Goal: Task Accomplishment & Management: Manage account settings

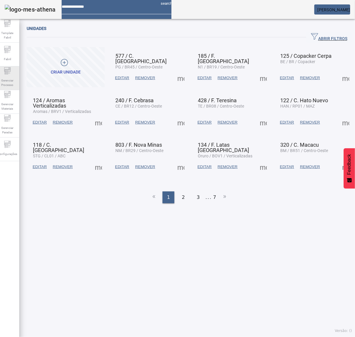
click at [8, 76] on span "Gerenciar Processo" at bounding box center [8, 82] width 18 height 12
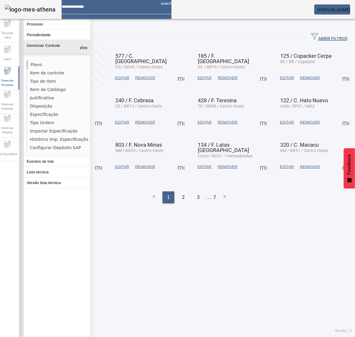
click at [40, 66] on li "Plano" at bounding box center [58, 64] width 63 height 8
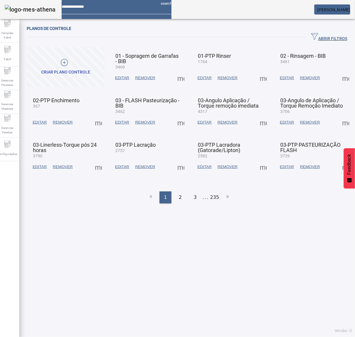
click at [319, 37] on span "ABRIR FILTROS" at bounding box center [329, 37] width 36 height 9
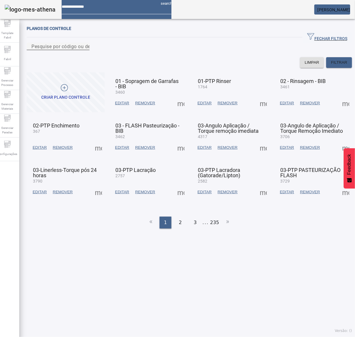
drag, startPoint x: 110, startPoint y: 54, endPoint x: 113, endPoint y: 52, distance: 3.9
click at [85, 50] on input "Pesquise por código ou descrição" at bounding box center [57, 46] width 53 height 7
type input "***"
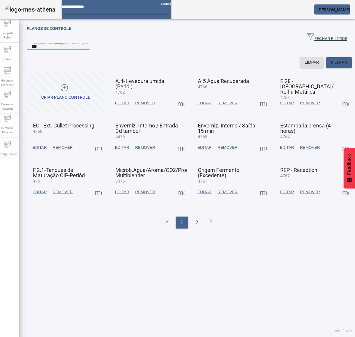
click at [97, 199] on span at bounding box center [98, 192] width 14 height 14
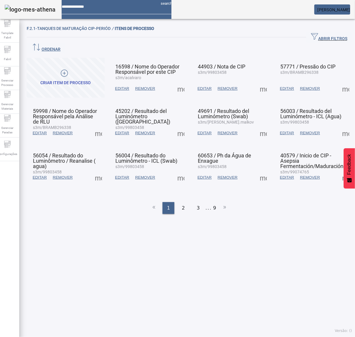
click at [175, 81] on span at bounding box center [181, 88] width 14 height 14
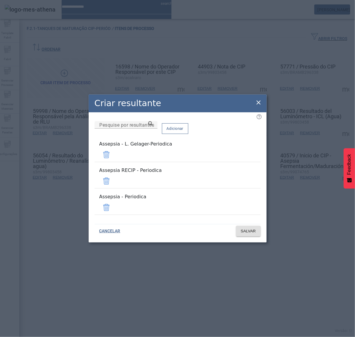
click at [113, 183] on span at bounding box center [106, 181] width 14 height 14
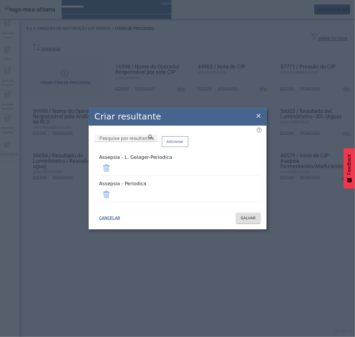
click at [242, 163] on mat-list "Assepsia - L. Gelager-Periodica" at bounding box center [177, 164] width 166 height 26
click at [113, 173] on span at bounding box center [106, 168] width 14 height 14
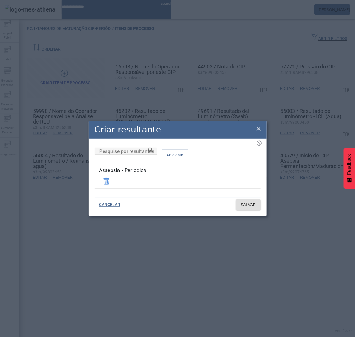
drag, startPoint x: 159, startPoint y: 180, endPoint x: 93, endPoint y: 179, distance: 65.5
click at [94, 179] on div "Pesquise por resultantes Adicionar Assepsia - Periodica" at bounding box center [177, 171] width 166 height 46
copy div "Assepsia - Periodica"
click at [244, 205] on span "SALVAR" at bounding box center [248, 205] width 15 height 6
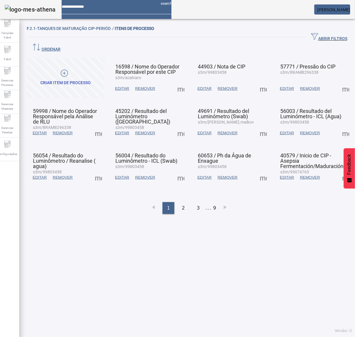
click at [258, 81] on span at bounding box center [263, 88] width 14 height 14
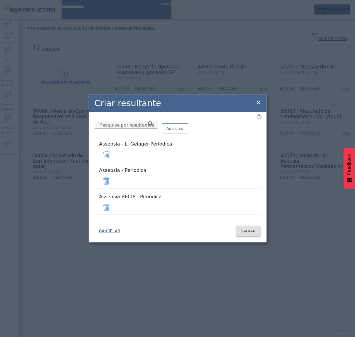
click at [113, 181] on span at bounding box center [106, 181] width 14 height 14
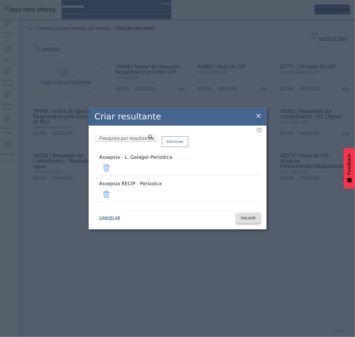
drag, startPoint x: 243, startPoint y: 193, endPoint x: 245, endPoint y: 197, distance: 4.8
click at [113, 193] on span at bounding box center [106, 194] width 14 height 14
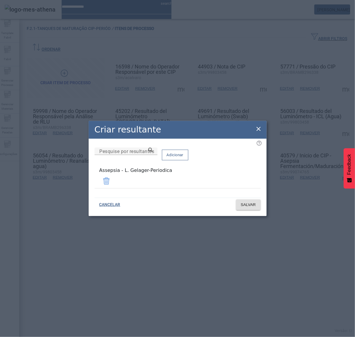
click at [113, 179] on span at bounding box center [106, 181] width 14 height 14
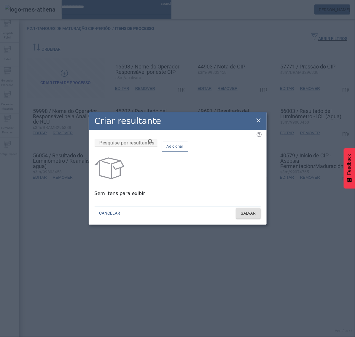
click at [153, 145] on div "Pesquise por resultantes" at bounding box center [125, 142] width 53 height 7
paste input "**********"
click at [153, 143] on icon at bounding box center [150, 141] width 4 height 4
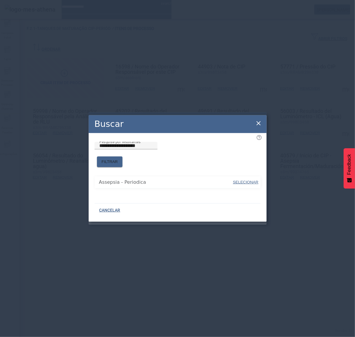
click at [249, 180] on span "SELECIONAR" at bounding box center [245, 182] width 25 height 4
type input "**********"
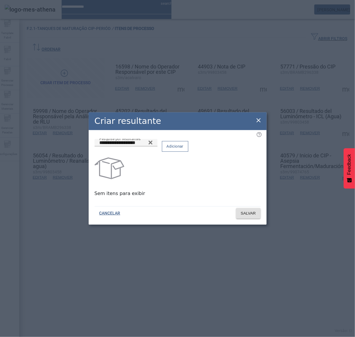
click at [183, 149] on span "Adicionar" at bounding box center [174, 146] width 17 height 6
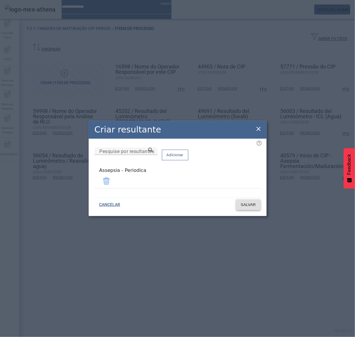
click at [249, 203] on span "SALVAR" at bounding box center [248, 205] width 15 height 6
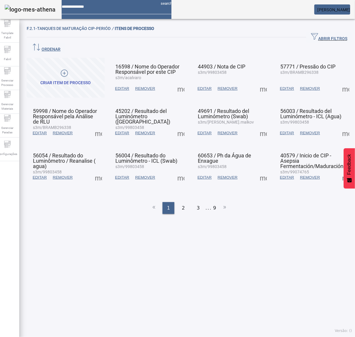
click at [338, 81] on span at bounding box center [345, 88] width 14 height 14
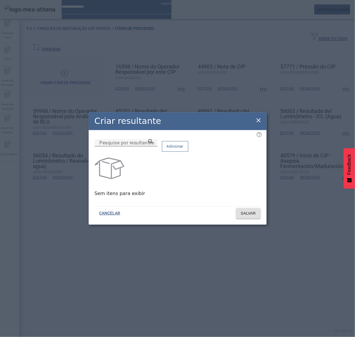
click at [153, 146] on input "Pesquise por resultantes" at bounding box center [125, 142] width 53 height 7
paste input "**********"
click at [153, 143] on icon at bounding box center [150, 141] width 4 height 4
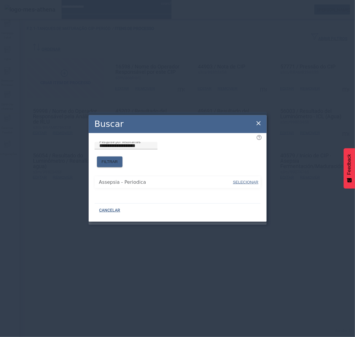
click at [240, 180] on span "SELECIONAR" at bounding box center [245, 182] width 25 height 4
type input "**********"
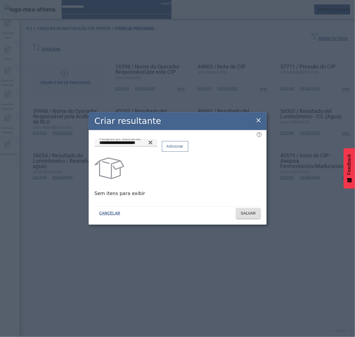
click at [183, 149] on span "Adicionar" at bounding box center [174, 146] width 17 height 6
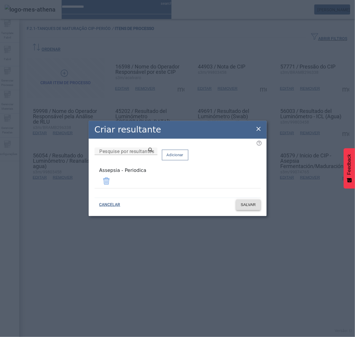
click at [248, 202] on span "SALVAR" at bounding box center [248, 205] width 15 height 6
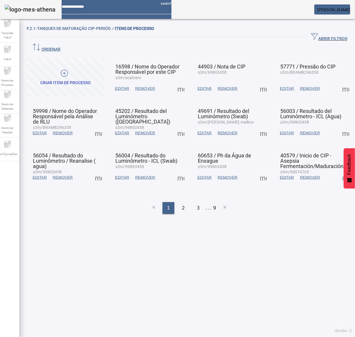
click at [96, 126] on span at bounding box center [98, 133] width 14 height 14
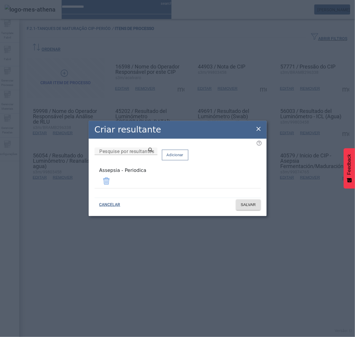
click at [258, 131] on icon at bounding box center [258, 129] width 4 height 4
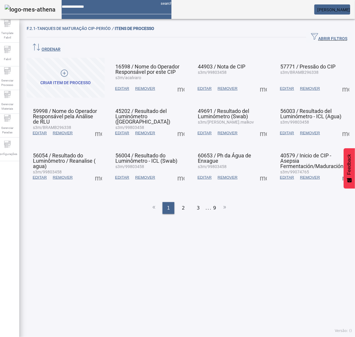
click at [178, 126] on span at bounding box center [181, 133] width 14 height 14
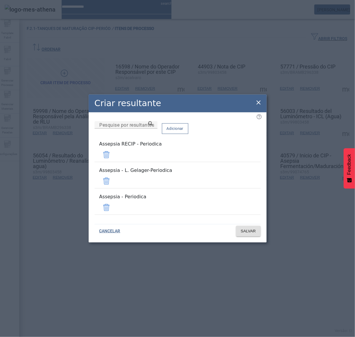
drag, startPoint x: 239, startPoint y: 183, endPoint x: 241, endPoint y: 169, distance: 13.4
click at [113, 182] on span at bounding box center [106, 181] width 14 height 14
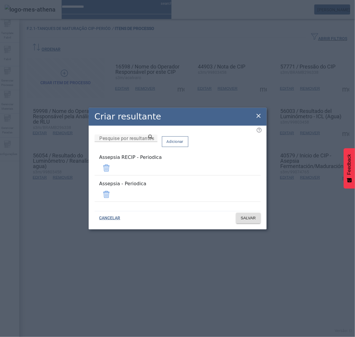
click at [188, 149] on div "Adicionar" at bounding box center [175, 141] width 26 height 15
drag, startPoint x: 243, startPoint y: 171, endPoint x: 243, endPoint y: 176, distance: 5.4
click at [113, 171] on span at bounding box center [106, 168] width 14 height 14
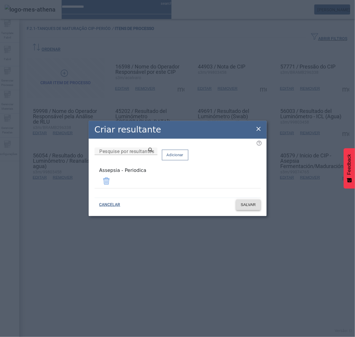
click at [246, 205] on span "SALVAR" at bounding box center [248, 205] width 15 height 6
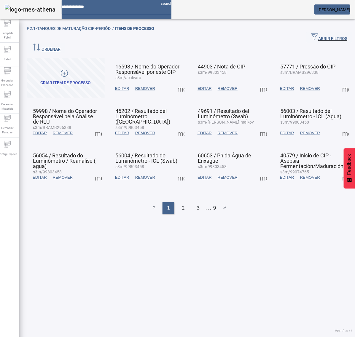
click at [257, 126] on span at bounding box center [263, 133] width 14 height 14
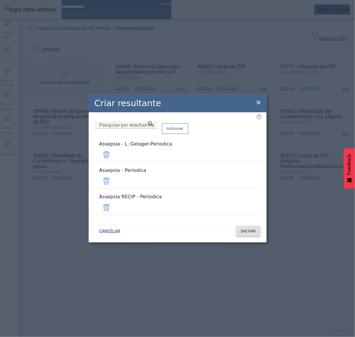
click at [113, 161] on span at bounding box center [106, 155] width 14 height 14
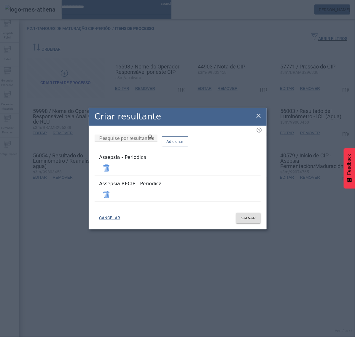
click at [113, 190] on span at bounding box center [106, 194] width 14 height 14
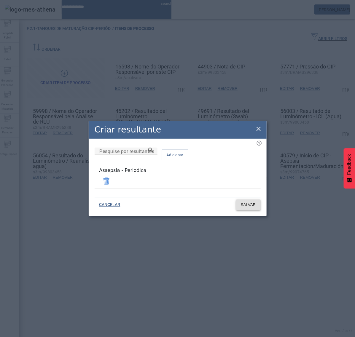
click at [250, 203] on span "SALVAR" at bounding box center [248, 205] width 15 height 6
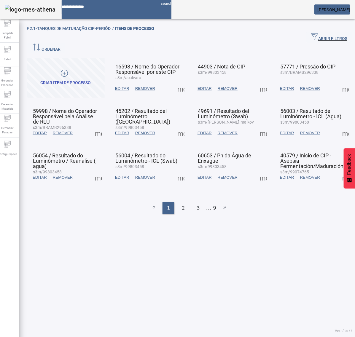
click at [338, 126] on span at bounding box center [345, 133] width 14 height 14
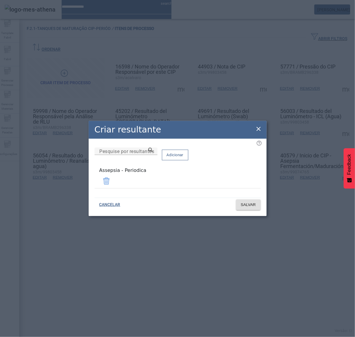
click at [259, 131] on icon at bounding box center [258, 129] width 4 height 4
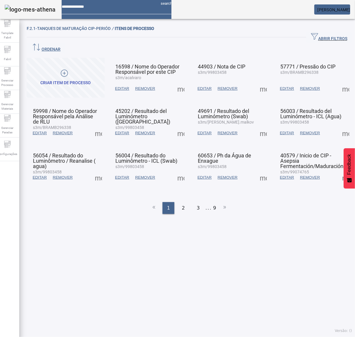
click at [99, 170] on span at bounding box center [98, 177] width 14 height 14
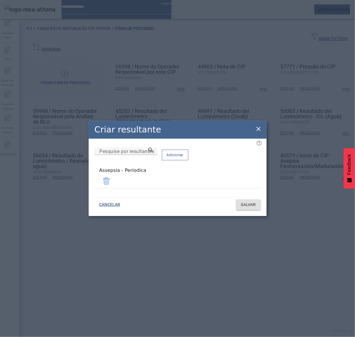
drag, startPoint x: 259, startPoint y: 131, endPoint x: 255, endPoint y: 132, distance: 4.4
click at [259, 131] on icon at bounding box center [258, 128] width 7 height 7
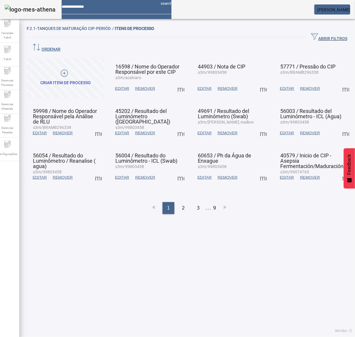
click at [181, 170] on span at bounding box center [181, 177] width 14 height 14
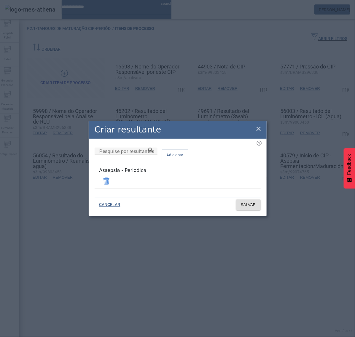
click at [257, 130] on icon at bounding box center [258, 128] width 7 height 7
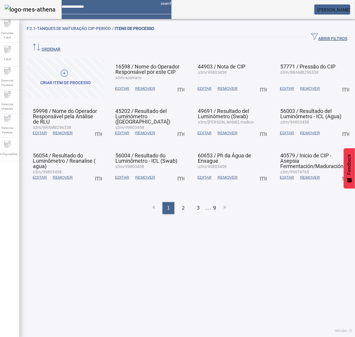
click at [258, 170] on span at bounding box center [263, 177] width 14 height 14
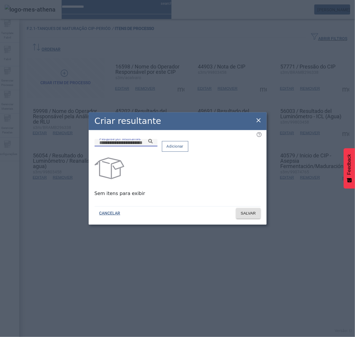
click at [153, 146] on input "Pesquise por resultantes" at bounding box center [125, 142] width 53 height 7
paste input "**********"
click at [153, 146] on div "**********" at bounding box center [125, 142] width 53 height 7
click at [153, 143] on icon at bounding box center [150, 141] width 4 height 4
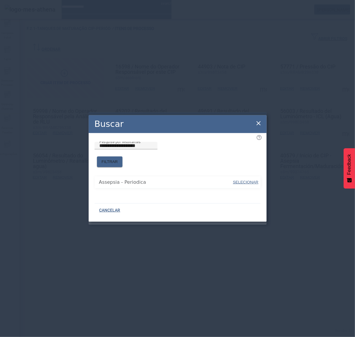
click at [246, 179] on span "SELECIONAR" at bounding box center [245, 182] width 25 height 6
type input "**********"
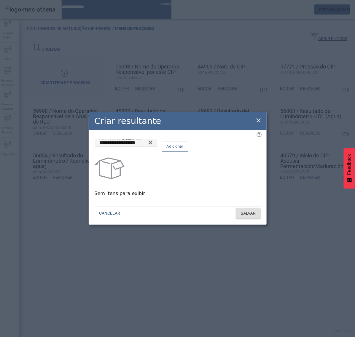
drag, startPoint x: 238, startPoint y: 147, endPoint x: 242, endPoint y: 159, distance: 12.6
click at [183, 147] on span "Adicionar" at bounding box center [174, 146] width 17 height 6
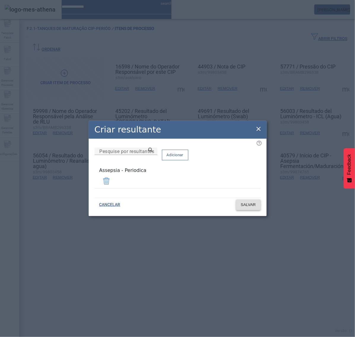
click at [258, 203] on span at bounding box center [248, 205] width 25 height 14
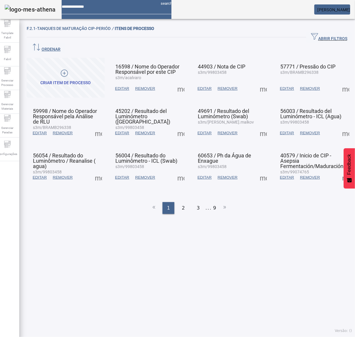
click at [338, 170] on span at bounding box center [345, 177] width 14 height 14
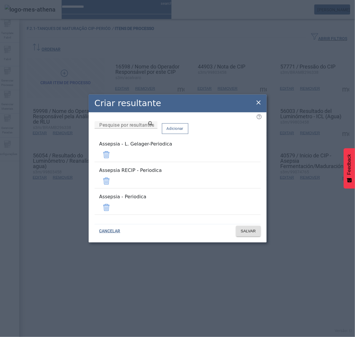
drag, startPoint x: 242, startPoint y: 178, endPoint x: 241, endPoint y: 175, distance: 3.9
click at [113, 178] on span at bounding box center [106, 181] width 14 height 14
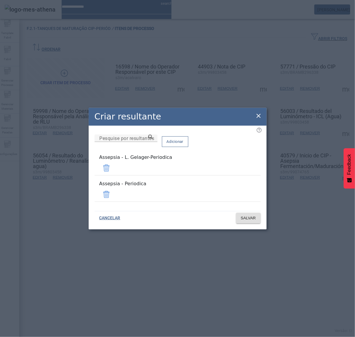
drag, startPoint x: 241, startPoint y: 172, endPoint x: 245, endPoint y: 180, distance: 8.5
click at [113, 173] on span at bounding box center [106, 168] width 14 height 14
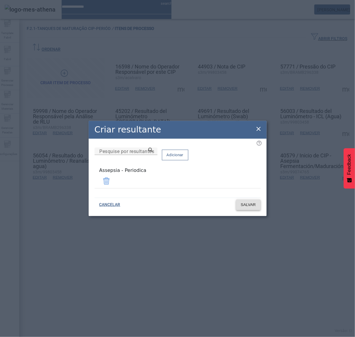
click at [250, 202] on span "SALVAR" at bounding box center [248, 205] width 15 height 6
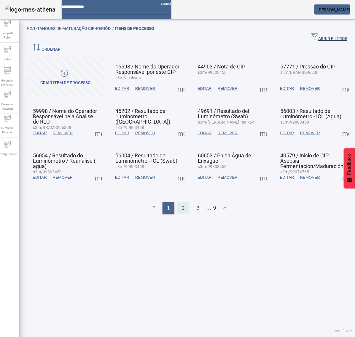
click at [178, 202] on div "2" at bounding box center [183, 208] width 12 height 12
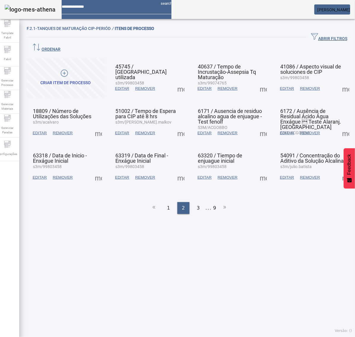
click at [178, 81] on span at bounding box center [181, 88] width 14 height 14
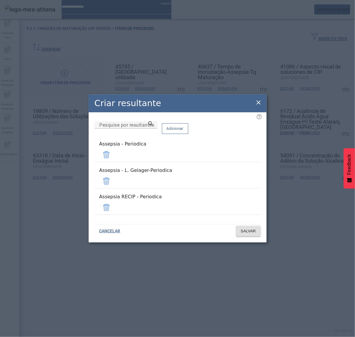
click at [113, 180] on span at bounding box center [106, 181] width 14 height 14
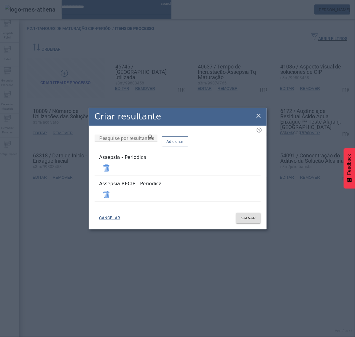
click at [113, 193] on span at bounding box center [106, 194] width 14 height 14
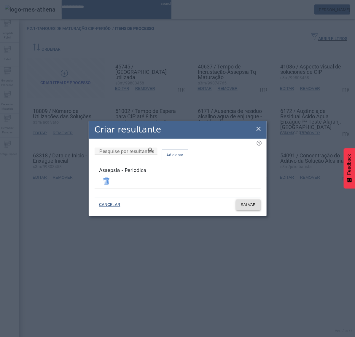
click at [243, 204] on span "SALVAR" at bounding box center [248, 205] width 15 height 6
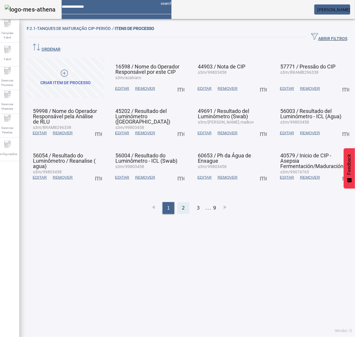
click at [182, 202] on div "2" at bounding box center [183, 208] width 12 height 12
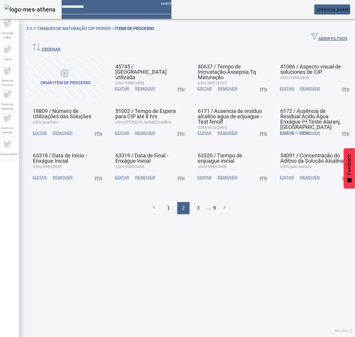
click at [179, 81] on span at bounding box center [181, 88] width 14 height 14
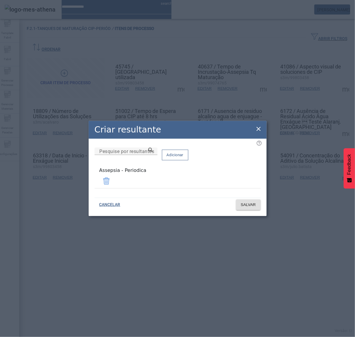
click at [257, 128] on icon at bounding box center [258, 128] width 7 height 7
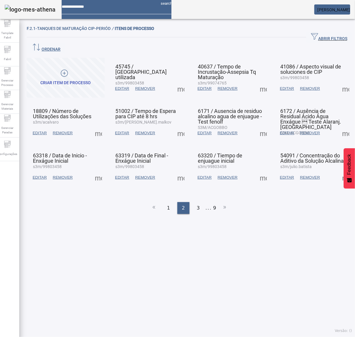
click at [259, 81] on span at bounding box center [263, 88] width 14 height 14
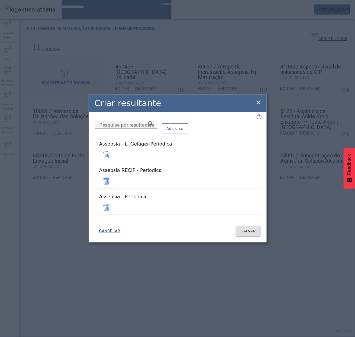
drag, startPoint x: 244, startPoint y: 180, endPoint x: 246, endPoint y: 170, distance: 10.0
click at [113, 179] on span at bounding box center [106, 181] width 14 height 14
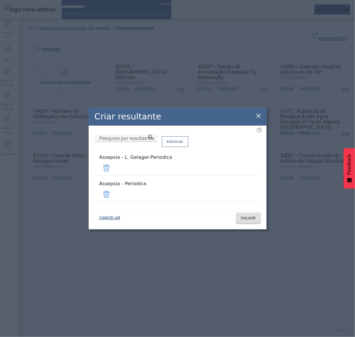
click at [113, 169] on span at bounding box center [106, 168] width 14 height 14
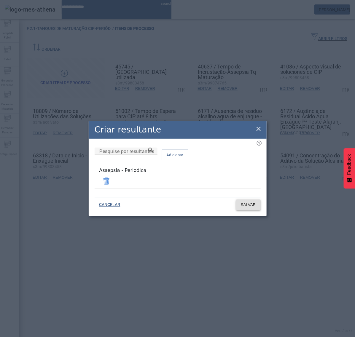
click at [251, 202] on span "SALVAR" at bounding box center [248, 205] width 15 height 6
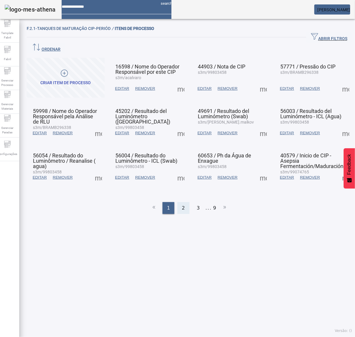
click at [182, 202] on div "2" at bounding box center [183, 208] width 12 height 12
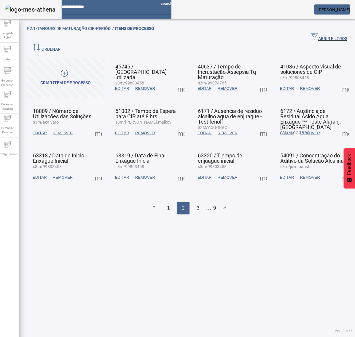
click at [259, 81] on span at bounding box center [263, 88] width 14 height 14
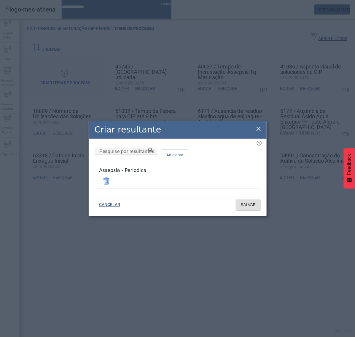
drag, startPoint x: 256, startPoint y: 131, endPoint x: 278, endPoint y: 113, distance: 28.6
click at [257, 130] on icon at bounding box center [258, 128] width 7 height 7
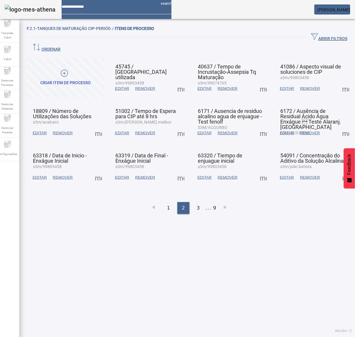
click at [338, 81] on span at bounding box center [345, 88] width 14 height 14
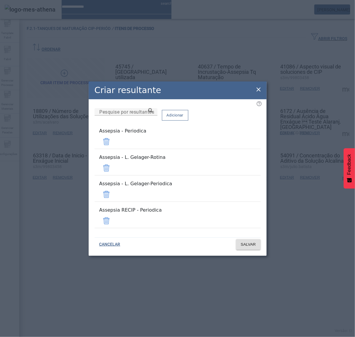
click at [113, 169] on span at bounding box center [106, 168] width 14 height 14
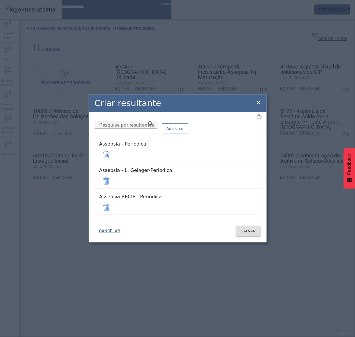
click at [113, 186] on span at bounding box center [106, 181] width 14 height 14
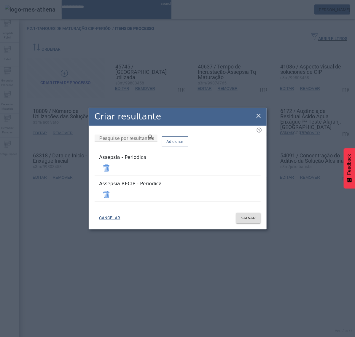
click at [113, 190] on span at bounding box center [106, 194] width 14 height 14
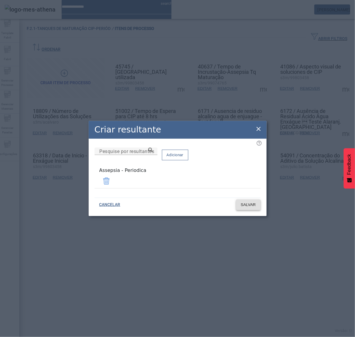
click at [255, 202] on span "SALVAR" at bounding box center [248, 205] width 15 height 6
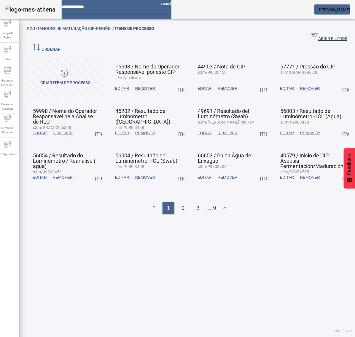
click at [340, 81] on span at bounding box center [345, 88] width 14 height 14
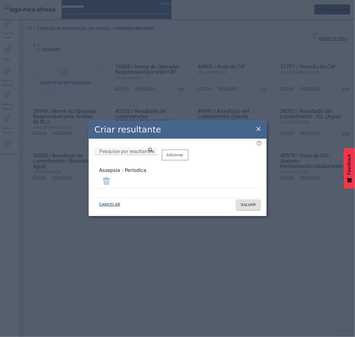
click at [256, 129] on icon at bounding box center [258, 128] width 7 height 7
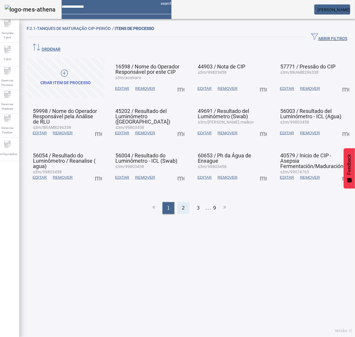
click at [182, 202] on div "2" at bounding box center [183, 208] width 12 height 12
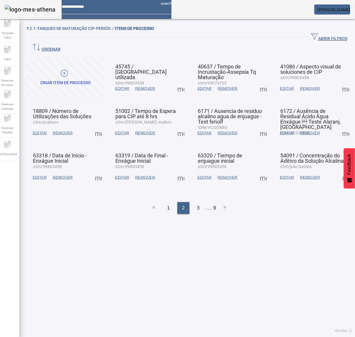
click at [97, 126] on span at bounding box center [98, 133] width 14 height 14
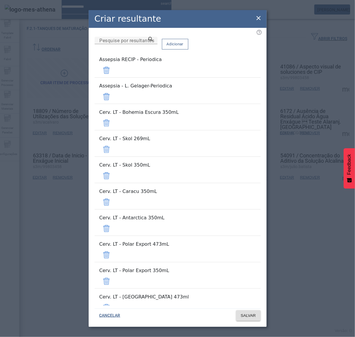
click at [113, 67] on span at bounding box center [106, 70] width 14 height 14
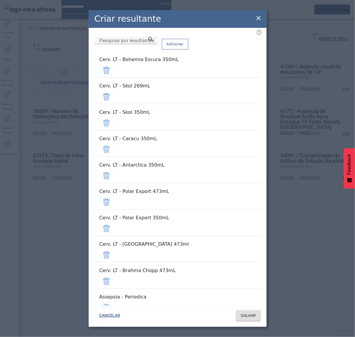
click at [113, 67] on span at bounding box center [106, 70] width 14 height 14
click at [113, 89] on span at bounding box center [106, 96] width 14 height 14
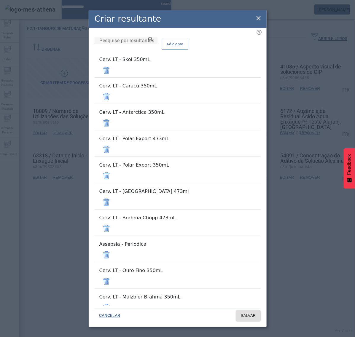
click at [113, 67] on span at bounding box center [106, 70] width 14 height 14
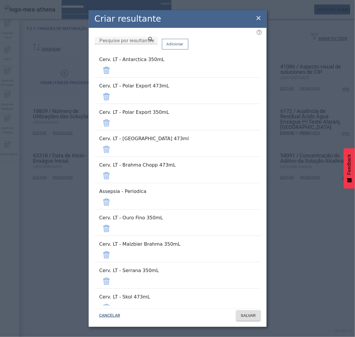
click at [238, 67] on mat-list "Cerv. LT - Antarctica 350mL" at bounding box center [177, 67] width 166 height 26
click at [113, 77] on span at bounding box center [106, 70] width 14 height 14
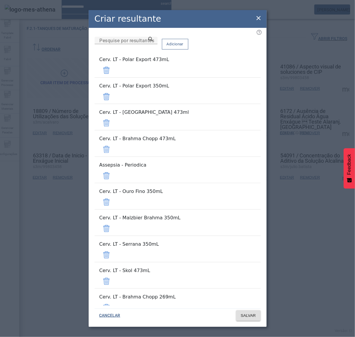
click at [113, 77] on span at bounding box center [106, 70] width 14 height 14
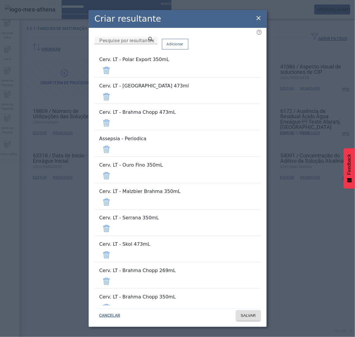
click at [113, 77] on span at bounding box center [106, 70] width 14 height 14
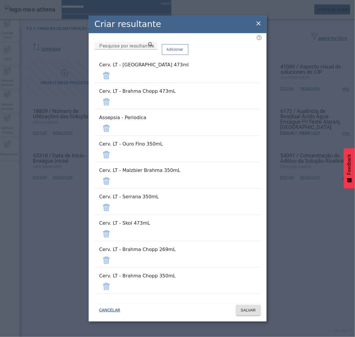
click at [113, 83] on span at bounding box center [106, 75] width 14 height 14
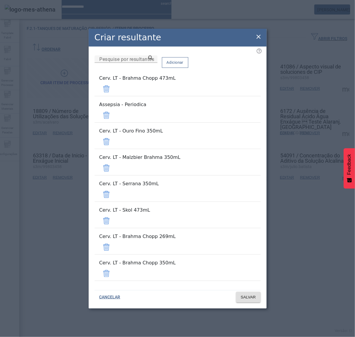
click at [113, 96] on span at bounding box center [106, 89] width 14 height 14
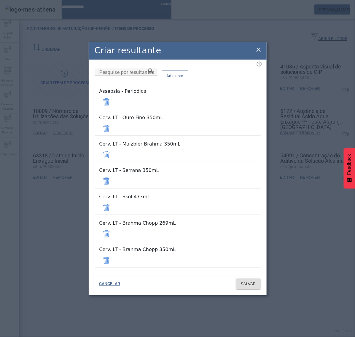
click at [113, 135] on span at bounding box center [106, 128] width 14 height 14
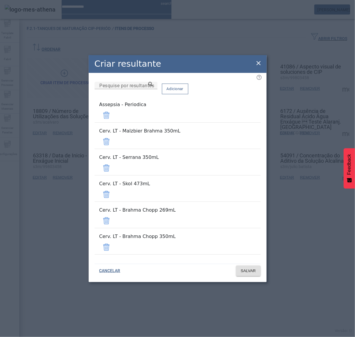
click at [113, 149] on span at bounding box center [106, 141] width 14 height 14
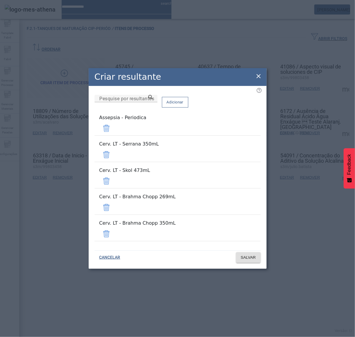
drag, startPoint x: 241, startPoint y: 162, endPoint x: 242, endPoint y: 165, distance: 3.0
click at [113, 162] on span at bounding box center [106, 155] width 14 height 14
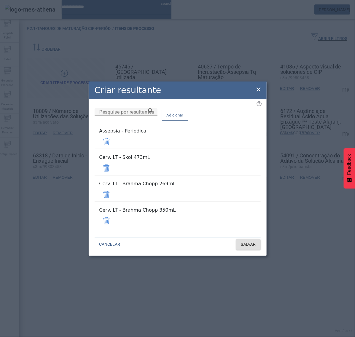
click at [113, 169] on span at bounding box center [106, 168] width 14 height 14
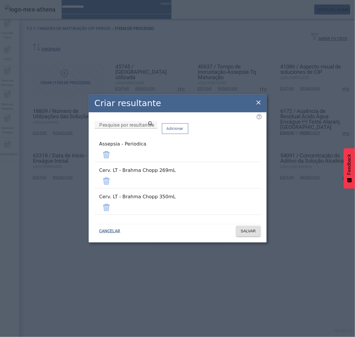
click at [113, 178] on span at bounding box center [106, 181] width 14 height 14
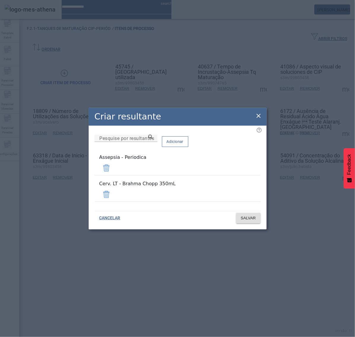
click at [113, 193] on span at bounding box center [106, 194] width 14 height 14
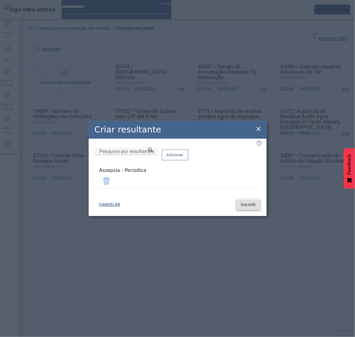
click at [244, 202] on span "SALVAR" at bounding box center [248, 205] width 15 height 6
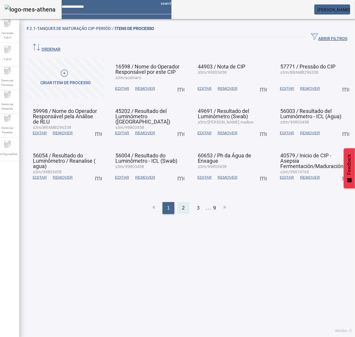
click at [182, 204] on span "2" at bounding box center [183, 207] width 3 height 7
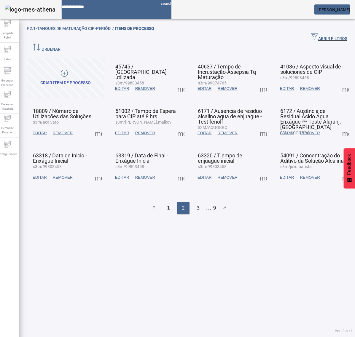
click at [178, 81] on span at bounding box center [181, 88] width 14 height 14
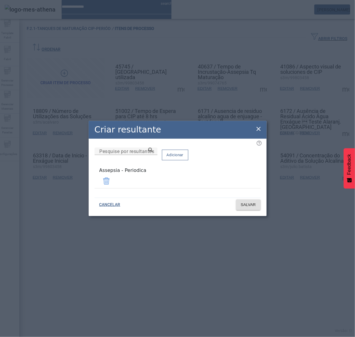
click at [259, 129] on icon at bounding box center [258, 129] width 4 height 4
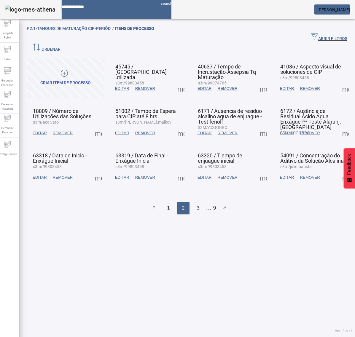
click at [256, 81] on span at bounding box center [263, 88] width 14 height 14
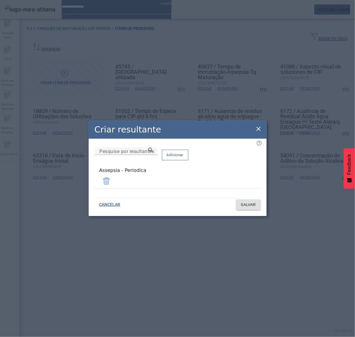
drag, startPoint x: 257, startPoint y: 128, endPoint x: 283, endPoint y: 105, distance: 34.5
click at [258, 127] on icon at bounding box center [258, 128] width 7 height 7
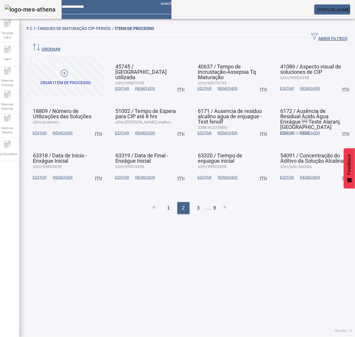
click at [338, 81] on span at bounding box center [345, 88] width 14 height 14
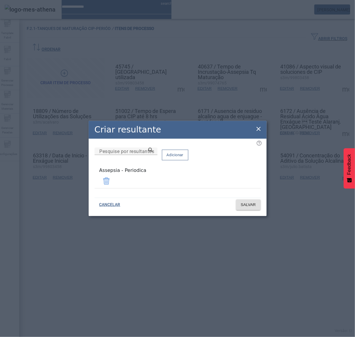
click at [257, 128] on icon at bounding box center [258, 128] width 7 height 7
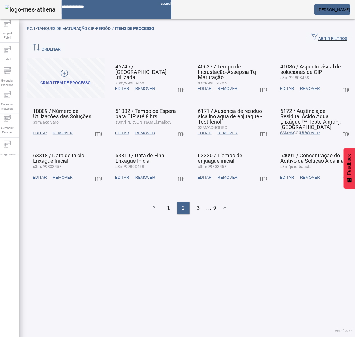
click at [96, 126] on span at bounding box center [98, 133] width 14 height 14
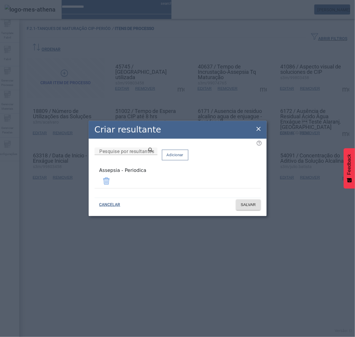
click at [260, 128] on icon at bounding box center [258, 129] width 4 height 4
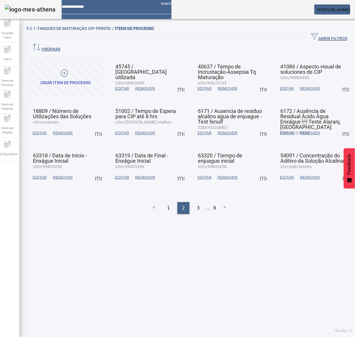
click at [176, 126] on span at bounding box center [181, 133] width 14 height 14
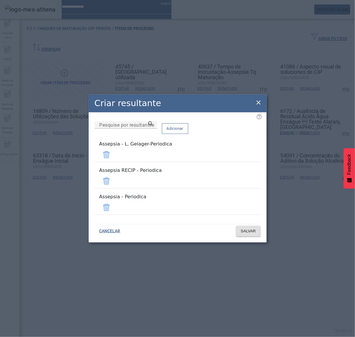
click at [113, 178] on span at bounding box center [106, 181] width 14 height 14
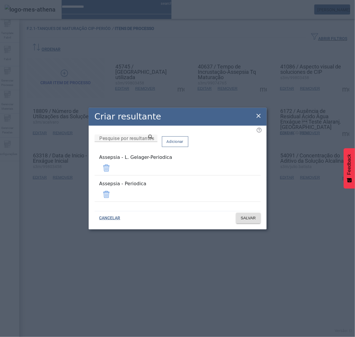
click at [244, 164] on mat-list "Assepsia - L. Gelager-Periodica" at bounding box center [177, 164] width 166 height 26
click at [113, 171] on span at bounding box center [106, 168] width 14 height 14
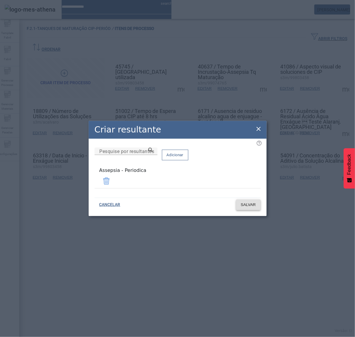
click at [247, 202] on span "SALVAR" at bounding box center [248, 205] width 15 height 6
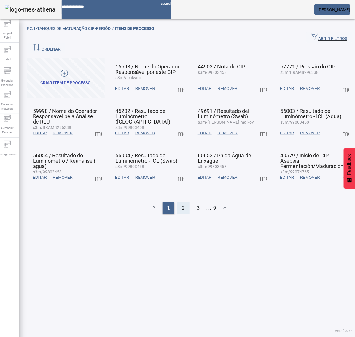
click at [182, 204] on span "2" at bounding box center [183, 207] width 3 height 7
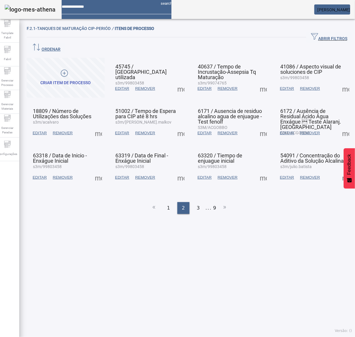
click at [179, 126] on span at bounding box center [181, 133] width 14 height 14
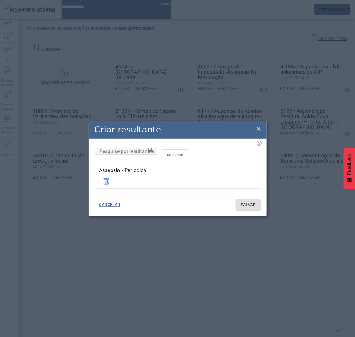
click at [255, 132] on icon at bounding box center [258, 128] width 7 height 7
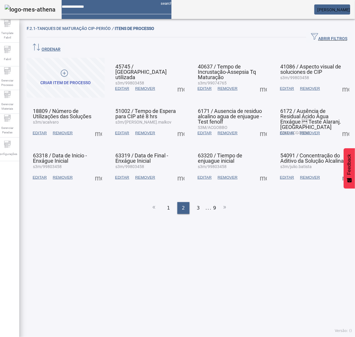
click at [256, 126] on span at bounding box center [263, 133] width 14 height 14
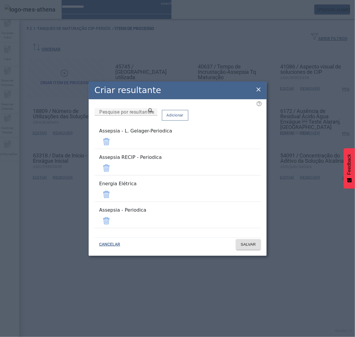
click at [113, 149] on span at bounding box center [106, 141] width 14 height 14
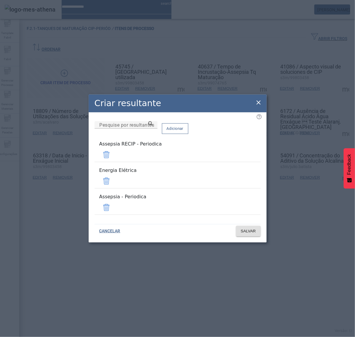
click at [113, 159] on span at bounding box center [106, 155] width 14 height 14
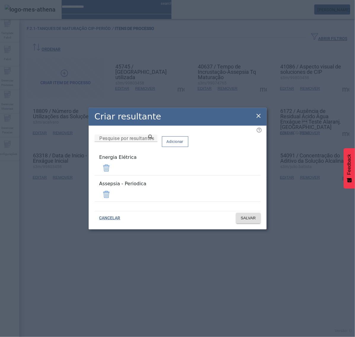
click at [113, 169] on span at bounding box center [106, 168] width 14 height 14
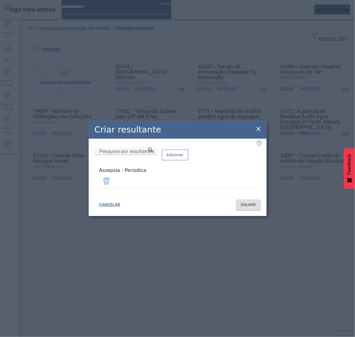
click at [113, 181] on span at bounding box center [106, 181] width 14 height 14
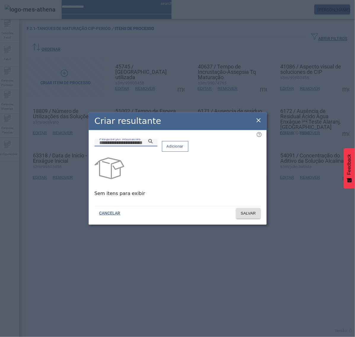
click at [153, 146] on input "Pesquise por resultantes" at bounding box center [125, 142] width 53 height 7
paste input "**********"
click at [153, 143] on icon at bounding box center [150, 141] width 4 height 4
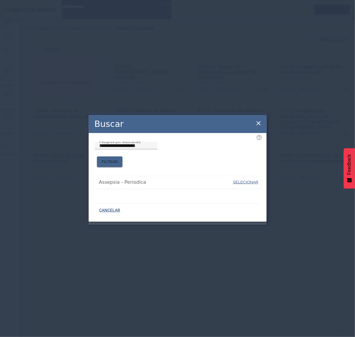
drag, startPoint x: 197, startPoint y: 164, endPoint x: 215, endPoint y: 172, distance: 20.0
drag, startPoint x: 248, startPoint y: 179, endPoint x: 251, endPoint y: 159, distance: 19.7
click at [249, 180] on span "SELECIONAR" at bounding box center [245, 182] width 25 height 4
type input "**********"
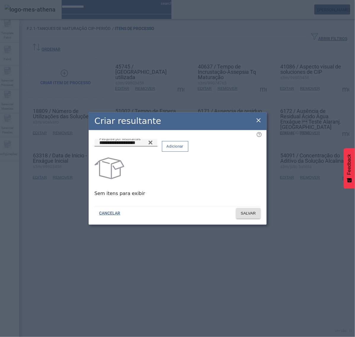
click at [188, 151] on span at bounding box center [175, 146] width 26 height 14
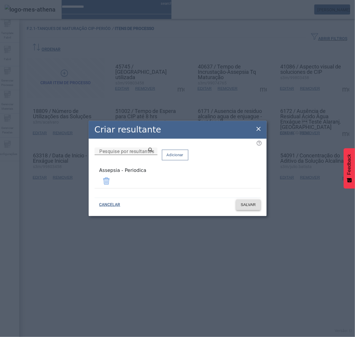
click at [247, 205] on span "SALVAR" at bounding box center [248, 205] width 15 height 6
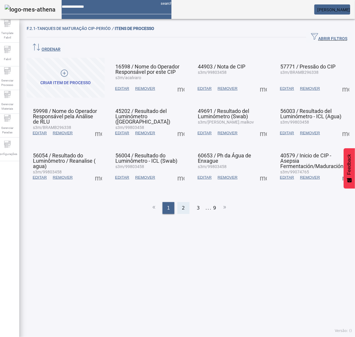
click at [182, 204] on span "2" at bounding box center [183, 207] width 3 height 7
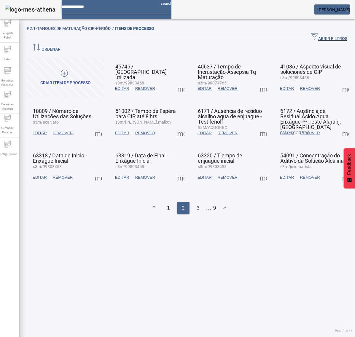
click at [259, 126] on span at bounding box center [263, 133] width 14 height 14
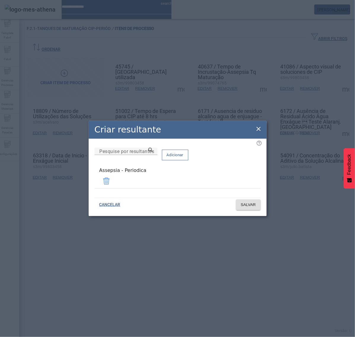
click at [261, 127] on icon at bounding box center [258, 128] width 7 height 7
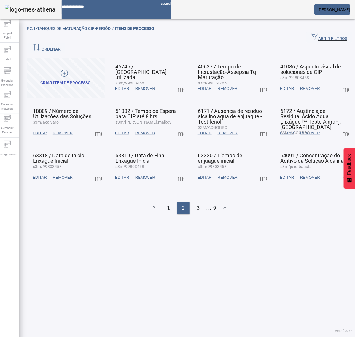
click at [339, 126] on span at bounding box center [345, 133] width 14 height 14
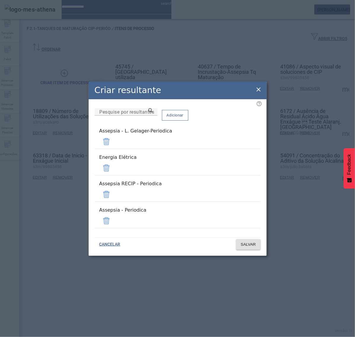
click at [113, 149] on span at bounding box center [106, 141] width 14 height 14
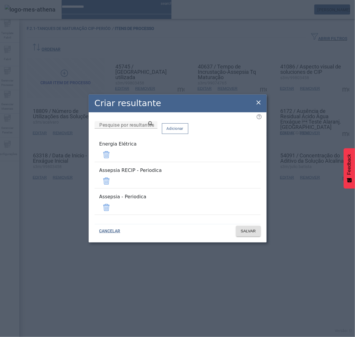
click at [113, 161] on span at bounding box center [106, 155] width 14 height 14
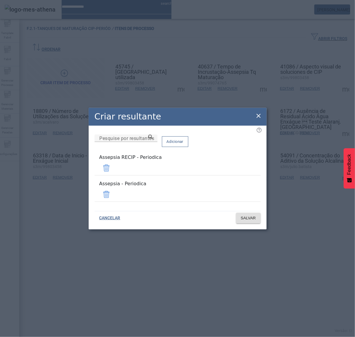
click at [113, 172] on span at bounding box center [106, 168] width 14 height 14
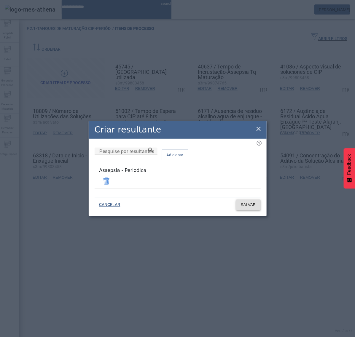
click at [246, 205] on span "SALVAR" at bounding box center [248, 205] width 15 height 6
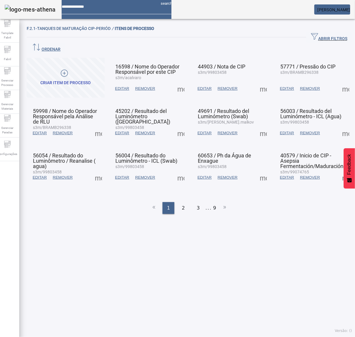
click at [338, 126] on span at bounding box center [345, 133] width 14 height 14
drag, startPoint x: 239, startPoint y: 213, endPoint x: 188, endPoint y: 205, distance: 51.5
click at [237, 337] on div at bounding box center [177, 337] width 355 height 0
drag, startPoint x: 177, startPoint y: 193, endPoint x: 182, endPoint y: 189, distance: 7.4
click at [177, 202] on div "2" at bounding box center [183, 208] width 12 height 12
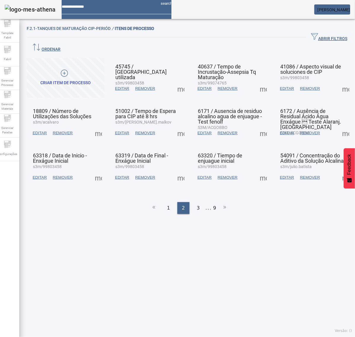
drag, startPoint x: 328, startPoint y: 124, endPoint x: 331, endPoint y: 124, distance: 3.6
click at [329, 125] on mat-card-actions "EDITAR REMOVER more_vert" at bounding box center [313, 132] width 72 height 15
click at [338, 126] on span at bounding box center [345, 133] width 14 height 14
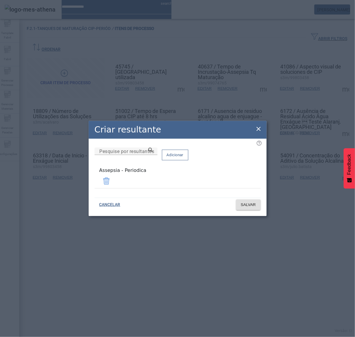
click at [258, 129] on icon at bounding box center [258, 128] width 7 height 7
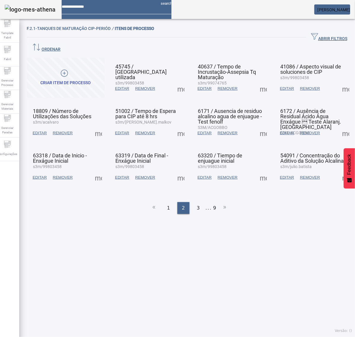
click at [98, 170] on span at bounding box center [98, 177] width 14 height 14
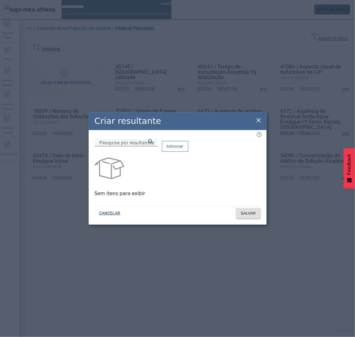
click at [153, 146] on input "Pesquise por resultantes" at bounding box center [125, 142] width 53 height 7
paste input "**********"
click at [153, 143] on icon at bounding box center [150, 141] width 4 height 4
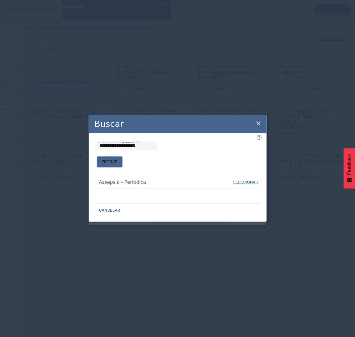
click at [245, 180] on span "SELECIONAR" at bounding box center [245, 182] width 25 height 4
type input "**********"
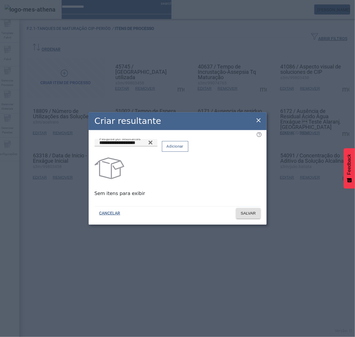
click at [183, 149] on span "Adicionar" at bounding box center [174, 146] width 17 height 6
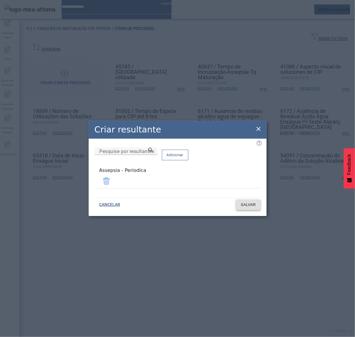
click at [246, 202] on span "SALVAR" at bounding box center [248, 205] width 15 height 6
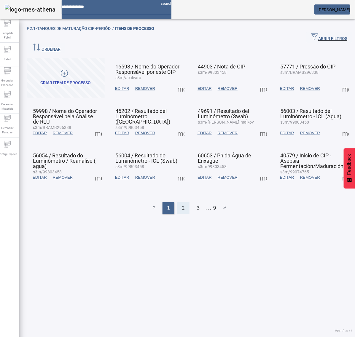
click at [181, 202] on div "2" at bounding box center [183, 208] width 12 height 12
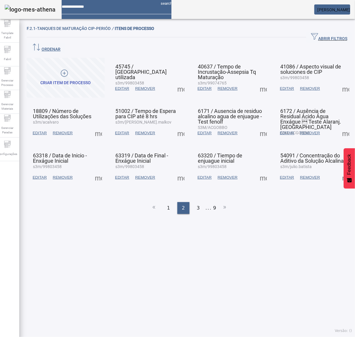
click at [178, 170] on span at bounding box center [181, 177] width 14 height 14
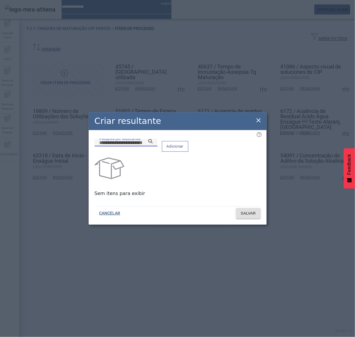
click at [153, 146] on input "Pesquise por resultantes" at bounding box center [125, 142] width 53 height 7
paste input "**********"
click at [153, 143] on icon at bounding box center [150, 141] width 4 height 4
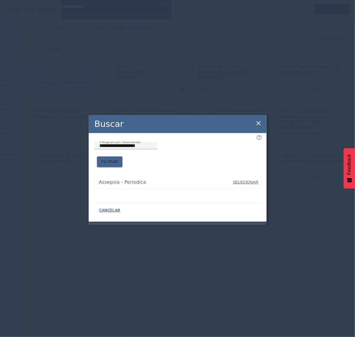
click at [238, 180] on span "SELECIONAR" at bounding box center [245, 182] width 25 height 4
type input "**********"
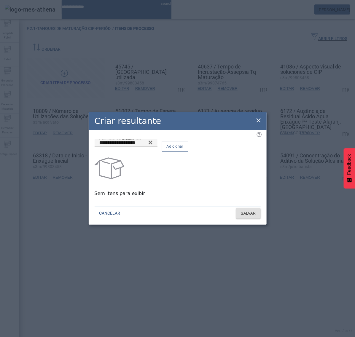
click at [183, 147] on span "Adicionar" at bounding box center [174, 146] width 17 height 6
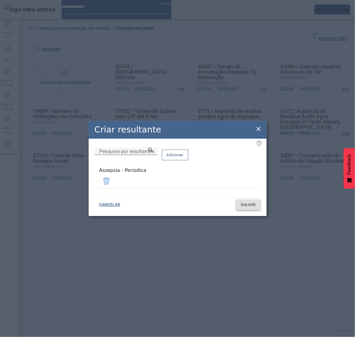
click at [250, 208] on span at bounding box center [248, 205] width 25 height 14
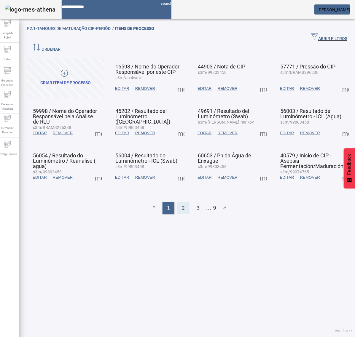
click at [178, 202] on div "2" at bounding box center [183, 208] width 12 height 12
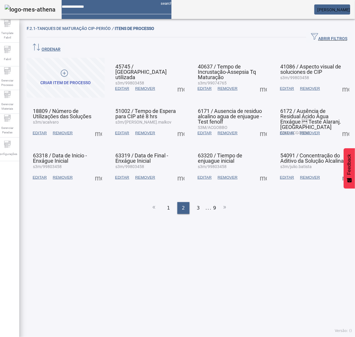
click at [259, 170] on span at bounding box center [263, 177] width 14 height 14
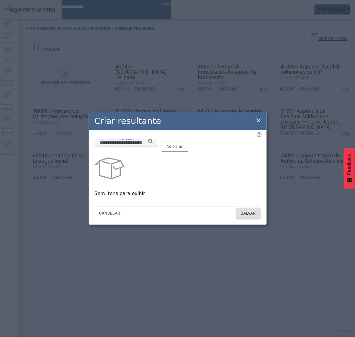
click at [153, 146] on input "Pesquise por resultantes" at bounding box center [125, 142] width 53 height 7
paste input "**********"
click at [153, 143] on icon at bounding box center [150, 141] width 4 height 4
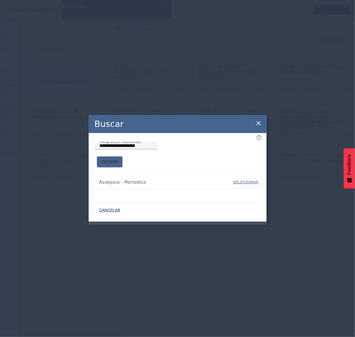
drag, startPoint x: 186, startPoint y: 164, endPoint x: 199, endPoint y: 170, distance: 14.6
click at [240, 180] on span "SELECIONAR" at bounding box center [245, 182] width 25 height 4
type input "**********"
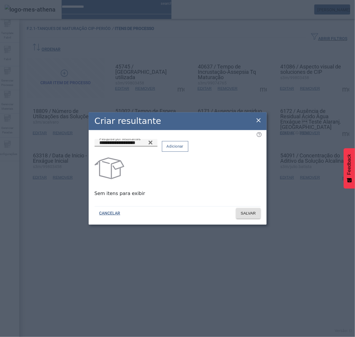
click at [183, 149] on span "Adicionar" at bounding box center [174, 146] width 17 height 6
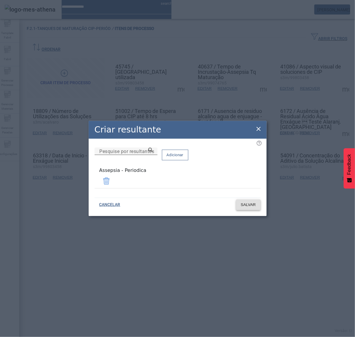
click at [253, 206] on span at bounding box center [248, 205] width 25 height 14
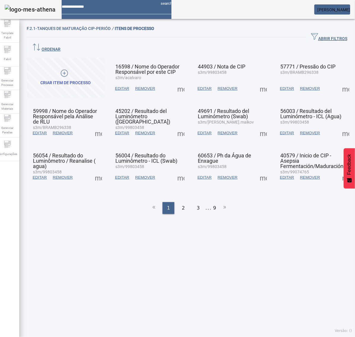
drag, startPoint x: 180, startPoint y: 190, endPoint x: 185, endPoint y: 187, distance: 6.2
click at [182, 204] on span "2" at bounding box center [183, 207] width 3 height 7
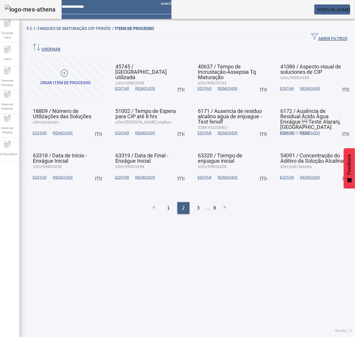
click at [338, 170] on span at bounding box center [345, 177] width 14 height 14
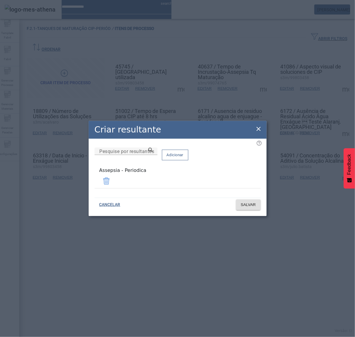
click at [261, 129] on icon at bounding box center [258, 128] width 7 height 7
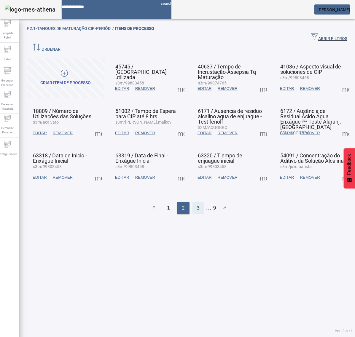
click at [198, 202] on div "3" at bounding box center [198, 208] width 12 height 12
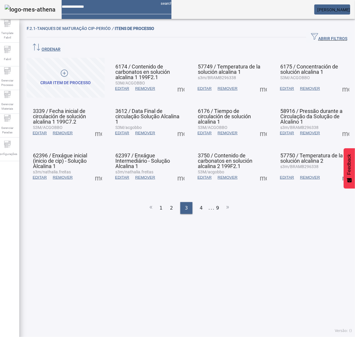
click at [178, 82] on span at bounding box center [181, 88] width 14 height 14
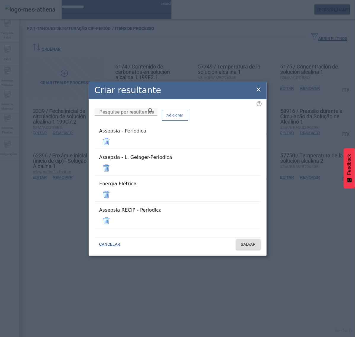
click at [26, 337] on div "Remover" at bounding box center [13, 342] width 26 height 7
click at [113, 171] on span at bounding box center [106, 168] width 14 height 14
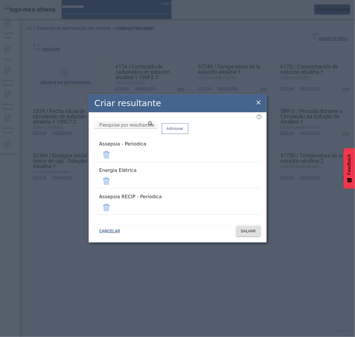
click at [113, 182] on span at bounding box center [106, 181] width 14 height 14
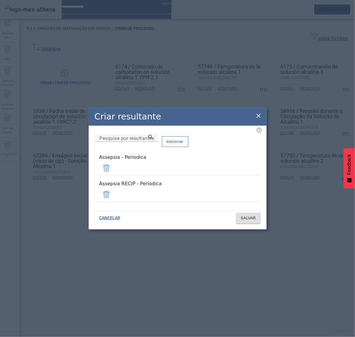
click at [113, 193] on span at bounding box center [106, 194] width 14 height 14
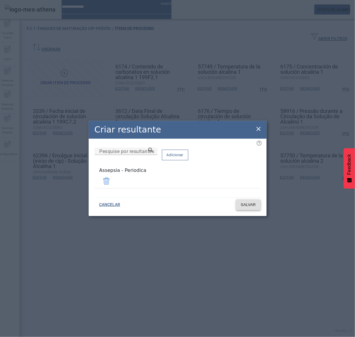
click at [246, 203] on span "SALVAR" at bounding box center [248, 205] width 15 height 6
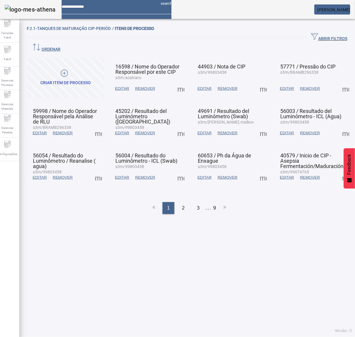
drag, startPoint x: 182, startPoint y: 194, endPoint x: 178, endPoint y: 178, distance: 16.6
click at [182, 202] on div "2" at bounding box center [183, 208] width 12 height 12
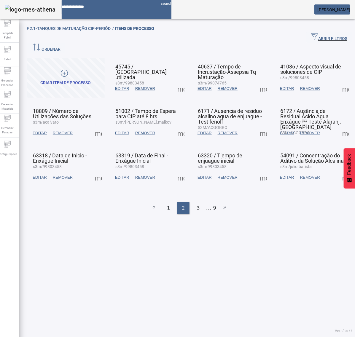
click at [181, 83] on span at bounding box center [181, 88] width 14 height 14
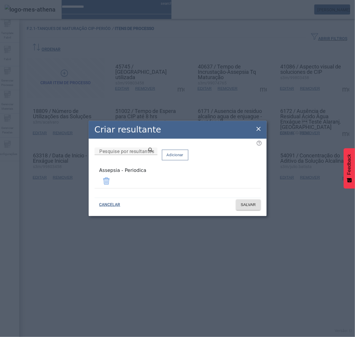
drag, startPoint x: 258, startPoint y: 129, endPoint x: 257, endPoint y: 108, distance: 21.3
click at [258, 129] on icon at bounding box center [258, 128] width 7 height 7
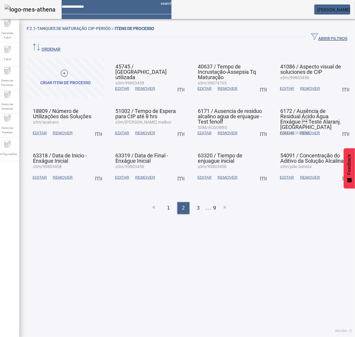
click at [256, 81] on span at bounding box center [263, 88] width 14 height 14
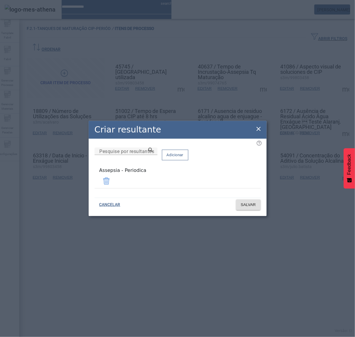
click at [258, 130] on icon at bounding box center [258, 129] width 4 height 4
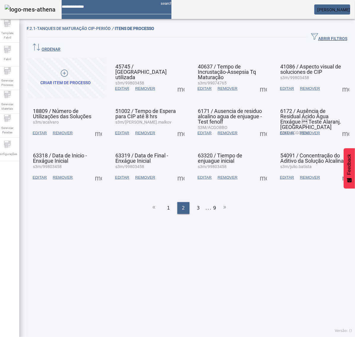
click at [338, 81] on span at bounding box center [345, 88] width 14 height 14
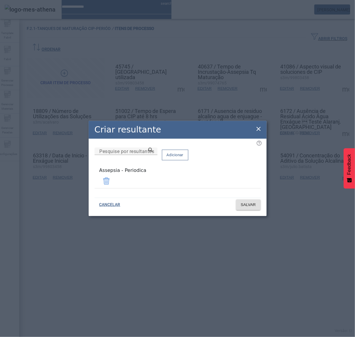
click at [259, 130] on icon at bounding box center [258, 128] width 7 height 7
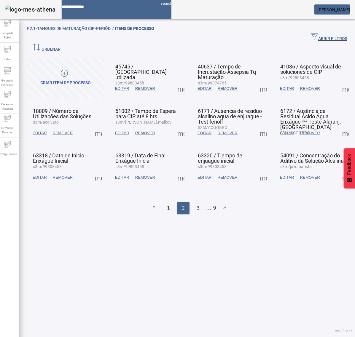
click at [338, 170] on span at bounding box center [345, 177] width 14 height 14
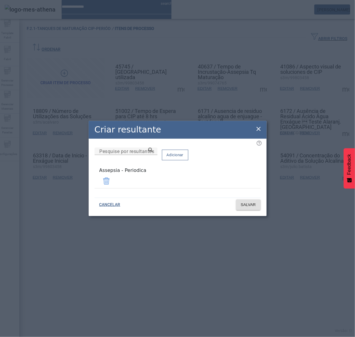
click at [261, 130] on div "Criar resultante Pesquise por resultantes Adicionar Assepsia - Periodica CANCEL…" at bounding box center [178, 168] width 178 height 95
click at [256, 129] on icon at bounding box center [258, 128] width 7 height 7
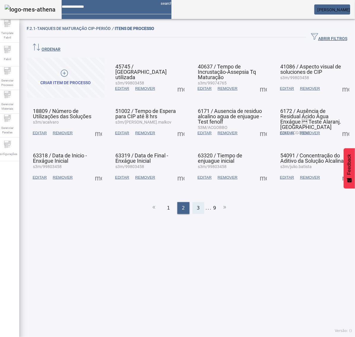
click at [196, 202] on div "3" at bounding box center [198, 208] width 12 height 12
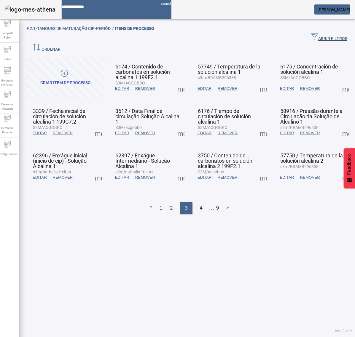
click at [177, 81] on span at bounding box center [181, 88] width 14 height 14
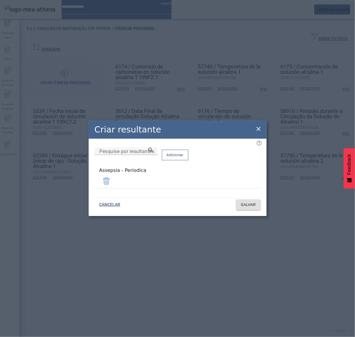
drag, startPoint x: 258, startPoint y: 129, endPoint x: 260, endPoint y: 109, distance: 20.0
click at [257, 129] on icon at bounding box center [258, 128] width 7 height 7
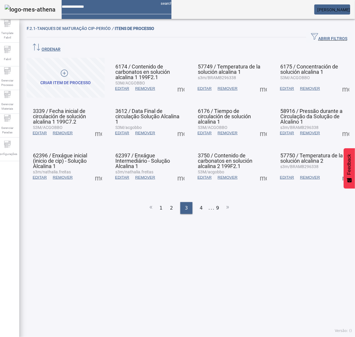
click at [256, 81] on span at bounding box center [263, 88] width 14 height 14
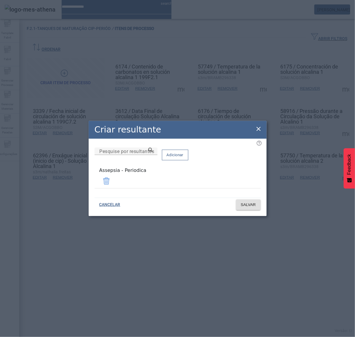
drag, startPoint x: 257, startPoint y: 129, endPoint x: 271, endPoint y: 116, distance: 19.7
click at [258, 128] on icon at bounding box center [258, 128] width 7 height 7
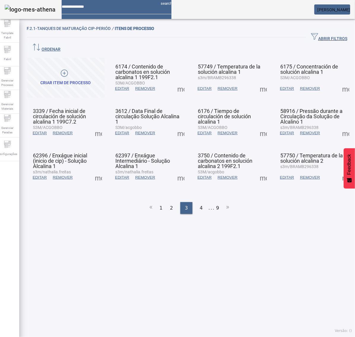
drag, startPoint x: 331, startPoint y: 79, endPoint x: 335, endPoint y: 79, distance: 4.4
click at [338, 81] on span at bounding box center [345, 88] width 14 height 14
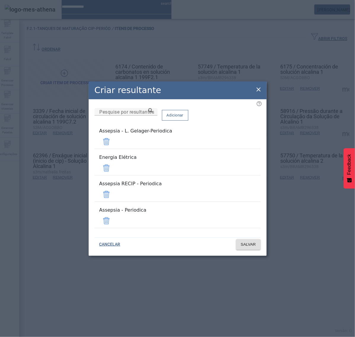
click at [113, 149] on span at bounding box center [106, 141] width 14 height 14
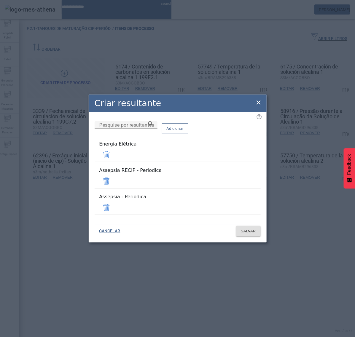
click at [113, 159] on span at bounding box center [106, 155] width 14 height 14
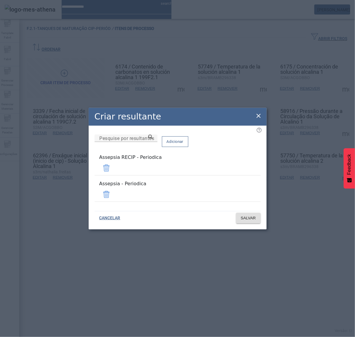
click at [113, 169] on span at bounding box center [106, 168] width 14 height 14
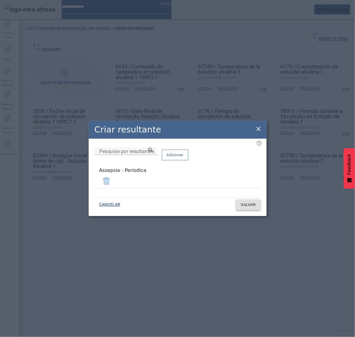
click at [250, 204] on span "SALVAR" at bounding box center [248, 205] width 15 height 6
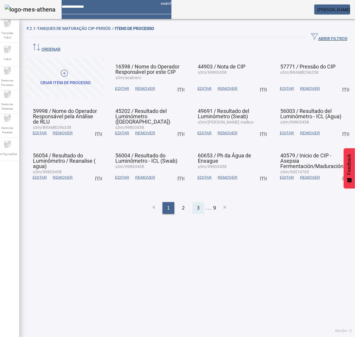
click at [197, 204] on span "3" at bounding box center [198, 207] width 3 height 7
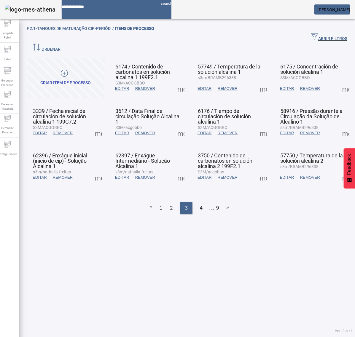
click at [97, 126] on span at bounding box center [98, 133] width 14 height 14
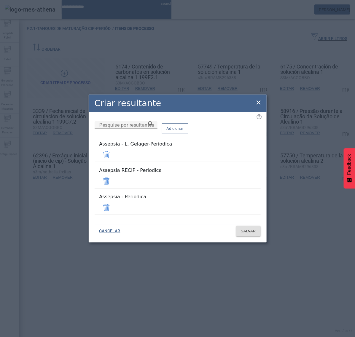
click at [113, 160] on span at bounding box center [106, 155] width 14 height 14
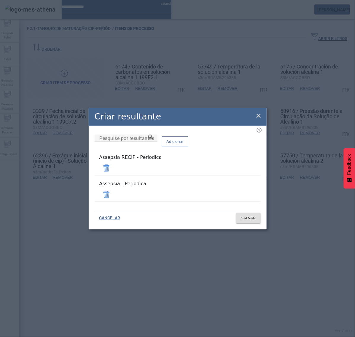
click at [113, 169] on span at bounding box center [106, 168] width 14 height 14
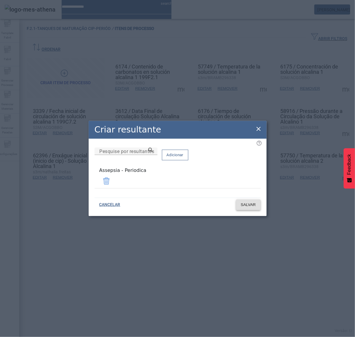
click at [247, 205] on span "SALVAR" at bounding box center [248, 205] width 15 height 6
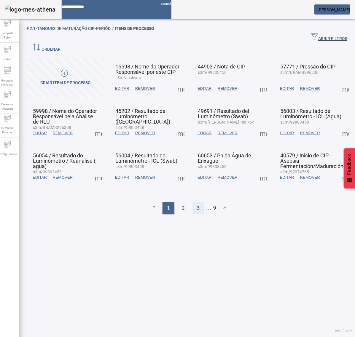
click at [197, 204] on span "3" at bounding box center [198, 207] width 3 height 7
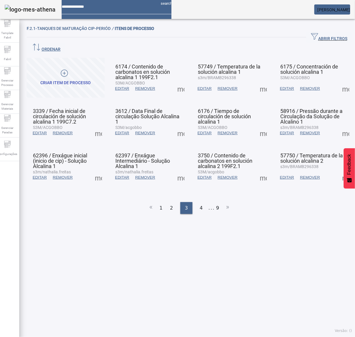
click at [178, 126] on span at bounding box center [181, 133] width 14 height 14
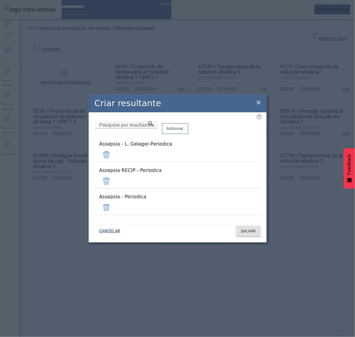
click at [113, 160] on span at bounding box center [106, 155] width 14 height 14
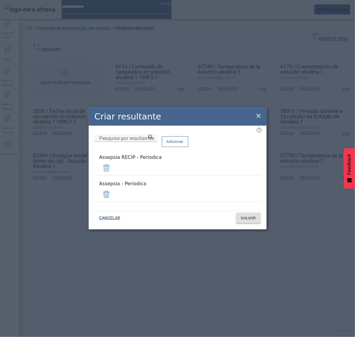
click at [113, 172] on span at bounding box center [106, 168] width 14 height 14
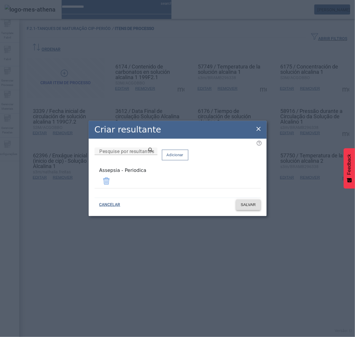
click at [249, 202] on span "SALVAR" at bounding box center [248, 205] width 15 height 6
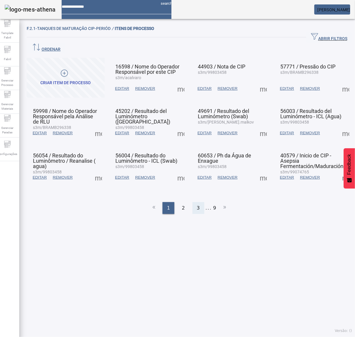
click at [197, 204] on span "3" at bounding box center [198, 207] width 3 height 7
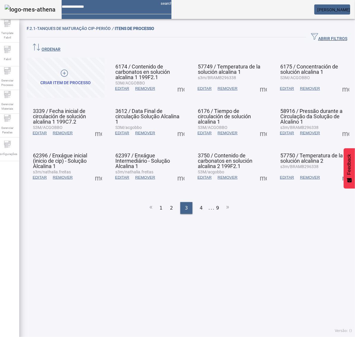
click at [178, 126] on span at bounding box center [181, 133] width 14 height 14
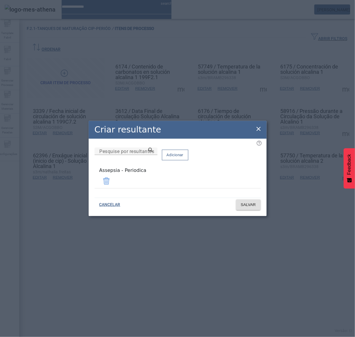
click at [257, 129] on icon at bounding box center [258, 128] width 7 height 7
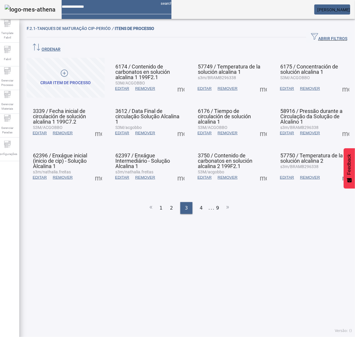
click at [260, 126] on span at bounding box center [263, 133] width 14 height 14
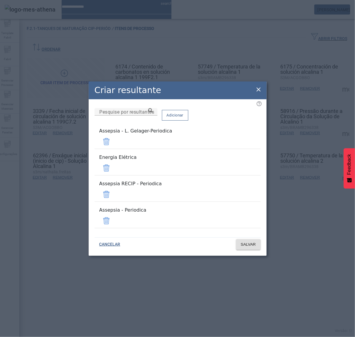
click at [113, 149] on span at bounding box center [106, 141] width 14 height 14
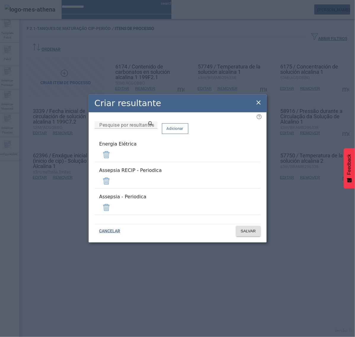
click at [113, 162] on span at bounding box center [106, 155] width 14 height 14
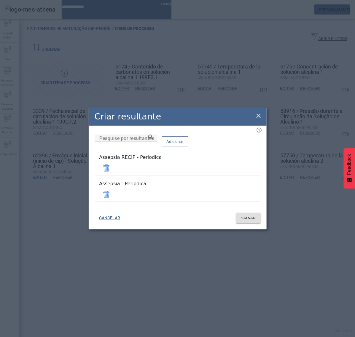
click at [113, 173] on span at bounding box center [106, 168] width 14 height 14
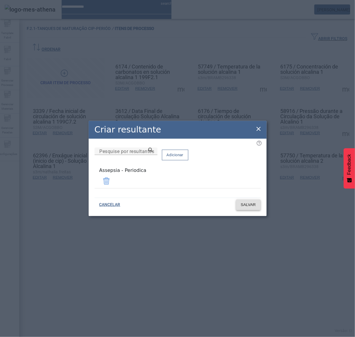
click at [247, 202] on span "SALVAR" at bounding box center [248, 205] width 15 height 6
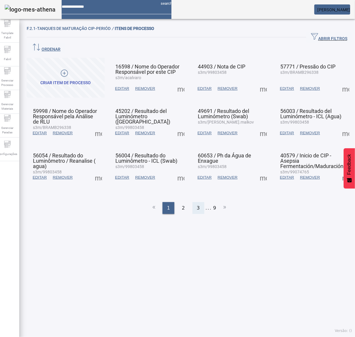
click at [197, 204] on span "3" at bounding box center [198, 207] width 3 height 7
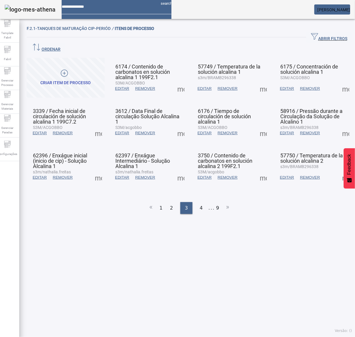
click at [259, 126] on span at bounding box center [263, 133] width 14 height 14
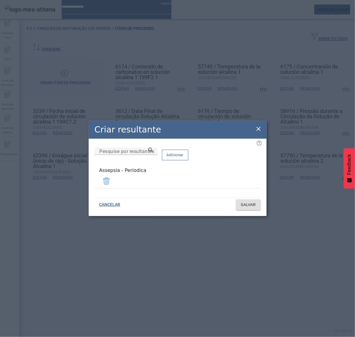
click at [260, 126] on div "Criar resultante" at bounding box center [178, 130] width 178 height 18
click at [258, 130] on icon at bounding box center [258, 129] width 4 height 4
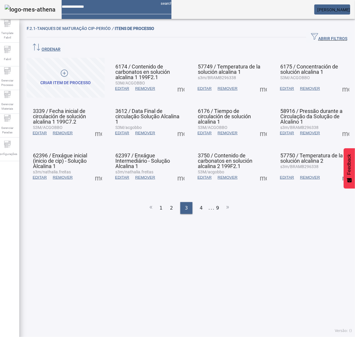
click at [340, 126] on span at bounding box center [345, 133] width 14 height 14
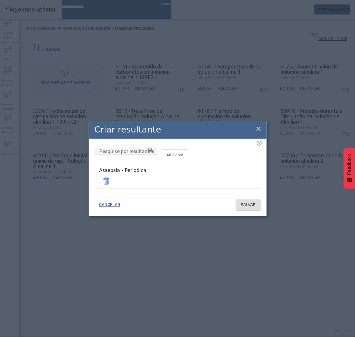
click at [259, 131] on icon at bounding box center [258, 129] width 4 height 4
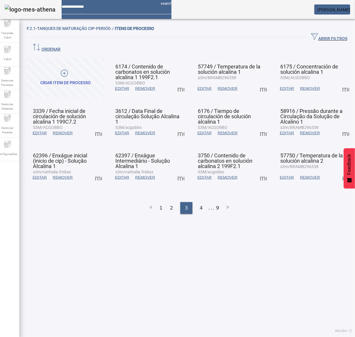
click at [100, 170] on span at bounding box center [98, 177] width 14 height 14
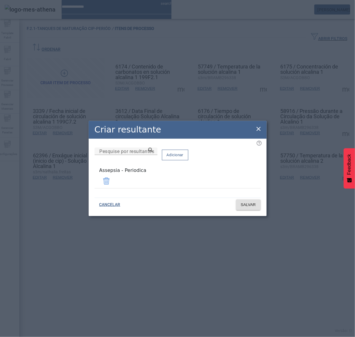
click at [260, 130] on icon at bounding box center [258, 128] width 7 height 7
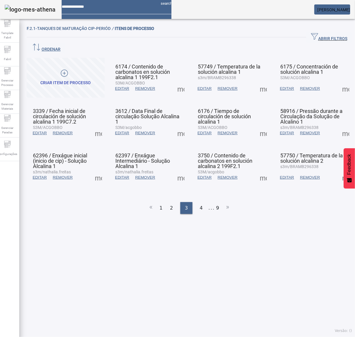
click at [180, 170] on span at bounding box center [181, 177] width 14 height 14
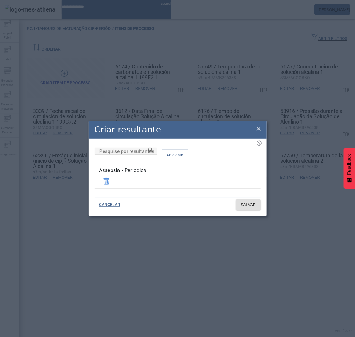
click at [258, 132] on icon at bounding box center [258, 128] width 7 height 7
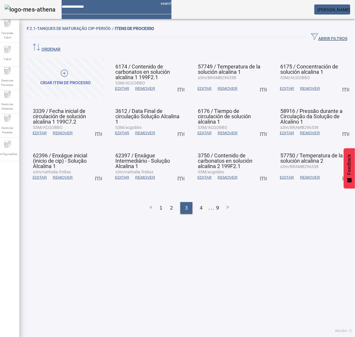
click at [257, 170] on span at bounding box center [263, 177] width 14 height 14
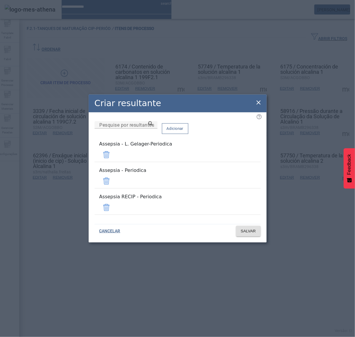
click at [113, 162] on span at bounding box center [106, 155] width 14 height 14
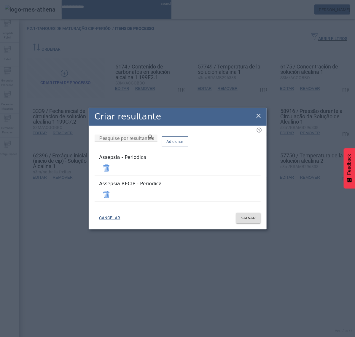
click at [113, 188] on span at bounding box center [106, 194] width 14 height 14
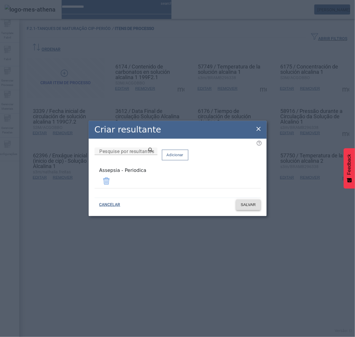
click at [251, 202] on span "SALVAR" at bounding box center [248, 205] width 15 height 6
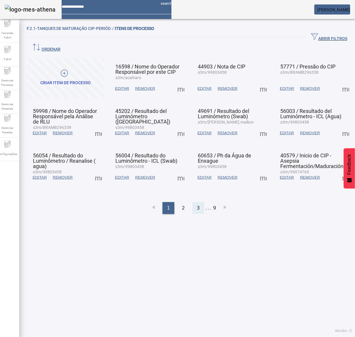
click at [197, 204] on span "3" at bounding box center [198, 207] width 3 height 7
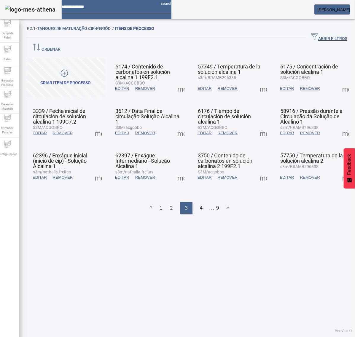
click at [185, 202] on ul "1 2 3 4 ... 9" at bounding box center [189, 208] width 325 height 12
click at [200, 204] on span "4" at bounding box center [201, 207] width 3 height 7
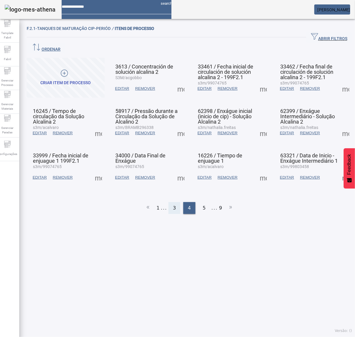
click at [168, 202] on div "3" at bounding box center [174, 208] width 12 height 12
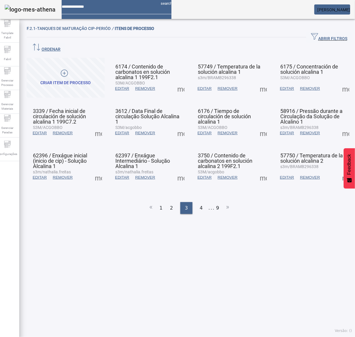
click at [338, 126] on span at bounding box center [345, 133] width 14 height 14
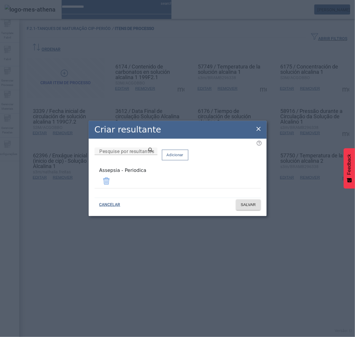
click at [258, 129] on icon at bounding box center [258, 128] width 7 height 7
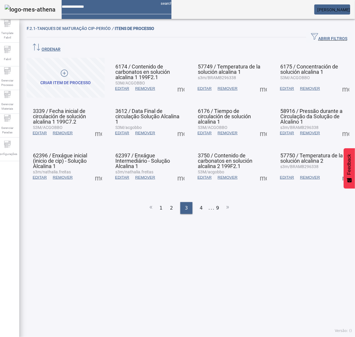
click at [97, 170] on span at bounding box center [98, 177] width 14 height 14
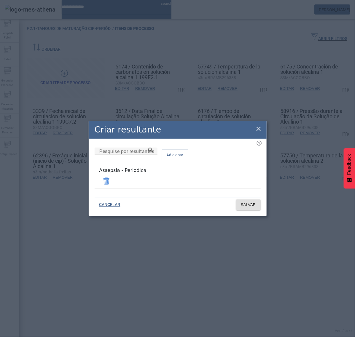
click at [257, 128] on icon at bounding box center [258, 128] width 7 height 7
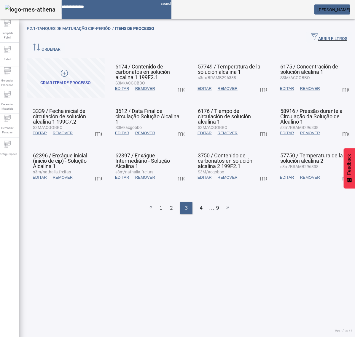
click at [175, 170] on span at bounding box center [181, 177] width 14 height 14
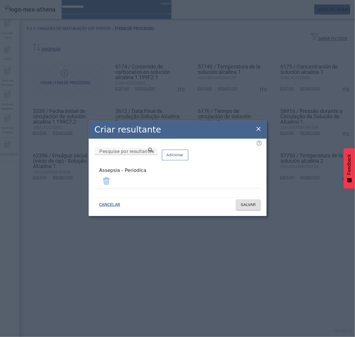
click at [261, 127] on icon at bounding box center [258, 128] width 7 height 7
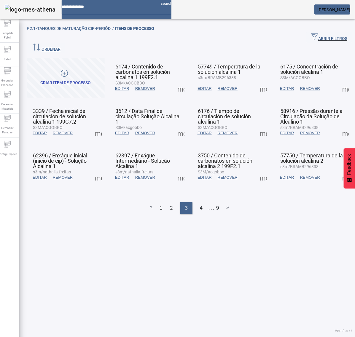
click at [256, 170] on span at bounding box center [263, 177] width 14 height 14
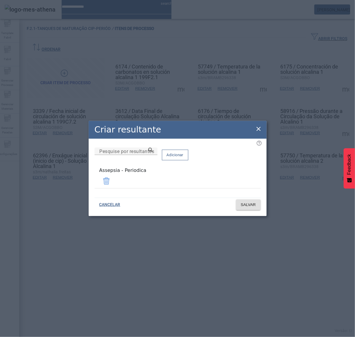
click at [259, 130] on icon at bounding box center [258, 128] width 7 height 7
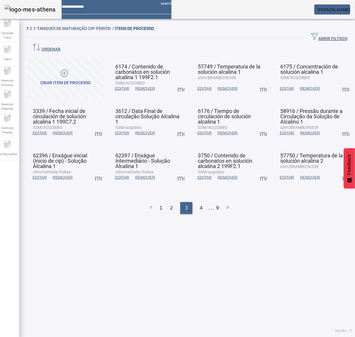
click at [338, 170] on span at bounding box center [345, 177] width 14 height 14
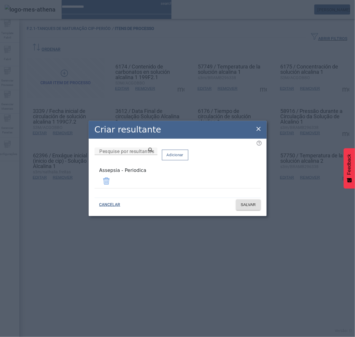
click at [258, 132] on icon at bounding box center [258, 128] width 7 height 7
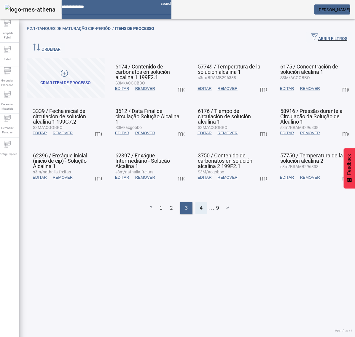
click at [201, 202] on div "4" at bounding box center [201, 208] width 12 height 12
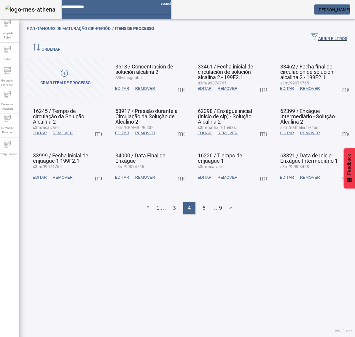
click at [176, 81] on span at bounding box center [181, 88] width 14 height 14
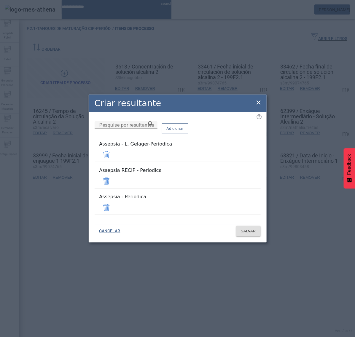
click at [113, 159] on span at bounding box center [106, 155] width 14 height 14
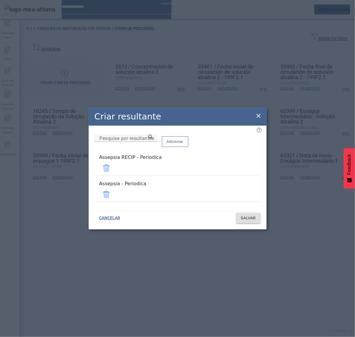
click at [113, 173] on span at bounding box center [106, 168] width 14 height 14
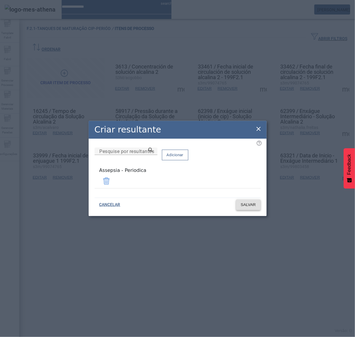
click at [248, 207] on span at bounding box center [248, 205] width 25 height 14
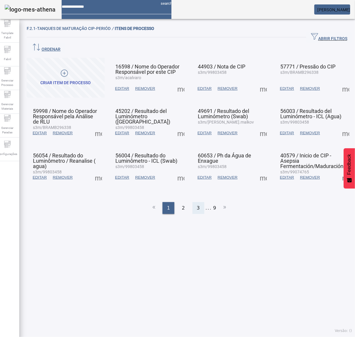
click at [193, 202] on div "3" at bounding box center [198, 208] width 12 height 12
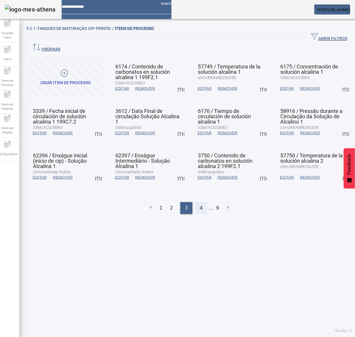
click at [200, 204] on span "4" at bounding box center [201, 207] width 3 height 7
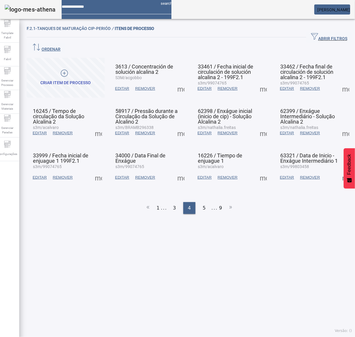
click at [256, 81] on span at bounding box center [263, 88] width 14 height 14
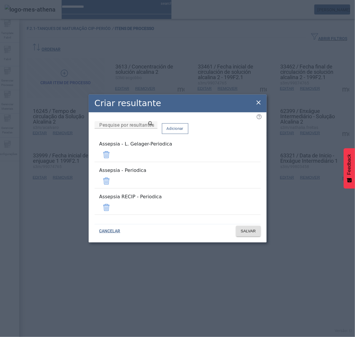
click at [113, 161] on span at bounding box center [106, 155] width 14 height 14
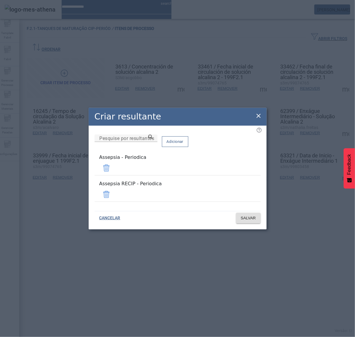
click at [113, 193] on span at bounding box center [106, 194] width 14 height 14
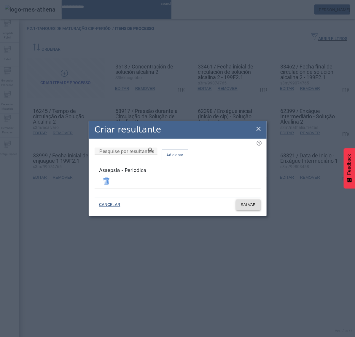
click at [248, 204] on span "SALVAR" at bounding box center [248, 205] width 15 height 6
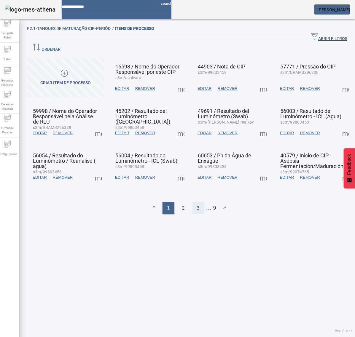
click at [197, 204] on span "3" at bounding box center [198, 207] width 3 height 7
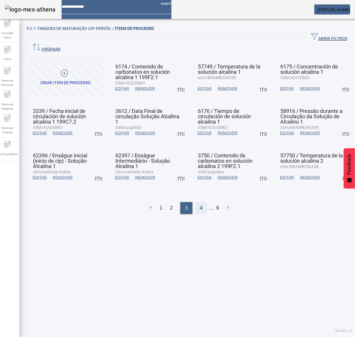
click at [201, 202] on div "4" at bounding box center [201, 208] width 12 height 12
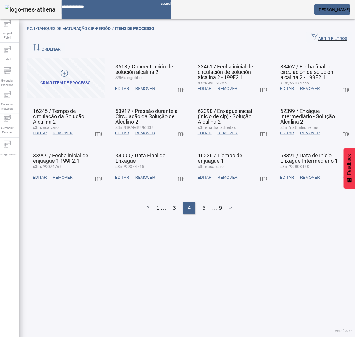
click at [259, 81] on span at bounding box center [263, 88] width 14 height 14
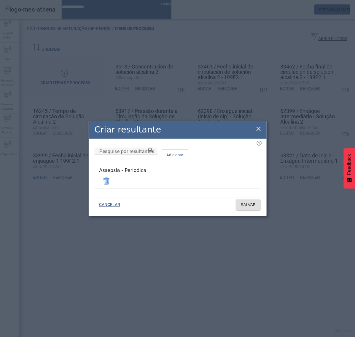
click at [259, 131] on icon at bounding box center [258, 129] width 4 height 4
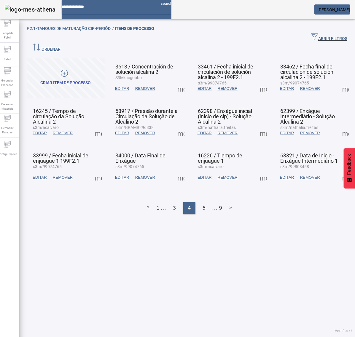
click at [338, 81] on span at bounding box center [345, 88] width 14 height 14
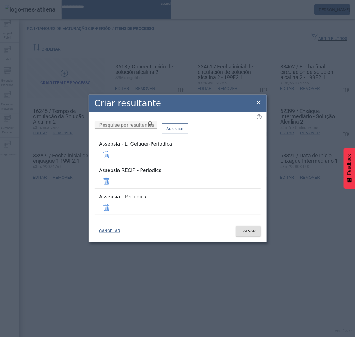
click at [113, 162] on span at bounding box center [106, 155] width 14 height 14
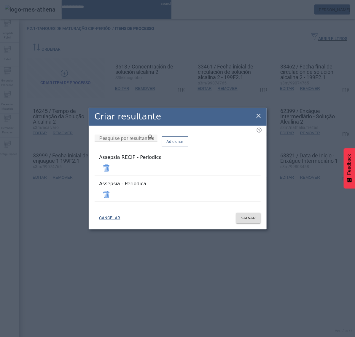
drag, startPoint x: 243, startPoint y: 169, endPoint x: 243, endPoint y: 177, distance: 7.4
click at [113, 170] on span at bounding box center [106, 168] width 14 height 14
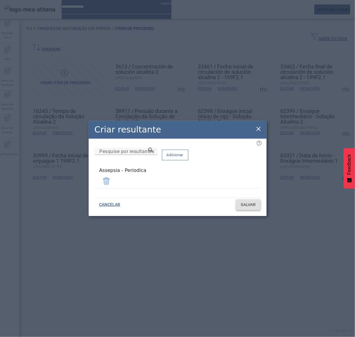
click at [250, 203] on span "SALVAR" at bounding box center [248, 205] width 15 height 6
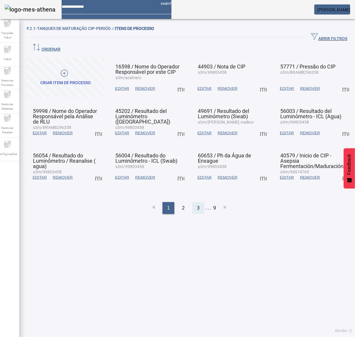
click at [192, 202] on div "3" at bounding box center [198, 208] width 12 height 12
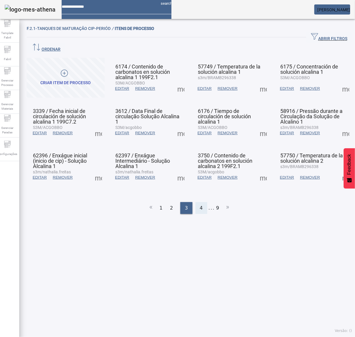
click at [199, 202] on div "4" at bounding box center [201, 208] width 12 height 12
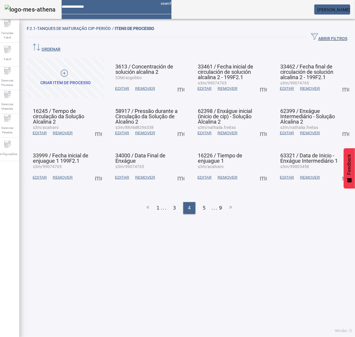
click at [338, 81] on span at bounding box center [345, 88] width 14 height 14
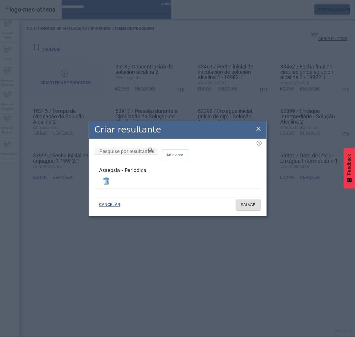
click at [262, 130] on div "Criar resultante" at bounding box center [178, 130] width 178 height 18
click at [256, 132] on icon at bounding box center [258, 128] width 7 height 7
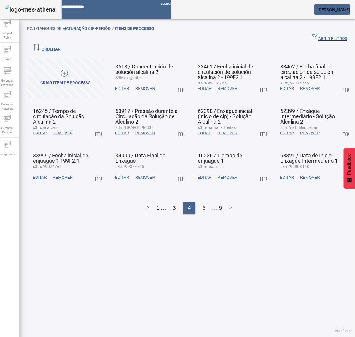
click at [97, 126] on span at bounding box center [98, 133] width 14 height 14
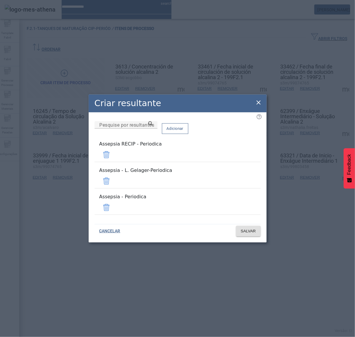
click at [113, 160] on span at bounding box center [106, 155] width 14 height 14
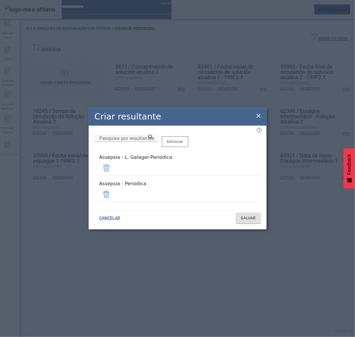
click at [113, 169] on span at bounding box center [106, 168] width 14 height 14
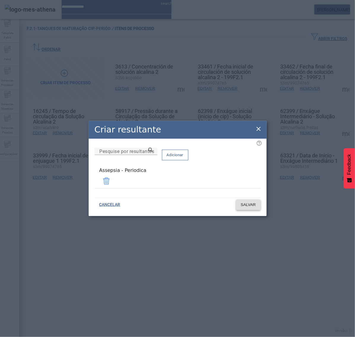
click at [246, 208] on span at bounding box center [248, 205] width 25 height 14
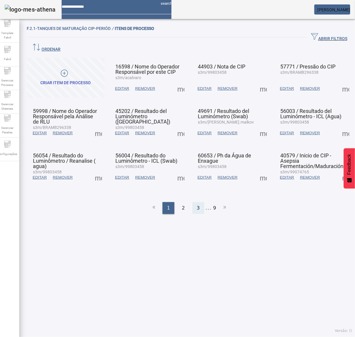
click at [197, 204] on span "3" at bounding box center [198, 207] width 3 height 7
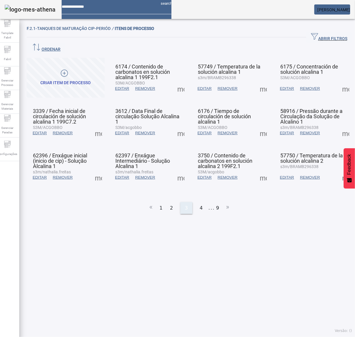
click at [200, 204] on span "4" at bounding box center [201, 207] width 3 height 7
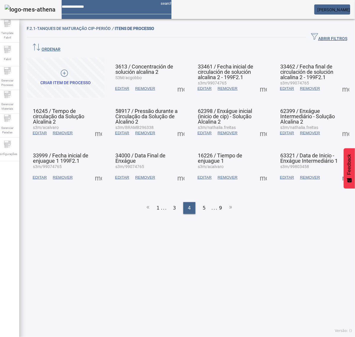
click at [97, 126] on span at bounding box center [98, 133] width 14 height 14
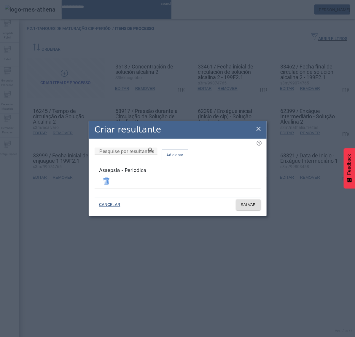
click at [259, 129] on icon at bounding box center [258, 128] width 7 height 7
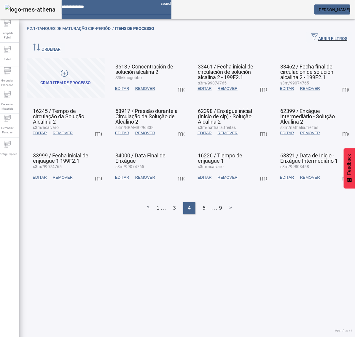
click at [179, 126] on span at bounding box center [181, 133] width 14 height 14
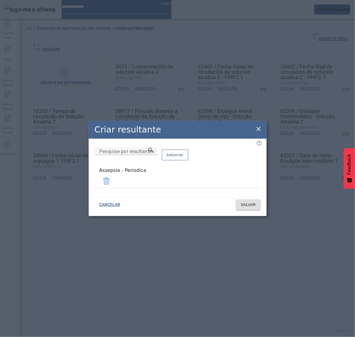
click at [256, 129] on icon at bounding box center [258, 128] width 7 height 7
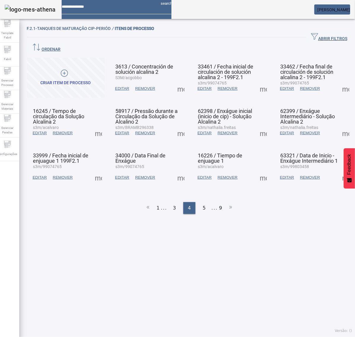
click at [256, 126] on span at bounding box center [263, 133] width 14 height 14
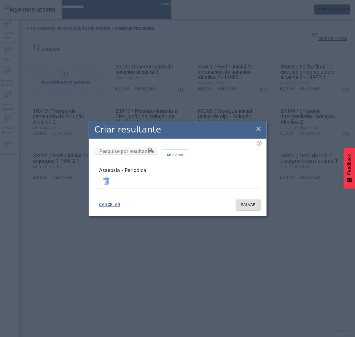
click at [257, 131] on icon at bounding box center [258, 128] width 7 height 7
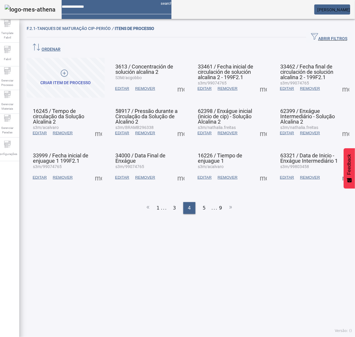
click at [338, 126] on span at bounding box center [345, 133] width 14 height 14
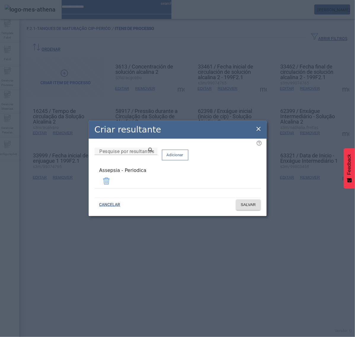
click at [259, 130] on icon at bounding box center [258, 128] width 7 height 7
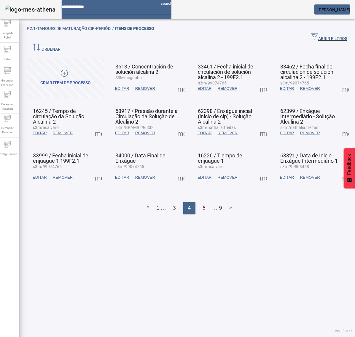
click at [100, 170] on span at bounding box center [98, 177] width 14 height 14
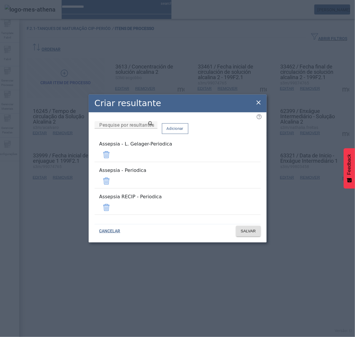
click at [113, 160] on span at bounding box center [106, 155] width 14 height 14
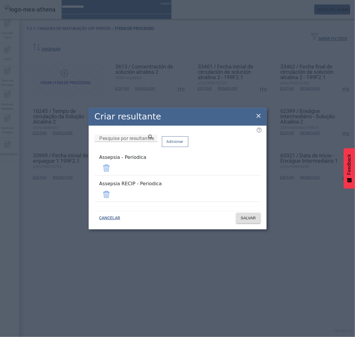
drag, startPoint x: 242, startPoint y: 190, endPoint x: 243, endPoint y: 195, distance: 5.1
click at [113, 190] on span at bounding box center [106, 194] width 14 height 14
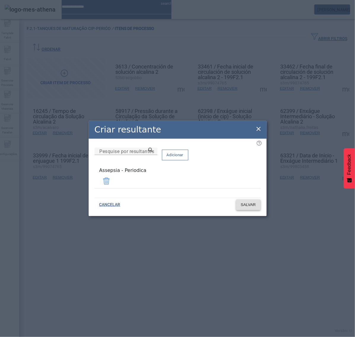
click at [248, 206] on span "SALVAR" at bounding box center [248, 205] width 15 height 6
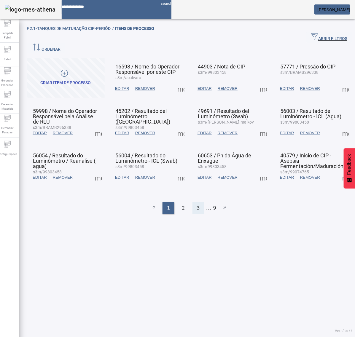
click at [197, 204] on span "3" at bounding box center [198, 207] width 3 height 7
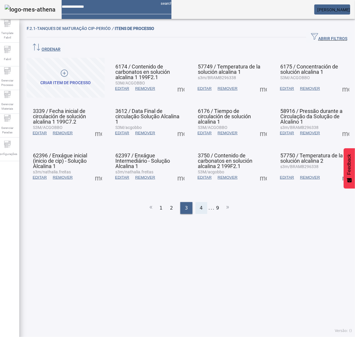
click at [200, 204] on span "4" at bounding box center [201, 207] width 3 height 7
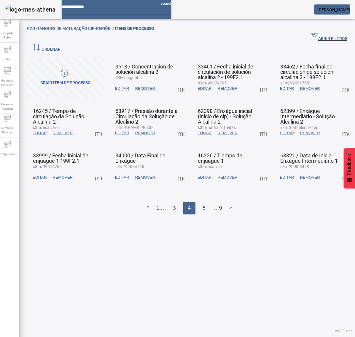
click at [101, 170] on span at bounding box center [98, 177] width 14 height 14
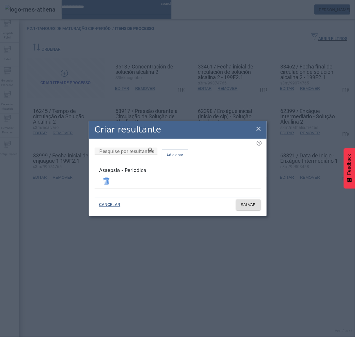
click at [259, 129] on icon at bounding box center [258, 128] width 7 height 7
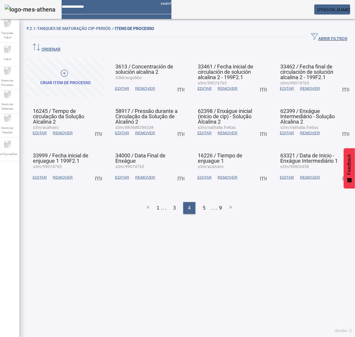
click at [180, 170] on span at bounding box center [181, 177] width 14 height 14
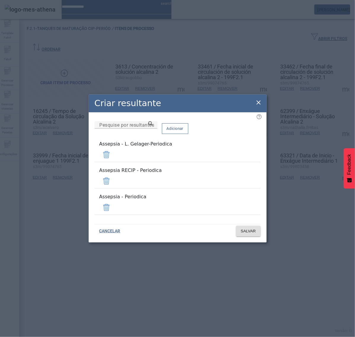
drag, startPoint x: 239, startPoint y: 162, endPoint x: 241, endPoint y: 167, distance: 5.4
click at [113, 162] on span at bounding box center [106, 155] width 14 height 14
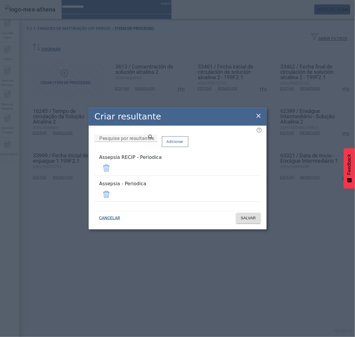
click at [113, 174] on span at bounding box center [106, 168] width 14 height 14
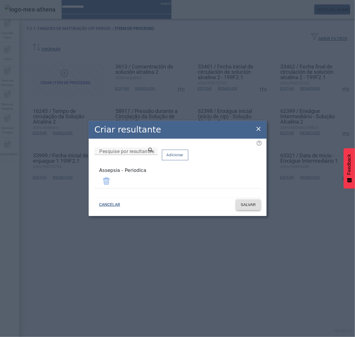
click at [243, 202] on span "SALVAR" at bounding box center [248, 205] width 15 height 6
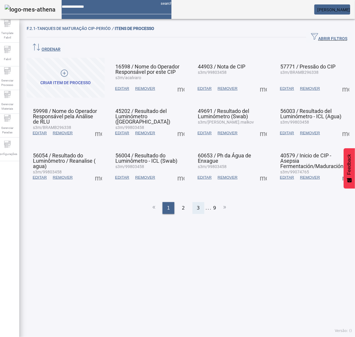
click at [196, 202] on div "3" at bounding box center [198, 208] width 12 height 12
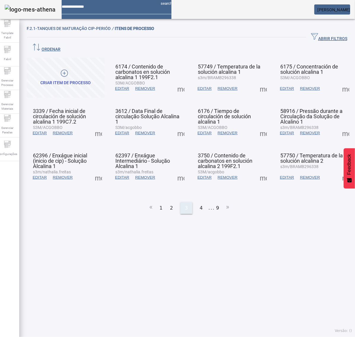
click at [200, 204] on span "4" at bounding box center [201, 207] width 3 height 7
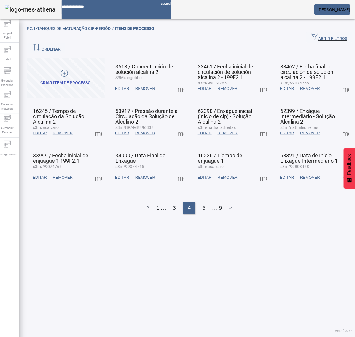
click at [178, 170] on span at bounding box center [181, 177] width 14 height 14
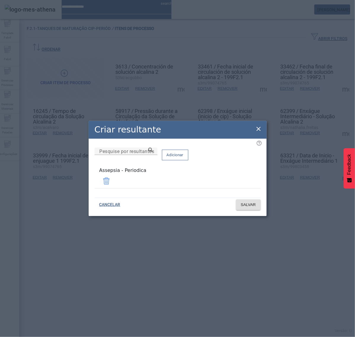
click at [259, 131] on icon at bounding box center [258, 128] width 7 height 7
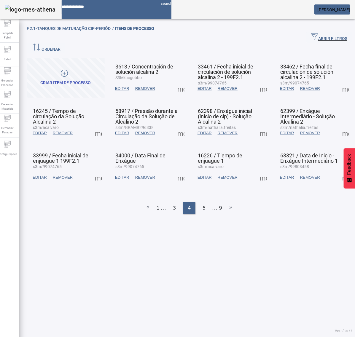
click at [256, 170] on span at bounding box center [263, 177] width 14 height 14
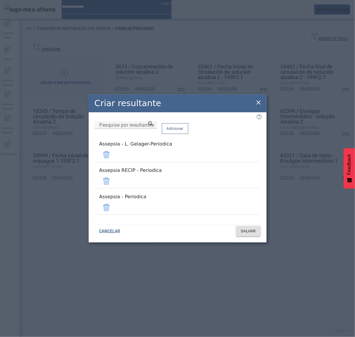
click at [113, 161] on span at bounding box center [106, 155] width 14 height 14
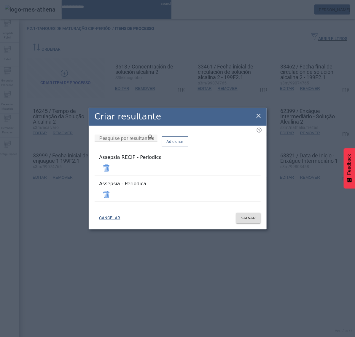
click at [113, 171] on span at bounding box center [106, 168] width 14 height 14
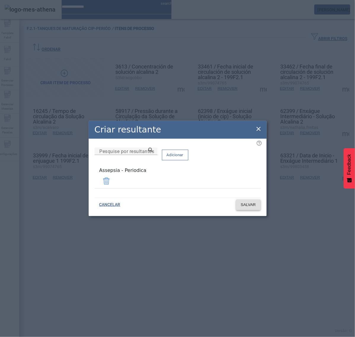
click at [248, 202] on span "SALVAR" at bounding box center [248, 205] width 15 height 6
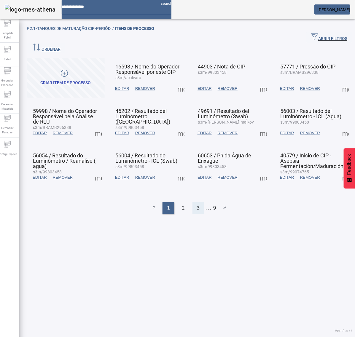
click at [196, 202] on div "3" at bounding box center [198, 208] width 12 height 12
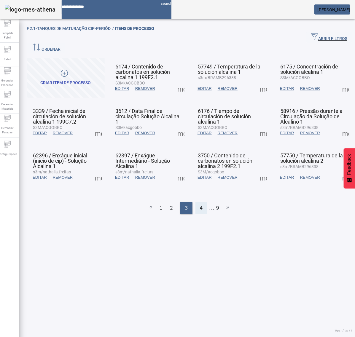
click at [200, 204] on span "4" at bounding box center [201, 207] width 3 height 7
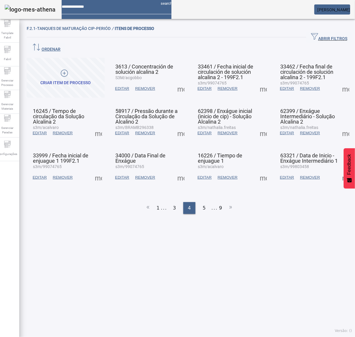
click at [177, 170] on span at bounding box center [181, 177] width 14 height 14
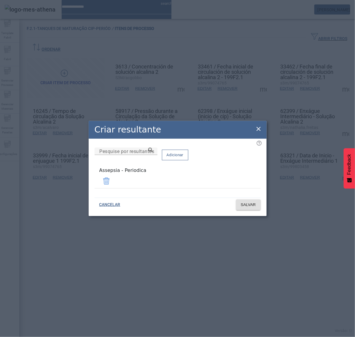
click at [258, 128] on icon at bounding box center [258, 128] width 7 height 7
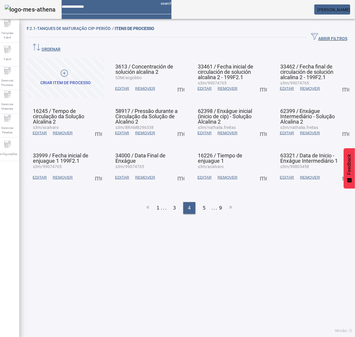
click at [257, 170] on span at bounding box center [263, 177] width 14 height 14
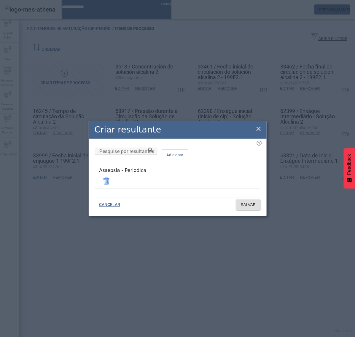
click at [260, 130] on icon at bounding box center [258, 128] width 7 height 7
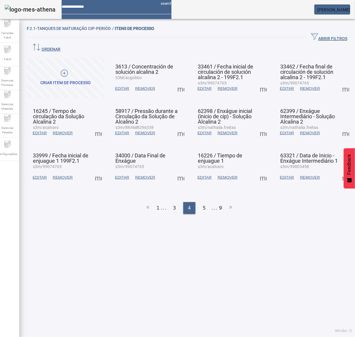
click at [338, 170] on span at bounding box center [345, 177] width 14 height 14
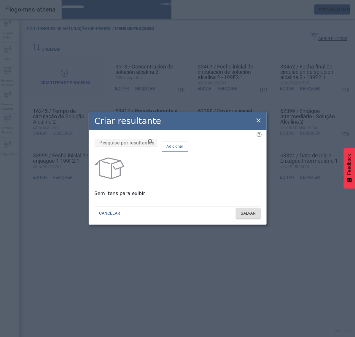
click at [256, 120] on icon at bounding box center [258, 120] width 7 height 7
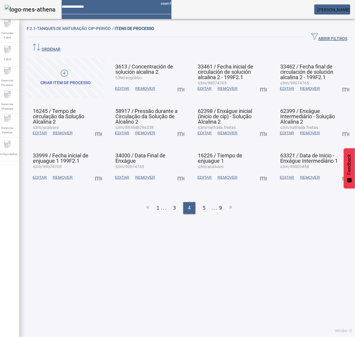
click at [338, 170] on span at bounding box center [345, 177] width 14 height 14
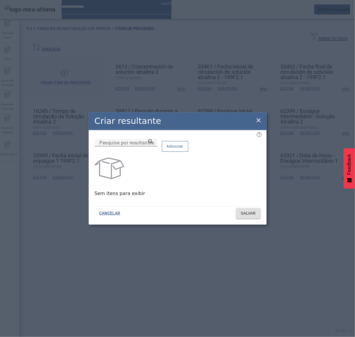
click at [153, 146] on input "Pesquise por resultantes" at bounding box center [125, 142] width 53 height 7
paste input "**********"
click at [153, 146] on input "**********" at bounding box center [125, 142] width 53 height 7
click at [153, 143] on icon at bounding box center [150, 141] width 4 height 4
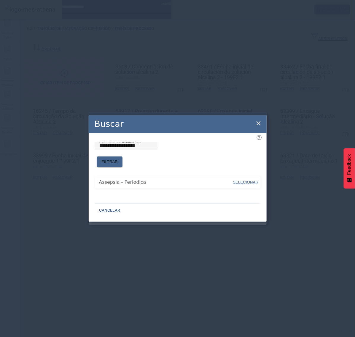
click at [242, 175] on span at bounding box center [245, 182] width 27 height 14
type input "**********"
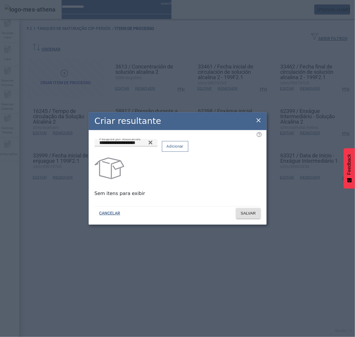
click at [183, 149] on span "Adicionar" at bounding box center [174, 146] width 17 height 6
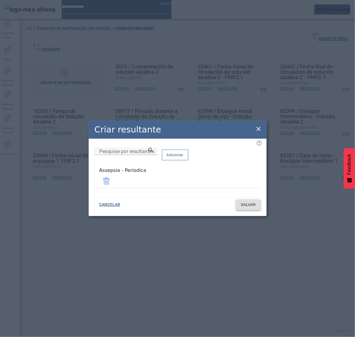
click at [248, 208] on span at bounding box center [248, 205] width 25 height 14
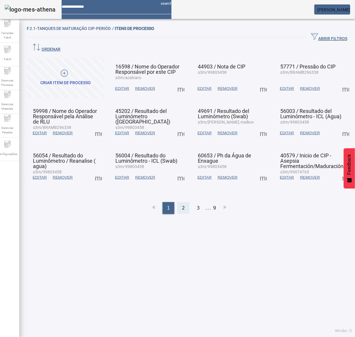
click at [182, 202] on div "2" at bounding box center [183, 208] width 12 height 12
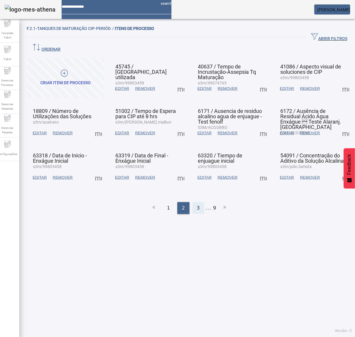
click at [197, 204] on span "3" at bounding box center [198, 207] width 3 height 7
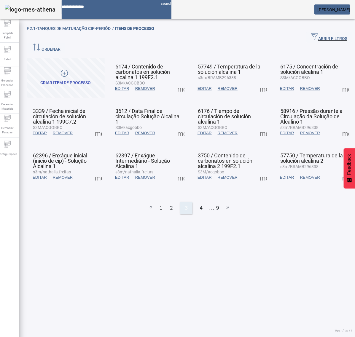
click at [195, 202] on div "4" at bounding box center [201, 208] width 12 height 12
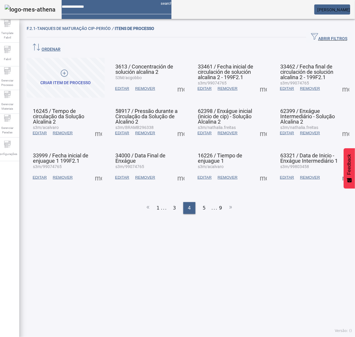
click at [177, 81] on span at bounding box center [181, 88] width 14 height 14
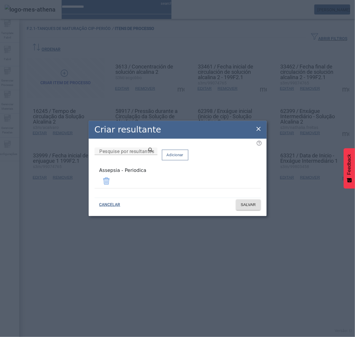
click at [260, 130] on icon at bounding box center [258, 128] width 7 height 7
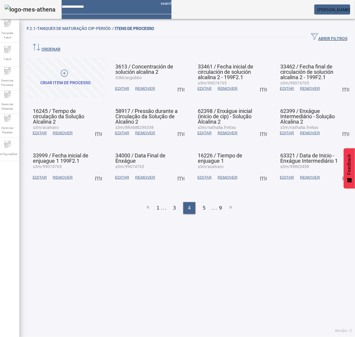
click at [256, 81] on span at bounding box center [263, 88] width 14 height 14
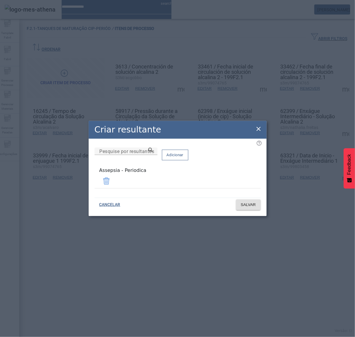
click at [259, 131] on icon at bounding box center [258, 128] width 7 height 7
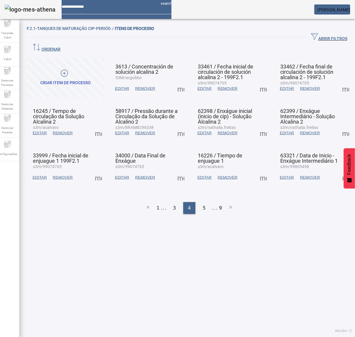
click at [338, 81] on span at bounding box center [345, 88] width 14 height 14
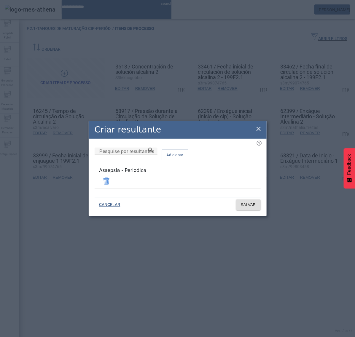
click at [258, 129] on icon at bounding box center [258, 128] width 7 height 7
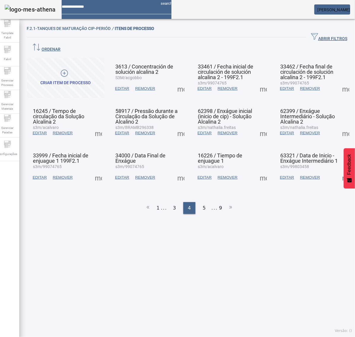
click at [98, 126] on span at bounding box center [98, 133] width 14 height 14
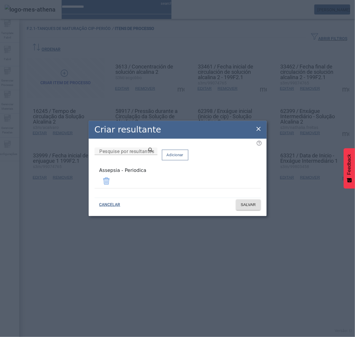
click at [261, 126] on div "Criar resultante" at bounding box center [178, 130] width 178 height 18
click at [259, 132] on icon at bounding box center [258, 128] width 7 height 7
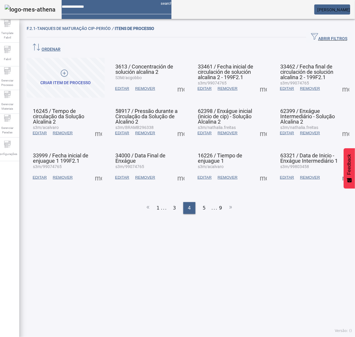
click at [178, 126] on span at bounding box center [181, 133] width 14 height 14
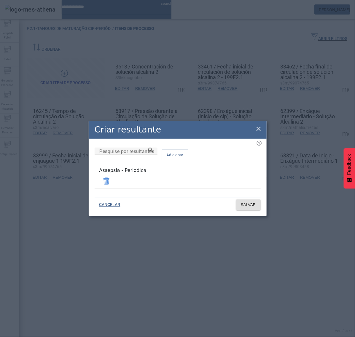
click at [258, 129] on icon at bounding box center [258, 128] width 7 height 7
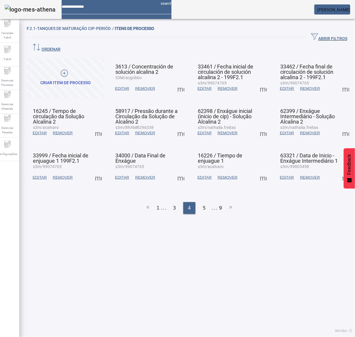
click at [256, 126] on span at bounding box center [263, 133] width 14 height 14
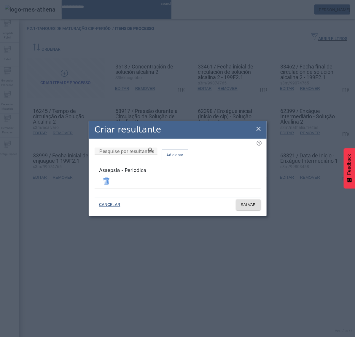
click at [259, 131] on icon at bounding box center [258, 129] width 4 height 4
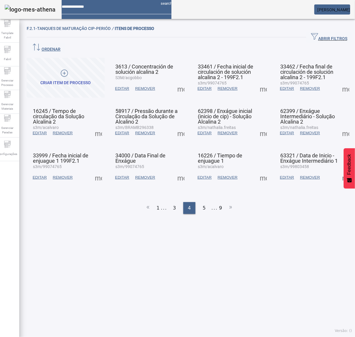
click at [338, 126] on span at bounding box center [345, 133] width 14 height 14
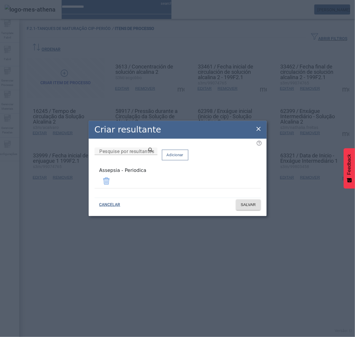
click at [257, 131] on icon at bounding box center [258, 129] width 4 height 4
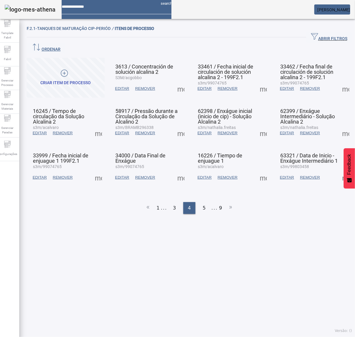
click at [98, 170] on span at bounding box center [98, 177] width 14 height 14
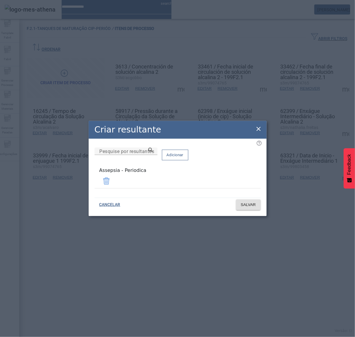
click at [258, 131] on icon at bounding box center [258, 128] width 7 height 7
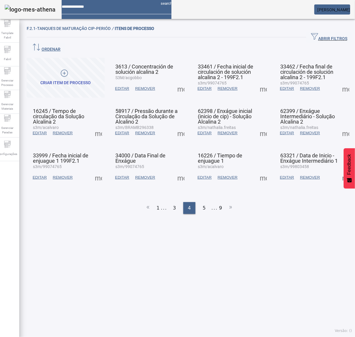
click at [178, 170] on span at bounding box center [181, 177] width 14 height 14
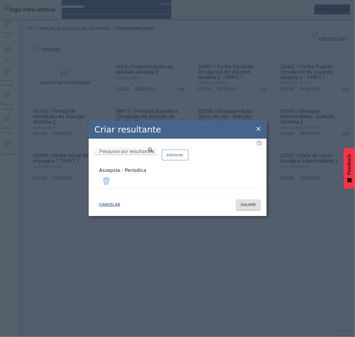
click at [257, 126] on icon at bounding box center [258, 128] width 7 height 7
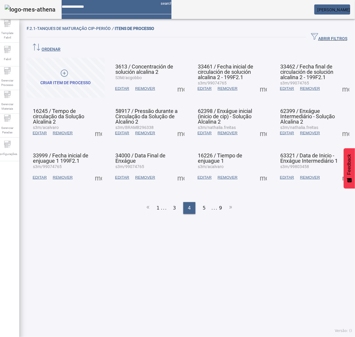
click at [256, 170] on span at bounding box center [263, 177] width 14 height 14
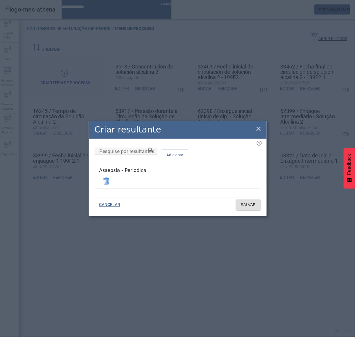
click at [258, 132] on icon at bounding box center [258, 128] width 7 height 7
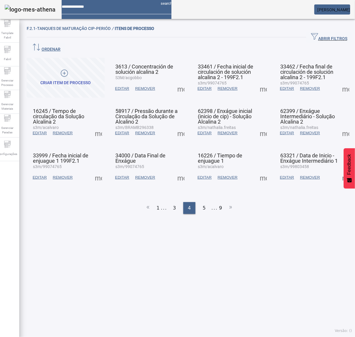
click at [339, 170] on span at bounding box center [345, 177] width 14 height 14
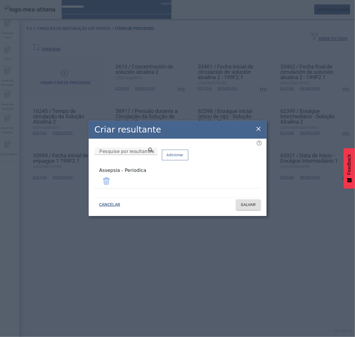
click at [259, 132] on icon at bounding box center [258, 128] width 7 height 7
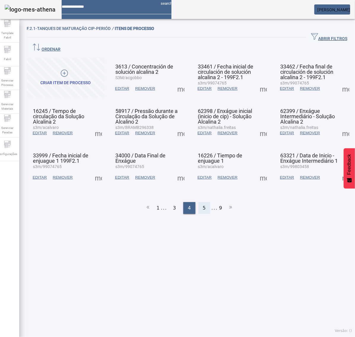
click at [203, 204] on span "5" at bounding box center [204, 207] width 3 height 7
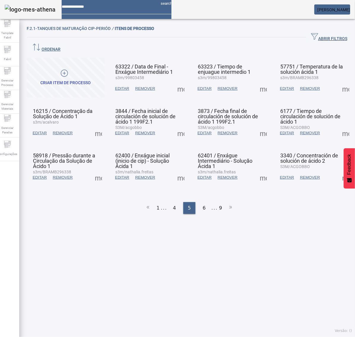
click at [178, 81] on span at bounding box center [181, 88] width 14 height 14
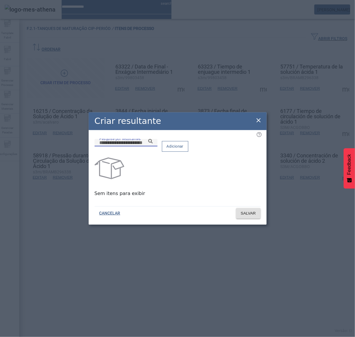
click at [153, 146] on input "Pesquise por resultantes" at bounding box center [125, 142] width 53 height 7
paste input "**********"
click at [153, 143] on icon at bounding box center [150, 141] width 4 height 4
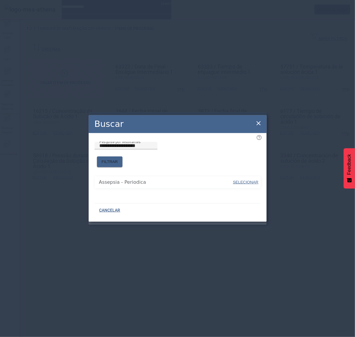
click at [242, 180] on span "SELECIONAR" at bounding box center [245, 182] width 25 height 4
type input "**********"
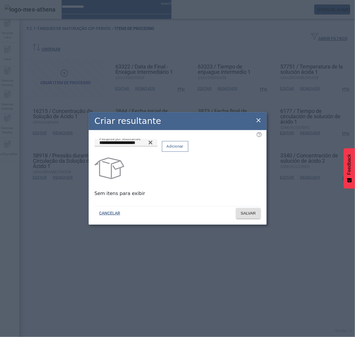
click at [183, 149] on span "Adicionar" at bounding box center [174, 146] width 17 height 6
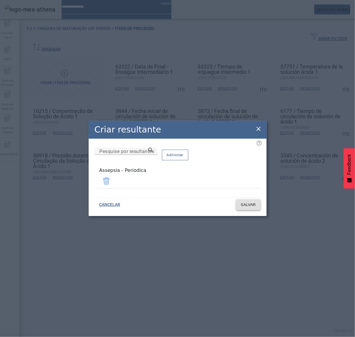
click at [244, 204] on span "SALVAR" at bounding box center [248, 205] width 15 height 6
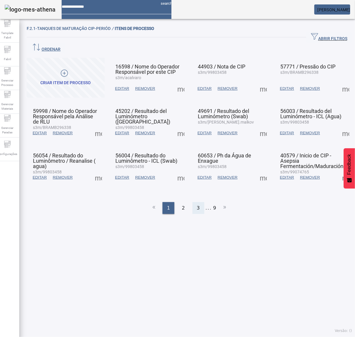
click at [199, 202] on div "3" at bounding box center [198, 208] width 12 height 12
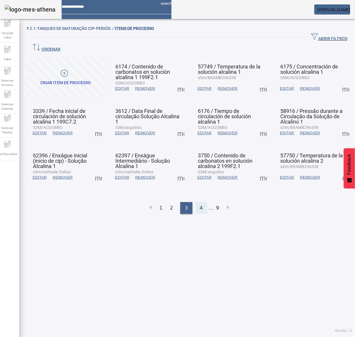
drag, startPoint x: 199, startPoint y: 194, endPoint x: 193, endPoint y: 193, distance: 6.2
click at [195, 202] on div "4" at bounding box center [201, 208] width 12 height 12
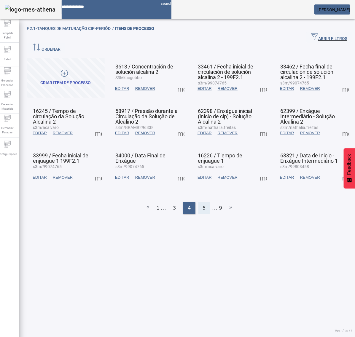
click at [198, 202] on div "5" at bounding box center [204, 208] width 12 height 12
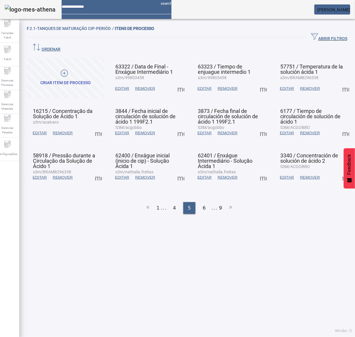
click at [177, 81] on span at bounding box center [181, 88] width 14 height 14
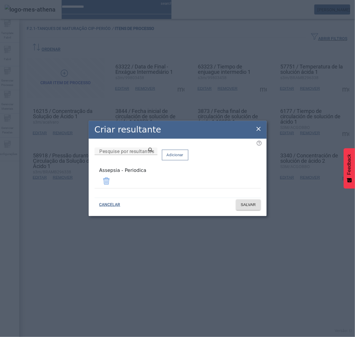
click at [259, 131] on icon at bounding box center [258, 129] width 4 height 4
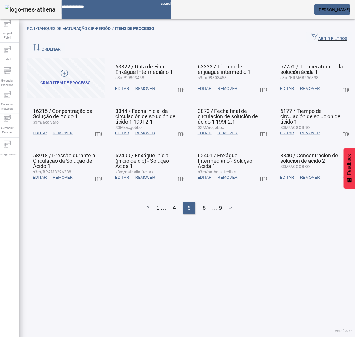
click at [256, 81] on span at bounding box center [263, 88] width 14 height 14
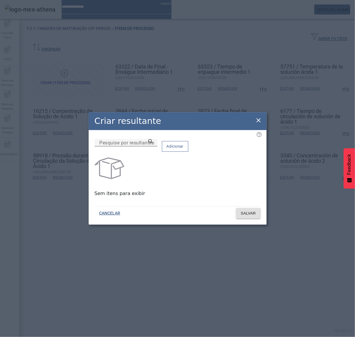
click at [153, 146] on input "Pesquise por resultantes" at bounding box center [125, 142] width 53 height 7
paste input "**********"
click at [153, 143] on icon at bounding box center [150, 141] width 4 height 4
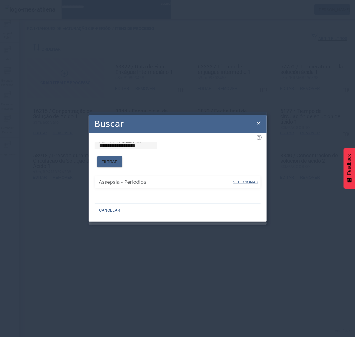
drag, startPoint x: 246, startPoint y: 178, endPoint x: 242, endPoint y: 163, distance: 15.5
click at [246, 180] on span "SELECIONAR" at bounding box center [245, 182] width 25 height 4
type input "**********"
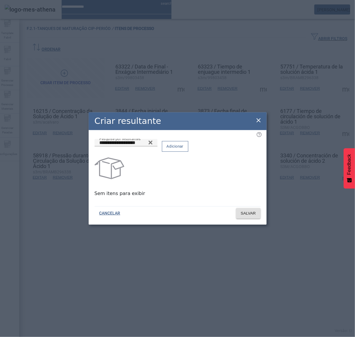
click at [183, 149] on span "Adicionar" at bounding box center [174, 146] width 17 height 6
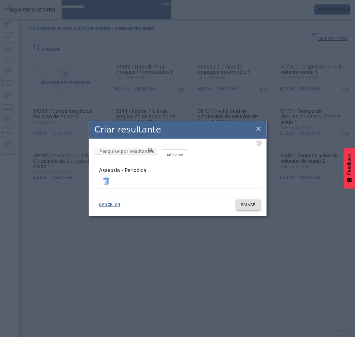
click at [251, 205] on span "SALVAR" at bounding box center [248, 205] width 15 height 6
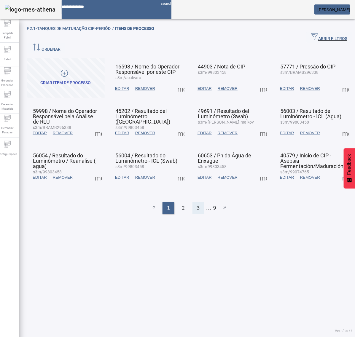
click at [198, 202] on div "3" at bounding box center [198, 208] width 12 height 12
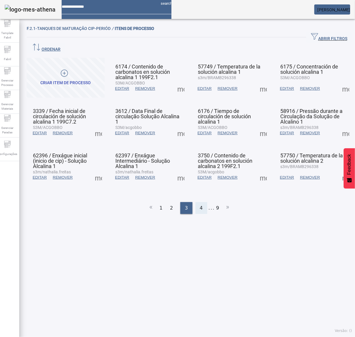
click at [200, 204] on span "4" at bounding box center [201, 207] width 3 height 7
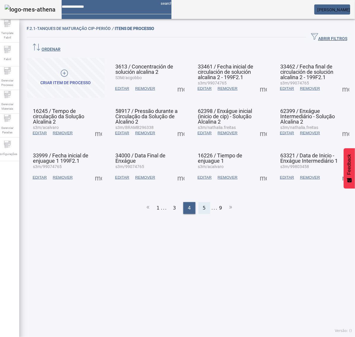
click at [201, 202] on div "5" at bounding box center [204, 208] width 12 height 12
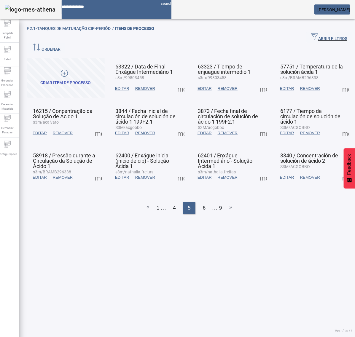
click at [256, 81] on span at bounding box center [263, 88] width 14 height 14
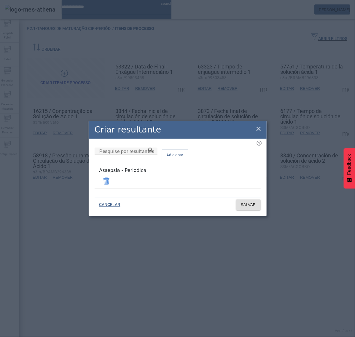
click at [257, 128] on icon at bounding box center [258, 128] width 7 height 7
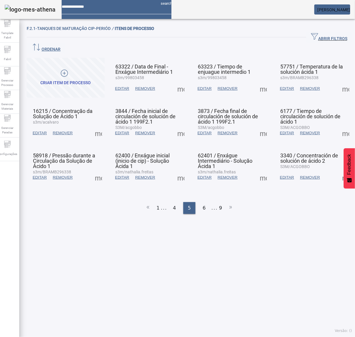
click at [338, 81] on span at bounding box center [345, 88] width 14 height 14
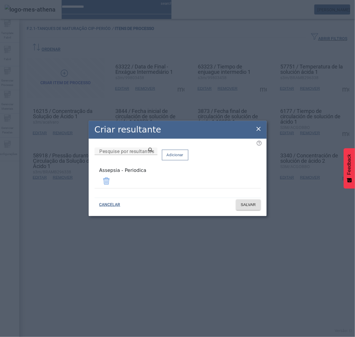
click at [257, 129] on icon at bounding box center [258, 129] width 4 height 4
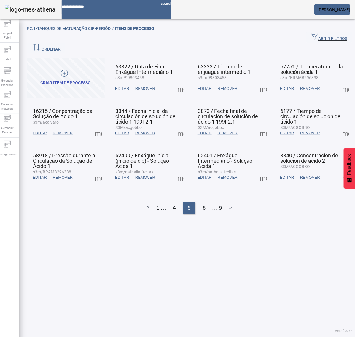
click at [338, 81] on span at bounding box center [345, 88] width 14 height 14
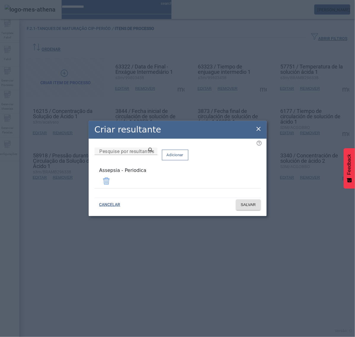
click at [257, 130] on icon at bounding box center [258, 128] width 7 height 7
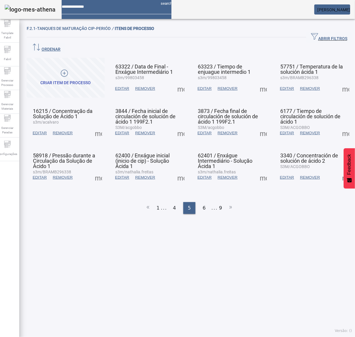
click at [97, 126] on span at bounding box center [98, 133] width 14 height 14
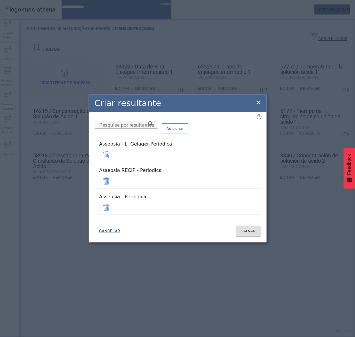
click at [113, 180] on span at bounding box center [106, 181] width 14 height 14
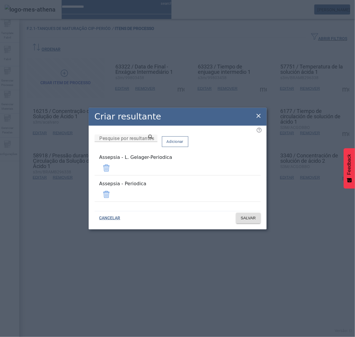
click at [113, 168] on span at bounding box center [106, 168] width 14 height 14
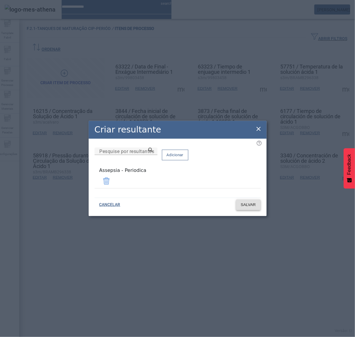
click at [250, 203] on span "SALVAR" at bounding box center [248, 205] width 15 height 6
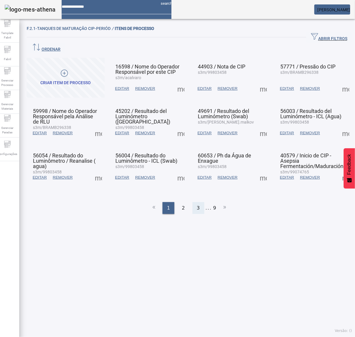
click at [193, 202] on div "3" at bounding box center [198, 208] width 12 height 12
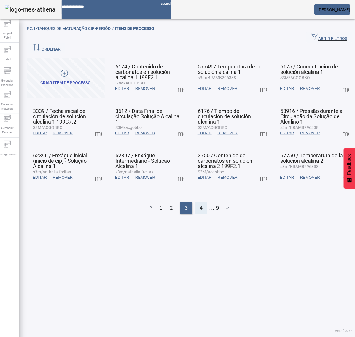
click at [200, 204] on span "4" at bounding box center [201, 207] width 3 height 7
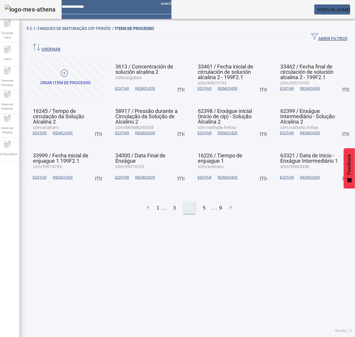
click at [198, 202] on div "5" at bounding box center [204, 208] width 12 height 12
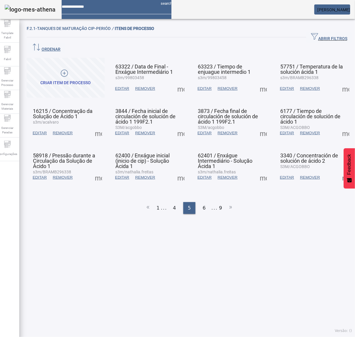
click at [98, 126] on span at bounding box center [98, 133] width 14 height 14
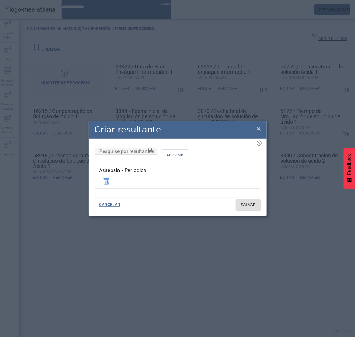
click at [256, 127] on icon at bounding box center [258, 128] width 7 height 7
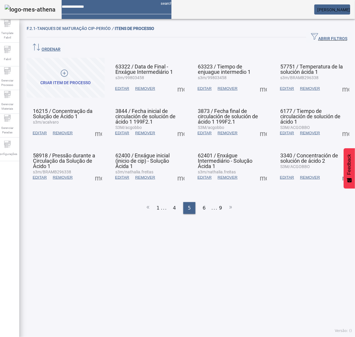
click at [178, 126] on span at bounding box center [181, 133] width 14 height 14
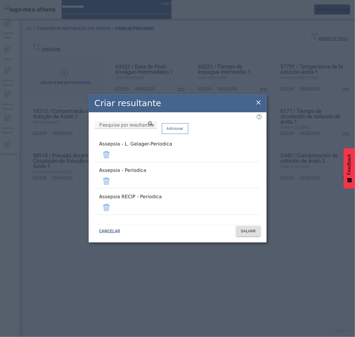
click at [113, 161] on span at bounding box center [106, 155] width 14 height 14
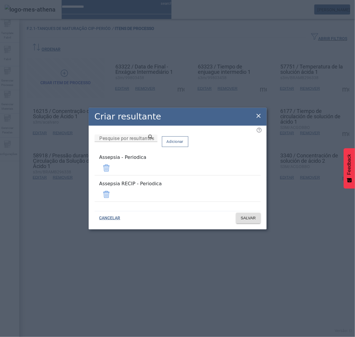
click at [113, 191] on span at bounding box center [106, 194] width 14 height 14
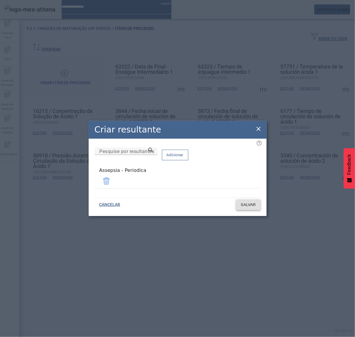
click at [248, 203] on span "SALVAR" at bounding box center [248, 205] width 15 height 6
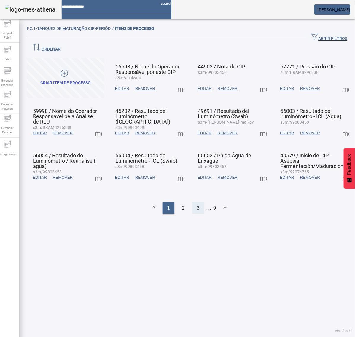
click at [197, 204] on span "3" at bounding box center [198, 207] width 3 height 7
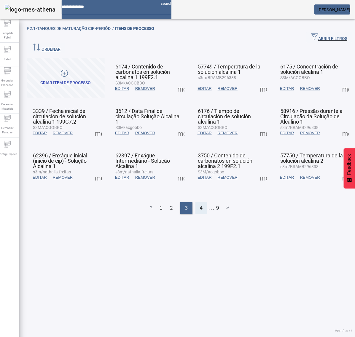
click at [200, 204] on span "4" at bounding box center [201, 207] width 3 height 7
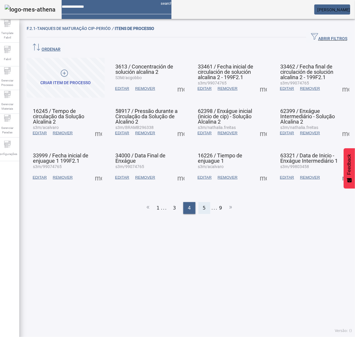
click at [203, 204] on span "5" at bounding box center [204, 207] width 3 height 7
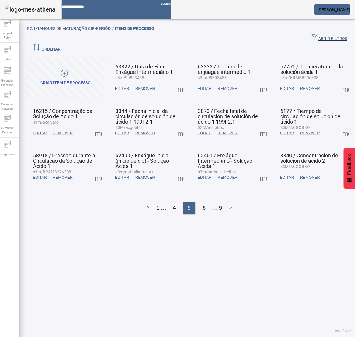
click at [176, 126] on span at bounding box center [181, 133] width 14 height 14
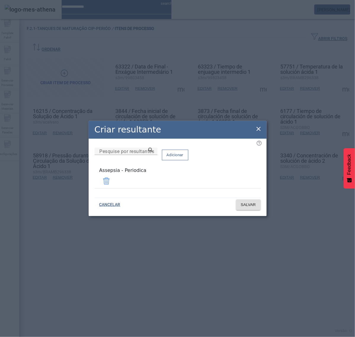
click at [259, 129] on icon at bounding box center [258, 128] width 7 height 7
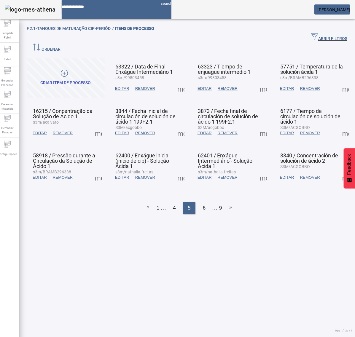
click at [258, 126] on span at bounding box center [263, 133] width 14 height 14
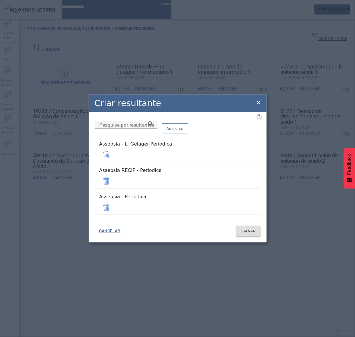
click at [113, 161] on span at bounding box center [106, 155] width 14 height 14
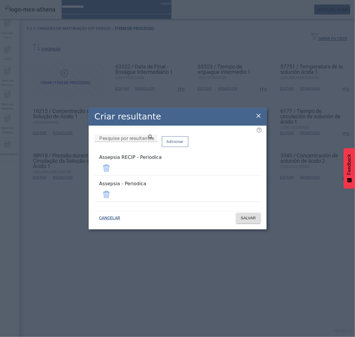
click at [113, 171] on span at bounding box center [106, 168] width 14 height 14
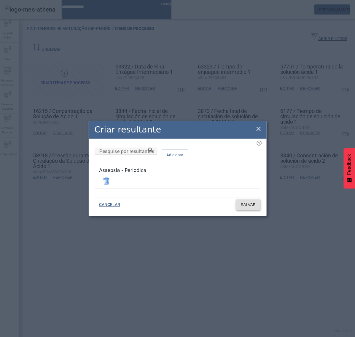
click at [248, 207] on span at bounding box center [248, 205] width 25 height 14
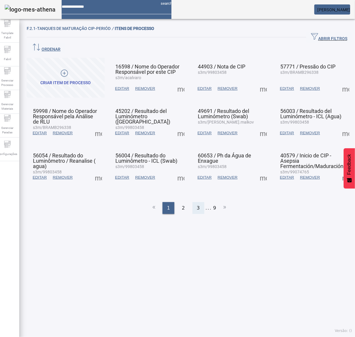
click at [197, 204] on span "3" at bounding box center [198, 207] width 3 height 7
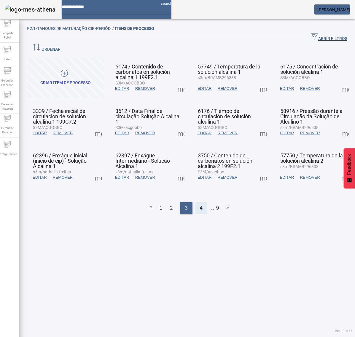
click at [200, 204] on span "4" at bounding box center [201, 207] width 3 height 7
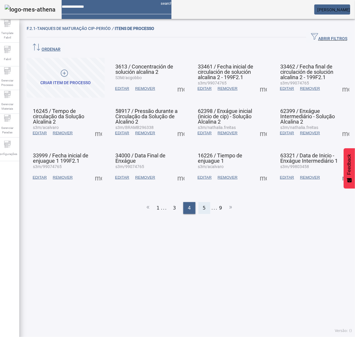
click at [199, 202] on div "5" at bounding box center [204, 208] width 12 height 12
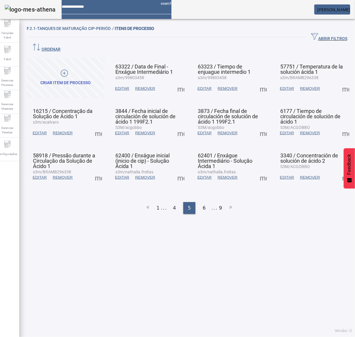
click at [257, 126] on span at bounding box center [263, 133] width 14 height 14
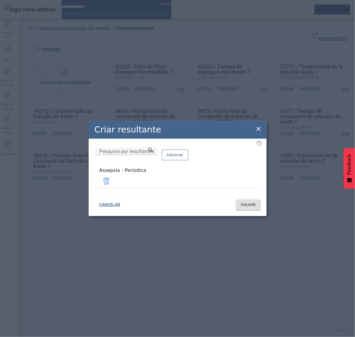
click at [255, 130] on icon at bounding box center [258, 128] width 7 height 7
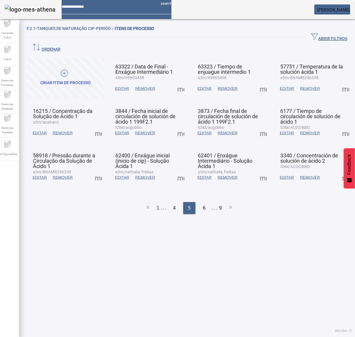
click at [338, 126] on span at bounding box center [345, 133] width 14 height 14
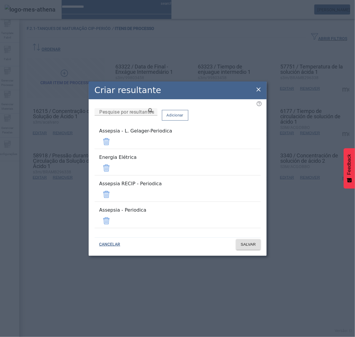
click at [113, 189] on span at bounding box center [106, 194] width 14 height 14
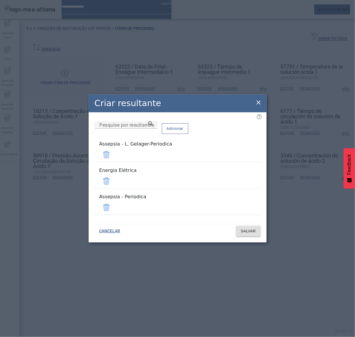
drag, startPoint x: 242, startPoint y: 181, endPoint x: 242, endPoint y: 174, distance: 7.1
click at [113, 179] on span at bounding box center [106, 181] width 14 height 14
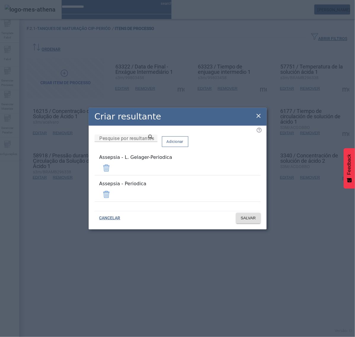
click at [113, 168] on span at bounding box center [106, 168] width 14 height 14
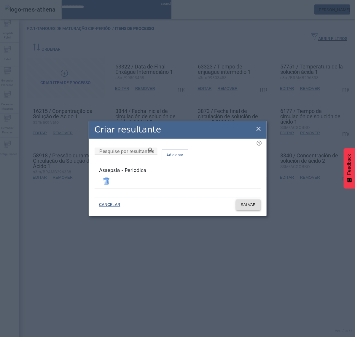
click at [245, 204] on span "SALVAR" at bounding box center [248, 205] width 15 height 6
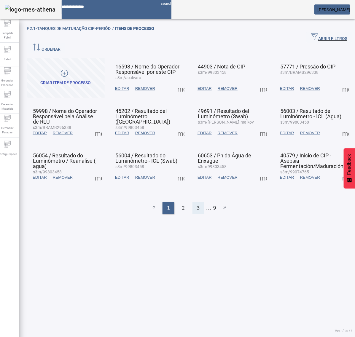
click at [197, 202] on div "3" at bounding box center [198, 208] width 12 height 12
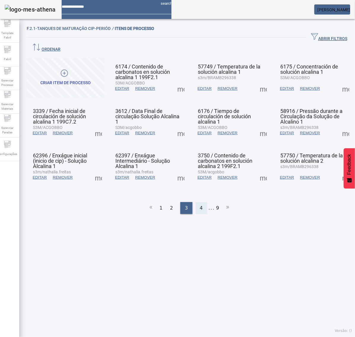
click at [200, 204] on span "4" at bounding box center [201, 207] width 3 height 7
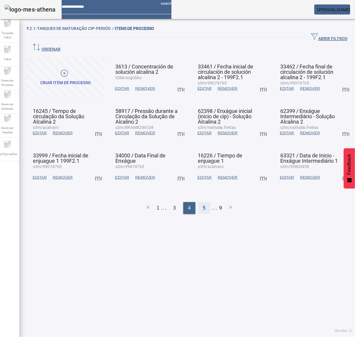
click at [198, 202] on div "5" at bounding box center [204, 208] width 12 height 12
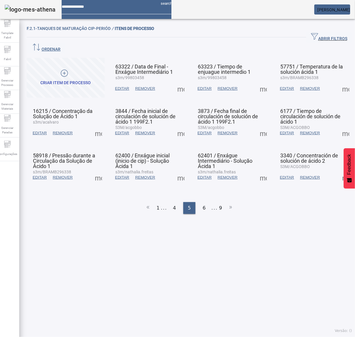
click at [338, 126] on span at bounding box center [345, 133] width 14 height 14
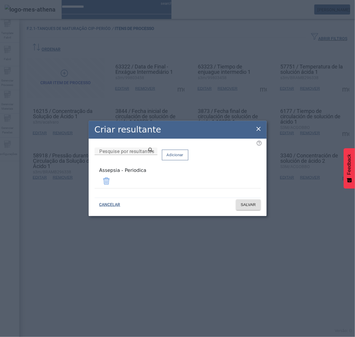
drag, startPoint x: 261, startPoint y: 128, endPoint x: 252, endPoint y: 132, distance: 9.4
click at [261, 128] on icon at bounding box center [258, 128] width 7 height 7
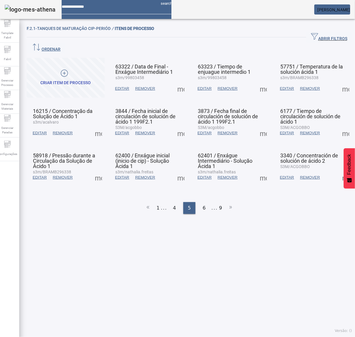
click at [100, 170] on span at bounding box center [98, 177] width 14 height 14
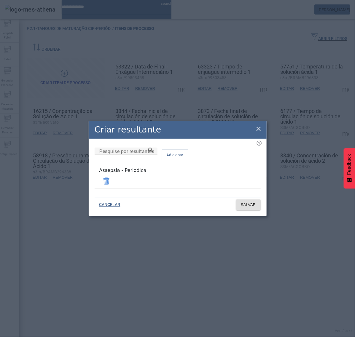
click at [259, 129] on icon at bounding box center [258, 128] width 7 height 7
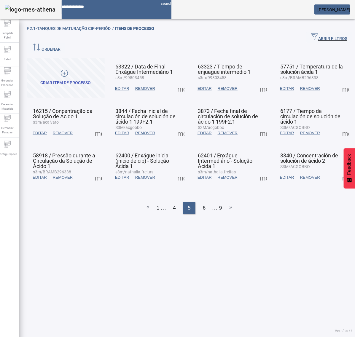
click at [178, 170] on span at bounding box center [181, 177] width 14 height 14
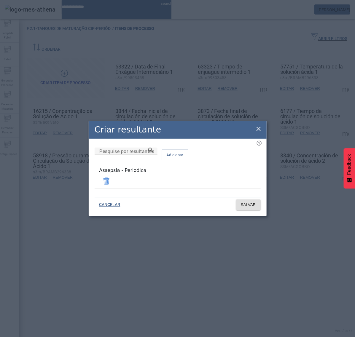
click at [257, 128] on icon at bounding box center [258, 128] width 7 height 7
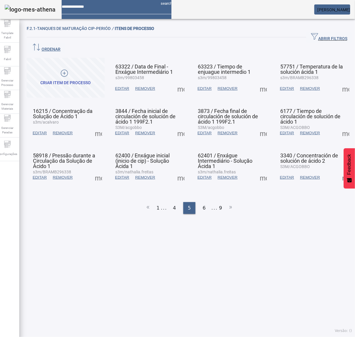
click at [256, 170] on span at bounding box center [263, 177] width 14 height 14
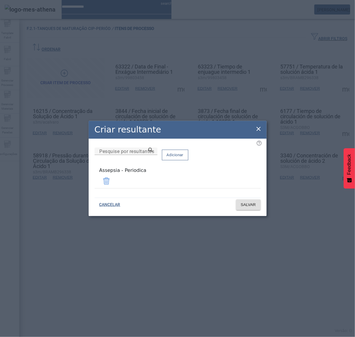
click at [254, 130] on div "Criar resultante Pesquise por resultantes Adicionar Assepsia - Periodica CANCEL…" at bounding box center [178, 168] width 178 height 95
click at [257, 129] on icon at bounding box center [258, 129] width 4 height 4
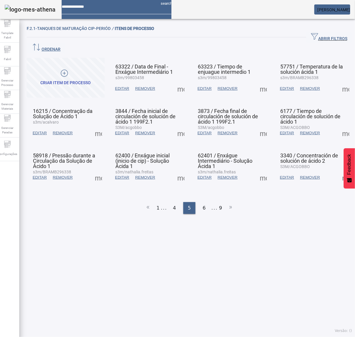
click at [338, 170] on span at bounding box center [345, 177] width 14 height 14
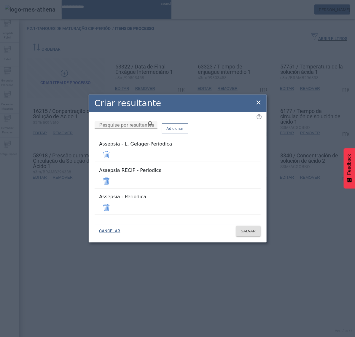
click at [113, 181] on span at bounding box center [106, 181] width 14 height 14
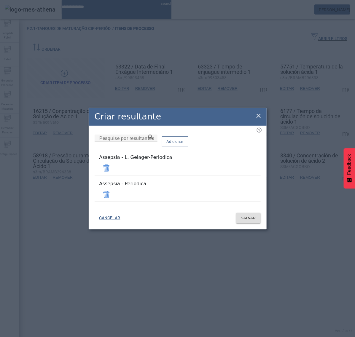
click at [113, 172] on span at bounding box center [106, 168] width 14 height 14
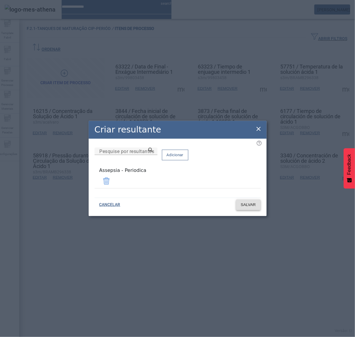
click at [245, 203] on span "SALVAR" at bounding box center [248, 205] width 15 height 6
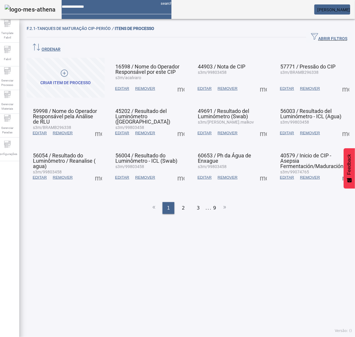
click at [175, 170] on span at bounding box center [181, 177] width 14 height 14
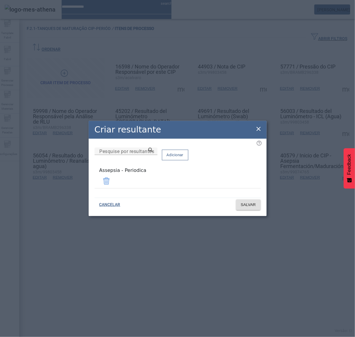
click at [259, 132] on icon at bounding box center [258, 128] width 7 height 7
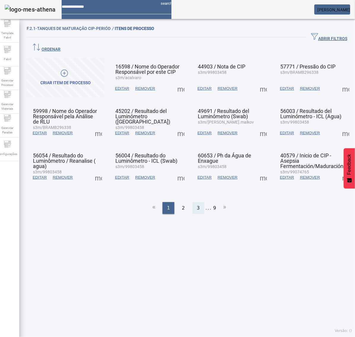
click at [197, 204] on span "3" at bounding box center [198, 207] width 3 height 7
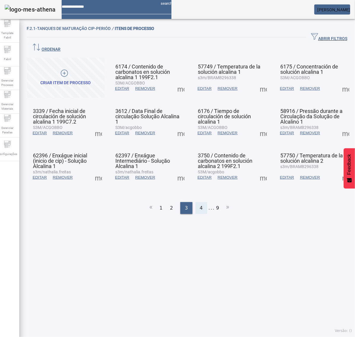
click at [200, 204] on span "4" at bounding box center [201, 207] width 3 height 7
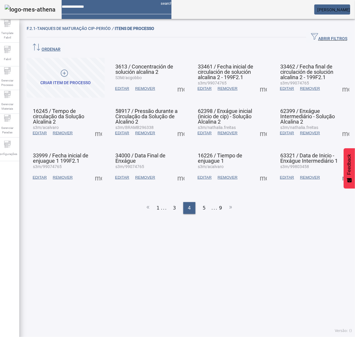
click at [178, 170] on span at bounding box center [181, 177] width 14 height 14
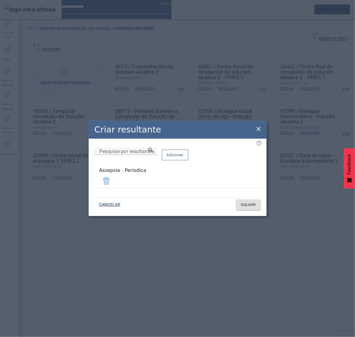
click at [259, 131] on icon at bounding box center [258, 128] width 7 height 7
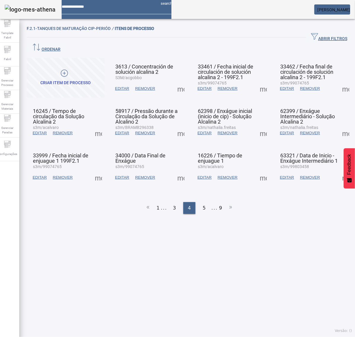
click at [259, 170] on span at bounding box center [263, 177] width 14 height 14
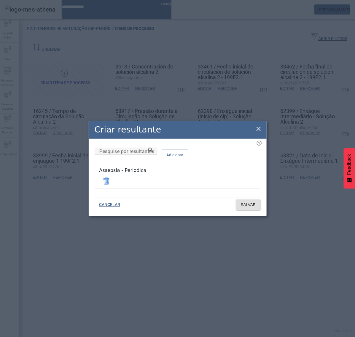
click at [254, 128] on div "Criar resultante" at bounding box center [178, 130] width 178 height 18
click at [258, 130] on icon at bounding box center [258, 129] width 4 height 4
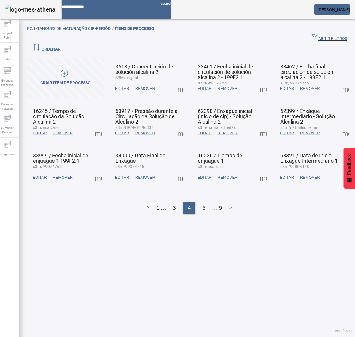
click at [338, 170] on span at bounding box center [345, 177] width 14 height 14
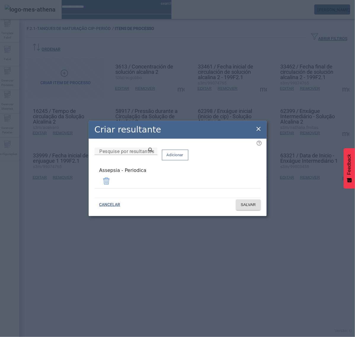
click at [259, 130] on icon at bounding box center [258, 128] width 7 height 7
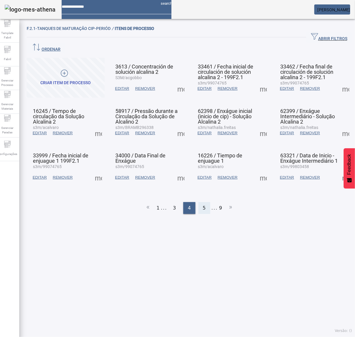
click at [202, 202] on div "5" at bounding box center [204, 208] width 12 height 12
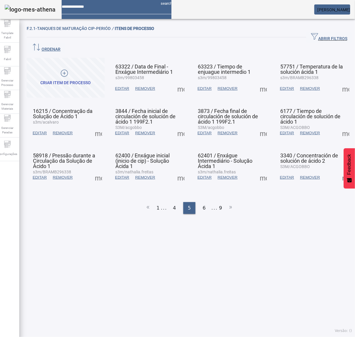
click at [179, 81] on span at bounding box center [181, 88] width 14 height 14
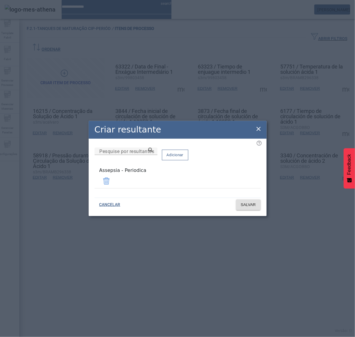
click at [256, 127] on icon at bounding box center [258, 128] width 7 height 7
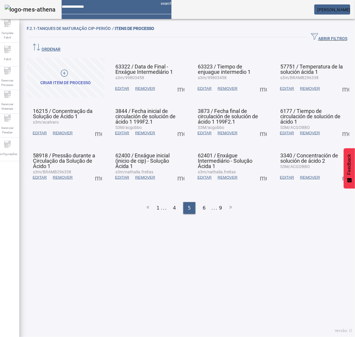
click at [256, 81] on span at bounding box center [263, 88] width 14 height 14
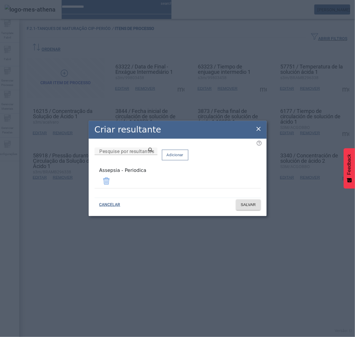
click at [261, 130] on icon at bounding box center [258, 128] width 7 height 7
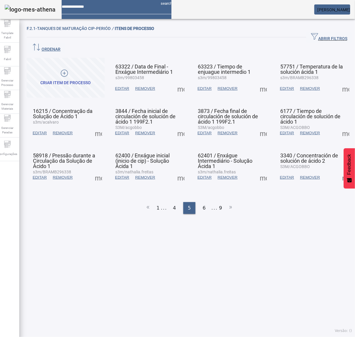
click at [338, 81] on span at bounding box center [345, 88] width 14 height 14
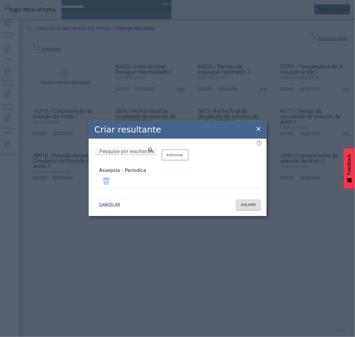
click at [260, 127] on icon at bounding box center [258, 128] width 7 height 7
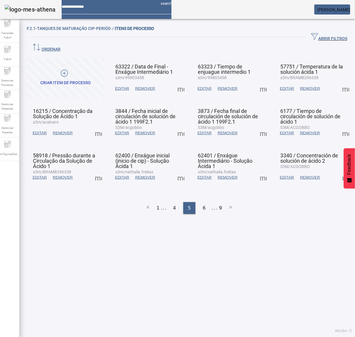
click at [102, 126] on span at bounding box center [98, 133] width 14 height 14
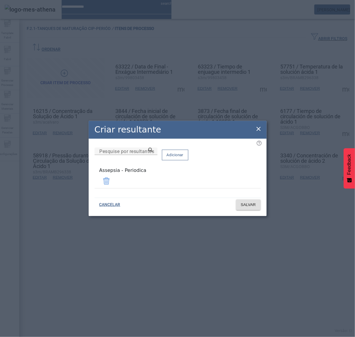
click at [257, 131] on icon at bounding box center [258, 129] width 4 height 4
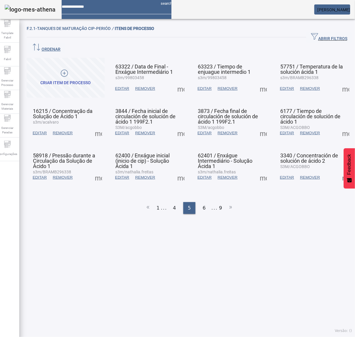
click at [181, 126] on span at bounding box center [181, 133] width 14 height 14
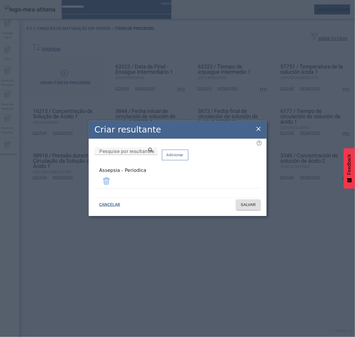
click at [259, 129] on icon at bounding box center [258, 128] width 7 height 7
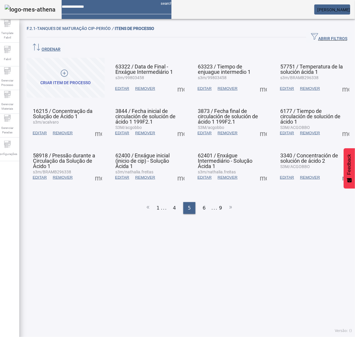
click at [256, 126] on span at bounding box center [263, 133] width 14 height 14
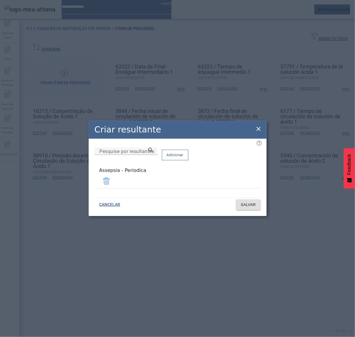
drag, startPoint x: 258, startPoint y: 129, endPoint x: 275, endPoint y: 129, distance: 17.5
click at [259, 129] on icon at bounding box center [258, 128] width 7 height 7
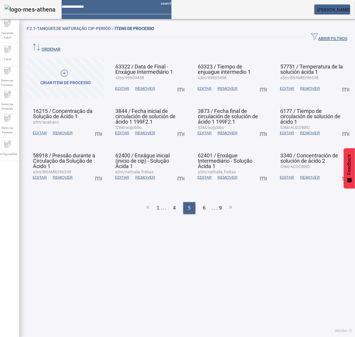
click at [338, 126] on span at bounding box center [345, 133] width 14 height 14
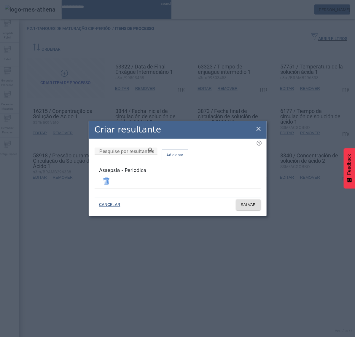
drag, startPoint x: 257, startPoint y: 127, endPoint x: 243, endPoint y: 135, distance: 16.1
click at [258, 127] on icon at bounding box center [258, 128] width 7 height 7
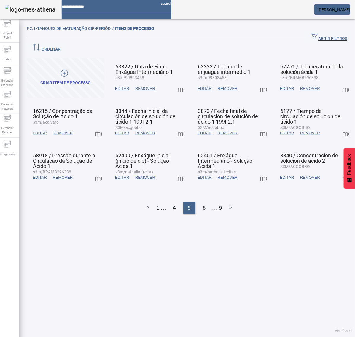
click at [98, 170] on span at bounding box center [98, 177] width 14 height 14
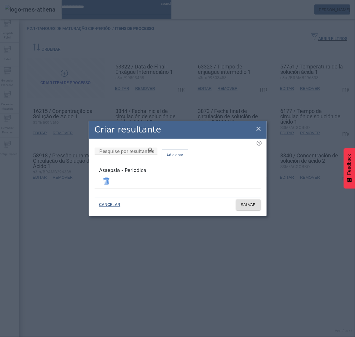
drag, startPoint x: 257, startPoint y: 130, endPoint x: 250, endPoint y: 135, distance: 8.3
click at [256, 130] on icon at bounding box center [258, 128] width 7 height 7
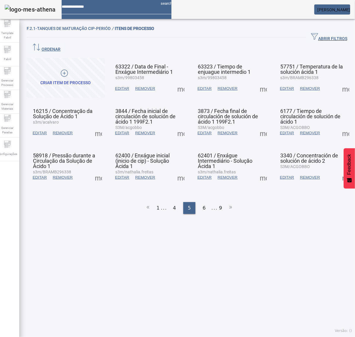
click at [179, 170] on span at bounding box center [181, 177] width 14 height 14
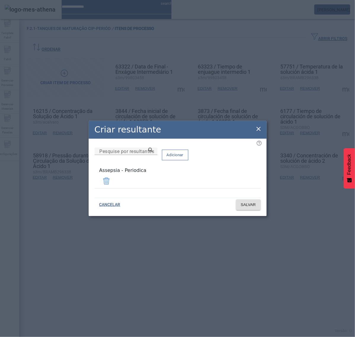
click at [259, 129] on icon at bounding box center [258, 129] width 4 height 4
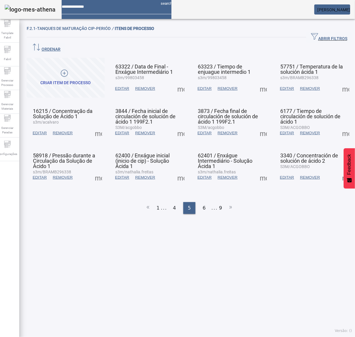
click at [260, 170] on span at bounding box center [263, 177] width 14 height 14
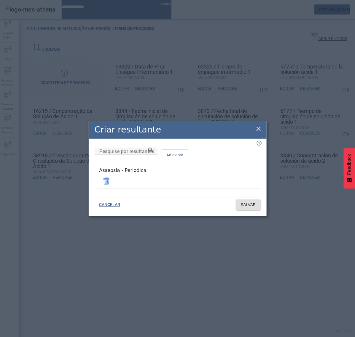
click at [258, 130] on icon at bounding box center [258, 129] width 4 height 4
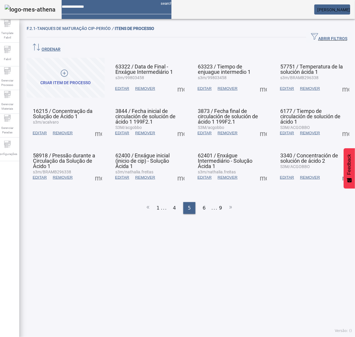
click at [338, 170] on span at bounding box center [345, 177] width 14 height 14
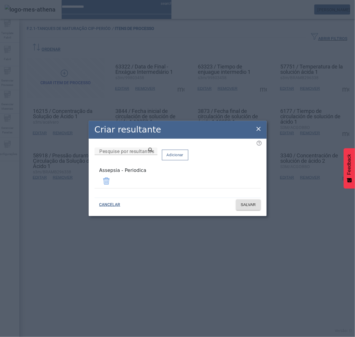
click at [256, 130] on icon at bounding box center [258, 128] width 7 height 7
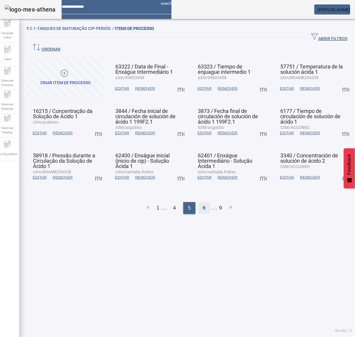
click at [203, 202] on div "6" at bounding box center [204, 208] width 12 height 12
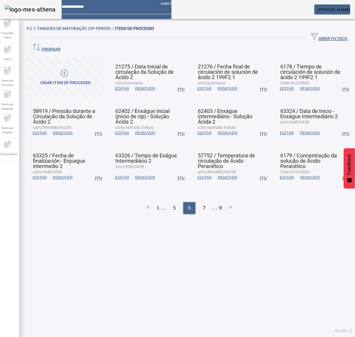
click at [178, 81] on span at bounding box center [181, 88] width 14 height 14
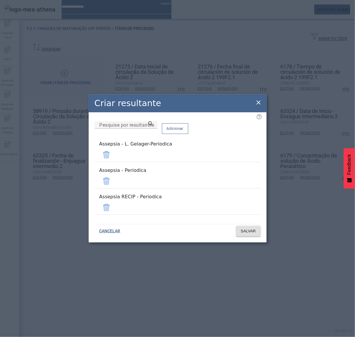
click at [113, 160] on span at bounding box center [106, 155] width 14 height 14
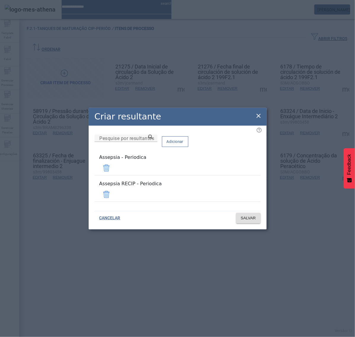
click at [113, 190] on span at bounding box center [106, 194] width 14 height 14
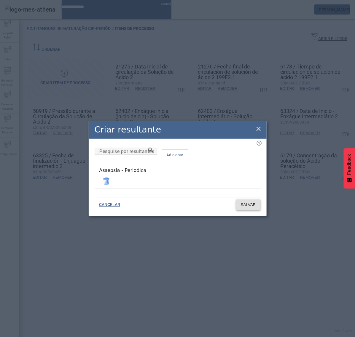
click at [253, 202] on span "SALVAR" at bounding box center [248, 205] width 15 height 6
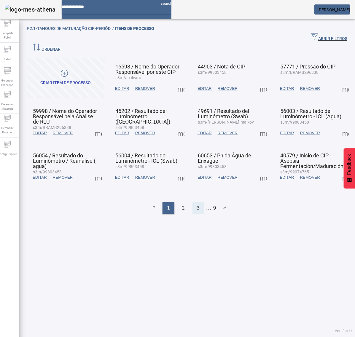
click at [197, 204] on span "3" at bounding box center [198, 207] width 3 height 7
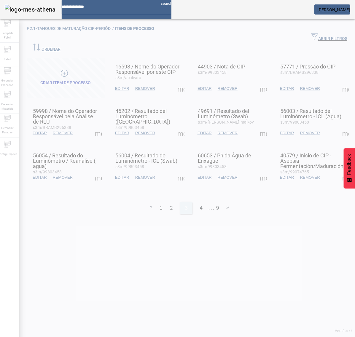
click at [196, 202] on div "4" at bounding box center [201, 208] width 12 height 12
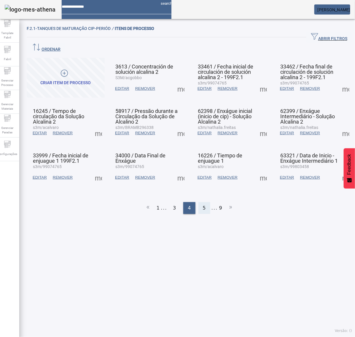
click at [203, 204] on span "5" at bounding box center [204, 207] width 3 height 7
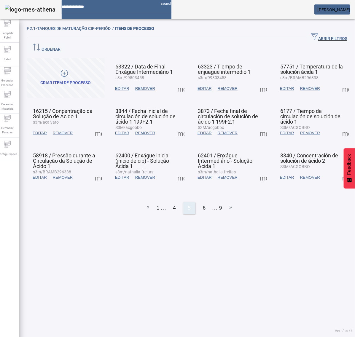
click at [203, 204] on span "6" at bounding box center [204, 207] width 3 height 7
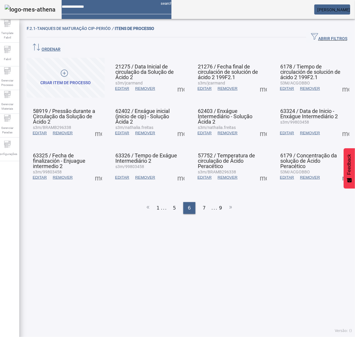
click at [178, 81] on span at bounding box center [181, 88] width 14 height 14
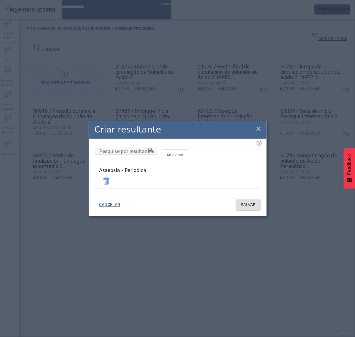
drag, startPoint x: 257, startPoint y: 127, endPoint x: 259, endPoint y: 107, distance: 20.0
click at [257, 126] on icon at bounding box center [258, 128] width 7 height 7
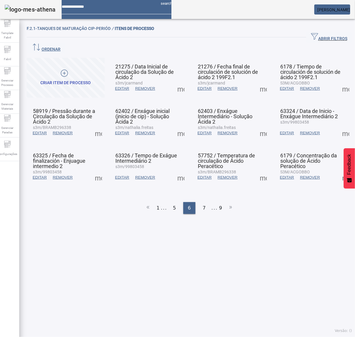
click at [257, 81] on span at bounding box center [263, 88] width 14 height 14
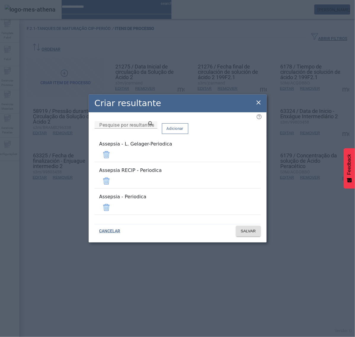
click at [113, 162] on span at bounding box center [106, 155] width 14 height 14
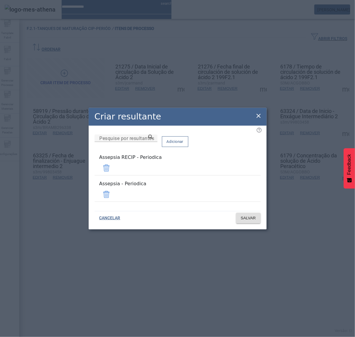
drag, startPoint x: 243, startPoint y: 172, endPoint x: 243, endPoint y: 185, distance: 13.0
click at [113, 173] on span at bounding box center [106, 168] width 14 height 14
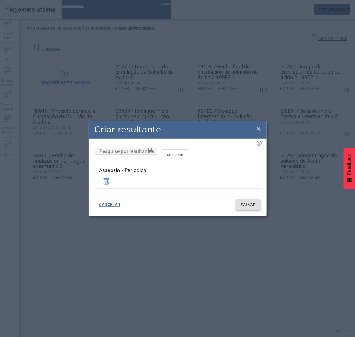
click at [250, 204] on span "SALVAR" at bounding box center [248, 205] width 15 height 6
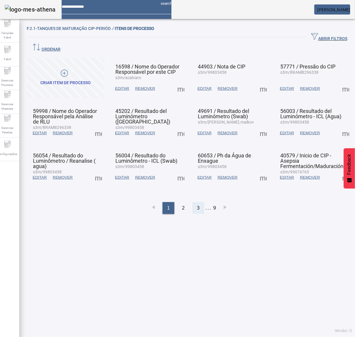
click at [197, 204] on span "3" at bounding box center [198, 207] width 3 height 7
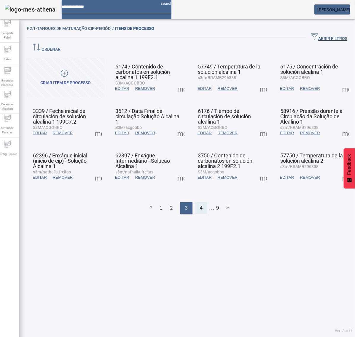
click at [196, 202] on div "4" at bounding box center [201, 208] width 12 height 12
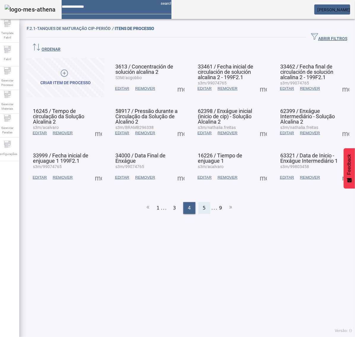
drag, startPoint x: 196, startPoint y: 191, endPoint x: 201, endPoint y: 193, distance: 5.9
click at [203, 204] on span "5" at bounding box center [204, 207] width 3 height 7
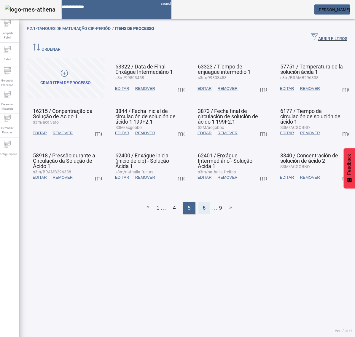
click at [203, 204] on span "6" at bounding box center [204, 207] width 3 height 7
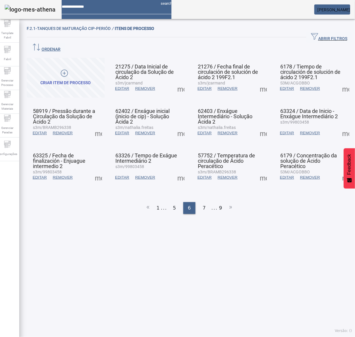
click at [338, 81] on span at bounding box center [345, 88] width 14 height 14
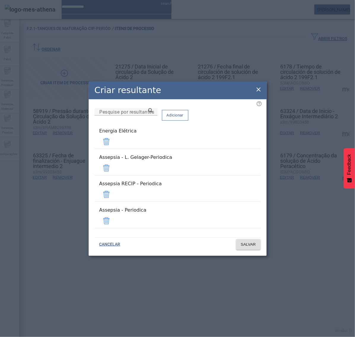
click at [113, 149] on span at bounding box center [106, 141] width 14 height 14
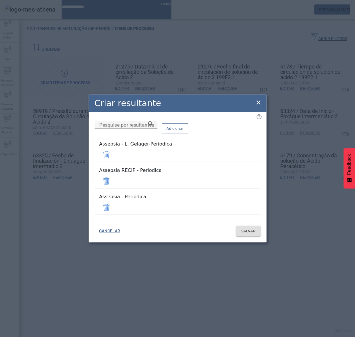
click at [113, 162] on span at bounding box center [106, 155] width 14 height 14
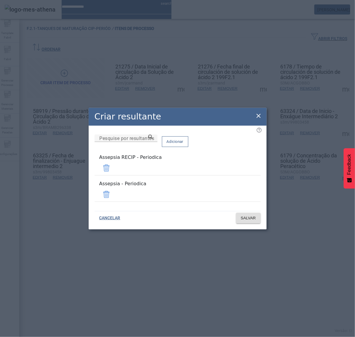
click at [113, 173] on span at bounding box center [106, 168] width 14 height 14
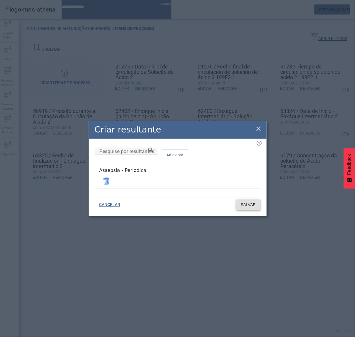
click at [248, 199] on span at bounding box center [248, 205] width 25 height 14
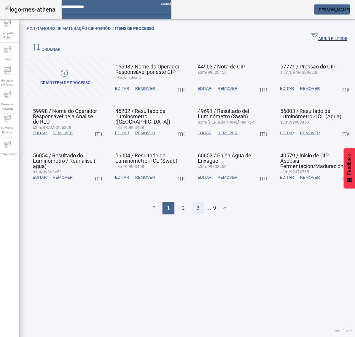
click at [197, 204] on span "3" at bounding box center [198, 207] width 3 height 7
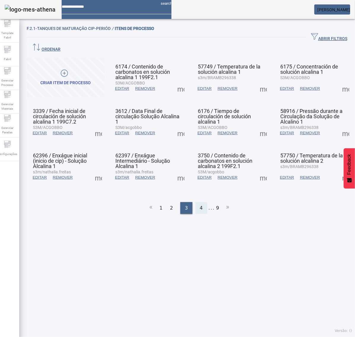
click at [200, 204] on span "4" at bounding box center [201, 207] width 3 height 7
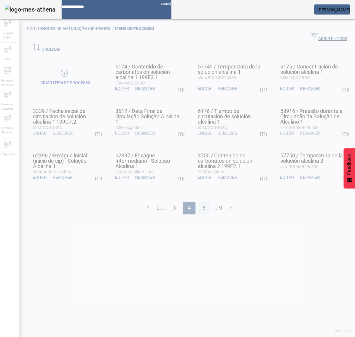
click at [199, 202] on div "5" at bounding box center [204, 208] width 12 height 12
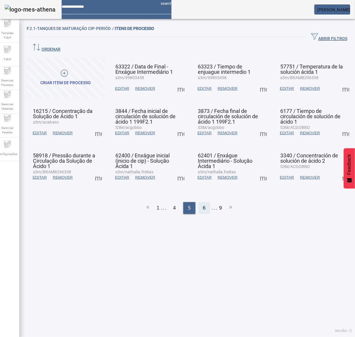
click at [203, 204] on span "6" at bounding box center [204, 207] width 3 height 7
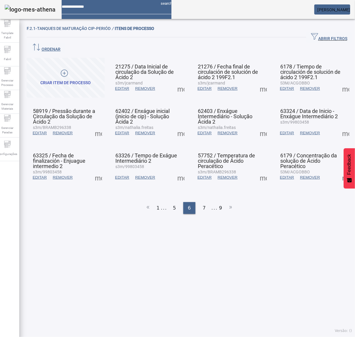
click at [97, 126] on span at bounding box center [98, 133] width 14 height 14
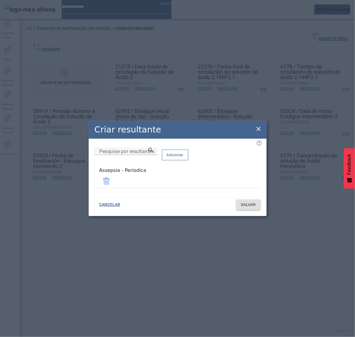
click at [260, 130] on icon at bounding box center [258, 128] width 7 height 7
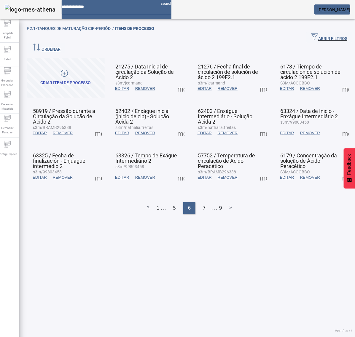
click at [180, 126] on span at bounding box center [181, 133] width 14 height 14
drag, startPoint x: 180, startPoint y: 123, endPoint x: 191, endPoint y: 137, distance: 17.7
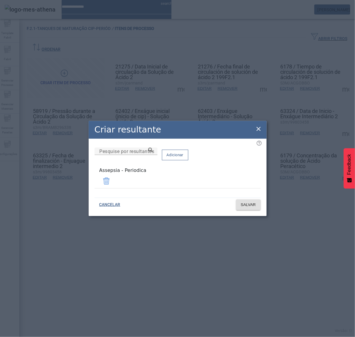
click at [258, 128] on icon at bounding box center [258, 128] width 7 height 7
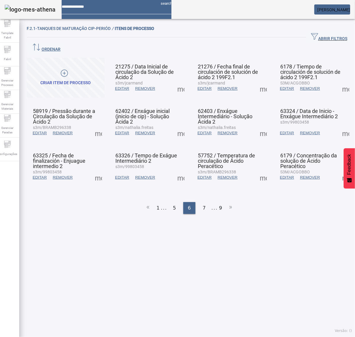
click at [259, 126] on span at bounding box center [263, 133] width 14 height 14
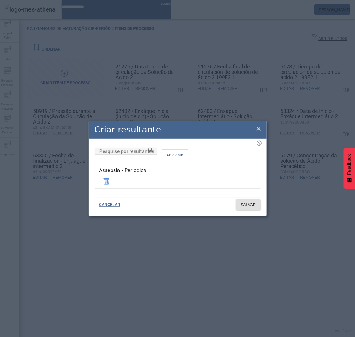
drag, startPoint x: 259, startPoint y: 128, endPoint x: 275, endPoint y: 128, distance: 15.4
click at [259, 128] on icon at bounding box center [258, 128] width 7 height 7
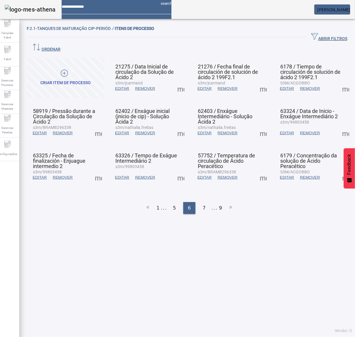
click at [338, 126] on span at bounding box center [345, 133] width 14 height 14
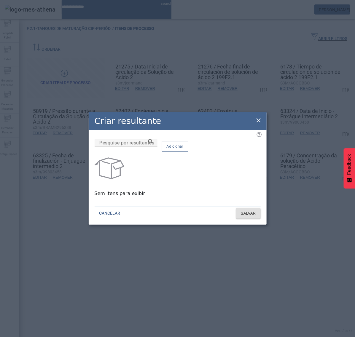
click at [153, 146] on input "Pesquise por resultantes" at bounding box center [125, 142] width 53 height 7
paste input "**********"
click at [153, 143] on icon at bounding box center [150, 141] width 4 height 4
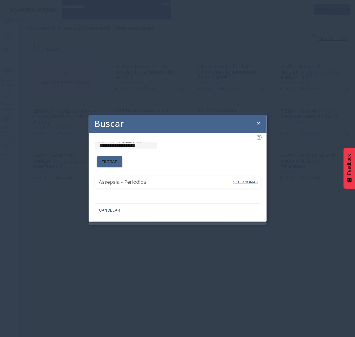
click at [246, 180] on span "SELECIONAR" at bounding box center [245, 182] width 25 height 4
type input "**********"
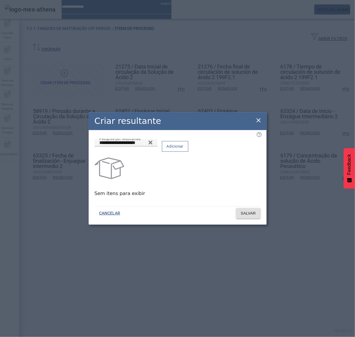
click at [183, 147] on span "Adicionar" at bounding box center [174, 146] width 17 height 6
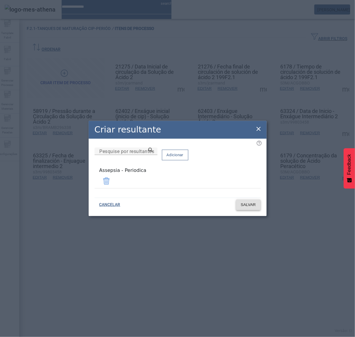
click at [249, 205] on span "SALVAR" at bounding box center [248, 205] width 15 height 6
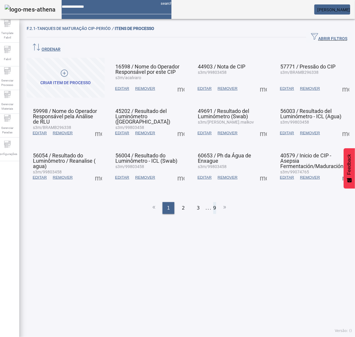
click at [213, 202] on li "9" at bounding box center [214, 208] width 3 height 12
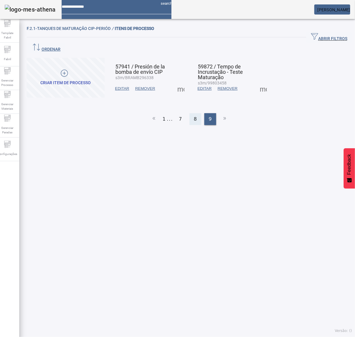
click at [189, 113] on div "8" at bounding box center [195, 119] width 12 height 12
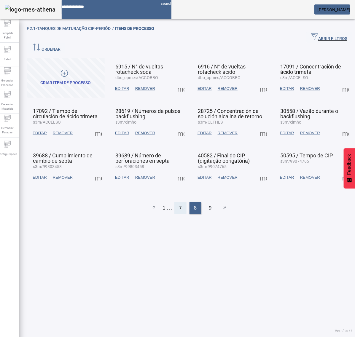
click at [180, 202] on div "7" at bounding box center [180, 208] width 12 height 12
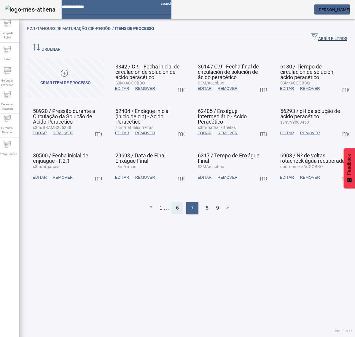
click at [178, 202] on div "6" at bounding box center [177, 208] width 12 height 12
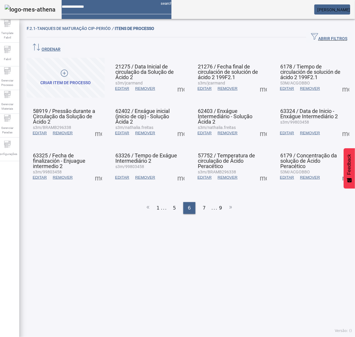
click at [338, 126] on span at bounding box center [345, 133] width 14 height 14
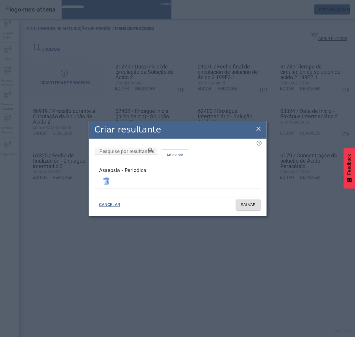
click at [260, 125] on div "Criar resultante" at bounding box center [178, 130] width 178 height 18
click at [255, 130] on icon at bounding box center [258, 128] width 7 height 7
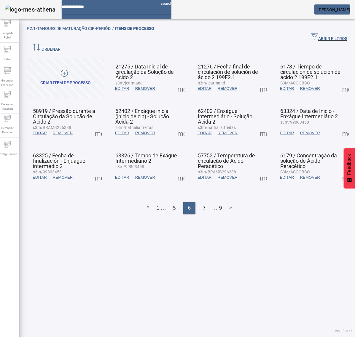
click at [95, 170] on span at bounding box center [98, 177] width 14 height 14
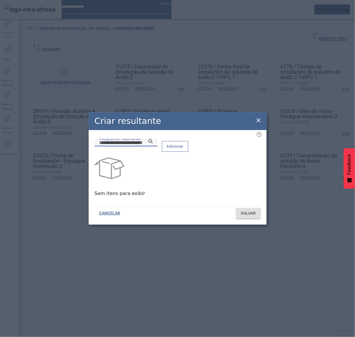
click at [153, 146] on input "Pesquise por resultantes" at bounding box center [125, 142] width 53 height 7
paste input "**********"
click at [153, 143] on icon at bounding box center [150, 141] width 4 height 4
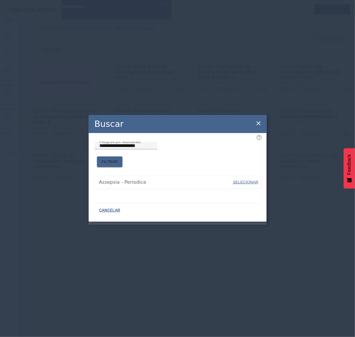
click at [244, 175] on span at bounding box center [245, 182] width 27 height 14
type input "**********"
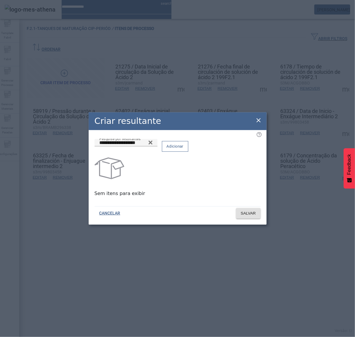
drag, startPoint x: 242, startPoint y: 150, endPoint x: 243, endPoint y: 158, distance: 8.9
click at [183, 149] on span "Adicionar" at bounding box center [174, 146] width 17 height 6
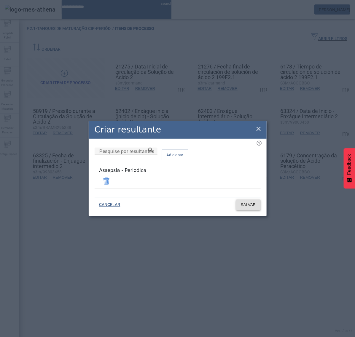
click at [247, 204] on span "SALVAR" at bounding box center [248, 205] width 15 height 6
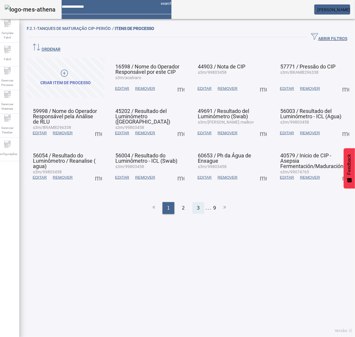
click at [193, 202] on div "3" at bounding box center [198, 208] width 12 height 12
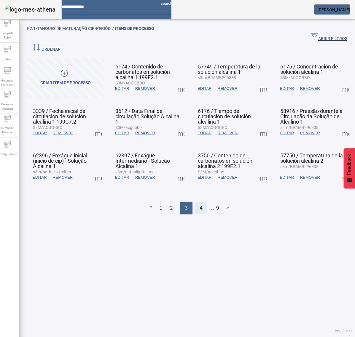
drag, startPoint x: 193, startPoint y: 189, endPoint x: 195, endPoint y: 192, distance: 3.5
click at [195, 202] on div "4" at bounding box center [201, 208] width 12 height 12
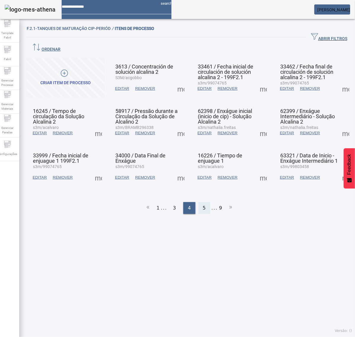
click at [199, 202] on div "5" at bounding box center [204, 208] width 12 height 12
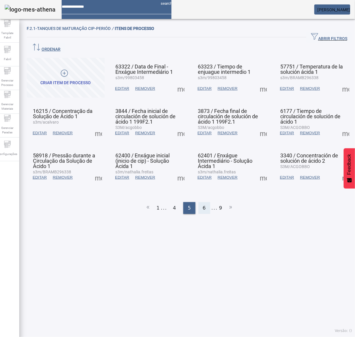
click at [203, 204] on span "6" at bounding box center [204, 207] width 3 height 7
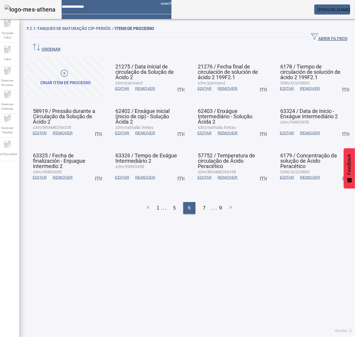
click at [177, 170] on span at bounding box center [181, 177] width 14 height 14
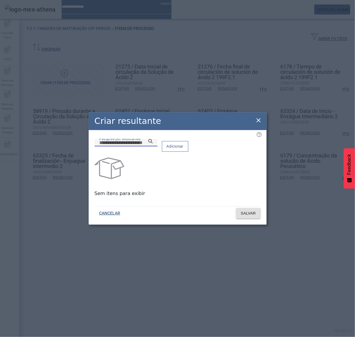
click at [153, 146] on input "Pesquise por resultantes" at bounding box center [125, 142] width 53 height 7
paste input "**********"
click at [153, 143] on icon at bounding box center [150, 141] width 4 height 4
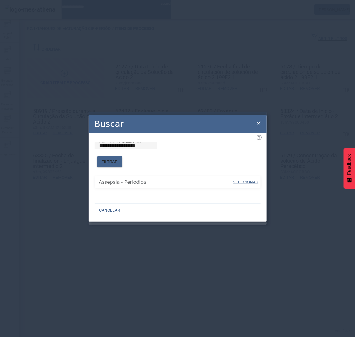
click at [245, 180] on span "SELECIONAR" at bounding box center [245, 182] width 25 height 4
type input "**********"
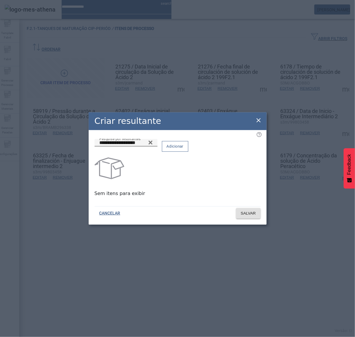
click at [188, 152] on button "Adicionar" at bounding box center [175, 146] width 26 height 11
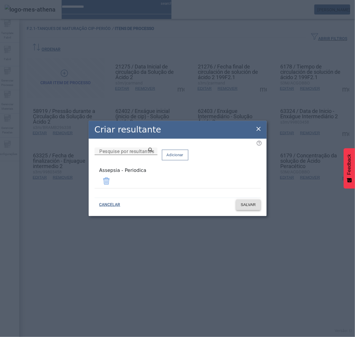
click at [249, 202] on span "SALVAR" at bounding box center [248, 205] width 15 height 6
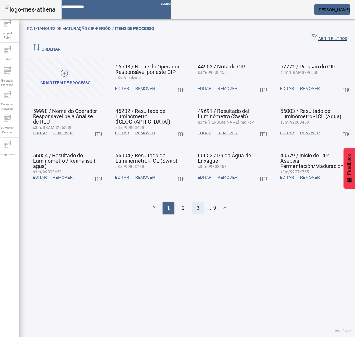
click at [197, 202] on div "3" at bounding box center [198, 208] width 12 height 12
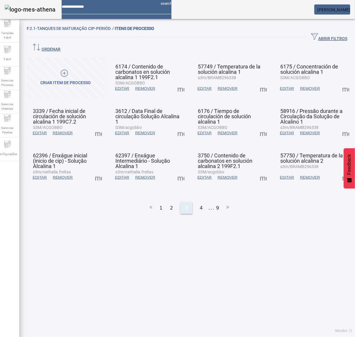
click at [200, 204] on span "4" at bounding box center [201, 207] width 3 height 7
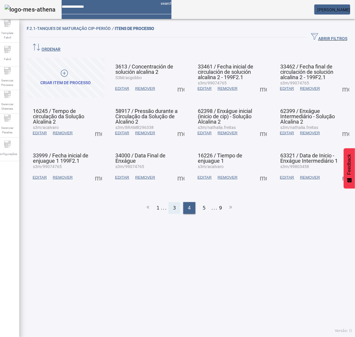
click at [198, 202] on div "5" at bounding box center [204, 208] width 12 height 12
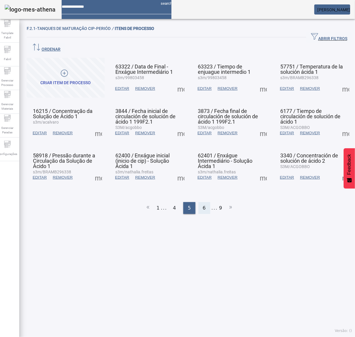
click at [203, 204] on span "6" at bounding box center [204, 207] width 3 height 7
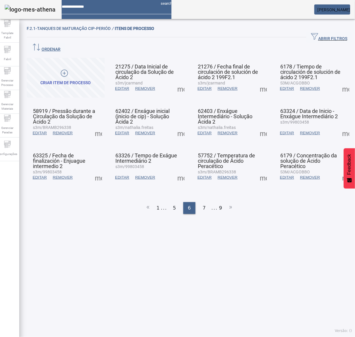
drag, startPoint x: 176, startPoint y: 169, endPoint x: 179, endPoint y: 168, distance: 3.0
click at [179, 170] on span at bounding box center [181, 177] width 14 height 14
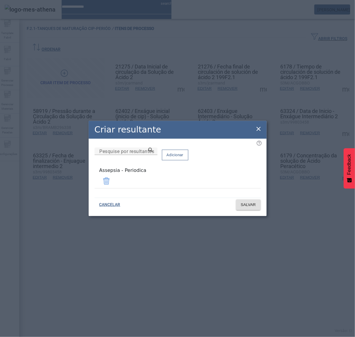
click at [258, 132] on icon at bounding box center [258, 128] width 7 height 7
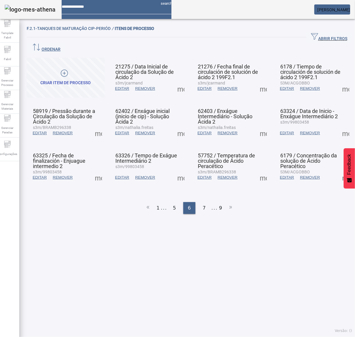
click at [258, 170] on span at bounding box center [263, 177] width 14 height 14
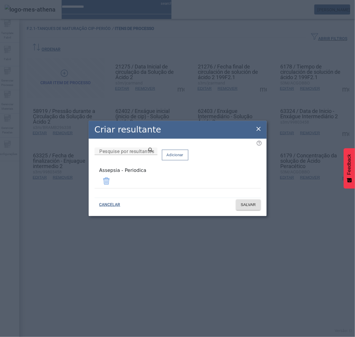
click at [259, 131] on icon at bounding box center [258, 128] width 7 height 7
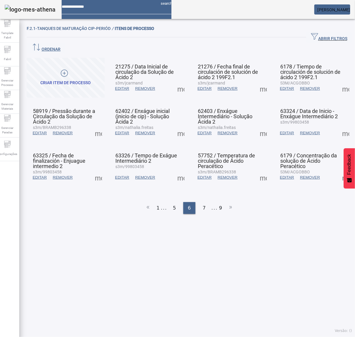
click at [338, 170] on span at bounding box center [345, 177] width 14 height 14
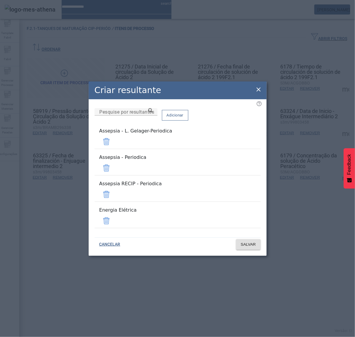
drag, startPoint x: 244, startPoint y: 151, endPoint x: 246, endPoint y: 161, distance: 10.4
click at [113, 149] on span at bounding box center [106, 141] width 14 height 14
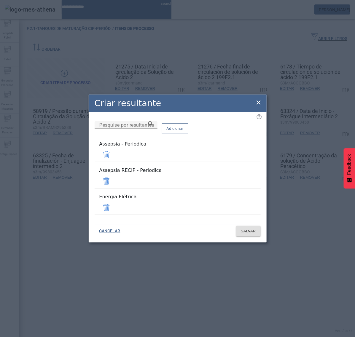
click at [113, 184] on span at bounding box center [106, 181] width 14 height 14
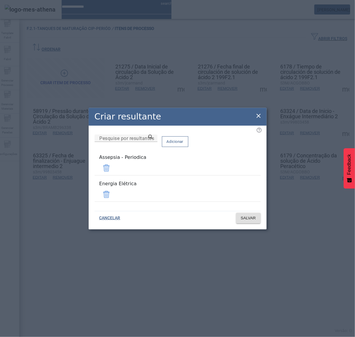
click at [113, 191] on span at bounding box center [106, 194] width 14 height 14
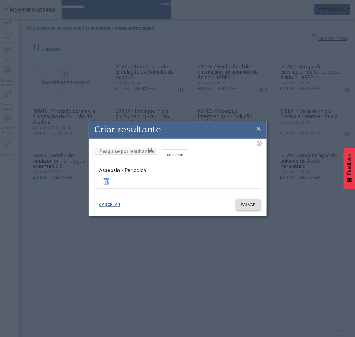
click at [249, 207] on span at bounding box center [248, 205] width 25 height 14
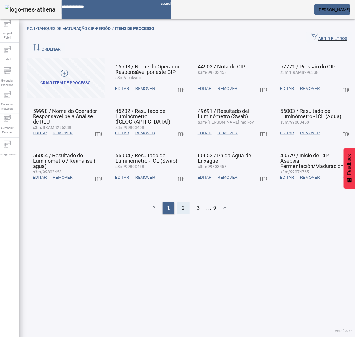
click at [178, 202] on div "2" at bounding box center [183, 208] width 12 height 12
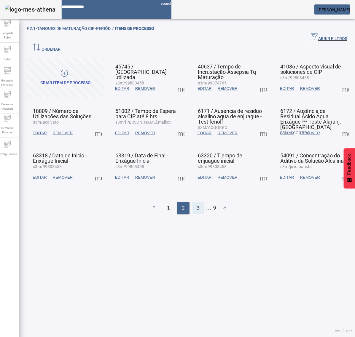
click at [197, 204] on span "3" at bounding box center [198, 207] width 3 height 7
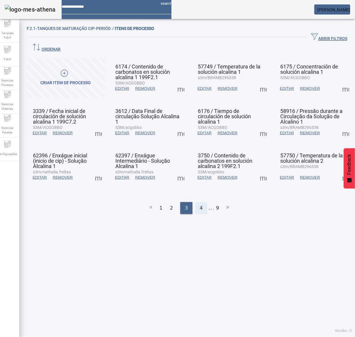
click at [201, 202] on div "4" at bounding box center [201, 208] width 12 height 12
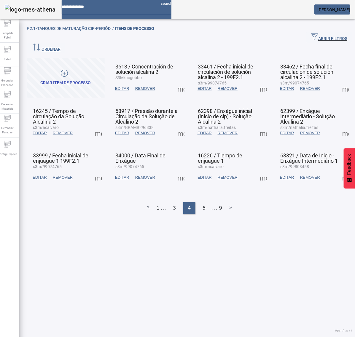
click at [188, 202] on ul "1 ... 3 4 5 ... 9" at bounding box center [189, 208] width 325 height 12
click at [205, 202] on div "5" at bounding box center [204, 208] width 12 height 12
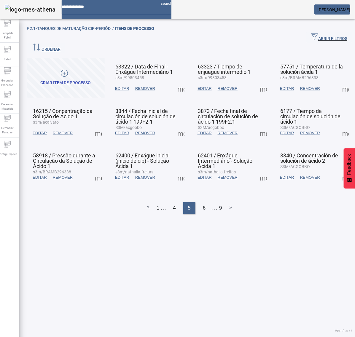
click at [186, 202] on ul "1 ... 4 5 6 ... 9" at bounding box center [189, 208] width 325 height 12
click at [203, 204] on span "6" at bounding box center [204, 207] width 3 height 7
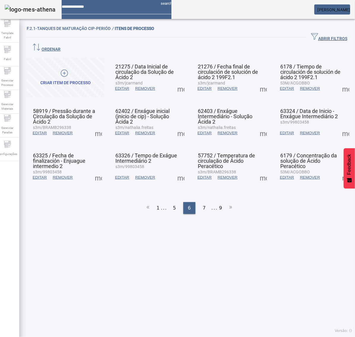
click at [189, 202] on ul "1 ... 5 6 7 ... 9" at bounding box center [189, 208] width 325 height 12
click at [338, 170] on span at bounding box center [345, 177] width 14 height 14
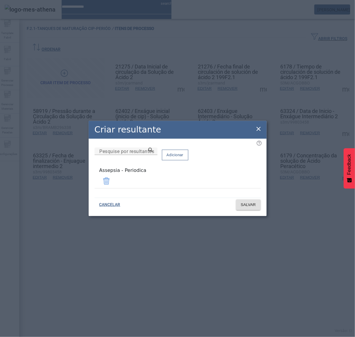
click at [252, 127] on div "Criar resultante" at bounding box center [178, 130] width 178 height 18
click at [259, 131] on icon at bounding box center [258, 129] width 4 height 4
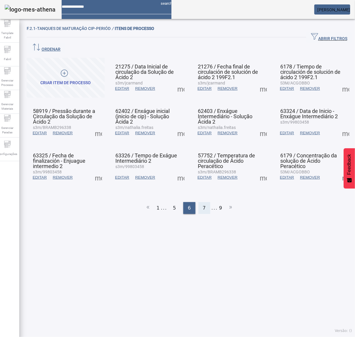
click at [202, 202] on div "7" at bounding box center [204, 208] width 12 height 12
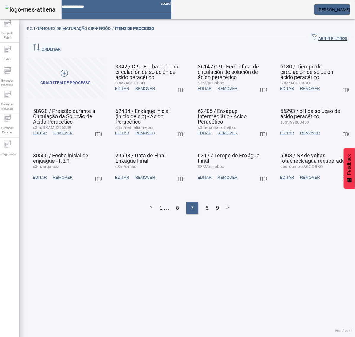
click at [180, 81] on span at bounding box center [181, 88] width 14 height 14
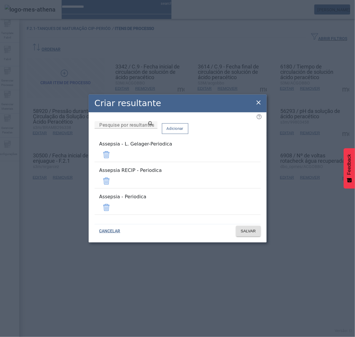
click at [113, 162] on span at bounding box center [106, 155] width 14 height 14
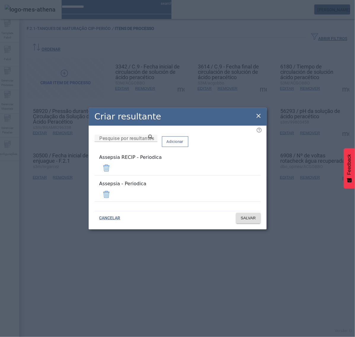
drag, startPoint x: 244, startPoint y: 169, endPoint x: 246, endPoint y: 186, distance: 16.7
click at [113, 169] on span at bounding box center [106, 168] width 14 height 14
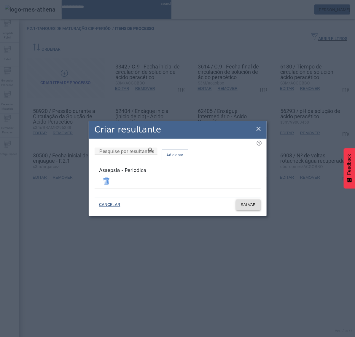
click at [252, 202] on span "SALVAR" at bounding box center [248, 205] width 15 height 6
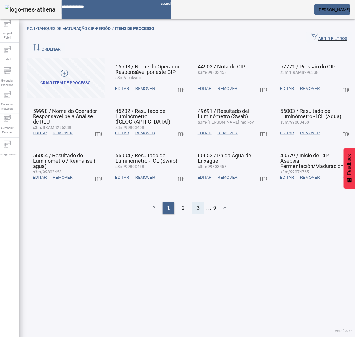
click at [198, 202] on div "3" at bounding box center [198, 208] width 12 height 12
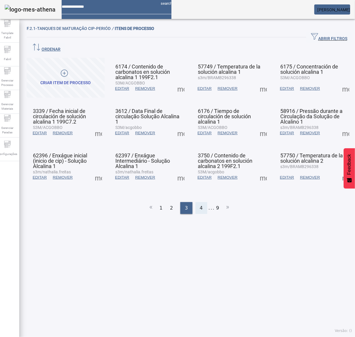
click at [200, 204] on span "4" at bounding box center [201, 207] width 3 height 7
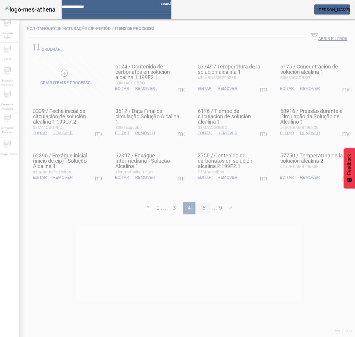
click at [202, 202] on div "5" at bounding box center [204, 208] width 12 height 12
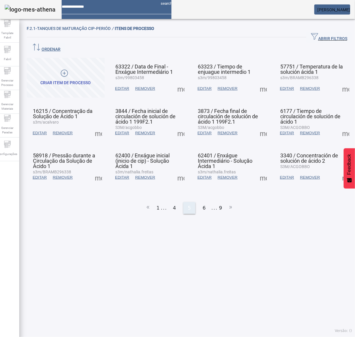
click at [202, 202] on div "6" at bounding box center [204, 208] width 12 height 12
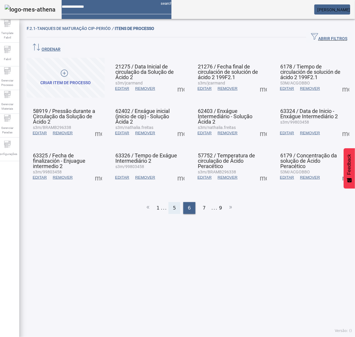
click at [202, 202] on div "7" at bounding box center [204, 208] width 12 height 12
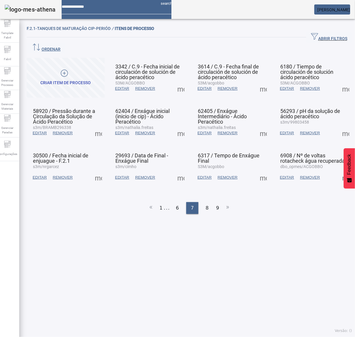
click at [179, 81] on span at bounding box center [181, 88] width 14 height 14
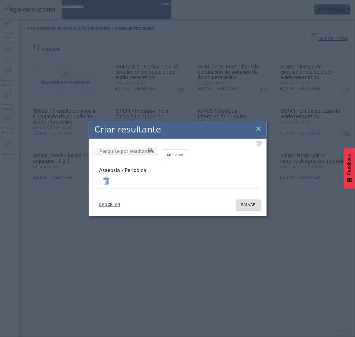
click at [259, 129] on icon at bounding box center [258, 128] width 7 height 7
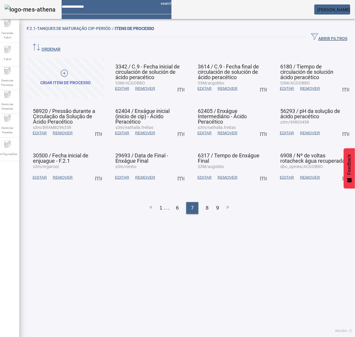
click at [256, 81] on span at bounding box center [263, 88] width 14 height 14
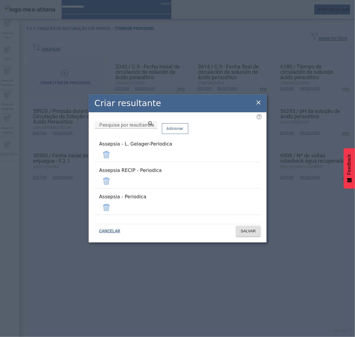
click at [113, 159] on span at bounding box center [106, 155] width 14 height 14
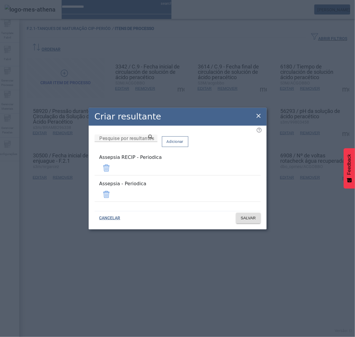
click at [113, 173] on span at bounding box center [106, 168] width 14 height 14
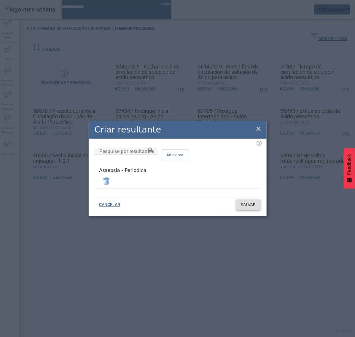
click at [252, 206] on span "SALVAR" at bounding box center [248, 205] width 15 height 6
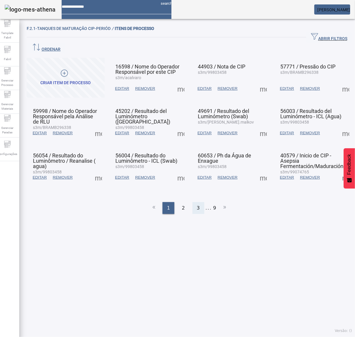
click at [197, 204] on span "3" at bounding box center [198, 207] width 3 height 7
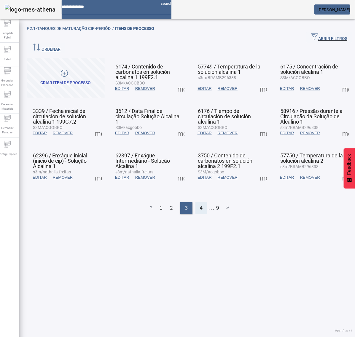
click at [200, 204] on span "4" at bounding box center [201, 207] width 3 height 7
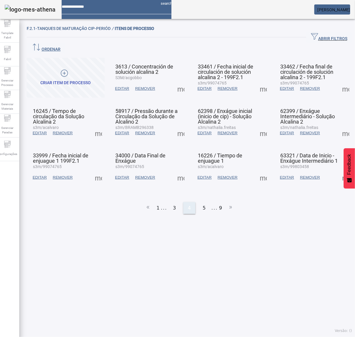
click at [199, 202] on div "5" at bounding box center [204, 208] width 12 height 12
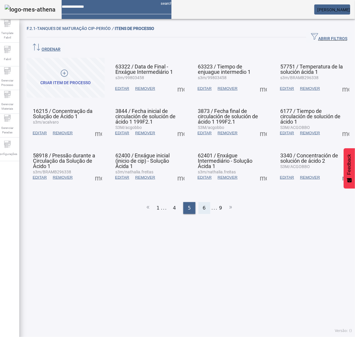
click at [203, 204] on span "6" at bounding box center [204, 207] width 3 height 7
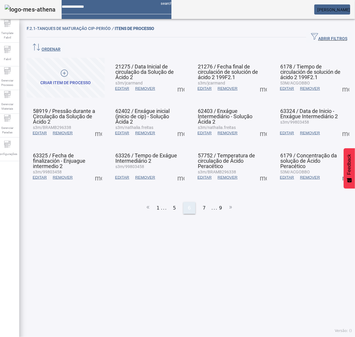
click at [203, 204] on span "7" at bounding box center [204, 207] width 3 height 7
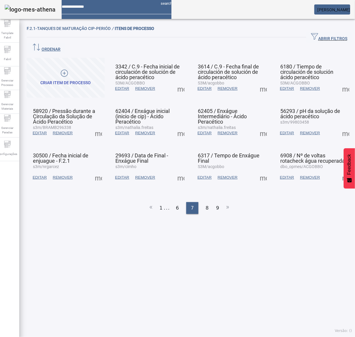
click at [258, 81] on span at bounding box center [263, 88] width 14 height 14
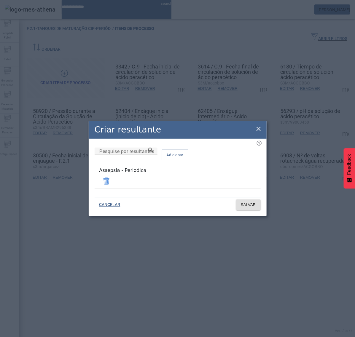
click at [254, 129] on div "Criar resultante Pesquise por resultantes Adicionar Assepsia - Periodica CANCEL…" at bounding box center [178, 168] width 178 height 95
drag, startPoint x: 259, startPoint y: 131, endPoint x: 312, endPoint y: 111, distance: 56.5
click at [259, 130] on icon at bounding box center [258, 128] width 7 height 7
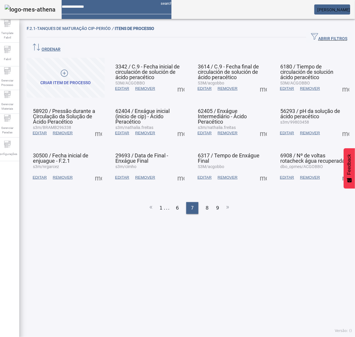
click at [338, 81] on span at bounding box center [345, 88] width 14 height 14
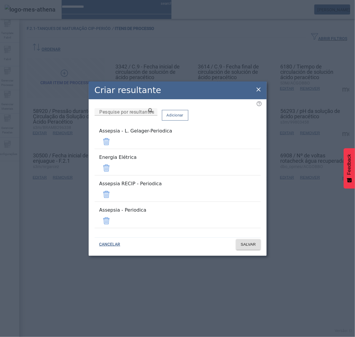
click at [113, 149] on span at bounding box center [106, 141] width 14 height 14
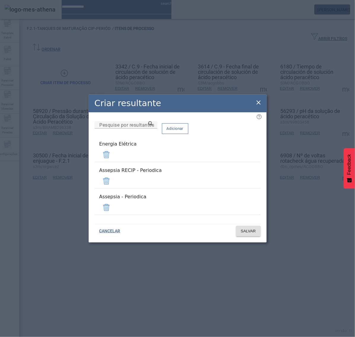
drag, startPoint x: 245, startPoint y: 153, endPoint x: 241, endPoint y: 159, distance: 7.5
click at [245, 153] on div "Pesquise por resultantes Adicionar Energia Elétrica Assepsia RECIP - Periodica …" at bounding box center [177, 170] width 166 height 98
click at [113, 159] on span at bounding box center [106, 155] width 14 height 14
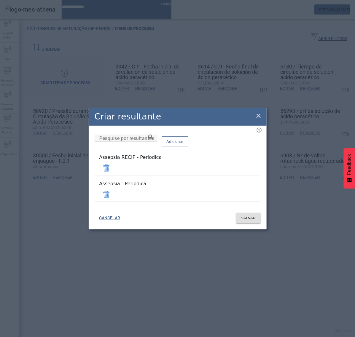
click at [113, 171] on span at bounding box center [106, 168] width 14 height 14
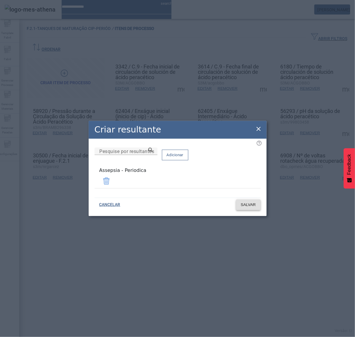
click at [244, 202] on span "SALVAR" at bounding box center [248, 205] width 15 height 6
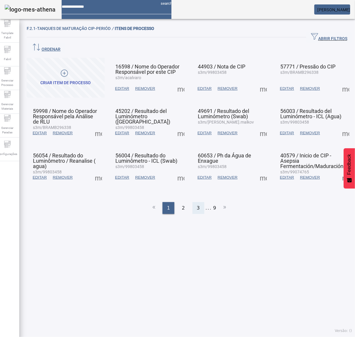
click at [197, 204] on span "3" at bounding box center [198, 207] width 3 height 7
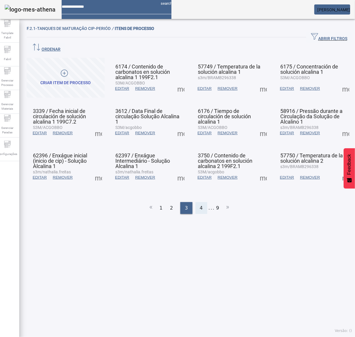
click at [195, 202] on div "4" at bounding box center [201, 208] width 12 height 12
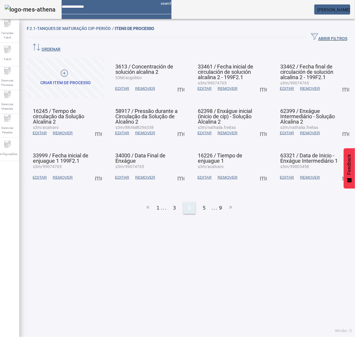
click at [198, 202] on div "5" at bounding box center [204, 208] width 12 height 12
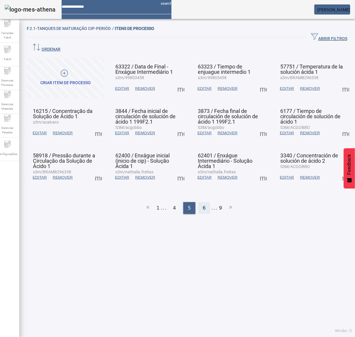
click at [203, 204] on span "6" at bounding box center [204, 207] width 3 height 7
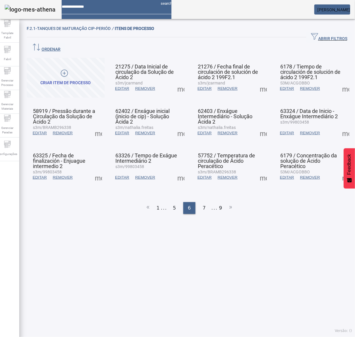
click at [338, 81] on span at bounding box center [345, 88] width 14 height 14
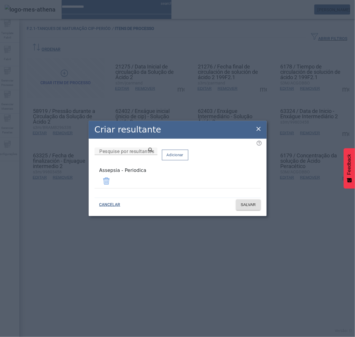
click at [258, 129] on icon at bounding box center [258, 128] width 7 height 7
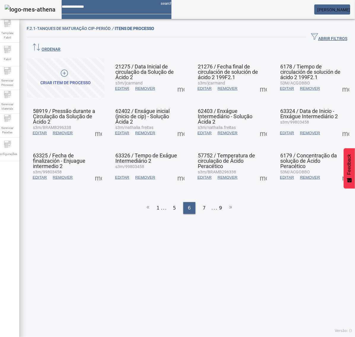
click at [104, 126] on span at bounding box center [98, 133] width 14 height 14
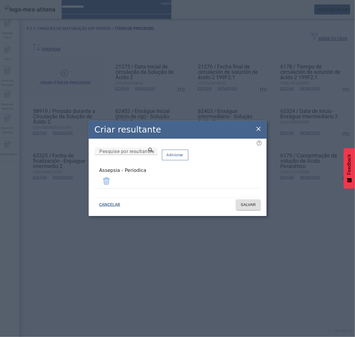
drag, startPoint x: 262, startPoint y: 131, endPoint x: 240, endPoint y: 133, distance: 22.3
click at [262, 131] on div "Criar resultante" at bounding box center [178, 130] width 178 height 18
click at [260, 129] on icon at bounding box center [258, 128] width 7 height 7
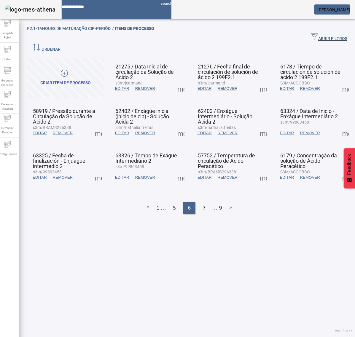
click at [177, 126] on span at bounding box center [181, 133] width 14 height 14
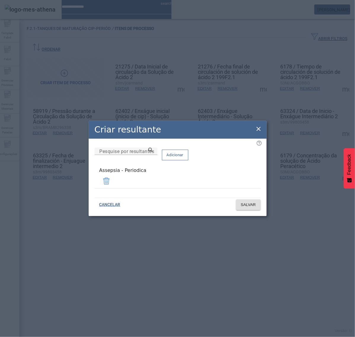
click at [257, 127] on icon at bounding box center [258, 128] width 7 height 7
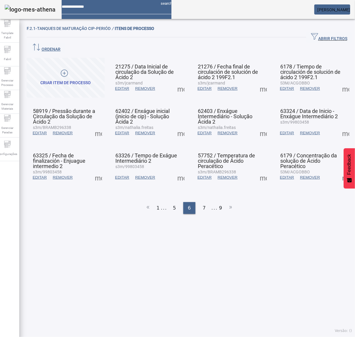
click at [258, 126] on span at bounding box center [263, 133] width 14 height 14
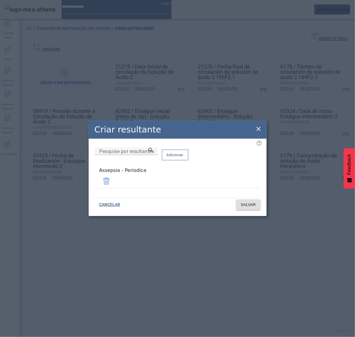
drag, startPoint x: 257, startPoint y: 132, endPoint x: 281, endPoint y: 129, distance: 23.9
click at [258, 131] on icon at bounding box center [258, 128] width 7 height 7
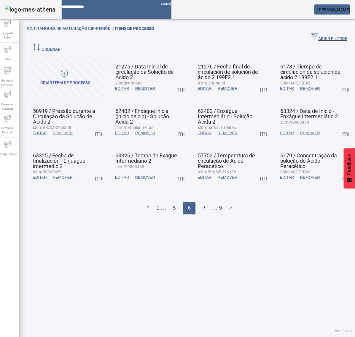
click at [339, 126] on span at bounding box center [345, 133] width 14 height 14
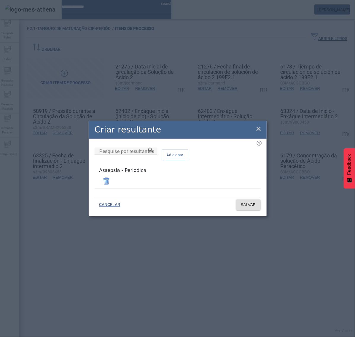
click at [258, 129] on icon at bounding box center [258, 128] width 7 height 7
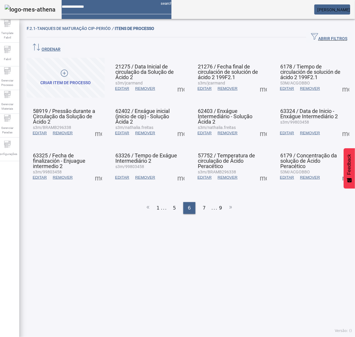
click at [97, 170] on span at bounding box center [98, 177] width 14 height 14
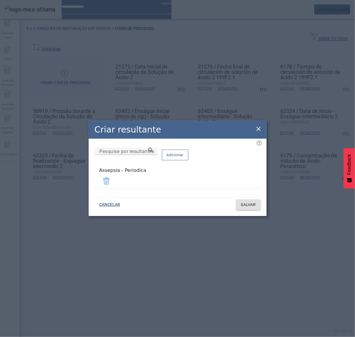
drag, startPoint x: 258, startPoint y: 132, endPoint x: 250, endPoint y: 137, distance: 9.6
click at [258, 131] on icon at bounding box center [258, 128] width 7 height 7
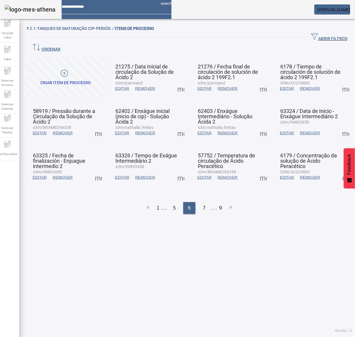
click at [177, 170] on span at bounding box center [181, 177] width 14 height 14
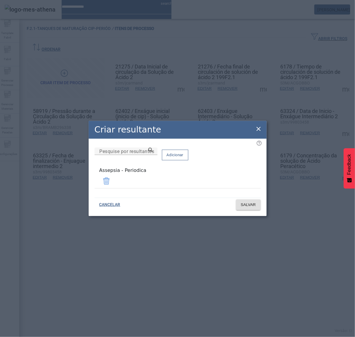
click at [260, 128] on icon at bounding box center [258, 128] width 7 height 7
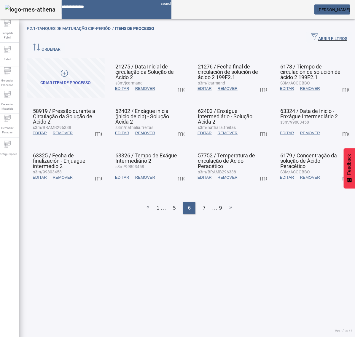
click at [256, 170] on span at bounding box center [263, 177] width 14 height 14
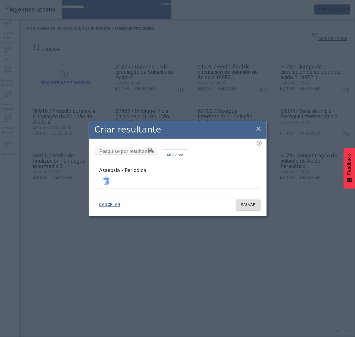
click at [257, 127] on icon at bounding box center [258, 128] width 7 height 7
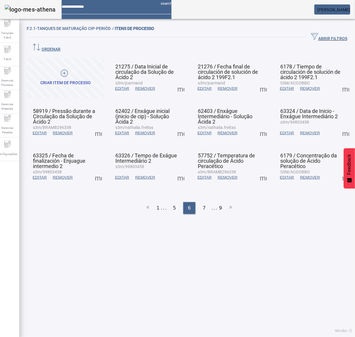
click at [338, 170] on span at bounding box center [345, 177] width 14 height 14
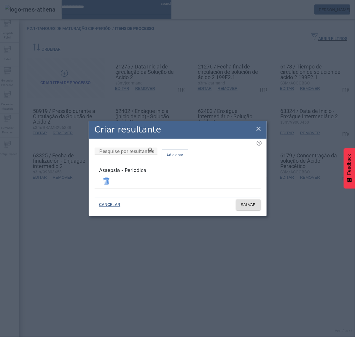
click at [260, 129] on icon at bounding box center [258, 128] width 7 height 7
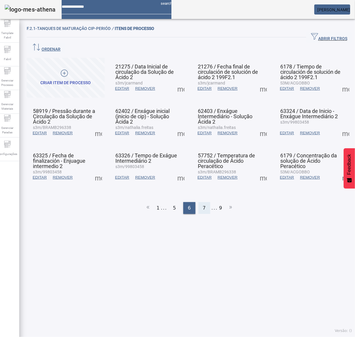
click at [203, 204] on span "7" at bounding box center [204, 207] width 3 height 7
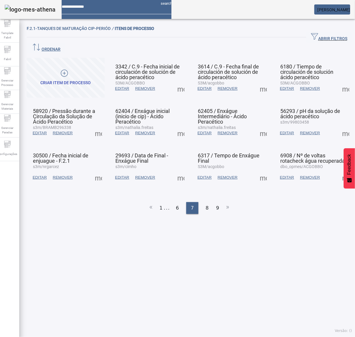
click at [177, 81] on span at bounding box center [181, 88] width 14 height 14
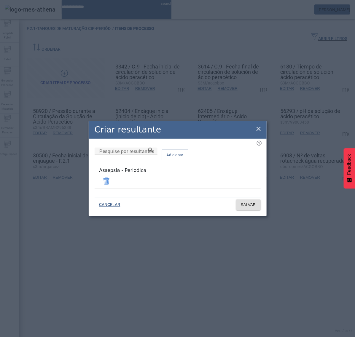
click at [255, 130] on icon at bounding box center [258, 128] width 7 height 7
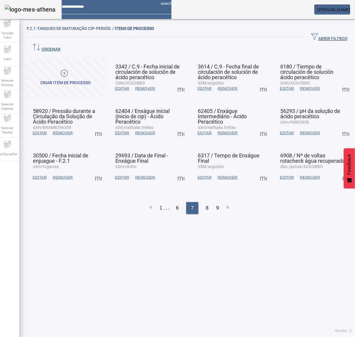
click at [256, 82] on span at bounding box center [263, 88] width 14 height 14
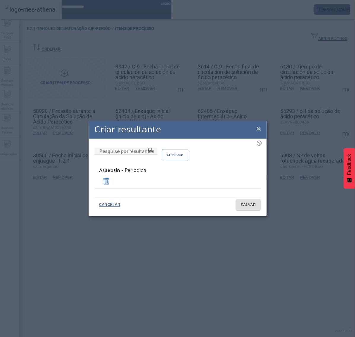
click at [258, 130] on icon at bounding box center [258, 128] width 7 height 7
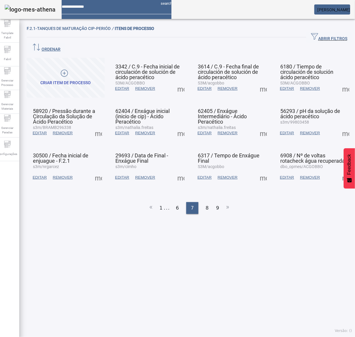
click at [338, 81] on span at bounding box center [345, 88] width 14 height 14
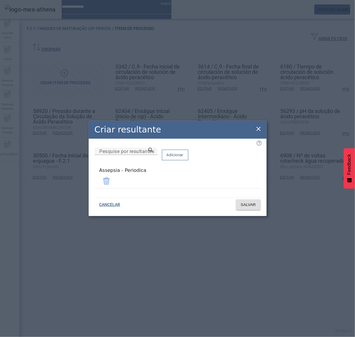
click at [255, 129] on icon at bounding box center [258, 128] width 7 height 7
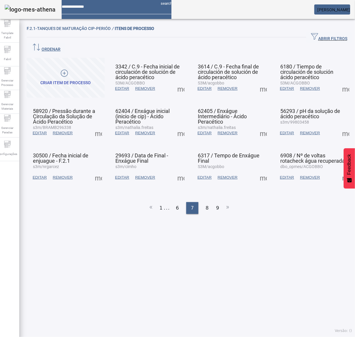
click at [96, 126] on span at bounding box center [98, 133] width 14 height 14
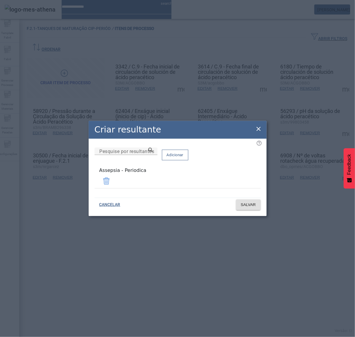
click at [259, 131] on icon at bounding box center [258, 129] width 4 height 4
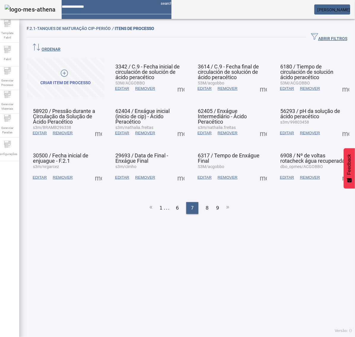
click at [177, 126] on span at bounding box center [181, 133] width 14 height 14
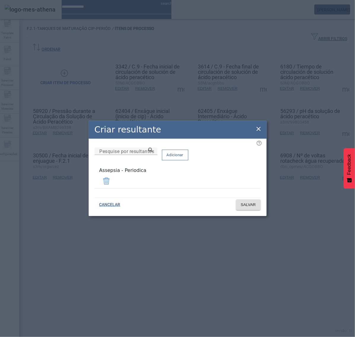
click at [259, 129] on icon at bounding box center [258, 128] width 7 height 7
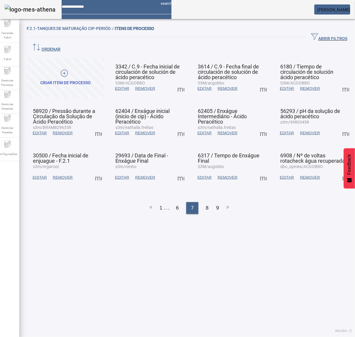
click
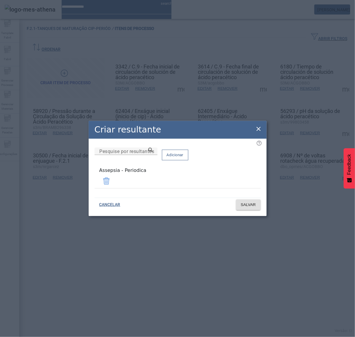
drag, startPoint x: 259, startPoint y: 131, endPoint x: 252, endPoint y: 131, distance: 7.7
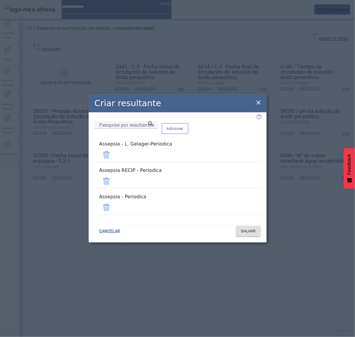
drag, startPoint x: 243, startPoint y: 180, endPoint x: 242, endPoint y: 172, distance: 7.7
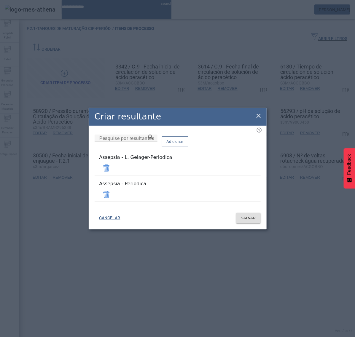
drag, startPoint x: 243, startPoint y: 169, endPoint x: 243, endPoint y: 172, distance: 3.0
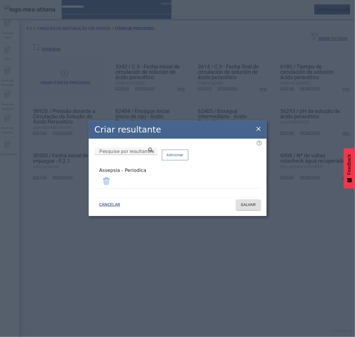
drag, startPoint x: 255, startPoint y: 126, endPoint x: 259, endPoint y: 128, distance: 3.6
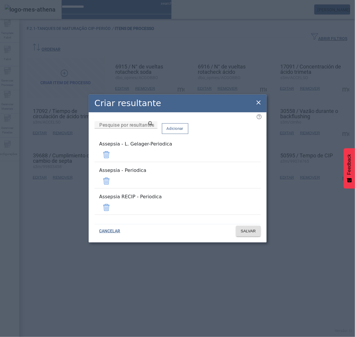
click at [113, 162] on span at bounding box center [106, 155] width 14 height 14
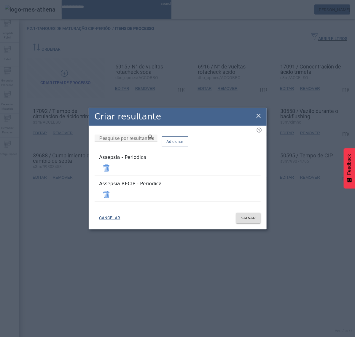
click at [113, 193] on span at bounding box center [106, 194] width 14 height 14
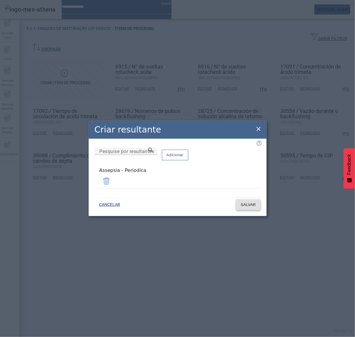
click at [252, 206] on span at bounding box center [248, 205] width 25 height 14
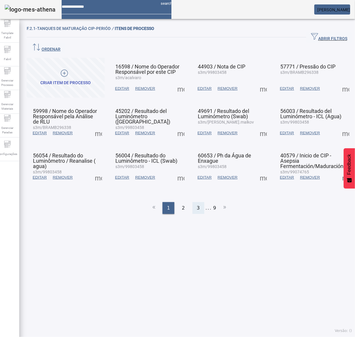
click at [200, 202] on div "3" at bounding box center [198, 208] width 12 height 12
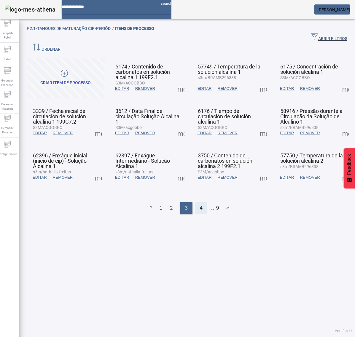
click at [200, 202] on div "4" at bounding box center [201, 208] width 12 height 12
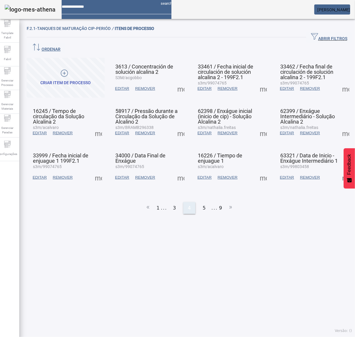
click at [203, 204] on span "5" at bounding box center [204, 207] width 3 height 7
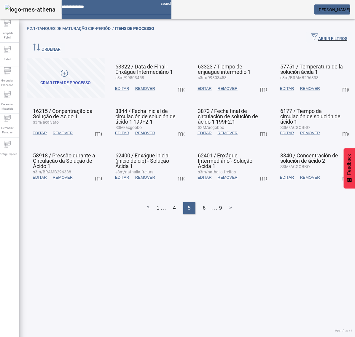
click at [338, 170] on span at bounding box center [345, 177] width 14 height 14
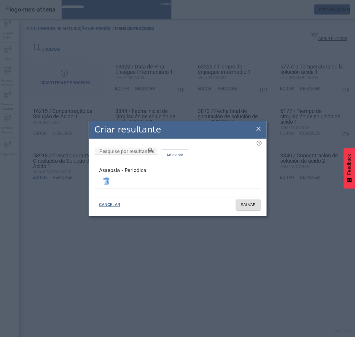
click at [259, 130] on icon at bounding box center [258, 128] width 7 height 7
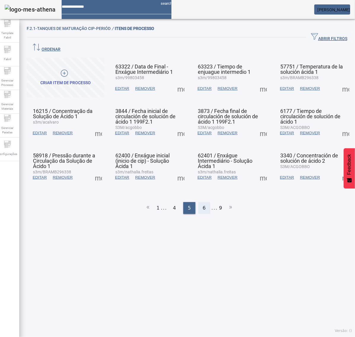
click at [203, 202] on div "6" at bounding box center [204, 208] width 12 height 12
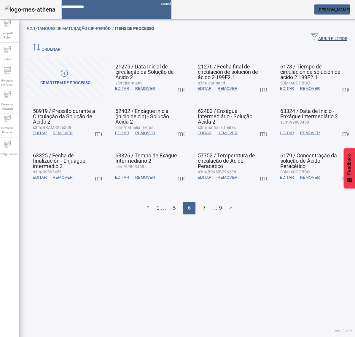
click at [178, 81] on span at bounding box center [181, 88] width 14 height 14
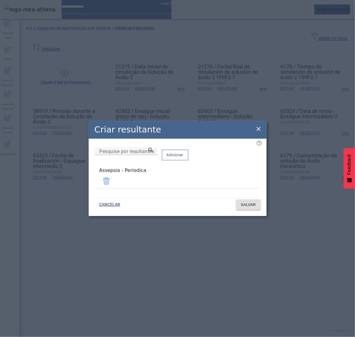
click at [258, 130] on icon at bounding box center [258, 129] width 4 height 4
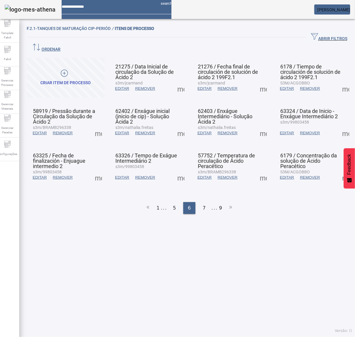
click at [260, 81] on span at bounding box center [263, 88] width 14 height 14
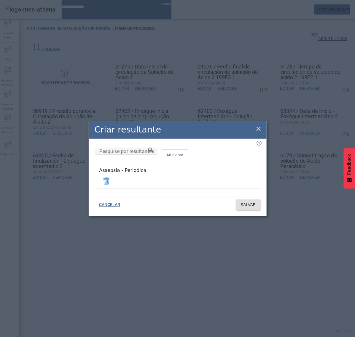
drag, startPoint x: 258, startPoint y: 132, endPoint x: 285, endPoint y: 109, distance: 36.0
click at [258, 131] on icon at bounding box center [258, 128] width 7 height 7
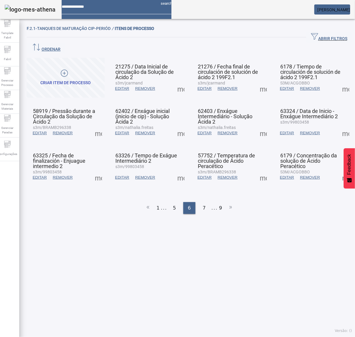
click at [338, 81] on span at bounding box center [345, 88] width 14 height 14
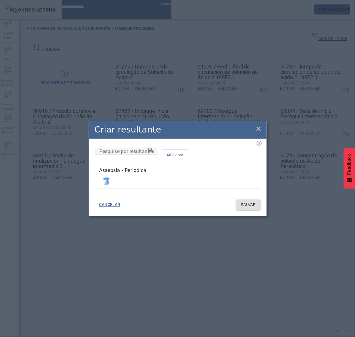
click at [255, 130] on icon at bounding box center [258, 128] width 7 height 7
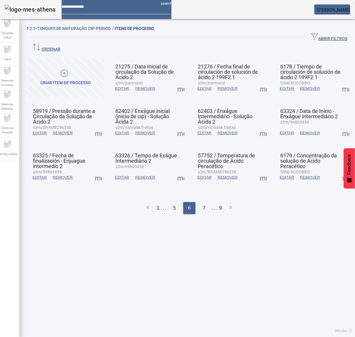
click at [94, 126] on span at bounding box center [98, 133] width 14 height 14
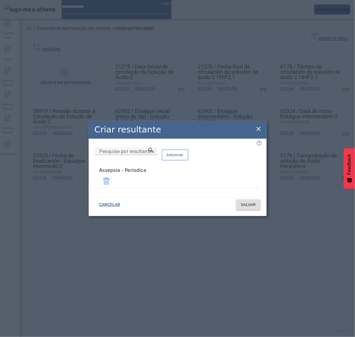
click at [258, 131] on icon at bounding box center [258, 128] width 7 height 7
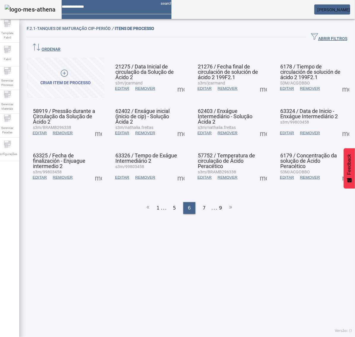
click at [257, 170] on span at bounding box center [263, 177] width 14 height 14
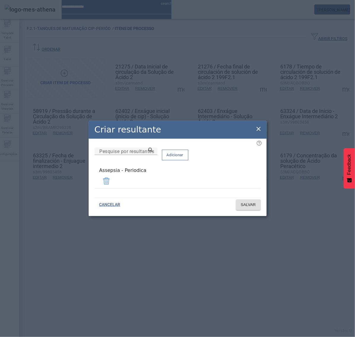
click at [257, 131] on icon at bounding box center [258, 129] width 4 height 4
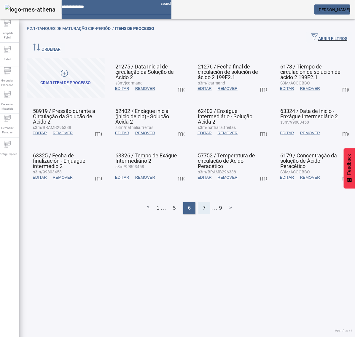
click at [203, 204] on span "7" at bounding box center [204, 207] width 3 height 7
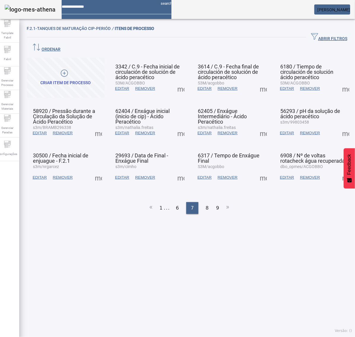
click at [179, 81] on span at bounding box center [181, 88] width 14 height 14
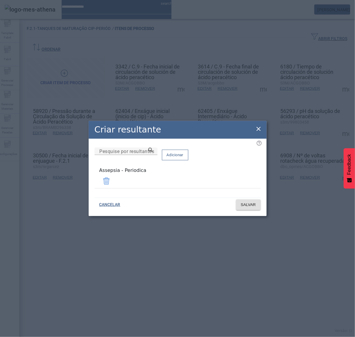
click at [257, 131] on icon at bounding box center [258, 129] width 4 height 4
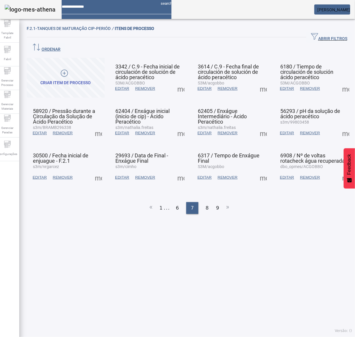
click at [257, 81] on span at bounding box center [263, 88] width 14 height 14
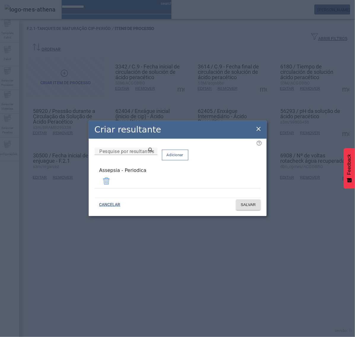
click at [259, 132] on icon at bounding box center [258, 128] width 7 height 7
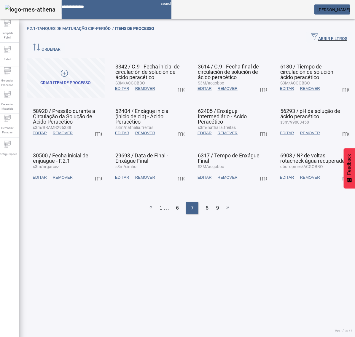
click at [338, 81] on span at bounding box center [345, 88] width 14 height 14
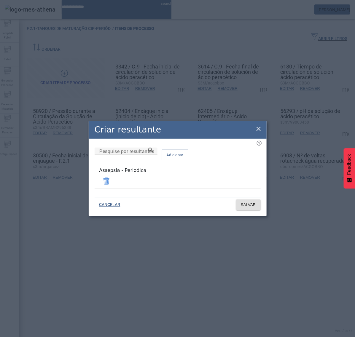
click at [259, 131] on icon at bounding box center [258, 128] width 7 height 7
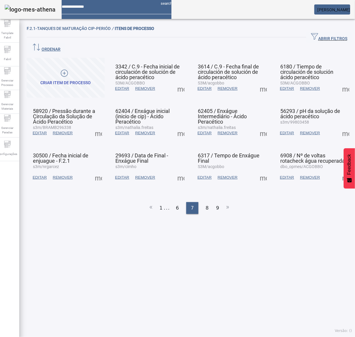
click at [338, 81] on span at bounding box center [345, 88] width 14 height 14
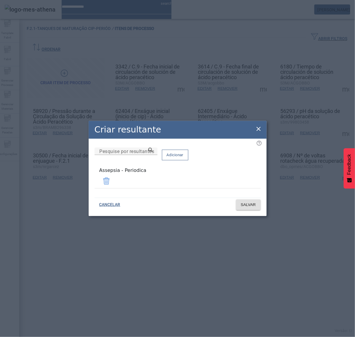
click at [258, 127] on icon at bounding box center [258, 128] width 7 height 7
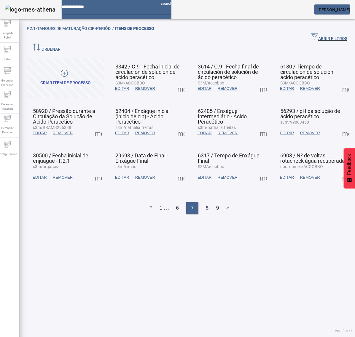
click at [101, 126] on span at bounding box center [98, 133] width 14 height 14
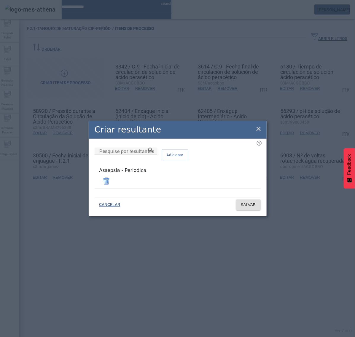
click at [255, 131] on icon at bounding box center [258, 128] width 7 height 7
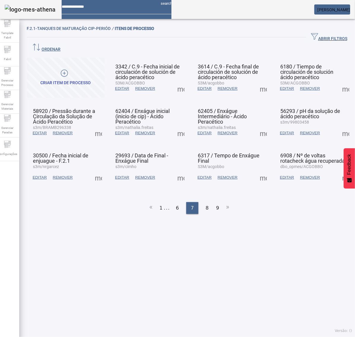
click at [178, 126] on span at bounding box center [181, 133] width 14 height 14
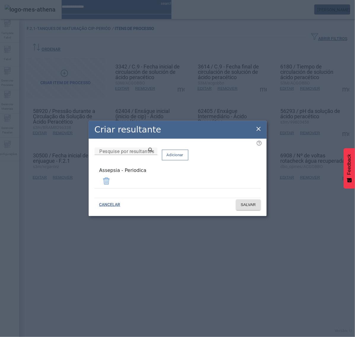
click at [256, 128] on icon at bounding box center [258, 128] width 7 height 7
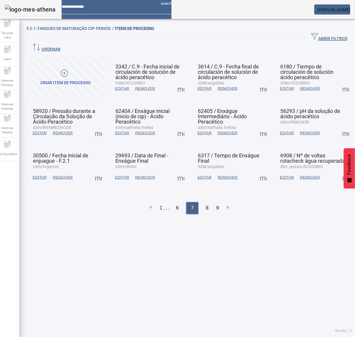
click at [261, 126] on span at bounding box center [263, 133] width 14 height 14
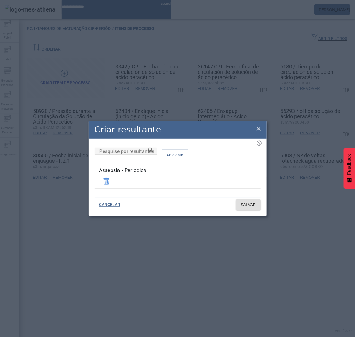
drag, startPoint x: 257, startPoint y: 129, endPoint x: 262, endPoint y: 127, distance: 5.7
click at [259, 128] on icon at bounding box center [258, 128] width 7 height 7
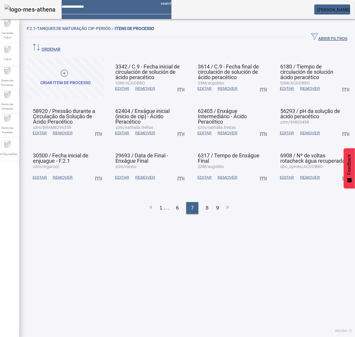
click at [338, 126] on span at bounding box center [345, 133] width 14 height 14
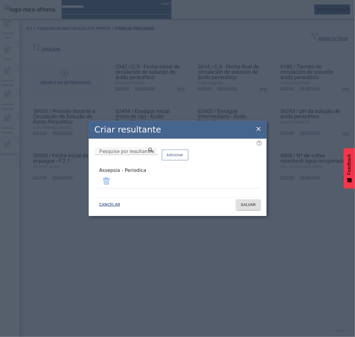
click at [257, 129] on icon at bounding box center [258, 129] width 4 height 4
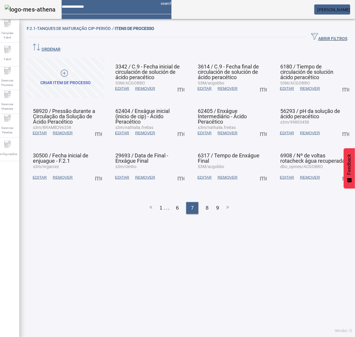
click at [99, 170] on span at bounding box center [98, 177] width 14 height 14
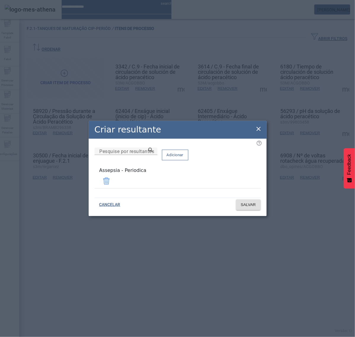
click at [259, 129] on icon at bounding box center [258, 128] width 7 height 7
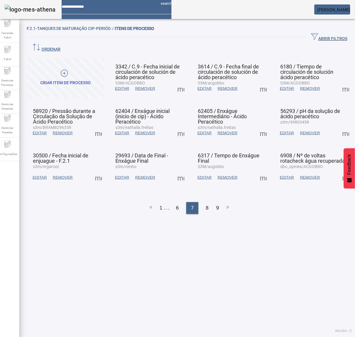
click at [178, 170] on span at bounding box center [181, 177] width 14 height 14
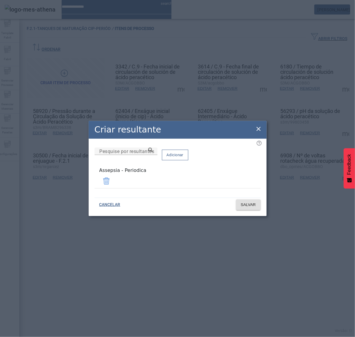
click at [259, 130] on icon at bounding box center [258, 128] width 7 height 7
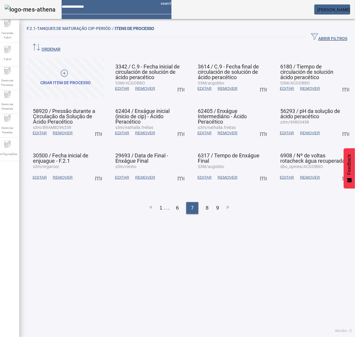
click at [256, 170] on span at bounding box center [263, 177] width 14 height 14
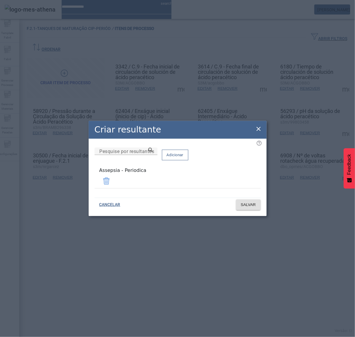
drag, startPoint x: 259, startPoint y: 127, endPoint x: 275, endPoint y: 136, distance: 18.6
click at [260, 127] on icon at bounding box center [258, 128] width 7 height 7
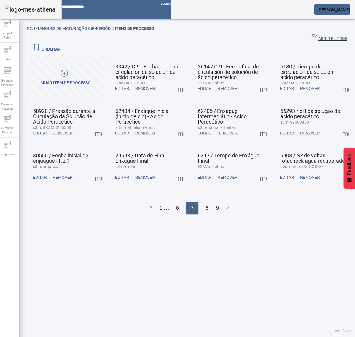
click at [338, 170] on span at bounding box center [345, 177] width 14 height 14
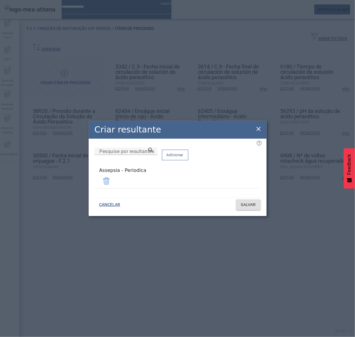
click at [259, 129] on icon at bounding box center [258, 129] width 4 height 4
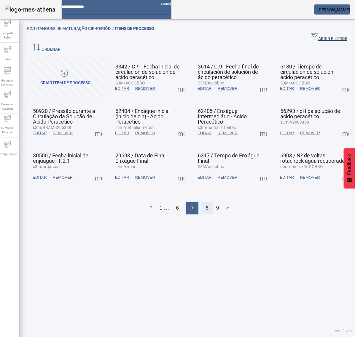
click at [206, 204] on span "8" at bounding box center [207, 207] width 3 height 7
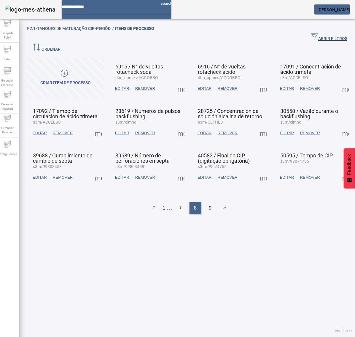
click at [181, 81] on span at bounding box center [181, 88] width 14 height 14
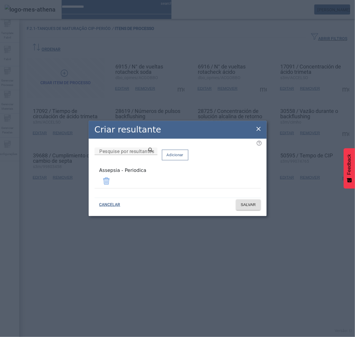
click at [256, 127] on icon at bounding box center [258, 128] width 7 height 7
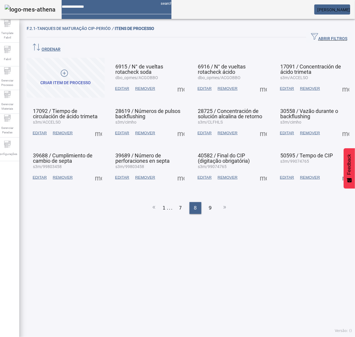
click at [257, 81] on span at bounding box center [263, 88] width 14 height 14
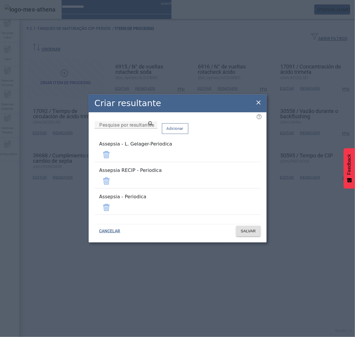
click at [113, 179] on span at bounding box center [106, 181] width 14 height 14
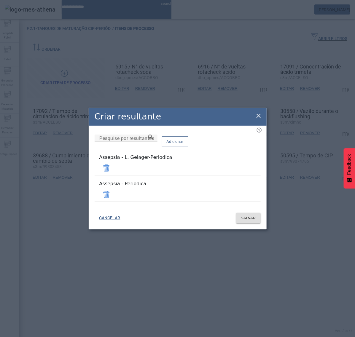
drag, startPoint x: 242, startPoint y: 167, endPoint x: 245, endPoint y: 168, distance: 3.0
click at [113, 166] on span at bounding box center [106, 168] width 14 height 14
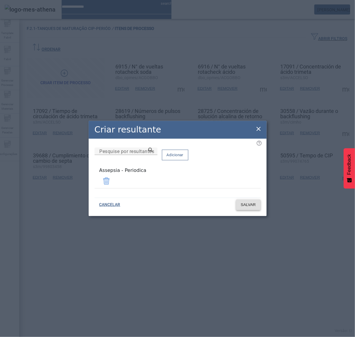
click at [247, 207] on span at bounding box center [248, 205] width 25 height 14
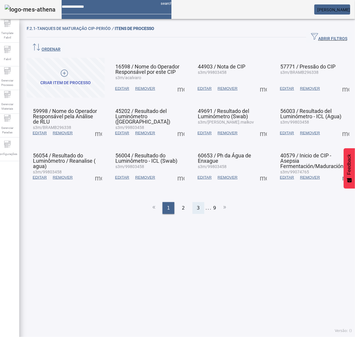
click at [193, 202] on div "3" at bounding box center [198, 208] width 12 height 12
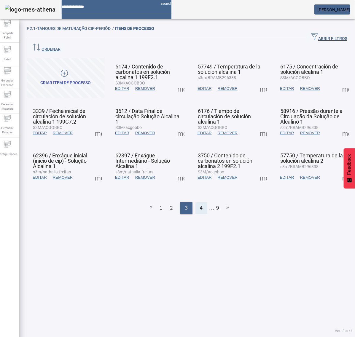
click at [200, 204] on span "4" at bounding box center [201, 207] width 3 height 7
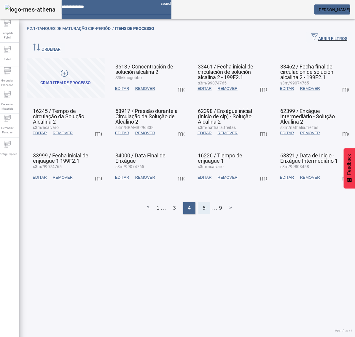
click at [203, 204] on span "5" at bounding box center [204, 207] width 3 height 7
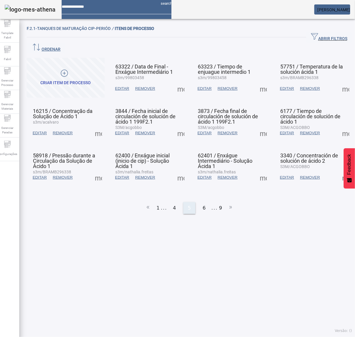
click at [203, 204] on span "6" at bounding box center [204, 207] width 3 height 7
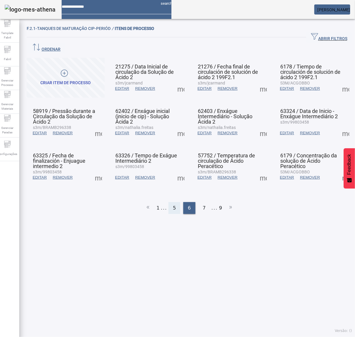
click at [203, 204] on span "7" at bounding box center [204, 207] width 3 height 7
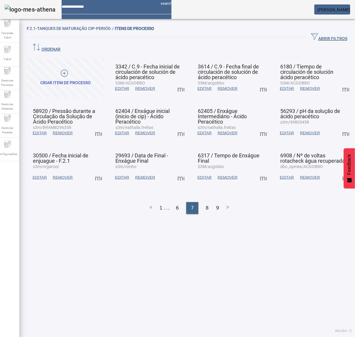
click at [259, 81] on span at bounding box center [263, 88] width 14 height 14
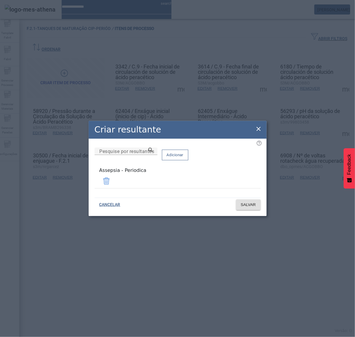
click at [254, 128] on div "Criar resultante" at bounding box center [178, 130] width 178 height 18
click at [256, 131] on icon at bounding box center [258, 128] width 7 height 7
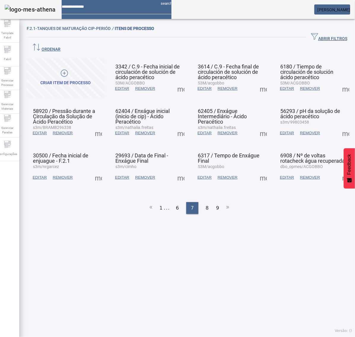
click at [338, 81] on span at bounding box center [345, 88] width 14 height 14
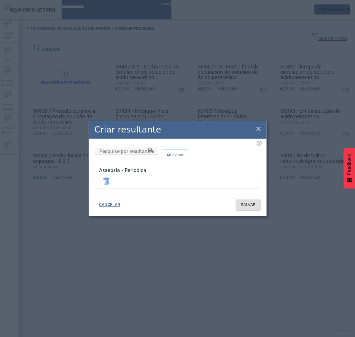
click at [256, 126] on icon at bounding box center [258, 128] width 7 height 7
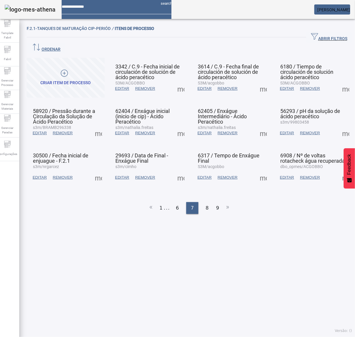
click at [94, 126] on span at bounding box center [98, 133] width 14 height 14
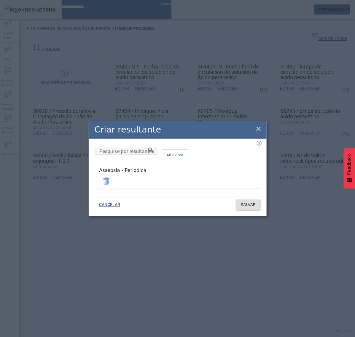
click at [257, 130] on icon at bounding box center [258, 128] width 7 height 7
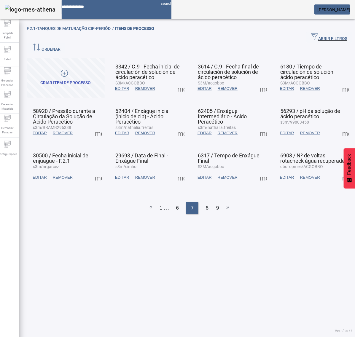
click at [178, 126] on span at bounding box center [181, 133] width 14 height 14
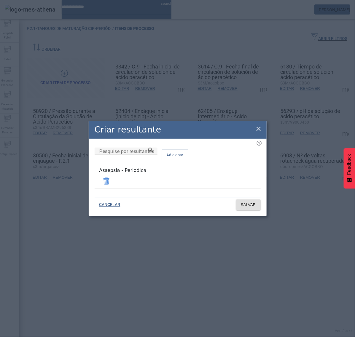
click at [257, 130] on icon at bounding box center [258, 128] width 7 height 7
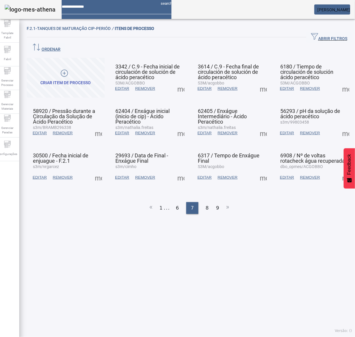
click at [256, 126] on span at bounding box center [263, 133] width 14 height 14
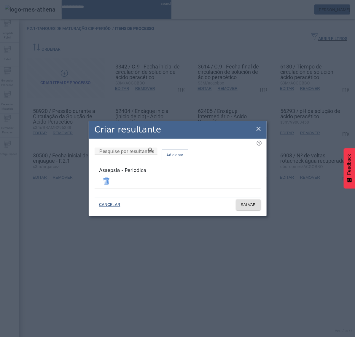
drag, startPoint x: 255, startPoint y: 129, endPoint x: 270, endPoint y: 129, distance: 15.1
click at [258, 129] on icon at bounding box center [258, 128] width 7 height 7
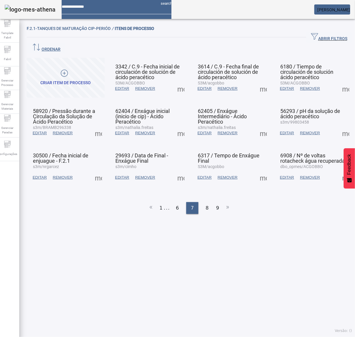
click at [338, 126] on span at bounding box center [345, 133] width 14 height 14
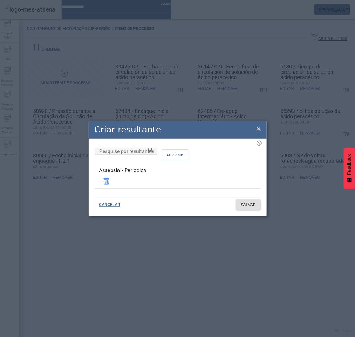
click at [260, 131] on icon at bounding box center [258, 128] width 7 height 7
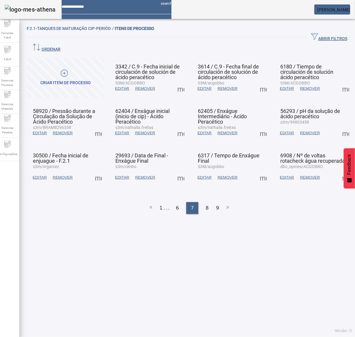
click at [101, 170] on span at bounding box center [98, 177] width 14 height 14
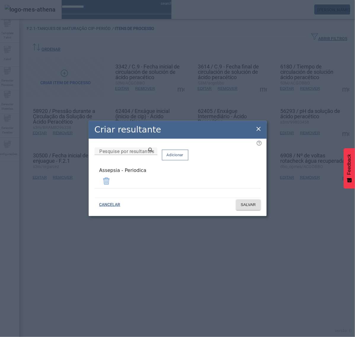
click at [258, 131] on icon at bounding box center [258, 129] width 4 height 4
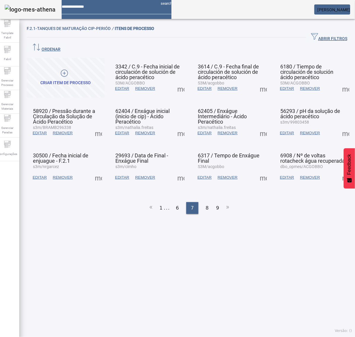
click at [177, 170] on span at bounding box center [181, 177] width 14 height 14
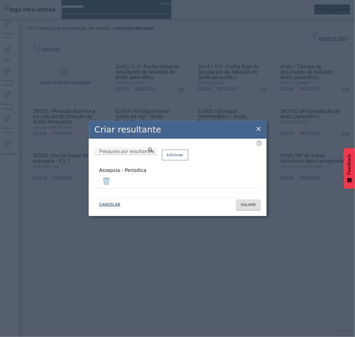
click at [257, 131] on icon at bounding box center [258, 128] width 7 height 7
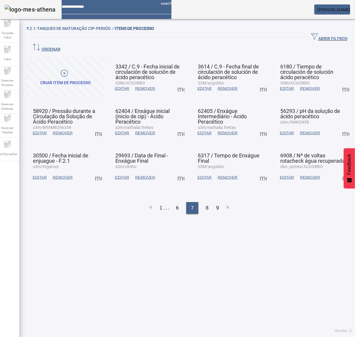
click at [256, 170] on span at bounding box center [263, 177] width 14 height 14
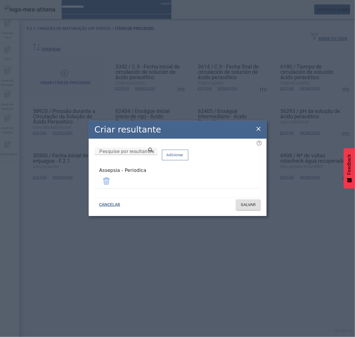
drag, startPoint x: 259, startPoint y: 129, endPoint x: 263, endPoint y: 129, distance: 4.4
click at [259, 129] on icon at bounding box center [258, 128] width 7 height 7
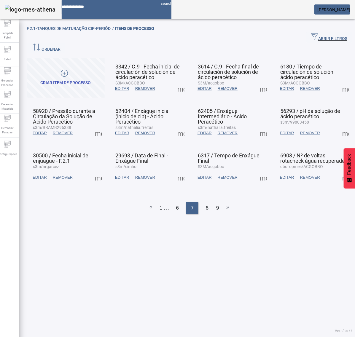
click at [338, 170] on span at bounding box center [345, 177] width 14 height 14
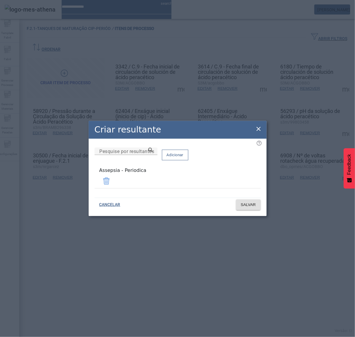
click at [258, 130] on icon at bounding box center [258, 129] width 4 height 4
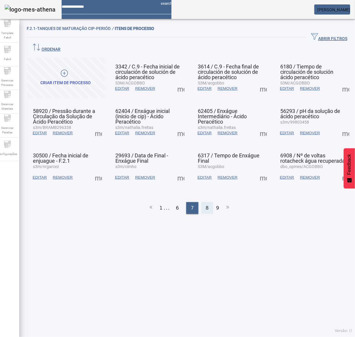
click at [205, 202] on div "8" at bounding box center [207, 208] width 12 height 12
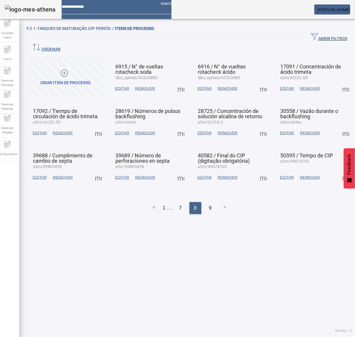
click at [175, 81] on span at bounding box center [181, 88] width 14 height 14
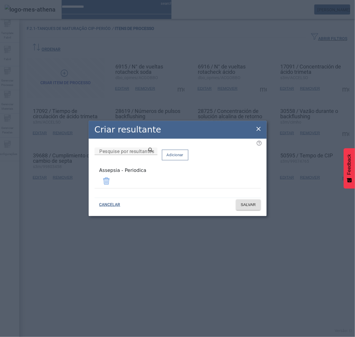
drag, startPoint x: 256, startPoint y: 130, endPoint x: 256, endPoint y: 110, distance: 20.4
click at [256, 130] on icon at bounding box center [258, 128] width 7 height 7
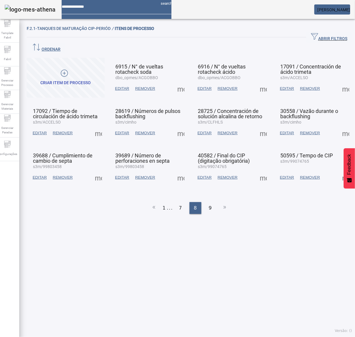
click at [256, 81] on span at bounding box center [263, 88] width 14 height 14
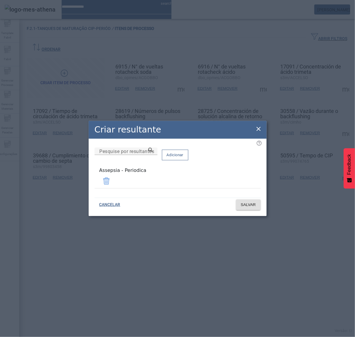
click at [257, 129] on icon at bounding box center [258, 128] width 7 height 7
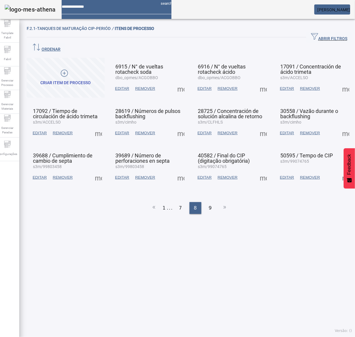
click at [338, 81] on span at bounding box center [345, 88] width 14 height 14
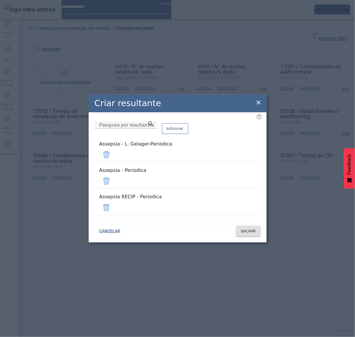
click at [113, 162] on span at bounding box center [106, 155] width 14 height 14
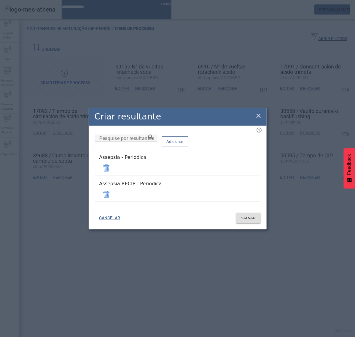
click at [113, 192] on span at bounding box center [106, 194] width 14 height 14
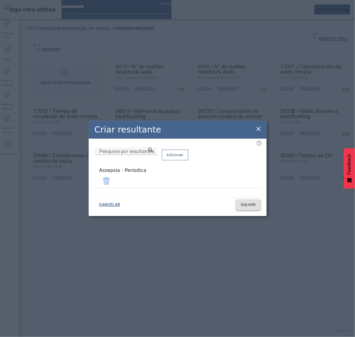
click at [255, 205] on span "SALVAR" at bounding box center [248, 205] width 15 height 6
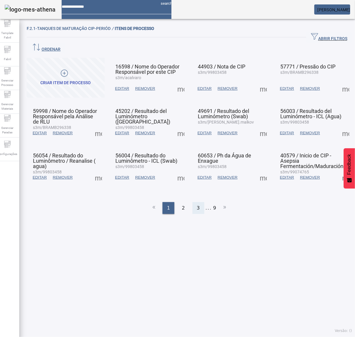
click at [199, 202] on div "3" at bounding box center [198, 208] width 12 height 12
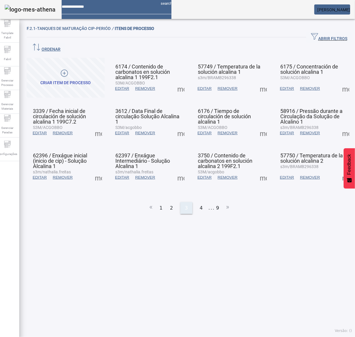
click at [200, 204] on span "4" at bounding box center [201, 207] width 3 height 7
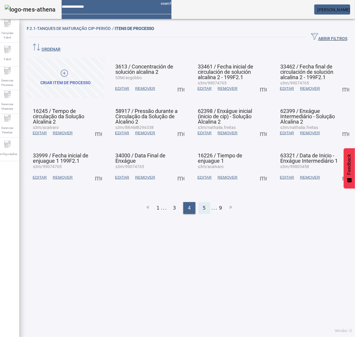
click at [199, 202] on div "5" at bounding box center [204, 208] width 12 height 12
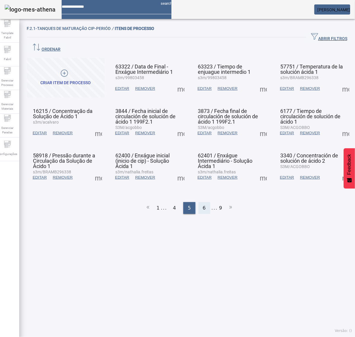
click at [203, 204] on span "6" at bounding box center [204, 207] width 3 height 7
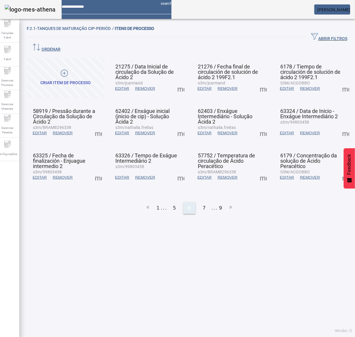
click at [203, 204] on span "7" at bounding box center [204, 207] width 3 height 7
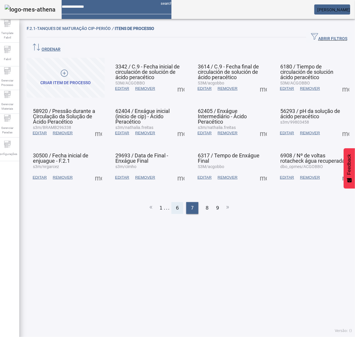
click at [201, 202] on div "8" at bounding box center [207, 208] width 12 height 12
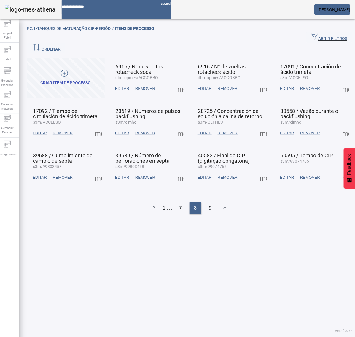
click at [338, 81] on span at bounding box center [345, 88] width 14 height 14
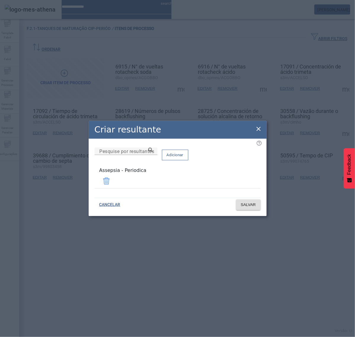
click at [258, 129] on icon at bounding box center [258, 129] width 4 height 4
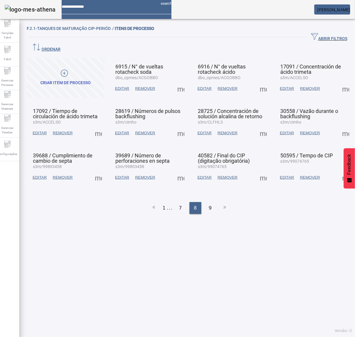
click at [95, 126] on span at bounding box center [98, 133] width 14 height 14
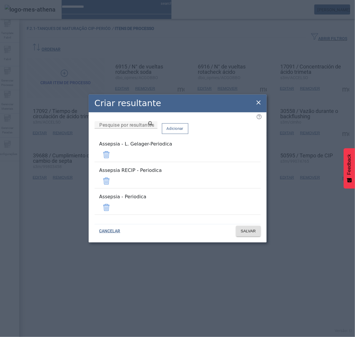
click at [113, 180] on span at bounding box center [106, 181] width 14 height 14
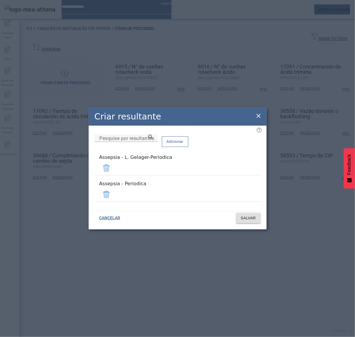
drag, startPoint x: 243, startPoint y: 170, endPoint x: 251, endPoint y: 184, distance: 15.8
click at [113, 170] on span at bounding box center [106, 168] width 14 height 14
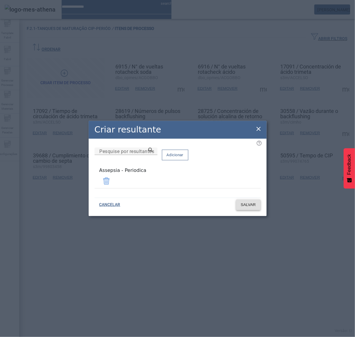
click at [256, 199] on span at bounding box center [248, 205] width 25 height 14
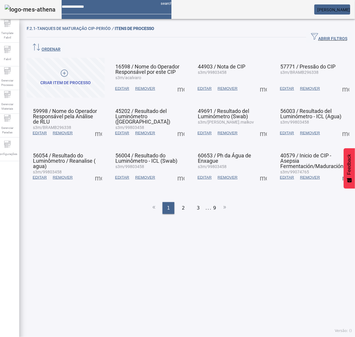
click at [209, 202] on ul "1 2 3 ... 9" at bounding box center [189, 208] width 325 height 12
click at [213, 202] on ul "1 2 3 ... 9" at bounding box center [189, 208] width 325 height 12
click at [213, 202] on li "9" at bounding box center [214, 208] width 3 height 12
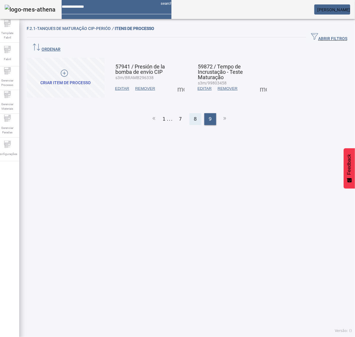
click at [190, 113] on div "8" at bounding box center [195, 119] width 12 height 12
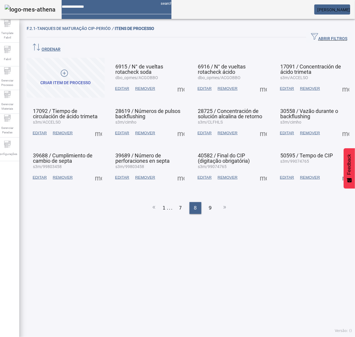
click at [175, 126] on span at bounding box center [181, 133] width 14 height 14
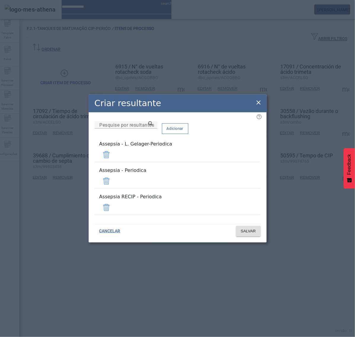
click at [113, 159] on span at bounding box center [106, 155] width 14 height 14
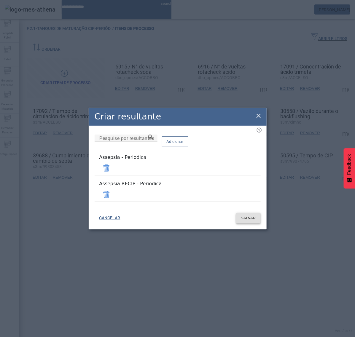
drag, startPoint x: 243, startPoint y: 192, endPoint x: 249, endPoint y: 201, distance: 10.8
click at [113, 192] on span at bounding box center [106, 194] width 14 height 14
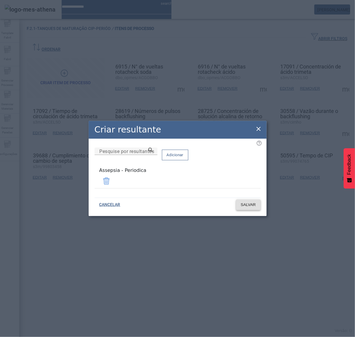
click at [255, 206] on span "SALVAR" at bounding box center [248, 205] width 15 height 6
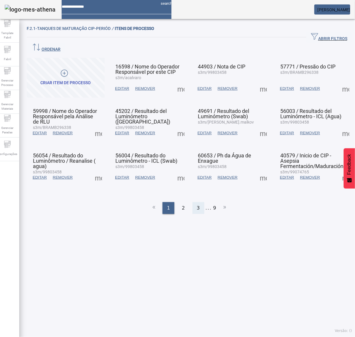
drag, startPoint x: 196, startPoint y: 193, endPoint x: 205, endPoint y: 196, distance: 9.0
click at [197, 204] on span "3" at bounding box center [198, 207] width 3 height 7
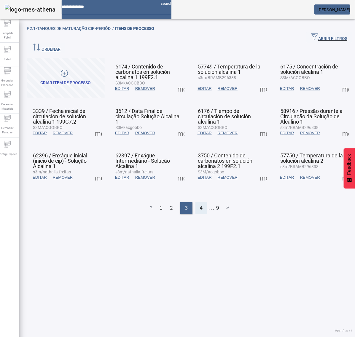
click at [201, 202] on div "4" at bounding box center [201, 208] width 12 height 12
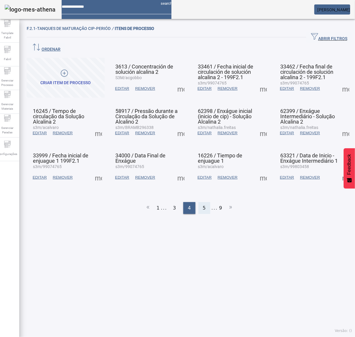
click at [203, 204] on span "5" at bounding box center [204, 207] width 3 height 7
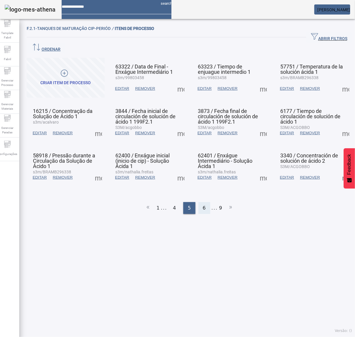
click at [203, 204] on span "6" at bounding box center [204, 207] width 3 height 7
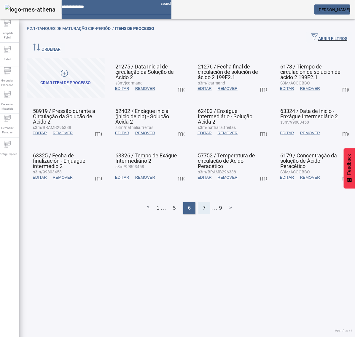
click at [203, 204] on span "7" at bounding box center [204, 207] width 3 height 7
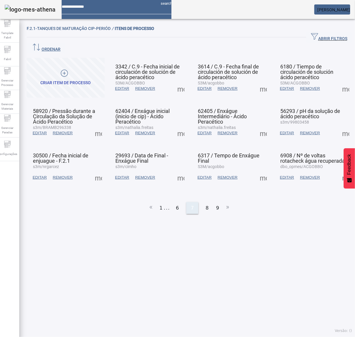
click at [202, 202] on div "8" at bounding box center [207, 208] width 12 height 12
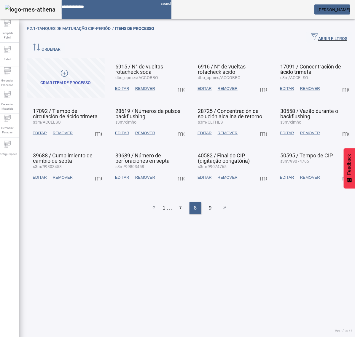
click at [178, 126] on span at bounding box center [181, 133] width 14 height 14
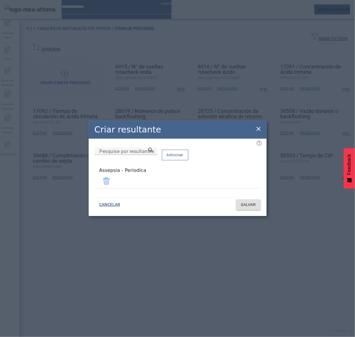
drag, startPoint x: 259, startPoint y: 133, endPoint x: 258, endPoint y: 129, distance: 4.2
click at [260, 132] on icon at bounding box center [258, 128] width 7 height 7
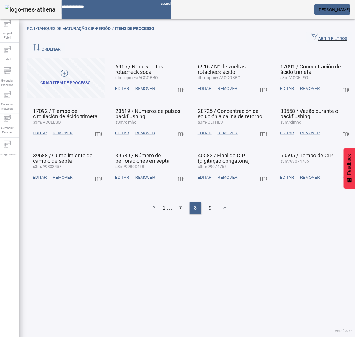
click at [256, 126] on span at bounding box center [263, 133] width 14 height 14
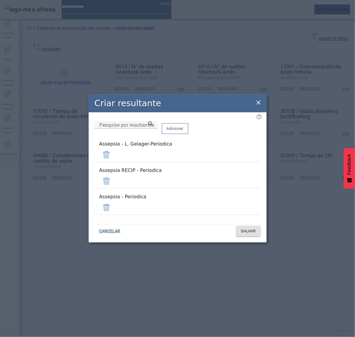
click at [113, 161] on span at bounding box center [106, 155] width 14 height 14
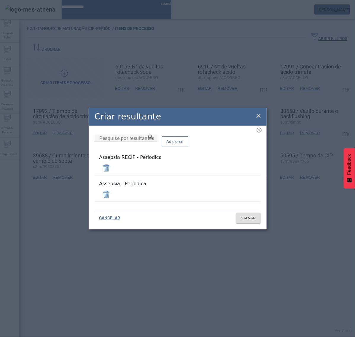
click at [244, 164] on mat-list "Assepsia RECIP - Periodica" at bounding box center [177, 164] width 166 height 26
click at [113, 170] on span at bounding box center [106, 168] width 14 height 14
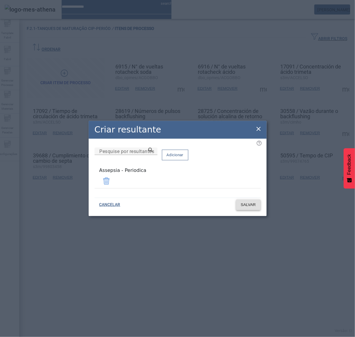
click at [256, 201] on span at bounding box center [248, 205] width 25 height 14
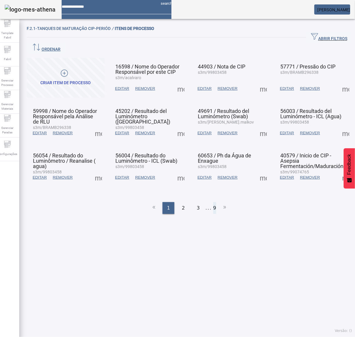
click at [213, 202] on li "9" at bounding box center [214, 208] width 3 height 12
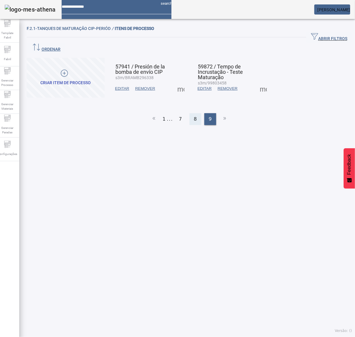
click at [190, 113] on div "8" at bounding box center [195, 119] width 12 height 12
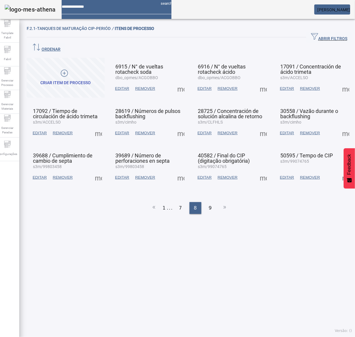
click at [259, 126] on span at bounding box center [263, 133] width 14 height 14
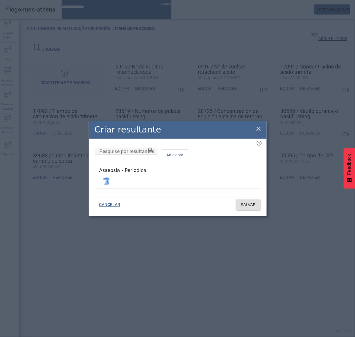
drag, startPoint x: 256, startPoint y: 128, endPoint x: 258, endPoint y: 131, distance: 3.3
click at [257, 130] on icon at bounding box center [258, 128] width 7 height 7
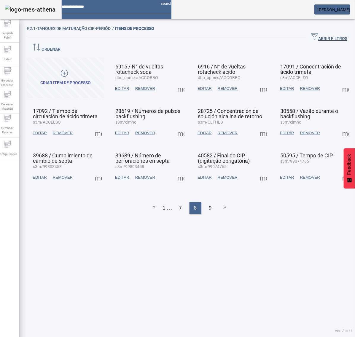
click at [258, 131] on mat-card "28725 / Concentración de solución alcalina de retorno s3m/CLFHLS EDITAR REMOVER…" at bounding box center [230, 122] width 78 height 40
click at [338, 126] on span at bounding box center [345, 133] width 14 height 14
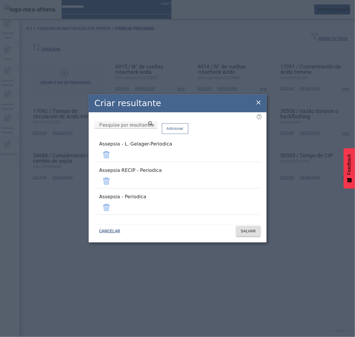
click at [113, 159] on span at bounding box center [106, 155] width 14 height 14
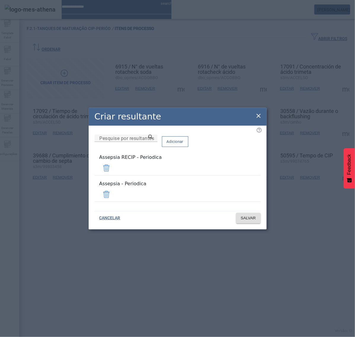
click at [113, 172] on span at bounding box center [106, 168] width 14 height 14
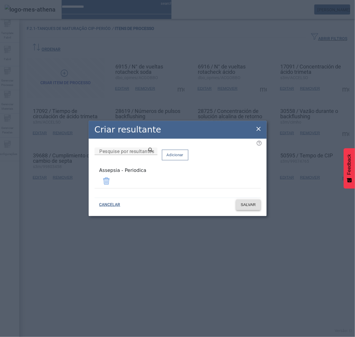
click at [253, 202] on span "SALVAR" at bounding box center [248, 205] width 15 height 6
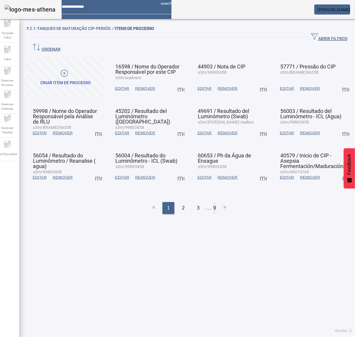
click at [213, 202] on li "9" at bounding box center [214, 208] width 3 height 12
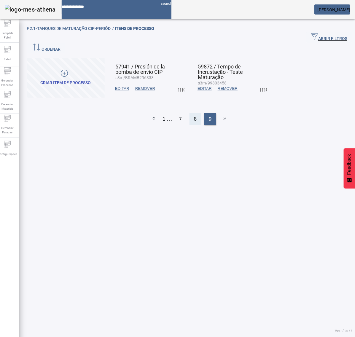
click at [189, 113] on div "8" at bounding box center [195, 119] width 12 height 12
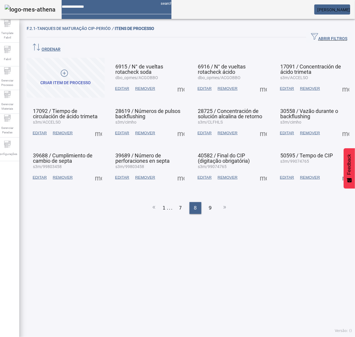
click at [338, 126] on span at bounding box center [345, 133] width 14 height 14
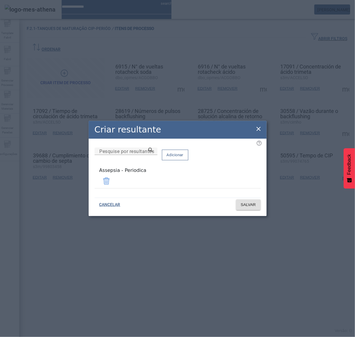
click at [258, 131] on icon at bounding box center [258, 128] width 7 height 7
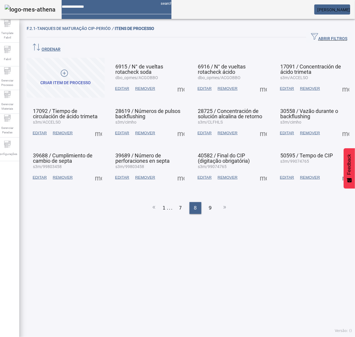
click at [98, 170] on span at bounding box center [98, 177] width 14 height 14
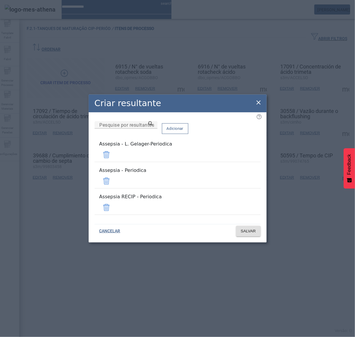
click at [113, 161] on span at bounding box center [106, 155] width 14 height 14
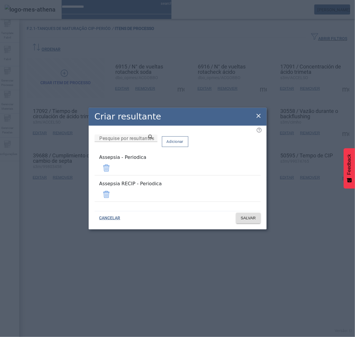
click at [113, 190] on span at bounding box center [106, 194] width 14 height 14
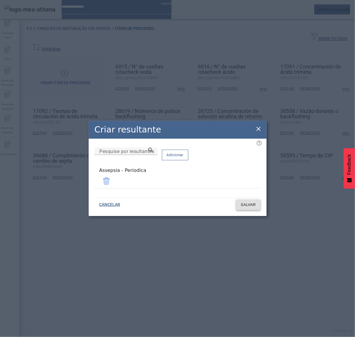
click at [254, 202] on span "SALVAR" at bounding box center [248, 205] width 15 height 6
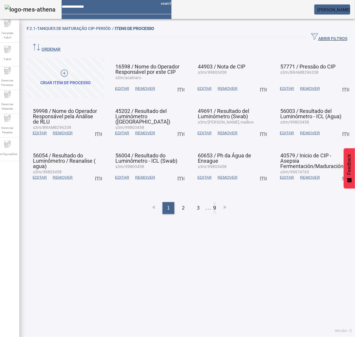
click at [213, 202] on li "9" at bounding box center [214, 208] width 3 height 12
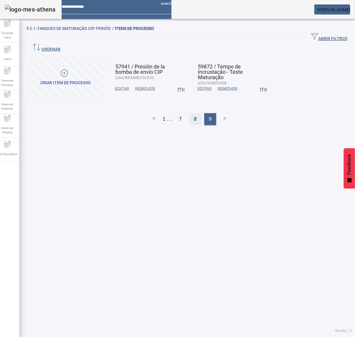
click at [194, 116] on span "8" at bounding box center [195, 119] width 3 height 7
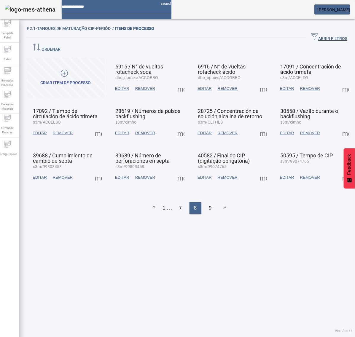
click at [180, 170] on span at bounding box center [181, 177] width 14 height 14
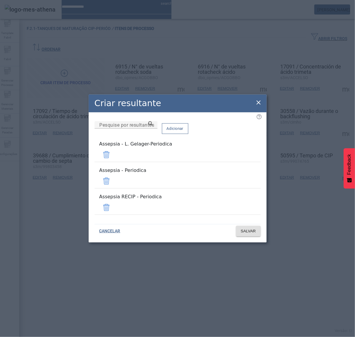
click at [113, 161] on span at bounding box center [106, 155] width 14 height 14
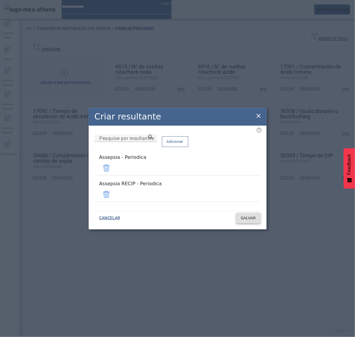
drag, startPoint x: 243, startPoint y: 191, endPoint x: 246, endPoint y: 196, distance: 5.4
click at [113, 191] on span at bounding box center [106, 194] width 14 height 14
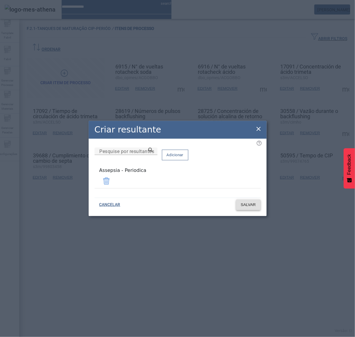
click at [247, 204] on span "SALVAR" at bounding box center [248, 205] width 15 height 6
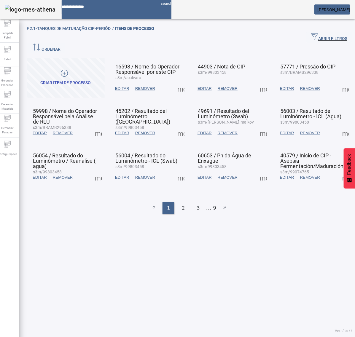
click at [212, 202] on ul "1 2 3 ... 9" at bounding box center [189, 208] width 325 height 12
click at [213, 202] on li "9" at bounding box center [214, 208] width 3 height 12
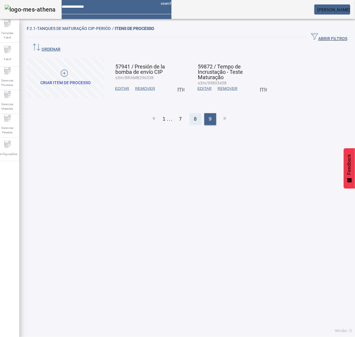
click at [194, 116] on span "8" at bounding box center [195, 119] width 3 height 7
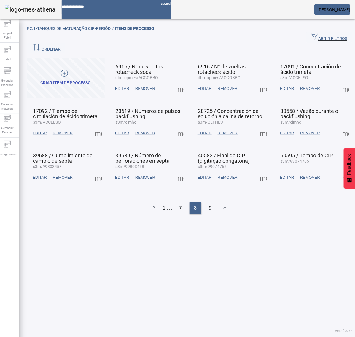
click at [178, 170] on span at bounding box center [181, 177] width 14 height 14
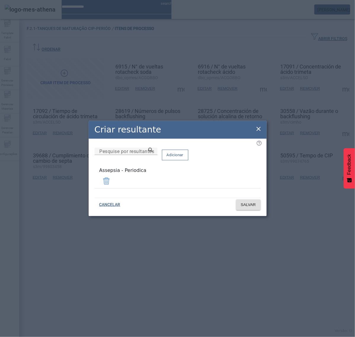
drag, startPoint x: 259, startPoint y: 128, endPoint x: 261, endPoint y: 130, distance: 3.1
click at [259, 128] on icon at bounding box center [258, 128] width 7 height 7
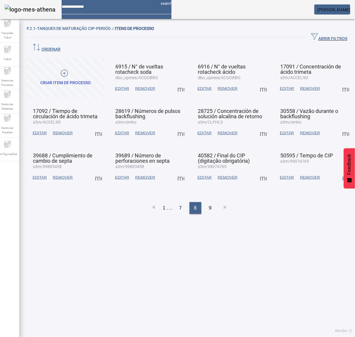
click at [258, 170] on span at bounding box center [263, 177] width 14 height 14
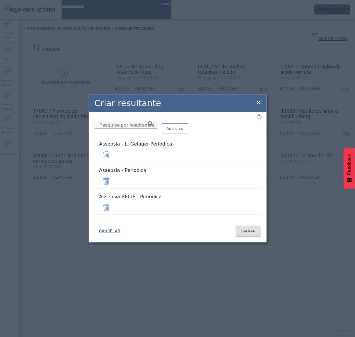
click at [113, 159] on span at bounding box center [106, 155] width 14 height 14
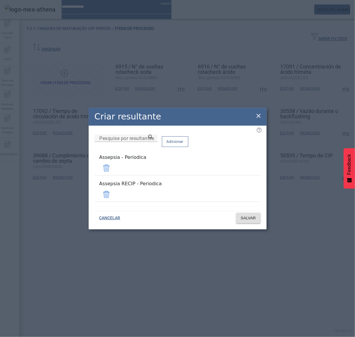
click at [113, 190] on span at bounding box center [106, 194] width 14 height 14
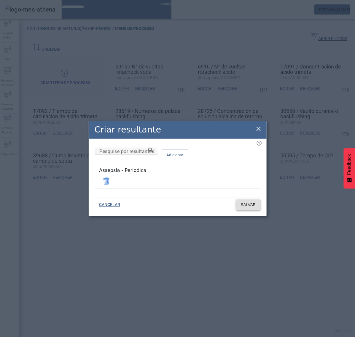
click at [246, 204] on span "SALVAR" at bounding box center [248, 205] width 15 height 6
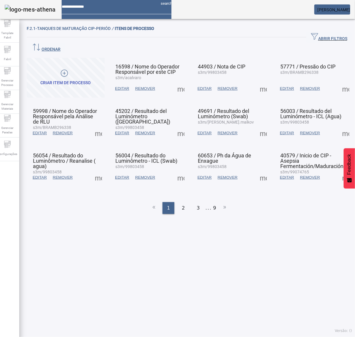
click at [207, 202] on li "..." at bounding box center [209, 208] width 6 height 12
click at [212, 202] on ul "1 2 3 ... 9" at bounding box center [189, 208] width 325 height 12
click at [213, 202] on li "9" at bounding box center [214, 208] width 3 height 12
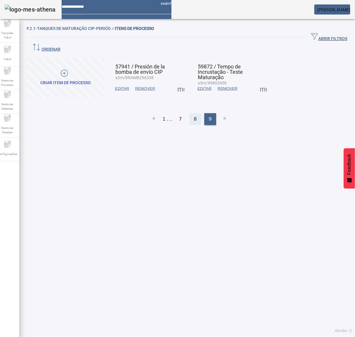
click at [190, 113] on div "8" at bounding box center [195, 119] width 12 height 12
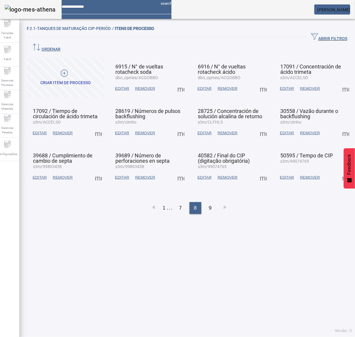
click at [256, 170] on span at bounding box center [263, 177] width 14 height 14
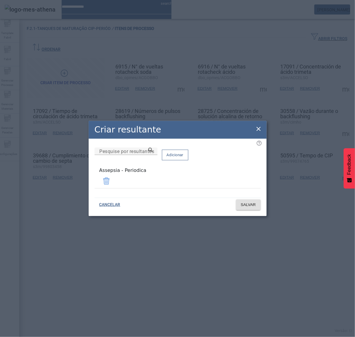
drag, startPoint x: 258, startPoint y: 129, endPoint x: 263, endPoint y: 131, distance: 4.8
click at [258, 129] on icon at bounding box center [258, 128] width 7 height 7
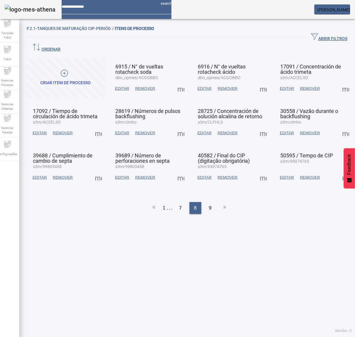
click at [338, 170] on span at bounding box center [345, 177] width 14 height 14
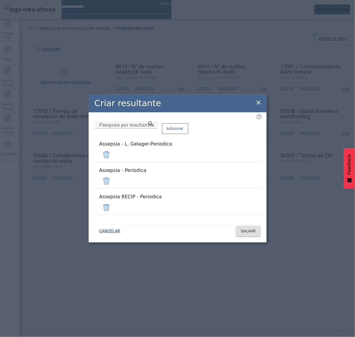
click at [113, 160] on span at bounding box center [106, 155] width 14 height 14
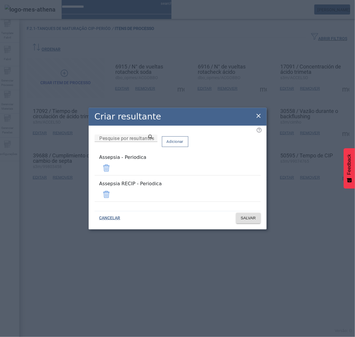
click at [113, 191] on span at bounding box center [106, 194] width 14 height 14
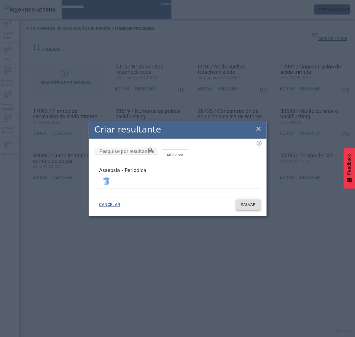
click at [250, 205] on span "SALVAR" at bounding box center [248, 205] width 15 height 6
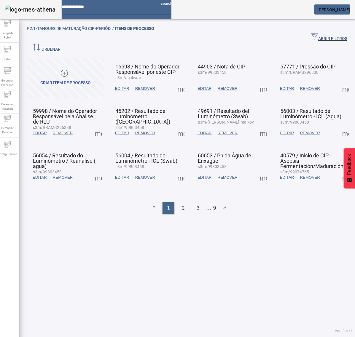
click at [212, 202] on ul "1 2 3 ... 9" at bounding box center [189, 208] width 325 height 12
click at [213, 202] on li "9" at bounding box center [214, 208] width 3 height 12
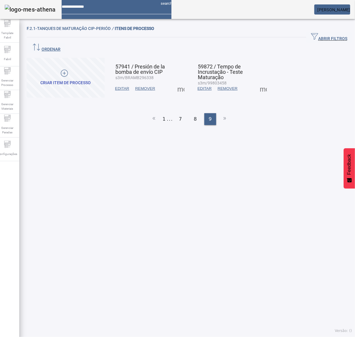
click at [178, 81] on span at bounding box center [181, 88] width 14 height 14
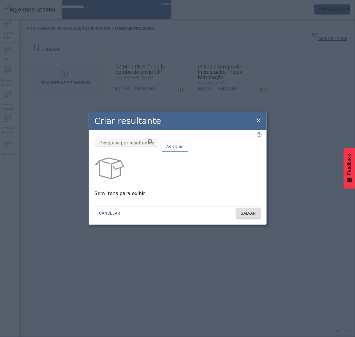
click at [153, 146] on input "Pesquise por resultantes" at bounding box center [125, 142] width 53 height 7
paste input "**********"
click at [153, 143] on icon at bounding box center [150, 141] width 4 height 4
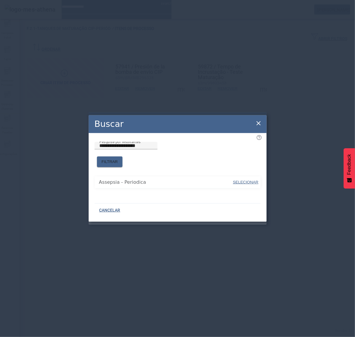
drag, startPoint x: 244, startPoint y: 178, endPoint x: 245, endPoint y: 170, distance: 8.6
click at [245, 180] on span "SELECIONAR" at bounding box center [245, 182] width 25 height 4
type input "**********"
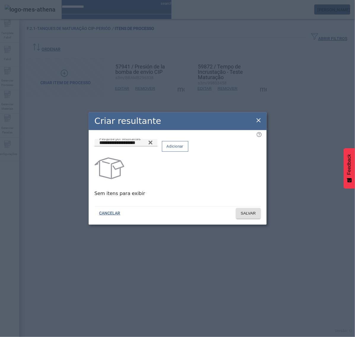
click at [183, 149] on span "Adicionar" at bounding box center [174, 146] width 17 height 6
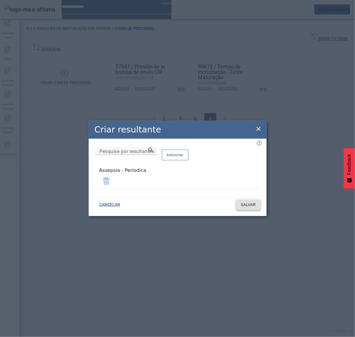
click at [248, 204] on span "SALVAR" at bounding box center [248, 205] width 15 height 6
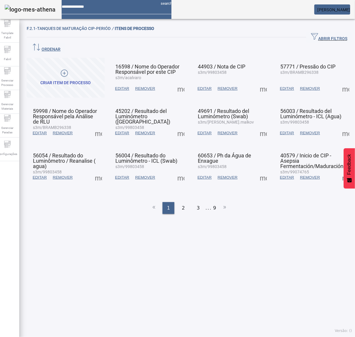
click at [213, 202] on li "9" at bounding box center [214, 208] width 3 height 12
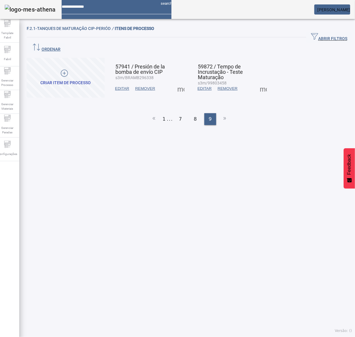
click at [257, 81] on span at bounding box center [263, 88] width 14 height 14
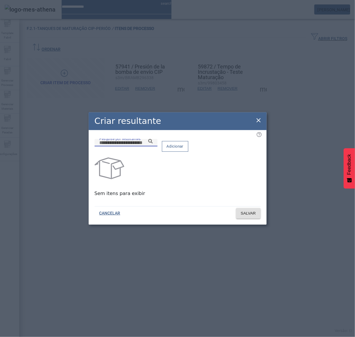
click at [153, 146] on input "Pesquise por resultantes" at bounding box center [125, 142] width 53 height 7
paste input "**********"
click at [153, 143] on icon at bounding box center [150, 141] width 4 height 4
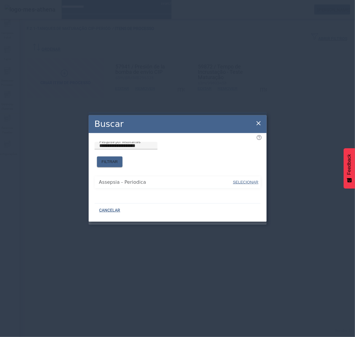
click at [246, 180] on span "SELECIONAR" at bounding box center [245, 182] width 25 height 4
type input "**********"
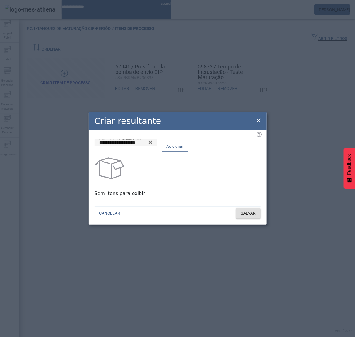
click at [188, 153] on span at bounding box center [175, 146] width 26 height 14
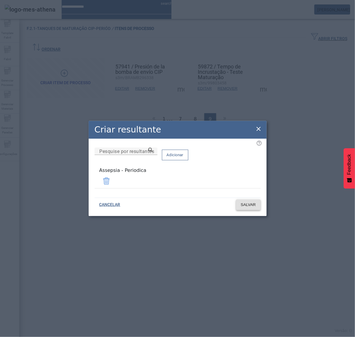
click at [254, 203] on span "SALVAR" at bounding box center [248, 205] width 15 height 6
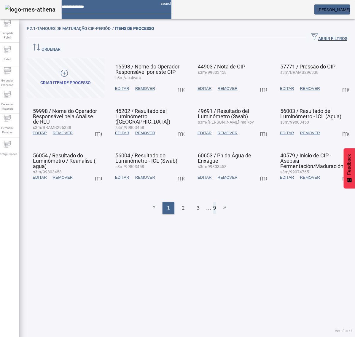
click at [213, 202] on li "9" at bounding box center [214, 208] width 3 height 12
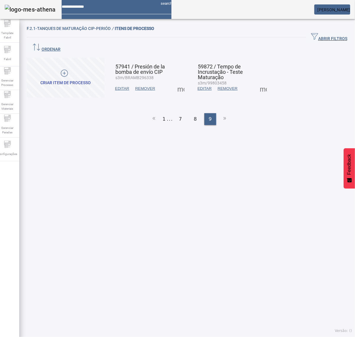
click at [259, 81] on span at bounding box center [263, 88] width 14 height 14
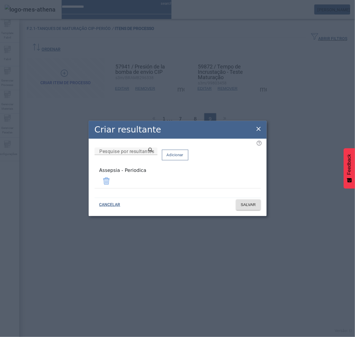
click at [260, 128] on icon at bounding box center [258, 128] width 7 height 7
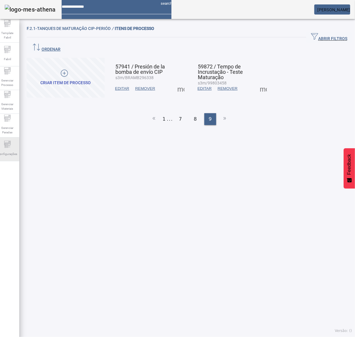
click at [11, 153] on span "Configurações" at bounding box center [7, 154] width 23 height 8
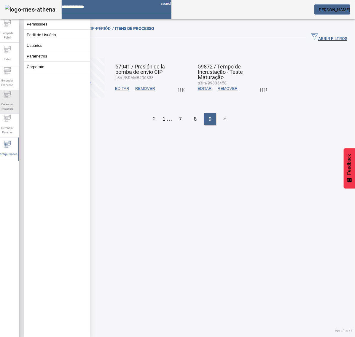
click at [11, 100] on span "Gerenciar Materiais" at bounding box center [8, 106] width 18 height 12
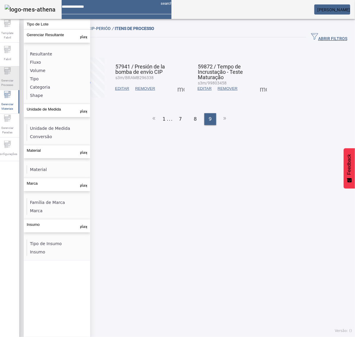
click at [15, 78] on span "Gerenciar Processo" at bounding box center [8, 82] width 18 height 12
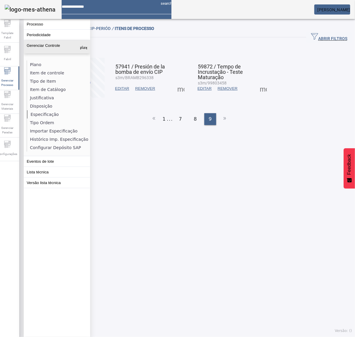
click at [53, 111] on li "Especificação" at bounding box center [58, 114] width 63 height 8
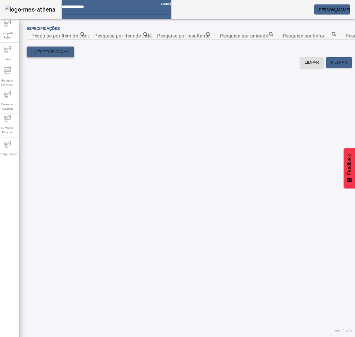
click at [60, 55] on span "ESPECIFICAÇÃO" at bounding box center [53, 52] width 32 height 6
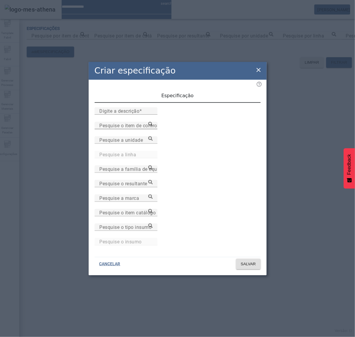
click at [153, 129] on input "Pesquise o item de controle" at bounding box center [125, 125] width 53 height 7
paste input "**********"
type input "**********"
click at [156, 210] on mat-label "Pesquise o item catálogo" at bounding box center [127, 213] width 56 height 6
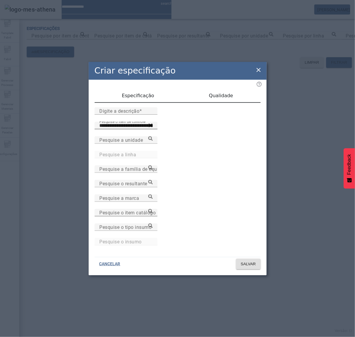
click at [153, 210] on input "Pesquise o item catálogo" at bounding box center [125, 212] width 53 height 7
paste input "**********"
click at [153, 212] on icon at bounding box center [150, 211] width 4 height 4
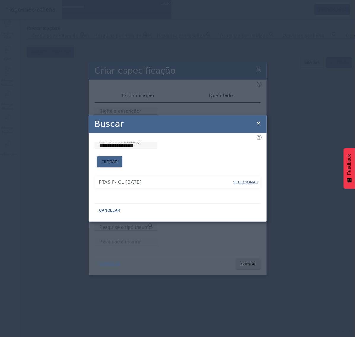
click at [251, 180] on span "SELECIONAR" at bounding box center [245, 182] width 25 height 4
type input "**********"
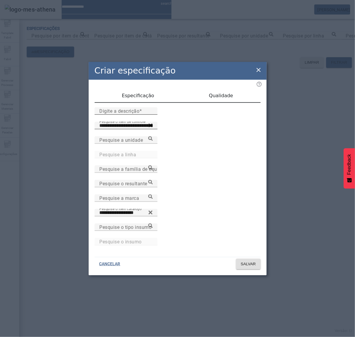
click at [139, 114] on span at bounding box center [140, 111] width 3 height 6
click at [135, 115] on input "Digite a descrição" at bounding box center [125, 111] width 53 height 7
type input "**********"
click at [218, 98] on span "Qualidade" at bounding box center [221, 95] width 24 height 5
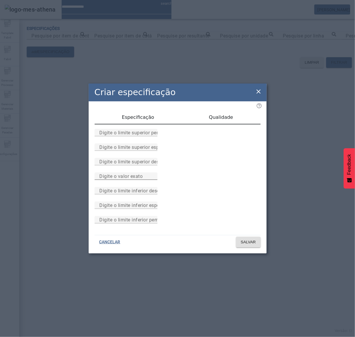
drag, startPoint x: 161, startPoint y: 176, endPoint x: 165, endPoint y: 177, distance: 4.2
click at [142, 176] on mat-label "Digite o valor exato" at bounding box center [120, 176] width 43 height 6
click at [153, 176] on input "Digite o valor exato" at bounding box center [125, 176] width 53 height 7
type input "*"
click at [252, 249] on span at bounding box center [248, 242] width 25 height 14
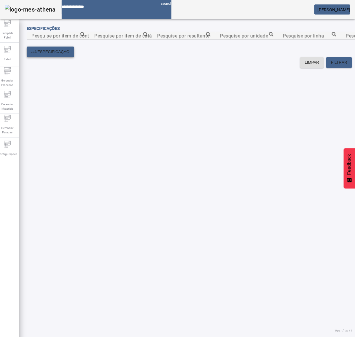
click at [62, 59] on span at bounding box center [50, 52] width 47 height 14
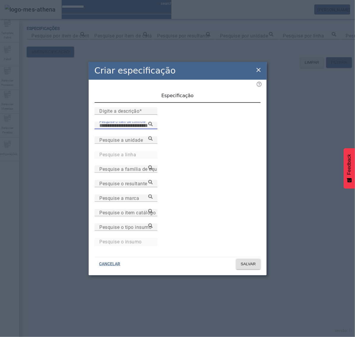
click at [153, 129] on input "Pesquise o item de controle" at bounding box center [125, 125] width 53 height 7
paste input "**********"
type input "**********"
click at [156, 213] on mat-label "Pesquise o item catálogo" at bounding box center [127, 213] width 56 height 6
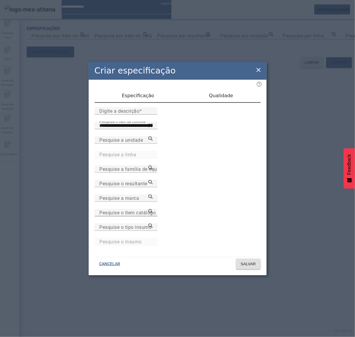
click at [153, 213] on input "Pesquise o item catálogo" at bounding box center [125, 212] width 53 height 7
paste input "**********"
click at [153, 212] on icon at bounding box center [150, 211] width 4 height 4
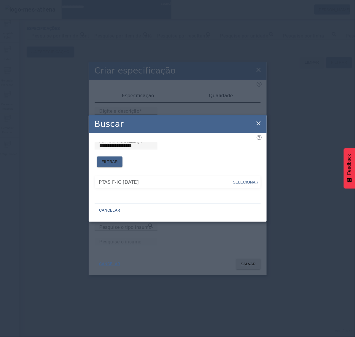
click at [244, 180] on span "SELECIONAR" at bounding box center [245, 182] width 25 height 4
type input "**********"
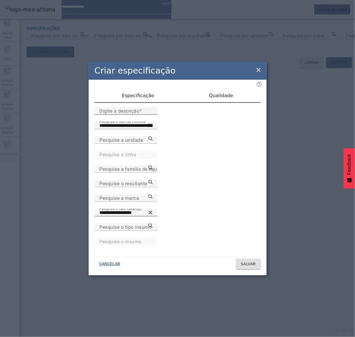
click at [135, 115] on input "Digite a descrição" at bounding box center [125, 111] width 53 height 7
type input "**********"
click at [224, 93] on span "Qualidade" at bounding box center [221, 96] width 24 height 14
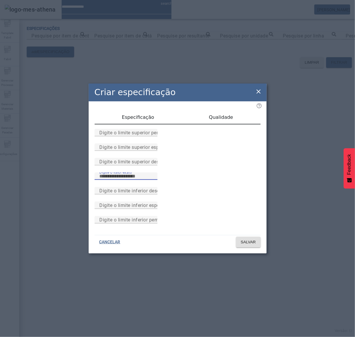
drag, startPoint x: 177, startPoint y: 178, endPoint x: 182, endPoint y: 176, distance: 4.7
click at [153, 176] on input "Digite o valor exato" at bounding box center [125, 176] width 53 height 7
type input "*"
click at [145, 110] on span "Especificação" at bounding box center [138, 117] width 32 height 14
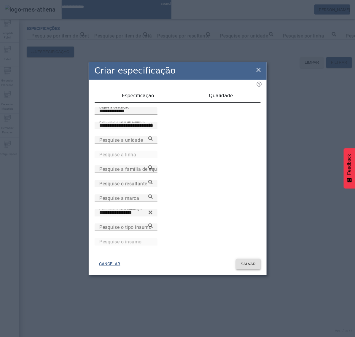
click at [251, 261] on span "SALVAR" at bounding box center [248, 264] width 15 height 6
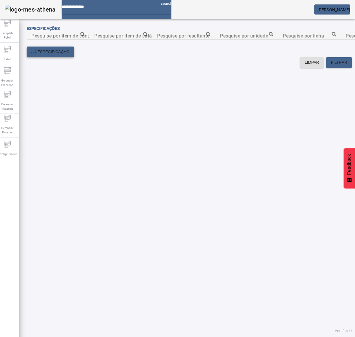
click at [60, 59] on span at bounding box center [50, 52] width 47 height 14
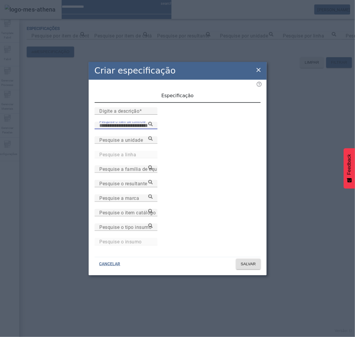
click at [134, 129] on input "Pesquise o item de controle" at bounding box center [125, 125] width 53 height 7
paste input "**********"
type input "**********"
click at [153, 128] on div at bounding box center [150, 125] width 5 height 5
drag, startPoint x: 215, startPoint y: 160, endPoint x: 197, endPoint y: 160, distance: 17.8
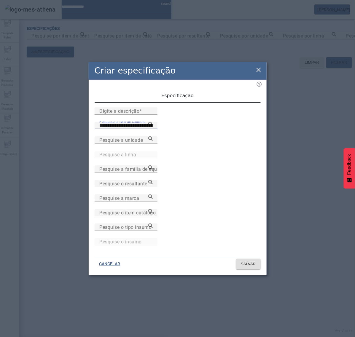
click at [153, 214] on input "Pesquise o item catálogo" at bounding box center [125, 212] width 53 height 7
paste input "**********"
click at [153, 212] on icon at bounding box center [150, 211] width 4 height 4
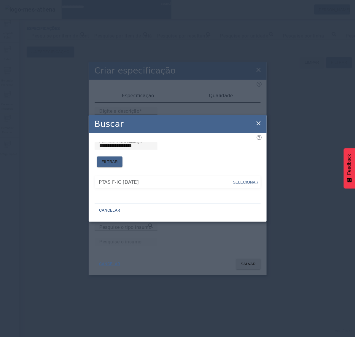
click at [249, 180] on span "SELECIONAR" at bounding box center [245, 182] width 25 height 4
type input "**********"
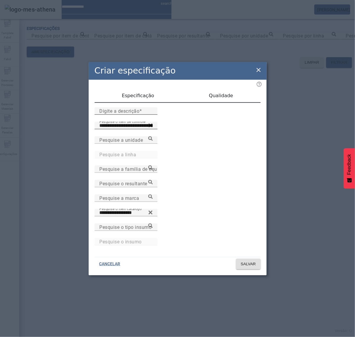
drag, startPoint x: 125, startPoint y: 120, endPoint x: 128, endPoint y: 120, distance: 3.0
click at [126, 114] on mat-label "Digite a descrição" at bounding box center [119, 111] width 40 height 6
click at [126, 115] on input "Digite a descrição" at bounding box center [125, 111] width 53 height 7
type input "**********"
click at [227, 89] on div "**********" at bounding box center [178, 167] width 178 height 174
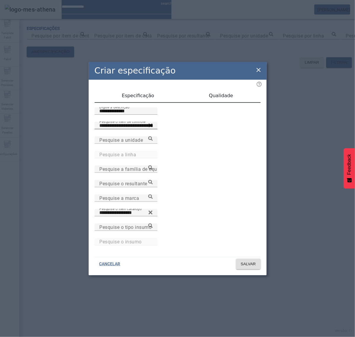
click at [223, 97] on span "Qualidade" at bounding box center [221, 95] width 24 height 5
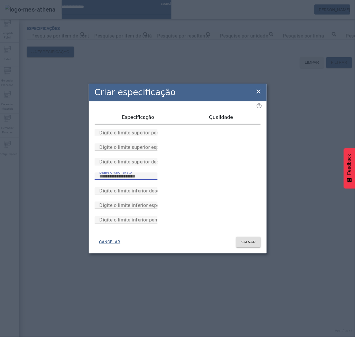
click at [153, 178] on input "Digite o valor exato" at bounding box center [125, 176] width 53 height 7
type input "*"
click at [135, 115] on span "Especificação" at bounding box center [138, 117] width 32 height 5
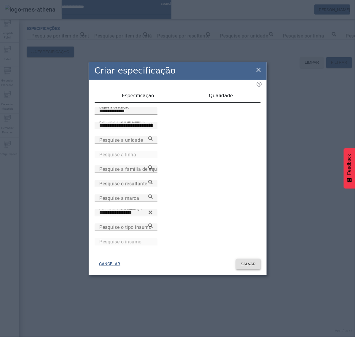
click at [253, 263] on span "SALVAR" at bounding box center [248, 264] width 15 height 6
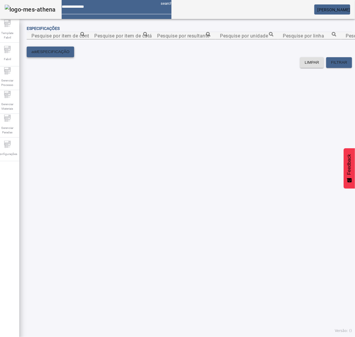
click at [60, 59] on span at bounding box center [50, 52] width 47 height 14
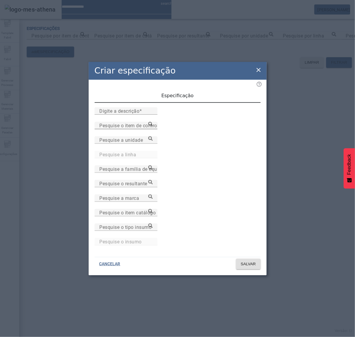
click at [149, 129] on input "Pesquise o item de controle" at bounding box center [125, 125] width 53 height 7
paste input "**********"
type input "**********"
drag, startPoint x: 192, startPoint y: 159, endPoint x: 150, endPoint y: 161, distance: 42.4
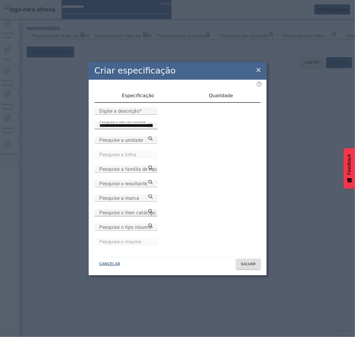
click at [156, 212] on mat-label "Pesquise o item catálogo" at bounding box center [127, 213] width 56 height 6
click at [153, 212] on input "Pesquise o item catálogo" at bounding box center [125, 212] width 53 height 7
paste input "**********"
click at [153, 211] on icon at bounding box center [150, 211] width 4 height 4
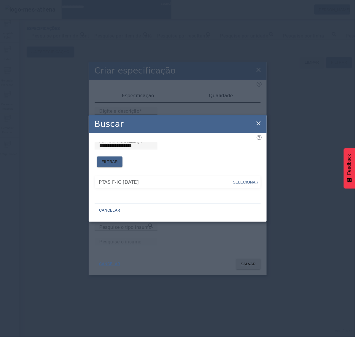
drag, startPoint x: 247, startPoint y: 180, endPoint x: 222, endPoint y: 165, distance: 29.2
click at [246, 181] on span "SELECIONAR" at bounding box center [245, 182] width 25 height 4
type input "**********"
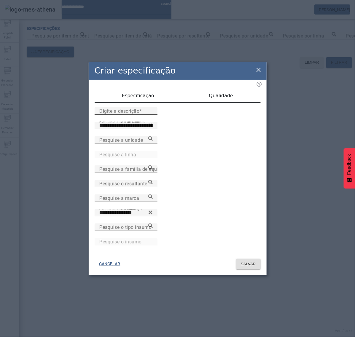
click at [140, 115] on div "Digite a descrição" at bounding box center [125, 110] width 53 height 7
type input "**********"
click at [235, 102] on div "Qualidade" at bounding box center [220, 96] width 79 height 14
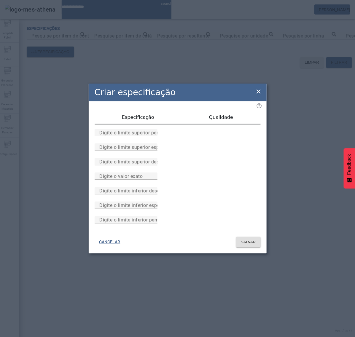
click at [142, 175] on mat-label "Digite o valor exato" at bounding box center [120, 176] width 43 height 6
click at [153, 175] on input "Digite o valor exato" at bounding box center [125, 176] width 53 height 7
type input "*"
click at [144, 115] on span "Especificação" at bounding box center [138, 117] width 32 height 5
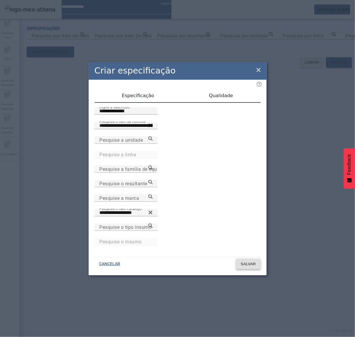
click at [248, 262] on span "SALVAR" at bounding box center [248, 264] width 15 height 6
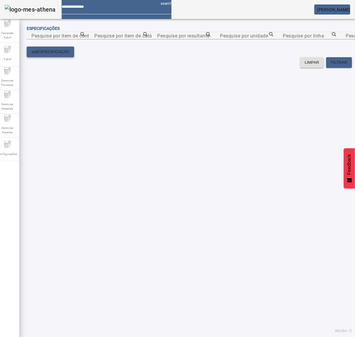
click at [59, 55] on span "ESPECIFICAÇÃO" at bounding box center [53, 52] width 32 height 6
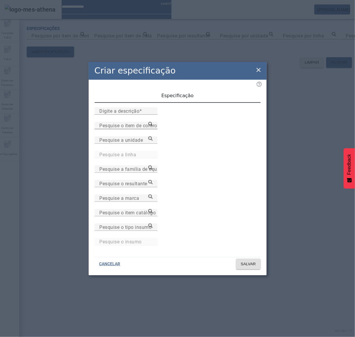
click at [147, 128] on mat-label "Pesquise o item de controle" at bounding box center [130, 126] width 62 height 6
click at [147, 129] on input "Pesquise o item de controle" at bounding box center [125, 125] width 53 height 7
paste input "**********"
type input "**********"
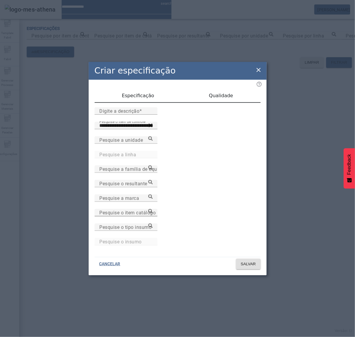
click at [153, 215] on input "Pesquise o item catálogo" at bounding box center [125, 212] width 53 height 7
paste input "**********"
click at [153, 212] on icon at bounding box center [150, 211] width 4 height 4
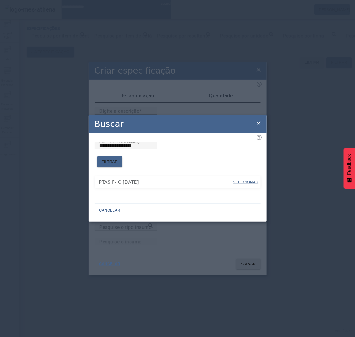
click at [247, 180] on span "SELECIONAR" at bounding box center [245, 182] width 25 height 4
type input "**********"
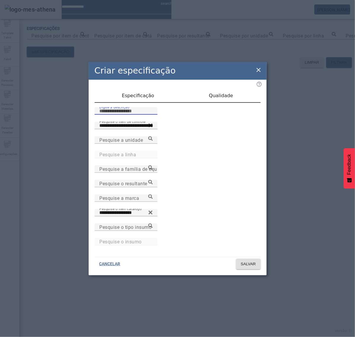
click at [135, 115] on input "Digite a descrição" at bounding box center [125, 111] width 53 height 7
type input "**********"
click at [223, 97] on span "Qualidade" at bounding box center [221, 95] width 24 height 5
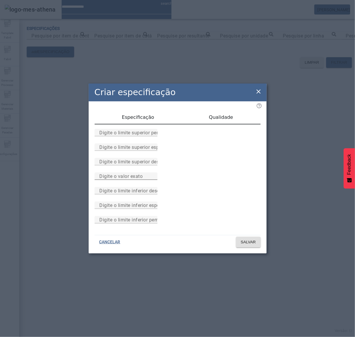
drag, startPoint x: 163, startPoint y: 184, endPoint x: 166, endPoint y: 178, distance: 6.1
click at [153, 180] on div "Digite o valor exato" at bounding box center [125, 175] width 53 height 7
type input "*"
click at [129, 110] on span "Especificação" at bounding box center [138, 117] width 32 height 14
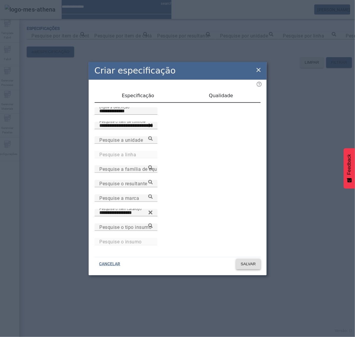
click at [255, 261] on span "SALVAR" at bounding box center [248, 264] width 15 height 6
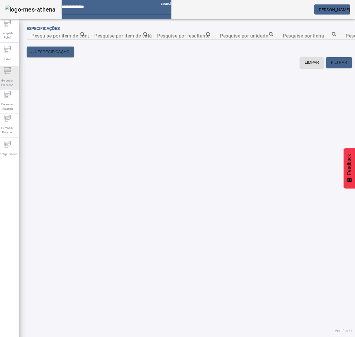
drag, startPoint x: 11, startPoint y: 62, endPoint x: 10, endPoint y: 67, distance: 4.8
click at [10, 63] on div "Fabril" at bounding box center [8, 55] width 24 height 24
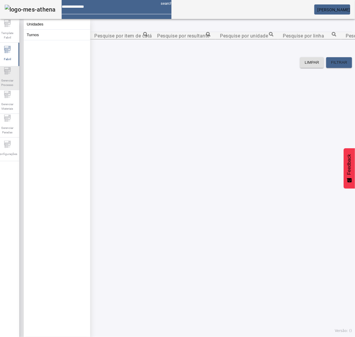
click at [9, 76] on span "Gerenciar Processo" at bounding box center [8, 82] width 18 height 12
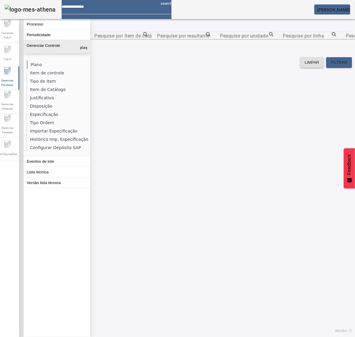
click at [38, 62] on li "Plano" at bounding box center [58, 64] width 63 height 8
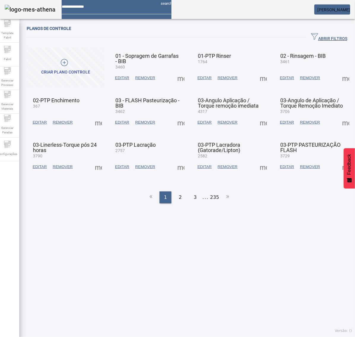
click at [319, 39] on span "ABRIR FILTROS" at bounding box center [329, 37] width 36 height 9
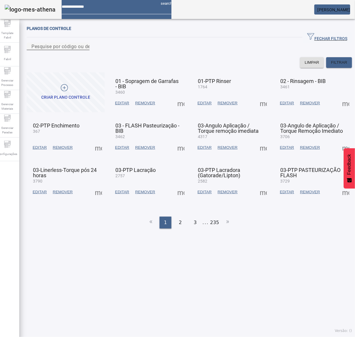
click at [79, 50] on div "Pesquise por código ou descrição" at bounding box center [57, 46] width 53 height 7
type input "****"
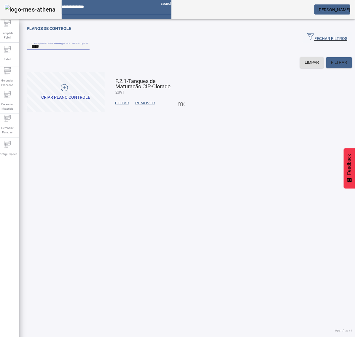
click at [178, 110] on span at bounding box center [181, 103] width 14 height 14
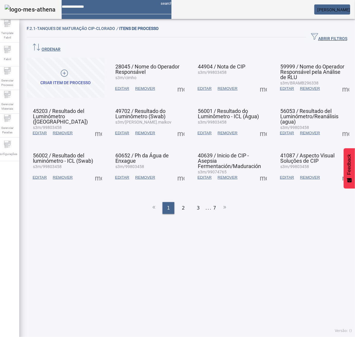
click at [178, 81] on span at bounding box center [181, 88] width 14 height 14
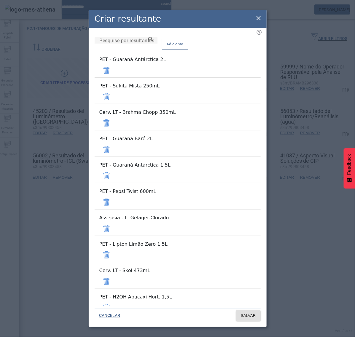
click at [113, 70] on span at bounding box center [106, 70] width 14 height 14
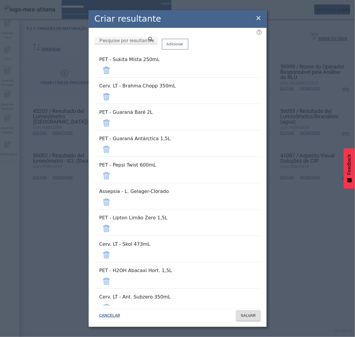
click at [113, 72] on span at bounding box center [106, 70] width 14 height 14
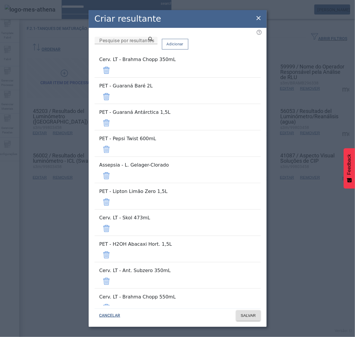
click at [113, 72] on span at bounding box center [106, 70] width 14 height 14
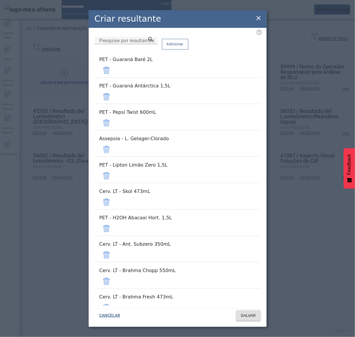
click at [113, 71] on span at bounding box center [106, 70] width 14 height 14
click at [113, 89] on span at bounding box center [106, 96] width 14 height 14
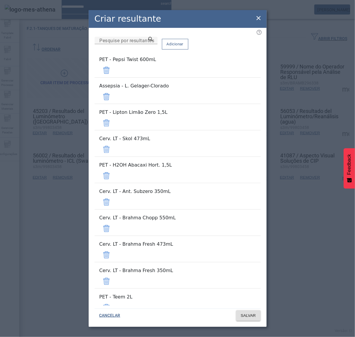
click at [113, 71] on span at bounding box center [106, 70] width 14 height 14
click at [113, 89] on span at bounding box center [106, 96] width 14 height 14
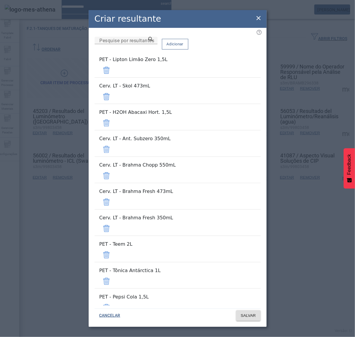
click at [113, 71] on span at bounding box center [106, 70] width 14 height 14
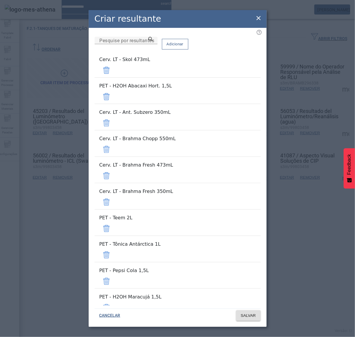
click at [113, 71] on span at bounding box center [106, 70] width 14 height 14
click at [113, 89] on span at bounding box center [106, 96] width 14 height 14
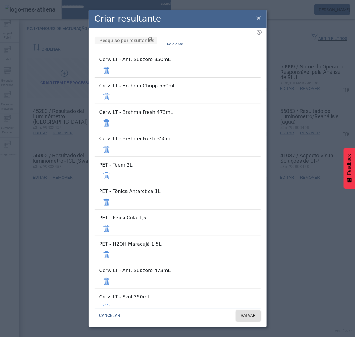
click at [113, 71] on span at bounding box center [106, 70] width 14 height 14
click at [113, 89] on span at bounding box center [106, 96] width 14 height 14
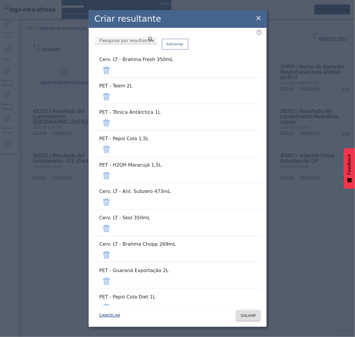
click at [113, 71] on span at bounding box center [106, 70] width 14 height 14
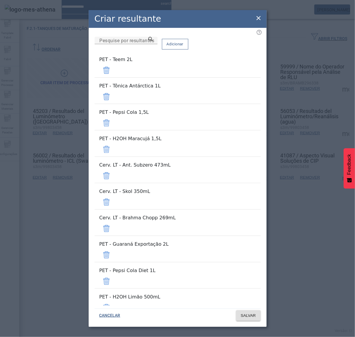
click at [113, 71] on span at bounding box center [106, 70] width 14 height 14
click at [113, 89] on span at bounding box center [106, 96] width 14 height 14
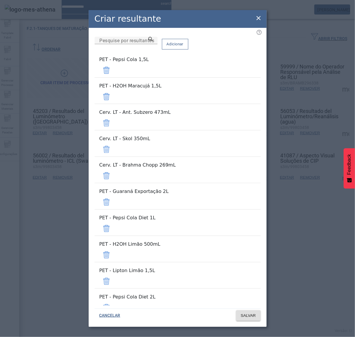
click at [113, 71] on span at bounding box center [106, 70] width 14 height 14
click at [113, 89] on span at bounding box center [106, 96] width 14 height 14
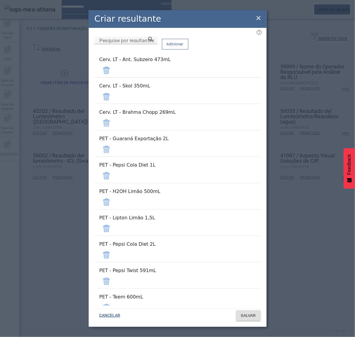
click at [113, 71] on span at bounding box center [106, 70] width 14 height 14
click at [113, 89] on span at bounding box center [106, 96] width 14 height 14
click at [113, 71] on span at bounding box center [106, 70] width 14 height 14
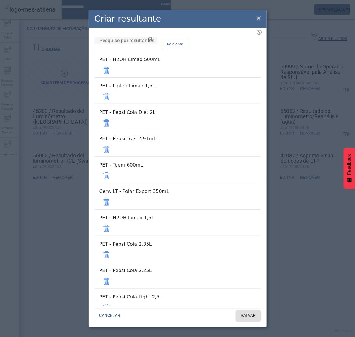
click at [113, 71] on span at bounding box center [106, 70] width 14 height 14
click at [113, 89] on span at bounding box center [106, 96] width 14 height 14
click at [113, 71] on span at bounding box center [106, 70] width 14 height 14
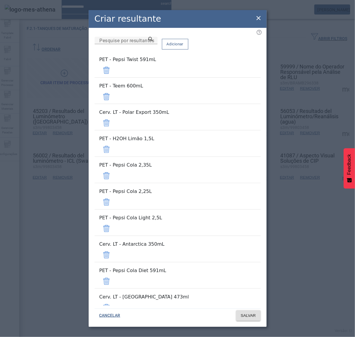
click at [113, 71] on span at bounding box center [106, 70] width 14 height 14
click at [113, 89] on span at bounding box center [106, 96] width 14 height 14
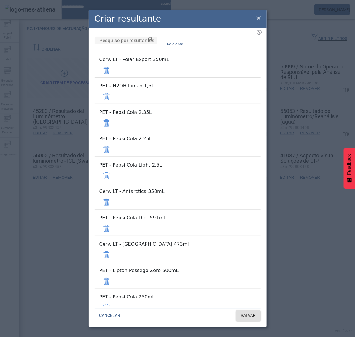
click at [113, 71] on span at bounding box center [106, 70] width 14 height 14
click at [113, 89] on span at bounding box center [106, 96] width 14 height 14
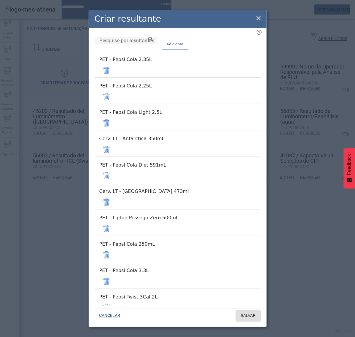
click at [113, 71] on span at bounding box center [106, 70] width 14 height 14
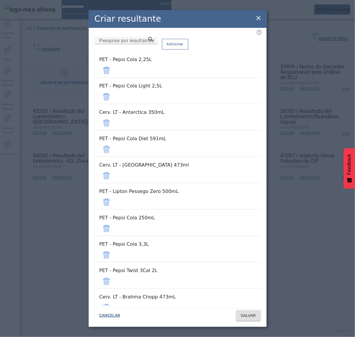
click at [113, 71] on span at bounding box center [106, 70] width 14 height 14
click at [113, 89] on span at bounding box center [106, 96] width 14 height 14
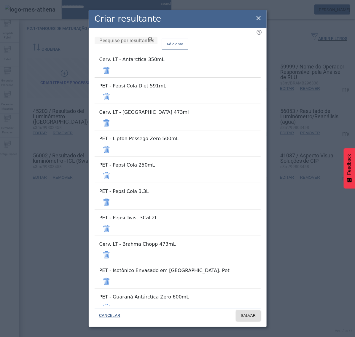
click at [113, 71] on span at bounding box center [106, 70] width 14 height 14
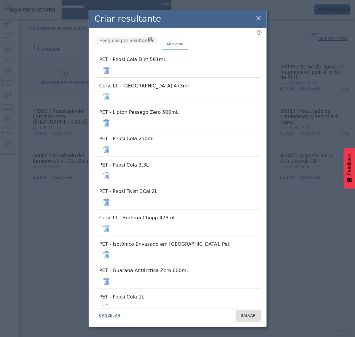
click at [113, 71] on span at bounding box center [106, 70] width 14 height 14
click at [113, 89] on span at bounding box center [106, 96] width 14 height 14
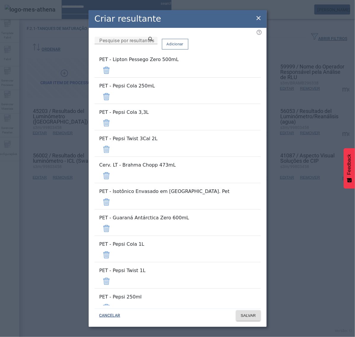
click at [113, 71] on span at bounding box center [106, 70] width 14 height 14
click at [113, 89] on span at bounding box center [106, 96] width 14 height 14
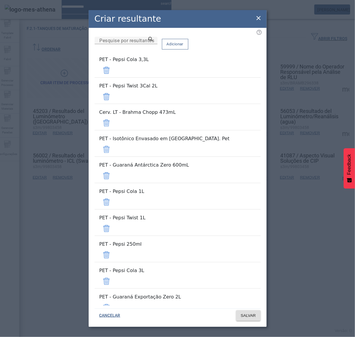
click at [113, 71] on span at bounding box center [106, 70] width 14 height 14
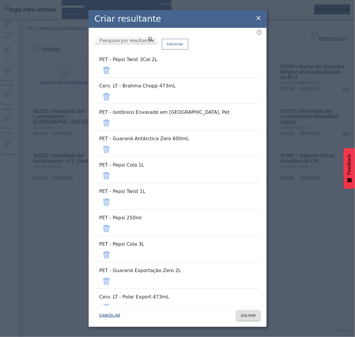
click at [113, 71] on span at bounding box center [106, 70] width 14 height 14
click at [113, 89] on span at bounding box center [106, 96] width 14 height 14
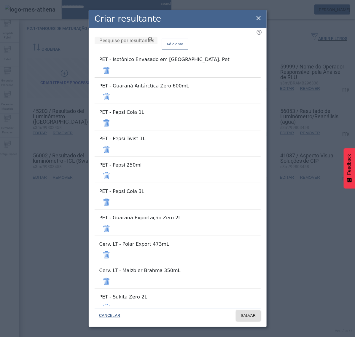
click at [113, 71] on span at bounding box center [106, 70] width 14 height 14
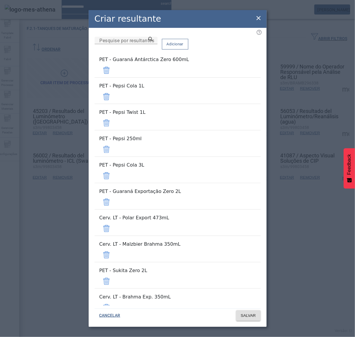
click at [113, 71] on span at bounding box center [106, 70] width 14 height 14
click at [113, 89] on span at bounding box center [106, 96] width 14 height 14
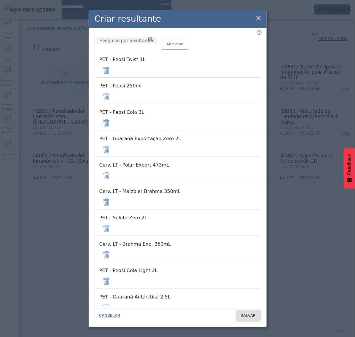
click at [113, 71] on span at bounding box center [106, 70] width 14 height 14
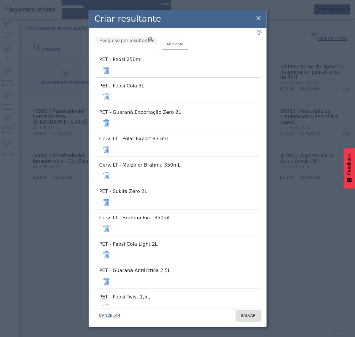
click at [113, 71] on span at bounding box center [106, 70] width 14 height 14
click at [113, 89] on span at bounding box center [106, 96] width 14 height 14
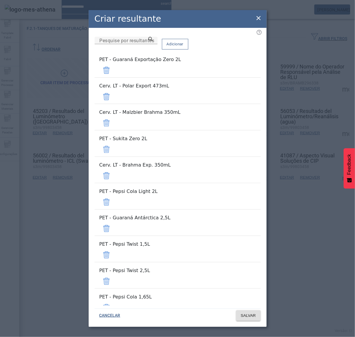
click at [113, 71] on span at bounding box center [106, 70] width 14 height 14
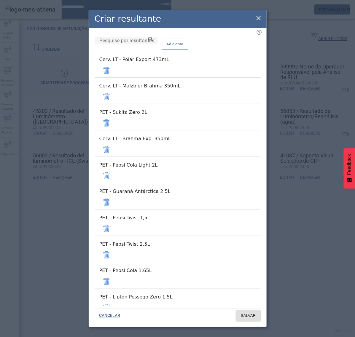
click at [113, 71] on span at bounding box center [106, 70] width 14 height 14
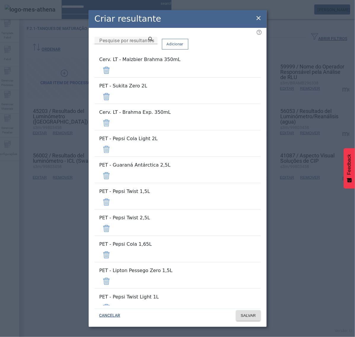
click at [113, 71] on span at bounding box center [106, 70] width 14 height 14
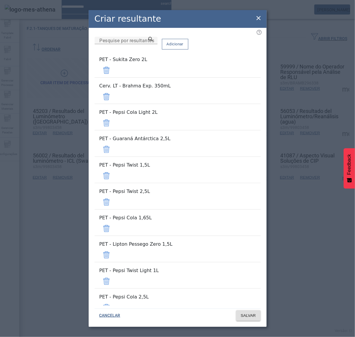
click at [113, 71] on span at bounding box center [106, 70] width 14 height 14
click at [113, 89] on span at bounding box center [106, 96] width 14 height 14
click at [113, 71] on span at bounding box center [106, 70] width 14 height 14
click at [113, 89] on span at bounding box center [106, 96] width 14 height 14
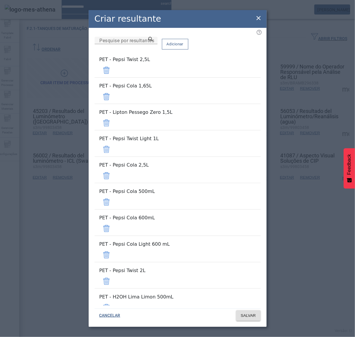
click at [113, 71] on span at bounding box center [106, 70] width 14 height 14
click at [113, 89] on span at bounding box center [106, 96] width 14 height 14
click at [113, 71] on span at bounding box center [106, 70] width 14 height 14
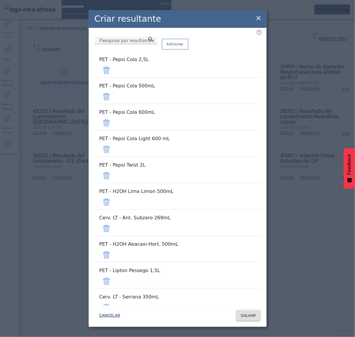
click at [113, 89] on span at bounding box center [106, 96] width 14 height 14
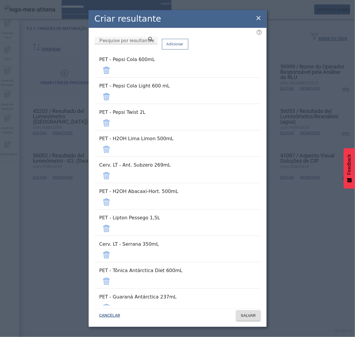
click at [113, 71] on span at bounding box center [106, 70] width 14 height 14
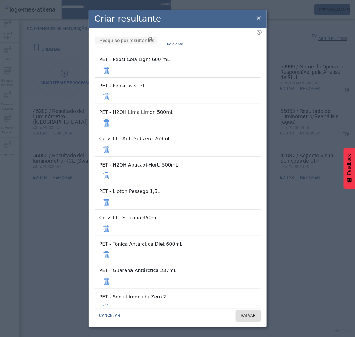
click at [113, 71] on span at bounding box center [106, 70] width 14 height 14
click at [113, 89] on span at bounding box center [106, 96] width 14 height 14
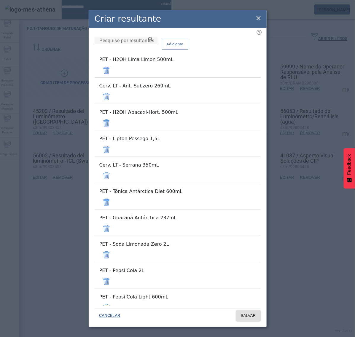
click at [113, 71] on span at bounding box center [106, 70] width 14 height 14
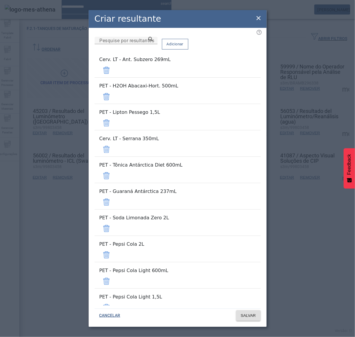
click at [113, 71] on span at bounding box center [106, 70] width 14 height 14
click at [113, 89] on span at bounding box center [106, 96] width 14 height 14
click at [113, 71] on span at bounding box center [106, 70] width 14 height 14
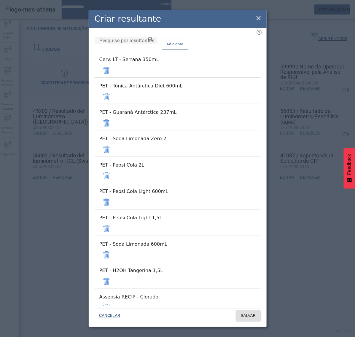
click at [113, 71] on span at bounding box center [106, 70] width 14 height 14
click at [113, 89] on span at bounding box center [106, 96] width 14 height 14
click at [113, 71] on span at bounding box center [106, 70] width 14 height 14
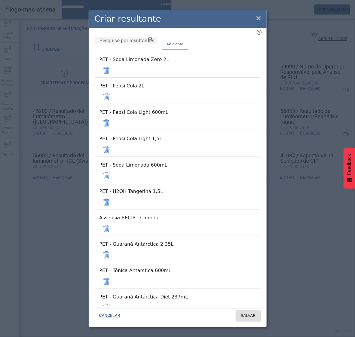
click at [113, 71] on span at bounding box center [106, 70] width 14 height 14
click at [113, 89] on span at bounding box center [106, 96] width 14 height 14
click at [113, 71] on span at bounding box center [106, 70] width 14 height 14
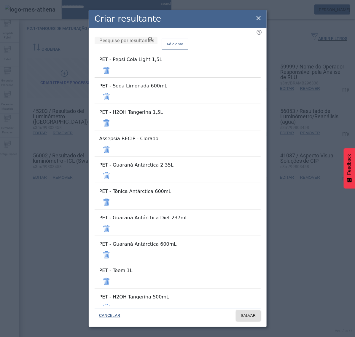
click at [113, 71] on span at bounding box center [106, 70] width 14 height 14
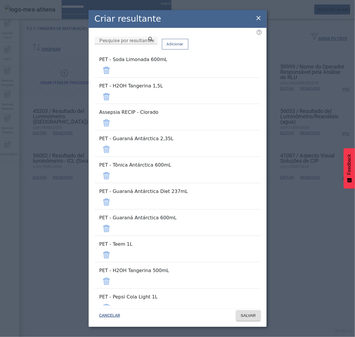
click at [113, 71] on span at bounding box center [106, 70] width 14 height 14
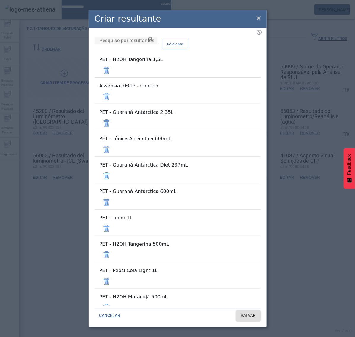
click at [113, 71] on span at bounding box center [106, 70] width 14 height 14
click at [113, 89] on span at bounding box center [106, 96] width 14 height 14
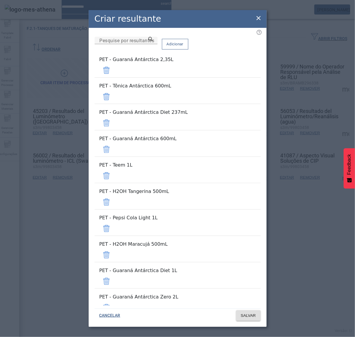
click at [113, 71] on span at bounding box center [106, 70] width 14 height 14
click at [113, 89] on span at bounding box center [106, 96] width 14 height 14
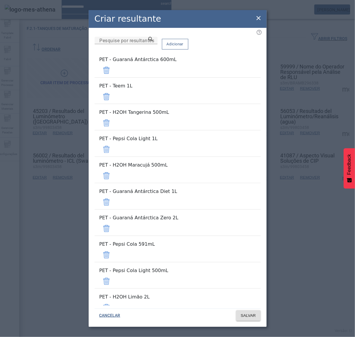
click at [113, 71] on span at bounding box center [106, 70] width 14 height 14
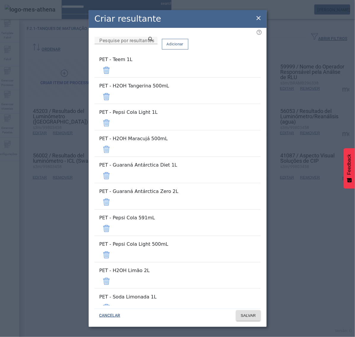
click at [113, 71] on span at bounding box center [106, 70] width 14 height 14
click at [113, 89] on span at bounding box center [106, 96] width 14 height 14
click at [113, 71] on span at bounding box center [106, 70] width 14 height 14
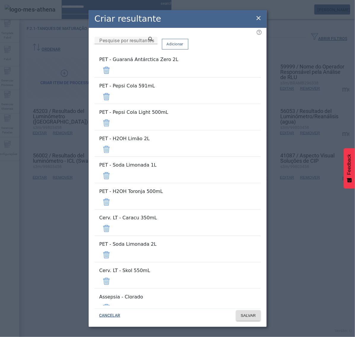
click at [113, 71] on span at bounding box center [106, 70] width 14 height 14
click at [113, 89] on span at bounding box center [106, 96] width 14 height 14
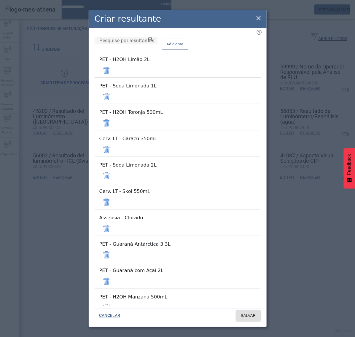
click at [113, 71] on span at bounding box center [106, 70] width 14 height 14
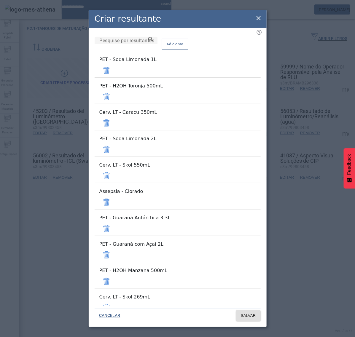
click at [113, 71] on span at bounding box center [106, 70] width 14 height 14
click at [113, 89] on span at bounding box center [106, 96] width 14 height 14
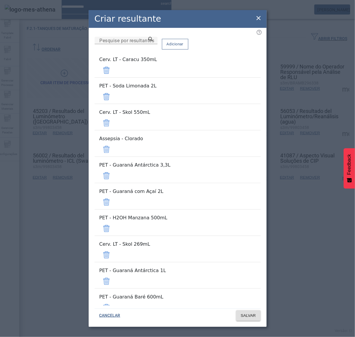
click at [113, 71] on span at bounding box center [106, 70] width 14 height 14
click at [113, 73] on span at bounding box center [106, 70] width 14 height 14
click at [113, 103] on span at bounding box center [106, 96] width 14 height 14
click at [113, 104] on span at bounding box center [106, 96] width 14 height 14
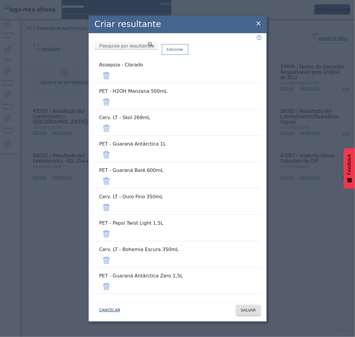
click at [113, 109] on span at bounding box center [106, 102] width 14 height 14
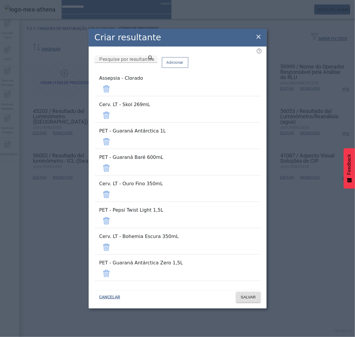
click at [113, 122] on span at bounding box center [106, 115] width 14 height 14
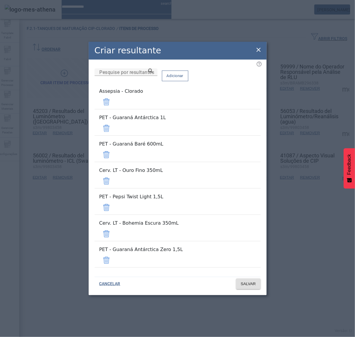
click at [113, 135] on span at bounding box center [106, 128] width 14 height 14
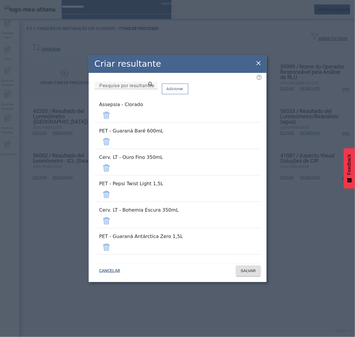
click at [113, 149] on span at bounding box center [106, 141] width 14 height 14
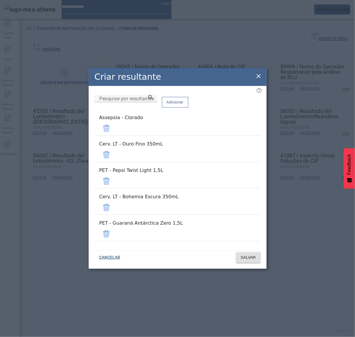
drag, startPoint x: 241, startPoint y: 164, endPoint x: 241, endPoint y: 169, distance: 4.4
click at [113, 162] on span at bounding box center [106, 155] width 14 height 14
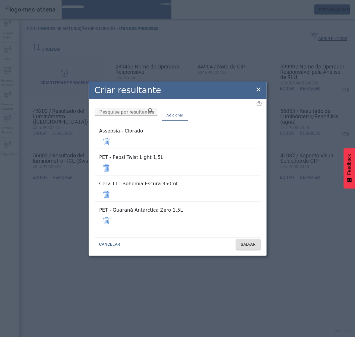
click at [113, 175] on span at bounding box center [106, 168] width 14 height 14
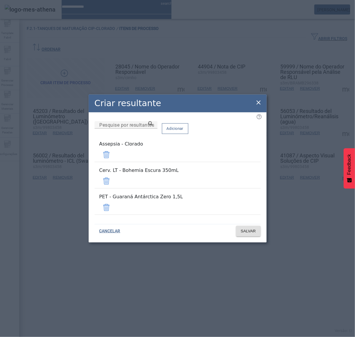
drag, startPoint x: 240, startPoint y: 184, endPoint x: 240, endPoint y: 188, distance: 4.7
click at [113, 184] on span at bounding box center [106, 181] width 14 height 14
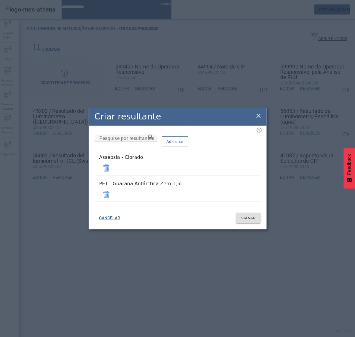
drag, startPoint x: 240, startPoint y: 193, endPoint x: 238, endPoint y: 190, distance: 3.6
click at [113, 192] on span at bounding box center [106, 194] width 14 height 14
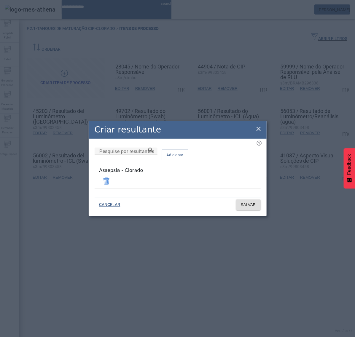
drag, startPoint x: 146, startPoint y: 179, endPoint x: 89, endPoint y: 181, distance: 56.9
click at [89, 181] on div "Pesquise por resultantes Adicionar Assepsia - Clorado" at bounding box center [178, 167] width 178 height 56
copy div "Assepsia - Clorado"
click at [244, 199] on button "SALVAR" at bounding box center [248, 204] width 25 height 11
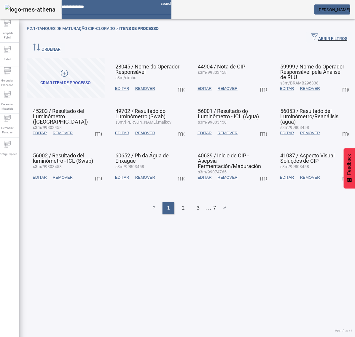
click at [256, 81] on span at bounding box center [263, 88] width 14 height 14
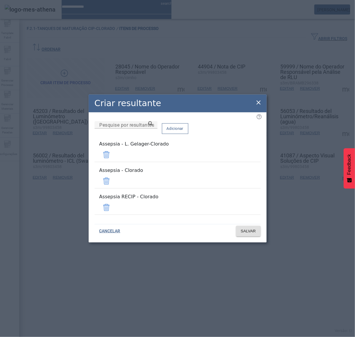
drag, startPoint x: 238, startPoint y: 162, endPoint x: 239, endPoint y: 166, distance: 3.7
click at [113, 162] on span at bounding box center [106, 155] width 14 height 14
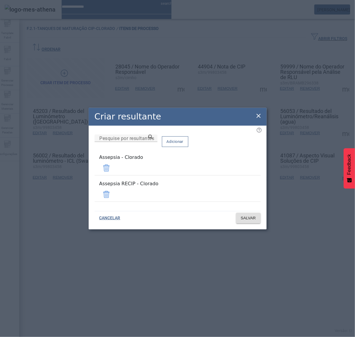
click at [113, 187] on span at bounding box center [106, 194] width 14 height 14
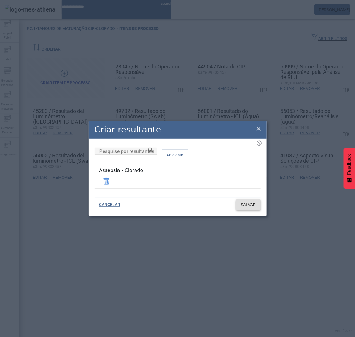
click at [252, 207] on span at bounding box center [248, 205] width 25 height 14
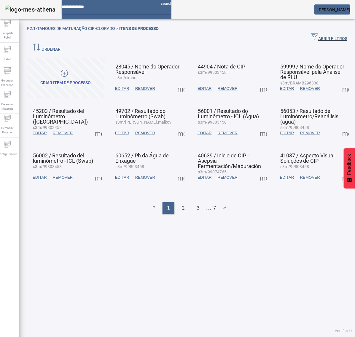
click at [338, 81] on span at bounding box center [345, 88] width 14 height 14
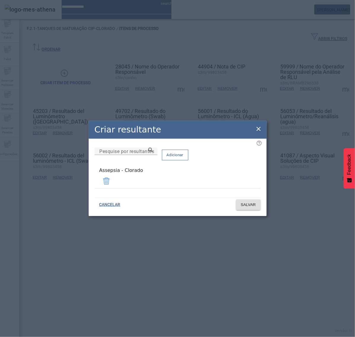
drag, startPoint x: 259, startPoint y: 129, endPoint x: 215, endPoint y: 138, distance: 45.2
click at [258, 131] on icon at bounding box center [258, 128] width 7 height 7
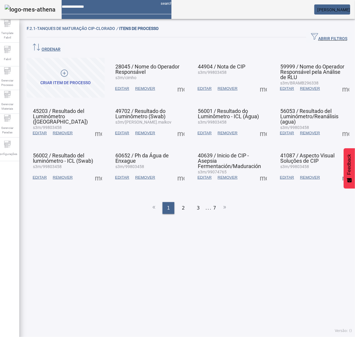
click at [95, 126] on span at bounding box center [98, 133] width 14 height 14
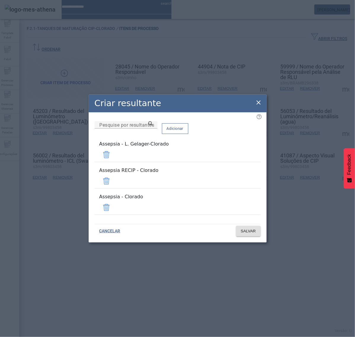
drag, startPoint x: 242, startPoint y: 181, endPoint x: 242, endPoint y: 173, distance: 8.0
click at [113, 180] on span at bounding box center [106, 181] width 14 height 14
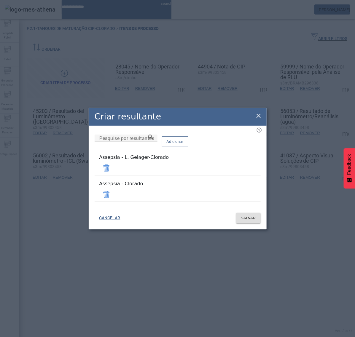
drag, startPoint x: 243, startPoint y: 169, endPoint x: 245, endPoint y: 175, distance: 6.7
click at [113, 168] on span at bounding box center [106, 168] width 14 height 14
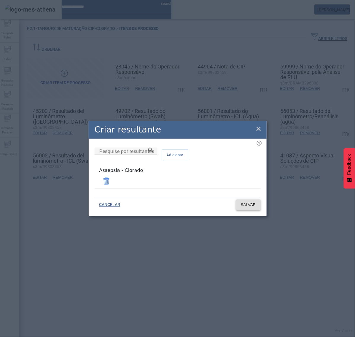
click at [253, 205] on span "SALVAR" at bounding box center [248, 205] width 15 height 6
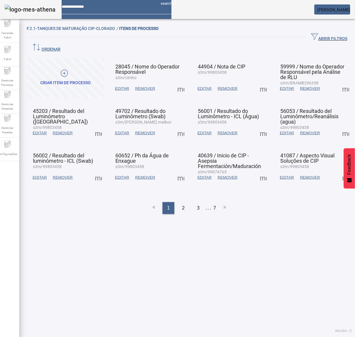
click at [181, 126] on span at bounding box center [181, 133] width 14 height 14
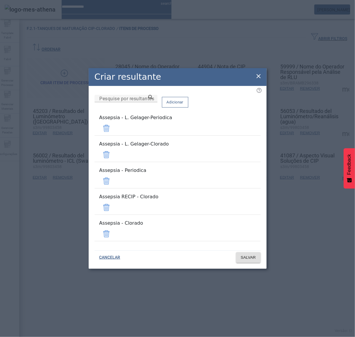
click at [113, 135] on span at bounding box center [106, 128] width 14 height 14
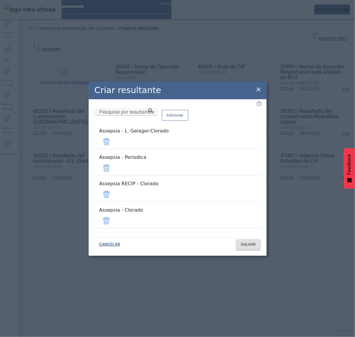
click at [113, 149] on span at bounding box center [106, 141] width 14 height 14
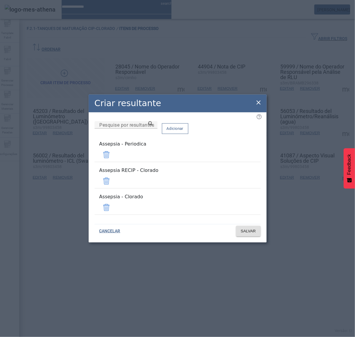
click at [113, 158] on span at bounding box center [106, 155] width 14 height 14
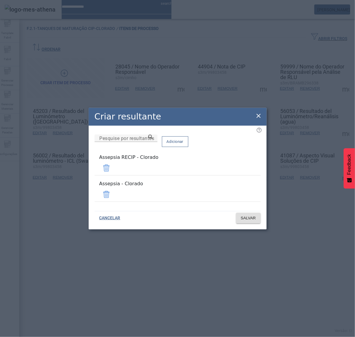
click at [113, 174] on span at bounding box center [106, 168] width 14 height 14
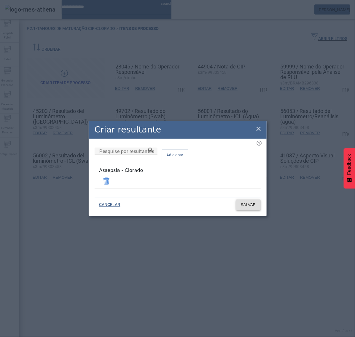
click at [248, 199] on span at bounding box center [248, 205] width 25 height 14
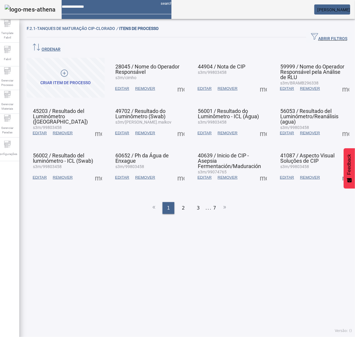
click at [179, 126] on span at bounding box center [181, 133] width 14 height 14
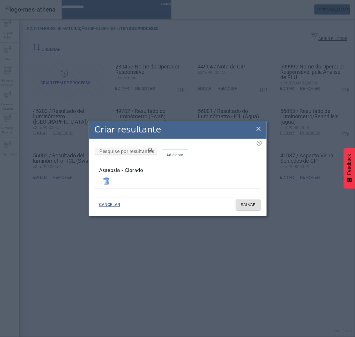
drag, startPoint x: 259, startPoint y: 130, endPoint x: 259, endPoint y: 126, distance: 3.3
click at [259, 129] on icon at bounding box center [258, 128] width 7 height 7
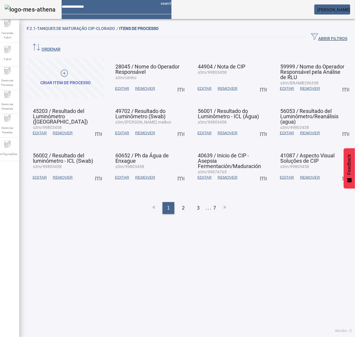
click at [258, 126] on span at bounding box center [263, 133] width 14 height 14
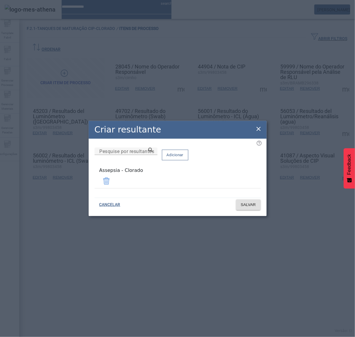
drag, startPoint x: 259, startPoint y: 131, endPoint x: 275, endPoint y: 127, distance: 16.5
click at [259, 131] on icon at bounding box center [258, 128] width 7 height 7
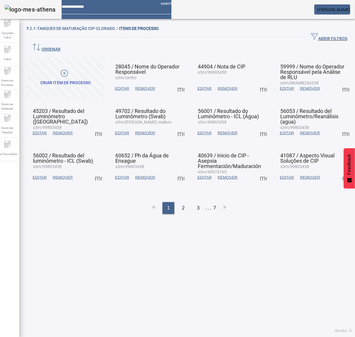
click at [338, 126] on span at bounding box center [345, 133] width 14 height 14
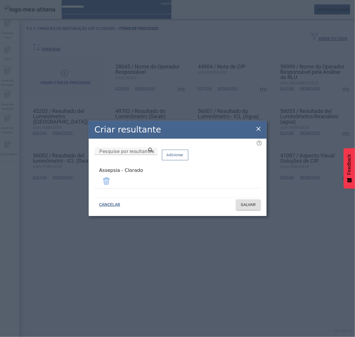
click at [261, 132] on icon at bounding box center [258, 128] width 7 height 7
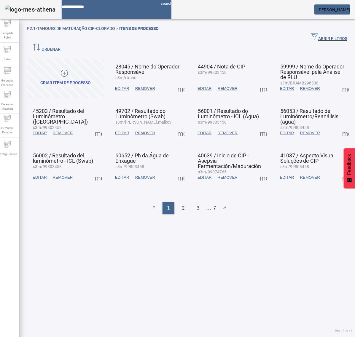
click at [102, 170] on span at bounding box center [98, 177] width 14 height 14
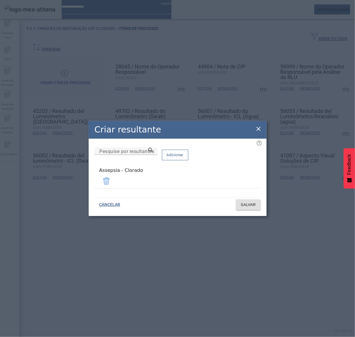
click at [259, 129] on icon at bounding box center [258, 129] width 4 height 4
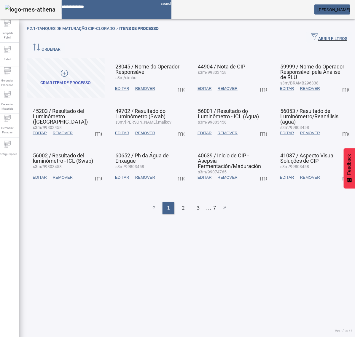
click at [179, 170] on span at bounding box center [181, 177] width 14 height 14
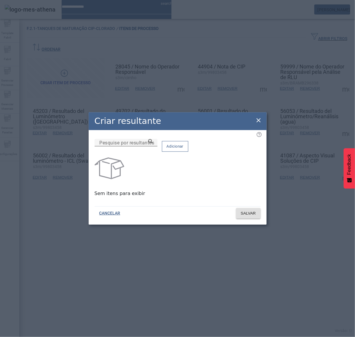
click at [153, 146] on input "Pesquise por resultantes" at bounding box center [125, 142] width 53 height 7
paste input "**********"
click at [153, 143] on icon at bounding box center [150, 141] width 4 height 4
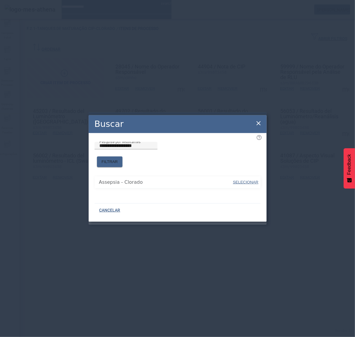
drag, startPoint x: 237, startPoint y: 173, endPoint x: 238, endPoint y: 177, distance: 3.9
click at [238, 177] on button "SELECIONAR" at bounding box center [245, 182] width 27 height 11
type input "**********"
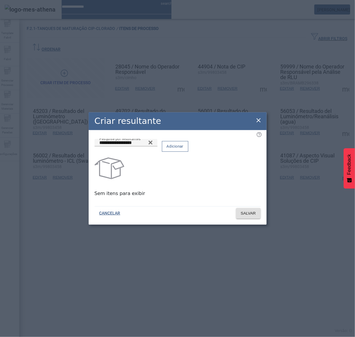
click at [188, 153] on div "Adicionar" at bounding box center [175, 146] width 26 height 15
click at [188, 153] on span at bounding box center [175, 146] width 26 height 14
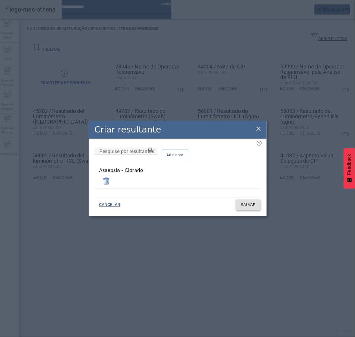
click at [250, 202] on span "SALVAR" at bounding box center [248, 205] width 15 height 6
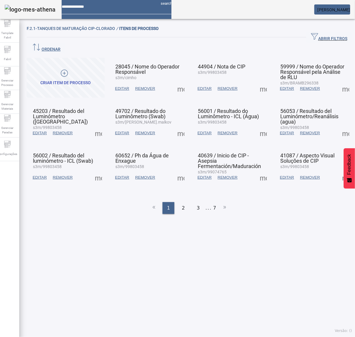
click at [257, 170] on span at bounding box center [263, 177] width 14 height 14
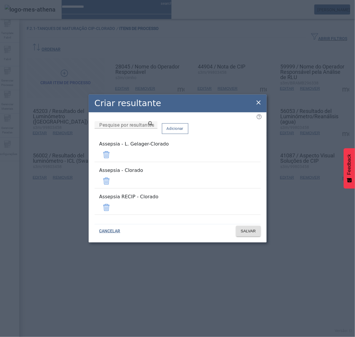
click at [113, 162] on span at bounding box center [106, 155] width 14 height 14
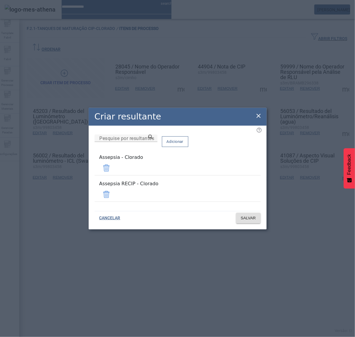
click at [113, 189] on span at bounding box center [106, 194] width 14 height 14
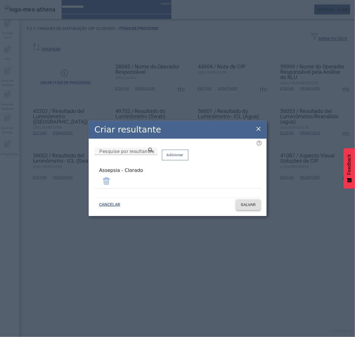
click at [250, 205] on span "SALVAR" at bounding box center [248, 205] width 15 height 6
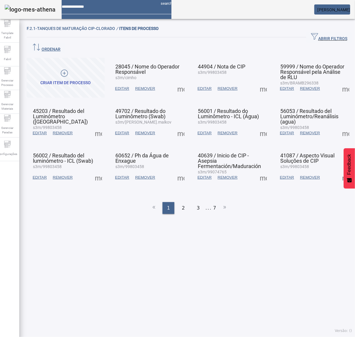
click at [338, 170] on span at bounding box center [345, 177] width 14 height 14
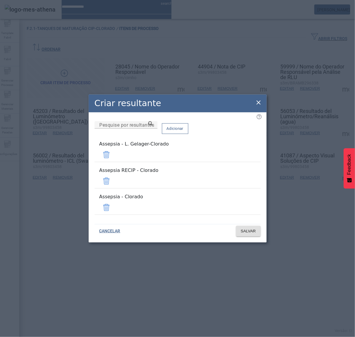
click at [113, 159] on span at bounding box center [106, 155] width 14 height 14
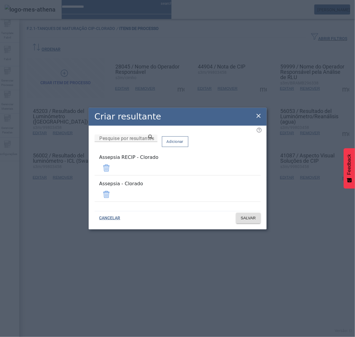
click at [113, 173] on span at bounding box center [106, 168] width 14 height 14
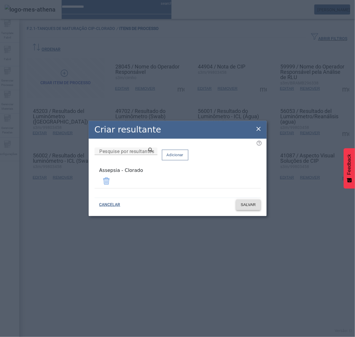
click at [253, 205] on span "SALVAR" at bounding box center [248, 205] width 15 height 6
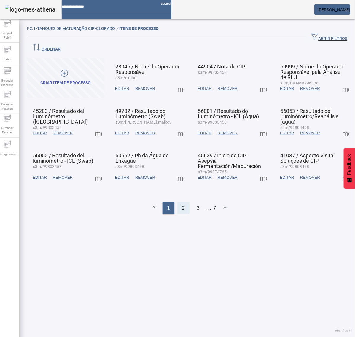
click at [182, 204] on span "2" at bounding box center [183, 207] width 3 height 7
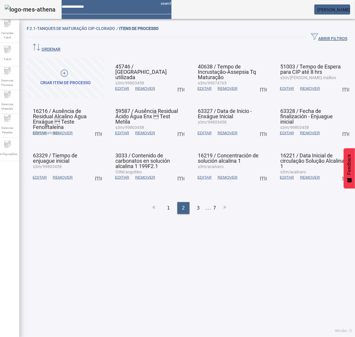
click at [178, 81] on span at bounding box center [181, 88] width 14 height 14
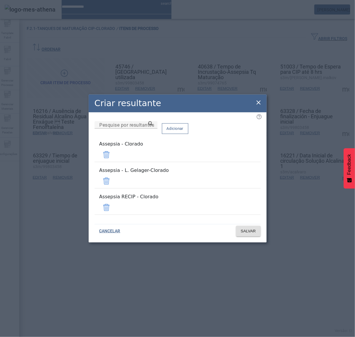
click at [113, 178] on span at bounding box center [106, 181] width 14 height 14
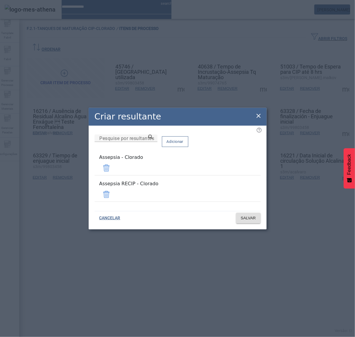
click at [113, 193] on span at bounding box center [106, 194] width 14 height 14
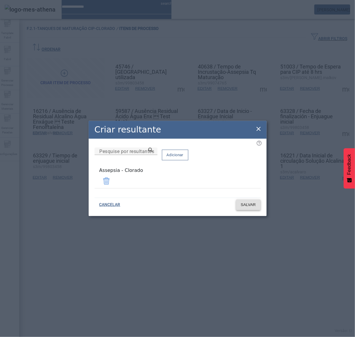
click at [252, 205] on span "SALVAR" at bounding box center [248, 205] width 15 height 6
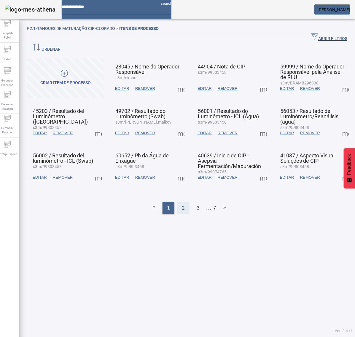
click at [182, 204] on span "2" at bounding box center [183, 207] width 3 height 7
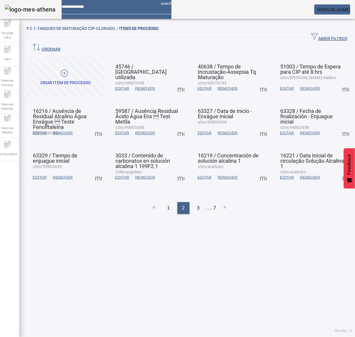
click at [181, 81] on span at bounding box center [181, 88] width 14 height 14
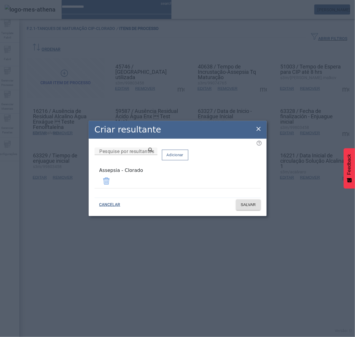
click at [258, 132] on icon at bounding box center [258, 128] width 7 height 7
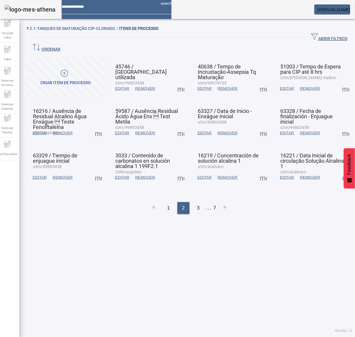
click at [259, 81] on span at bounding box center [263, 88] width 14 height 14
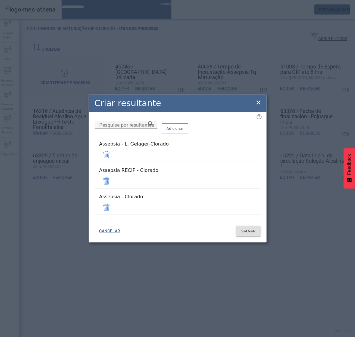
click at [113, 162] on span at bounding box center [106, 155] width 14 height 14
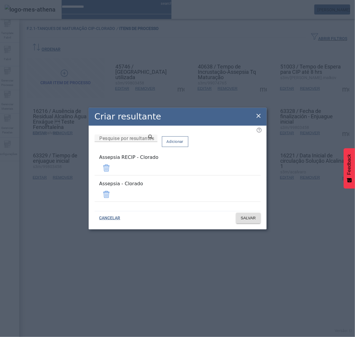
click at [113, 173] on span at bounding box center [106, 168] width 14 height 14
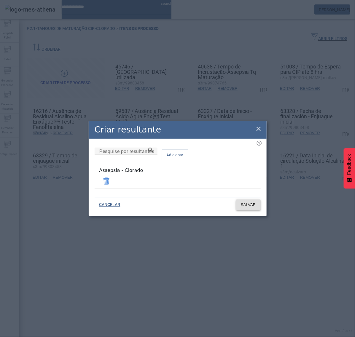
click at [251, 202] on span "SALVAR" at bounding box center [248, 205] width 15 height 6
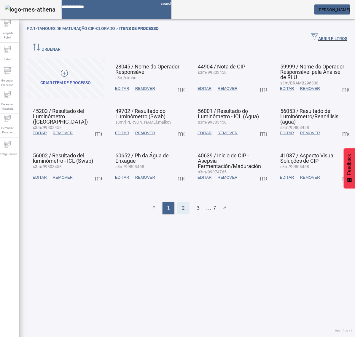
click at [184, 202] on div "2" at bounding box center [183, 208] width 12 height 12
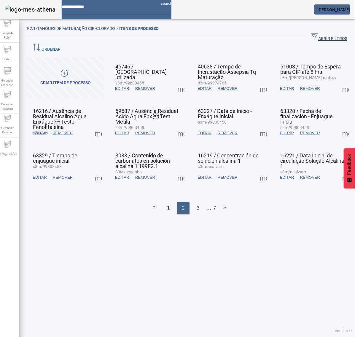
click at [338, 81] on span at bounding box center [345, 88] width 14 height 14
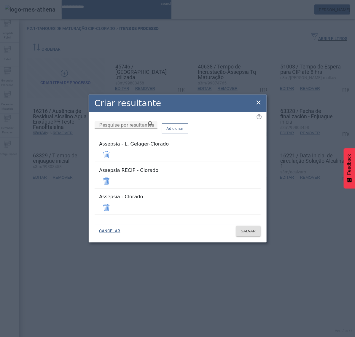
click at [113, 162] on span at bounding box center [106, 155] width 14 height 14
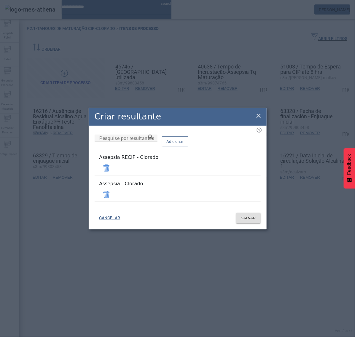
click at [113, 173] on span at bounding box center [106, 168] width 14 height 14
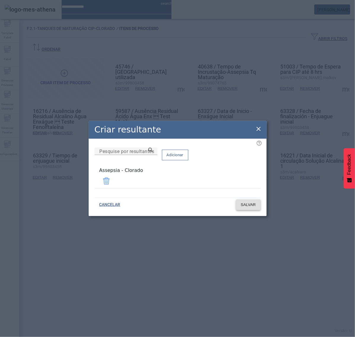
click at [250, 203] on span "SALVAR" at bounding box center [248, 205] width 15 height 6
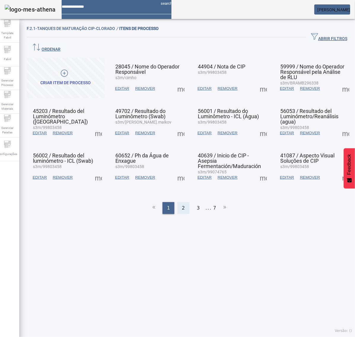
click at [177, 202] on div "2" at bounding box center [183, 208] width 12 height 12
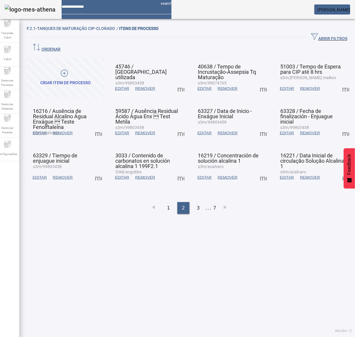
click at [338, 81] on span at bounding box center [345, 88] width 14 height 14
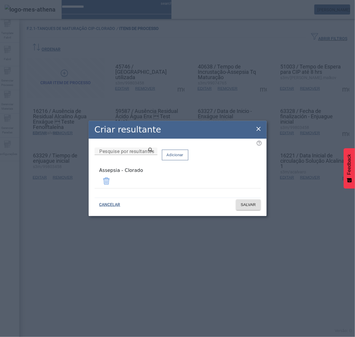
click at [259, 129] on icon at bounding box center [258, 129] width 4 height 4
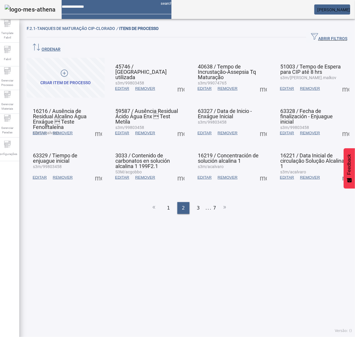
click at [100, 126] on span at bounding box center [98, 133] width 14 height 14
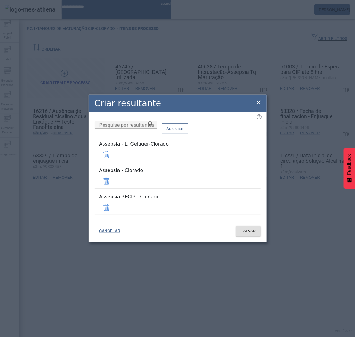
click at [113, 161] on span at bounding box center [106, 155] width 14 height 14
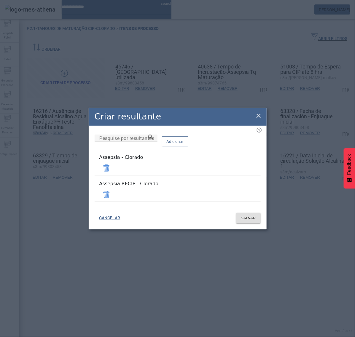
drag, startPoint x: 245, startPoint y: 189, endPoint x: 254, endPoint y: 205, distance: 18.3
click at [113, 189] on span at bounding box center [106, 194] width 14 height 14
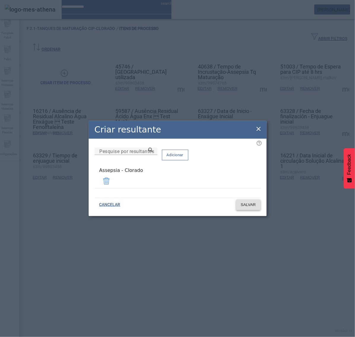
click at [254, 203] on span "SALVAR" at bounding box center [248, 205] width 15 height 6
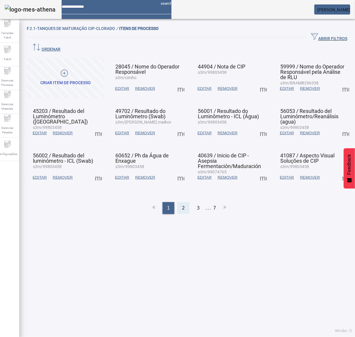
click at [177, 202] on div "2" at bounding box center [183, 208] width 12 height 12
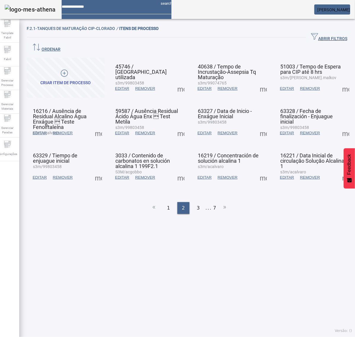
click at [97, 126] on span at bounding box center [98, 133] width 14 height 14
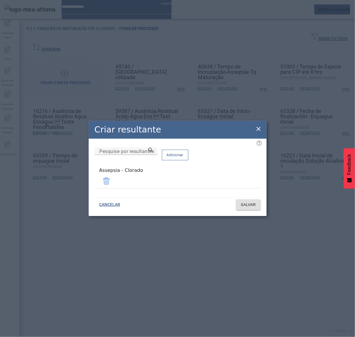
click at [258, 130] on icon at bounding box center [258, 129] width 4 height 4
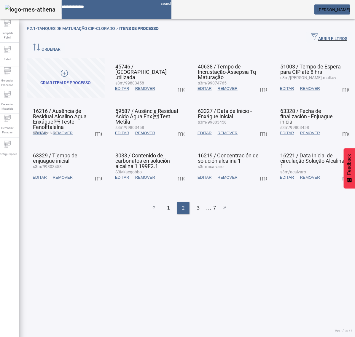
click at [177, 126] on span at bounding box center [181, 133] width 14 height 14
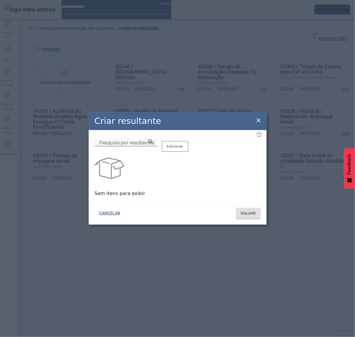
click at [153, 146] on input "Pesquise por resultantes" at bounding box center [125, 142] width 53 height 7
paste input "**********"
click at [153, 143] on icon at bounding box center [150, 141] width 4 height 4
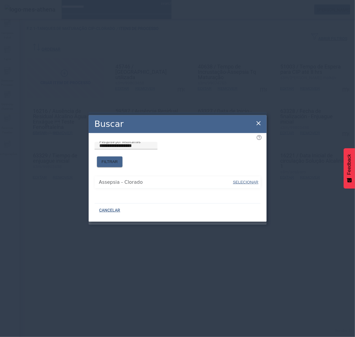
drag, startPoint x: 244, startPoint y: 178, endPoint x: 243, endPoint y: 172, distance: 5.7
click at [245, 180] on span "SELECIONAR" at bounding box center [245, 182] width 25 height 4
type input "**********"
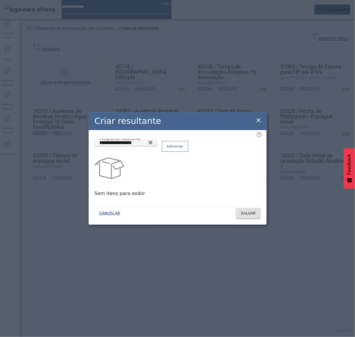
drag, startPoint x: 239, startPoint y: 153, endPoint x: 241, endPoint y: 162, distance: 9.6
click at [188, 152] on button "Adicionar" at bounding box center [175, 146] width 26 height 11
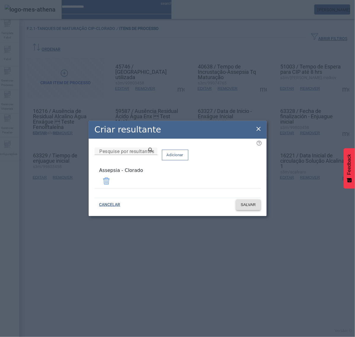
click at [248, 204] on span "SALVAR" at bounding box center [248, 205] width 15 height 6
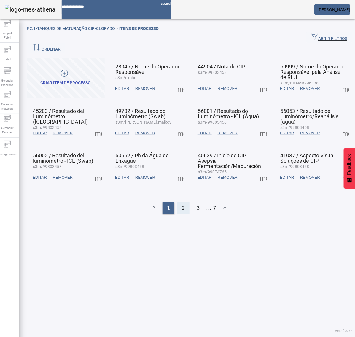
click at [182, 202] on div "2" at bounding box center [183, 208] width 12 height 12
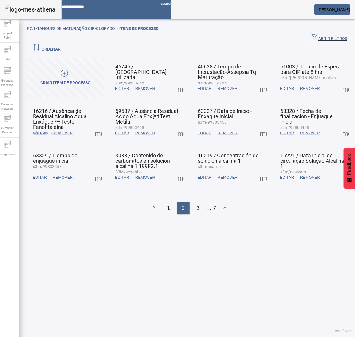
click at [180, 126] on span at bounding box center [181, 133] width 14 height 14
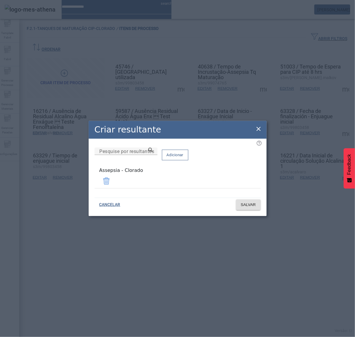
click at [259, 130] on icon at bounding box center [258, 128] width 7 height 7
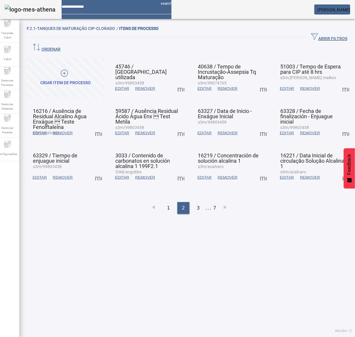
click at [257, 126] on span at bounding box center [263, 133] width 14 height 14
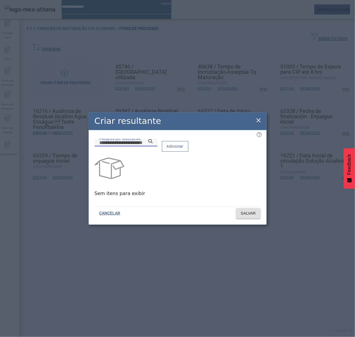
drag, startPoint x: 199, startPoint y: 148, endPoint x: 194, endPoint y: 148, distance: 4.5
click at [153, 146] on input "Pesquise por resultantes" at bounding box center [125, 142] width 53 height 7
paste input "**********"
click at [153, 143] on icon at bounding box center [150, 141] width 4 height 4
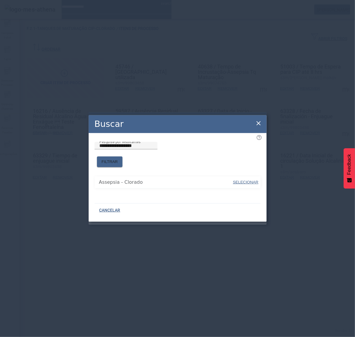
click at [243, 180] on span "SELECIONAR" at bounding box center [245, 182] width 25 height 4
type input "**********"
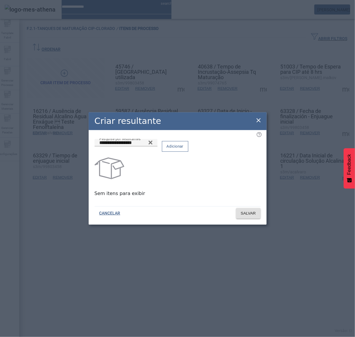
drag, startPoint x: 242, startPoint y: 153, endPoint x: 245, endPoint y: 168, distance: 15.5
click at [188, 152] on button "Adicionar" at bounding box center [175, 146] width 26 height 11
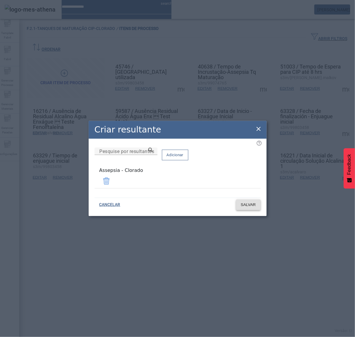
click at [248, 205] on span "SALVAR" at bounding box center [248, 205] width 15 height 6
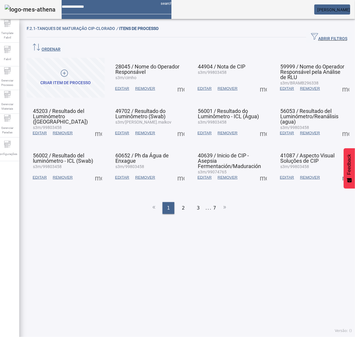
click at [257, 126] on span at bounding box center [263, 133] width 14 height 14
drag, startPoint x: 227, startPoint y: 205, endPoint x: 203, endPoint y: 199, distance: 24.4
click at [225, 337] on div at bounding box center [177, 337] width 355 height 0
click at [183, 202] on div "2" at bounding box center [183, 208] width 12 height 12
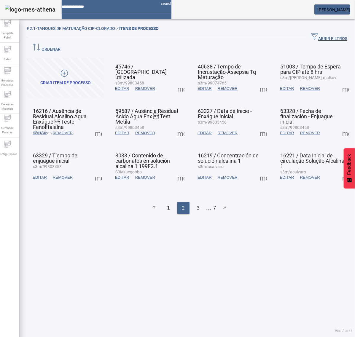
click at [258, 126] on span at bounding box center [263, 133] width 14 height 14
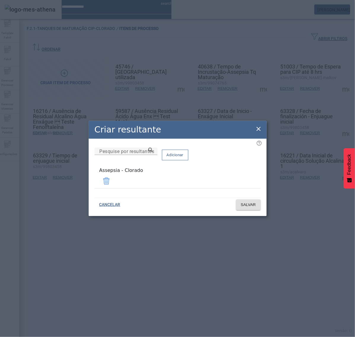
drag, startPoint x: 258, startPoint y: 131, endPoint x: 266, endPoint y: 128, distance: 8.5
click at [259, 130] on icon at bounding box center [258, 128] width 7 height 7
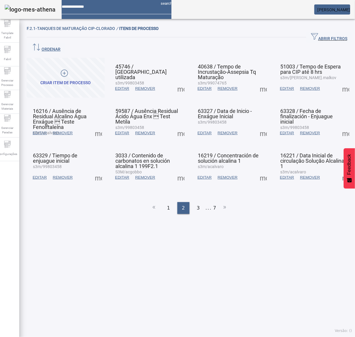
click at [338, 126] on span at bounding box center [345, 133] width 14 height 14
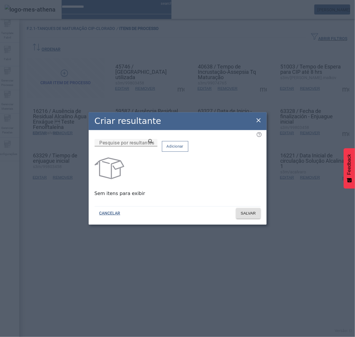
drag, startPoint x: 180, startPoint y: 146, endPoint x: 177, endPoint y: 150, distance: 4.9
click at [153, 146] on input "Pesquise por resultantes" at bounding box center [125, 142] width 53 height 7
paste input "**********"
click at [153, 143] on icon at bounding box center [150, 141] width 4 height 4
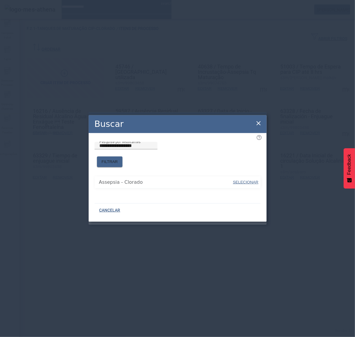
drag, startPoint x: 243, startPoint y: 178, endPoint x: 246, endPoint y: 165, distance: 13.6
click at [244, 180] on span "SELECIONAR" at bounding box center [245, 182] width 25 height 4
type input "**********"
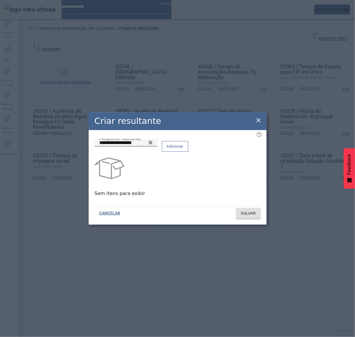
drag, startPoint x: 246, startPoint y: 150, endPoint x: 249, endPoint y: 161, distance: 11.0
click at [183, 149] on span "Adicionar" at bounding box center [174, 146] width 17 height 6
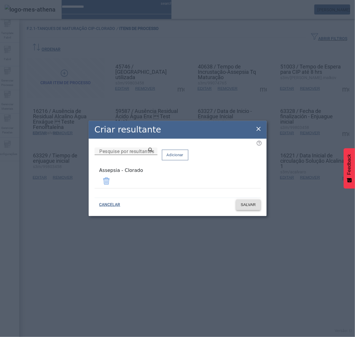
click at [254, 202] on span "SALVAR" at bounding box center [248, 205] width 15 height 6
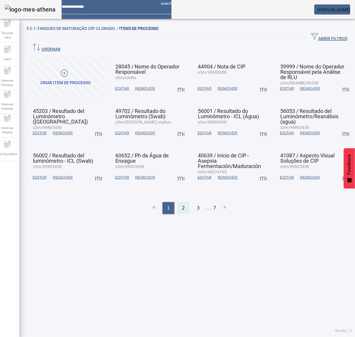
click at [184, 202] on div "2" at bounding box center [183, 208] width 12 height 12
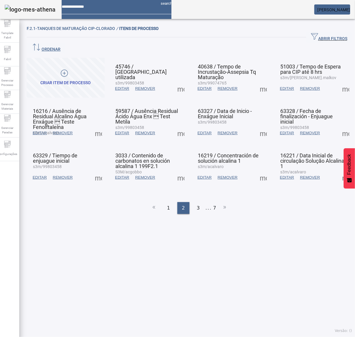
click at [338, 126] on span at bounding box center [345, 133] width 14 height 14
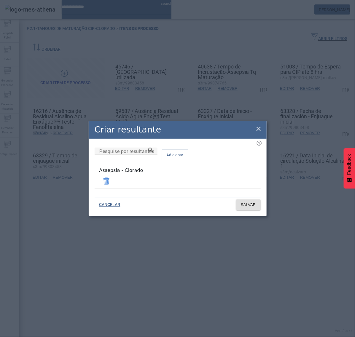
click at [260, 129] on icon at bounding box center [258, 128] width 7 height 7
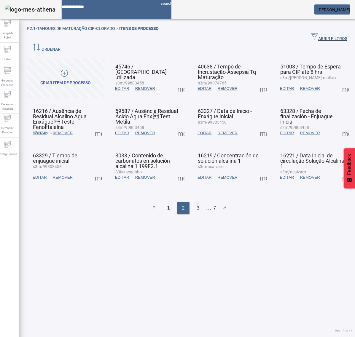
click at [98, 170] on span at bounding box center [98, 177] width 14 height 14
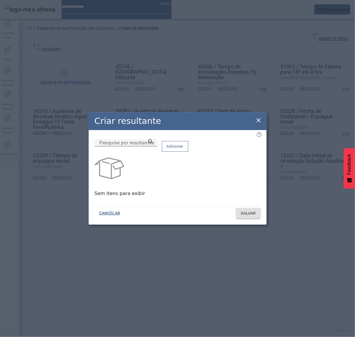
click at [148, 145] on mat-label "Pesquise por resultantes" at bounding box center [126, 143] width 55 height 6
click at [148, 145] on input "Pesquise por resultantes" at bounding box center [125, 142] width 53 height 7
paste input "**********"
click at [153, 143] on icon at bounding box center [150, 141] width 4 height 4
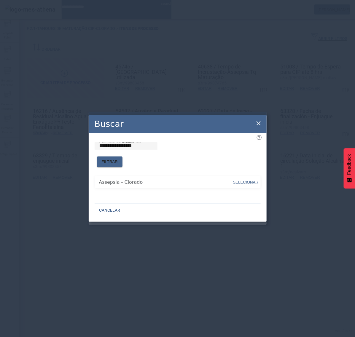
click at [240, 180] on span "SELECIONAR" at bounding box center [245, 182] width 25 height 4
type input "**********"
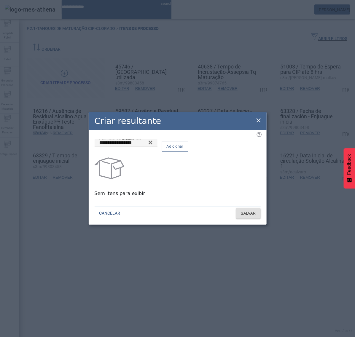
click at [183, 149] on span "Adicionar" at bounding box center [174, 146] width 17 height 6
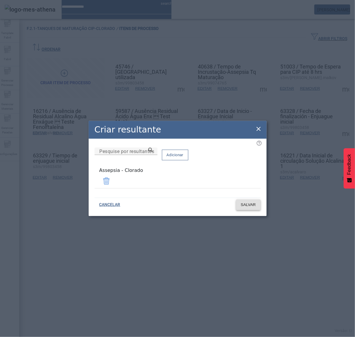
click at [243, 203] on span "SALVAR" at bounding box center [248, 205] width 15 height 6
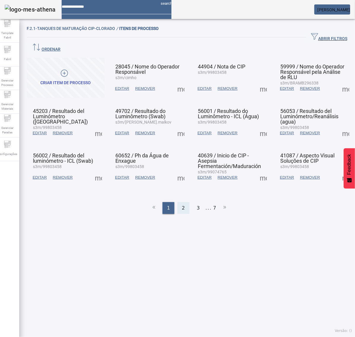
click at [182, 204] on span "2" at bounding box center [183, 207] width 3 height 7
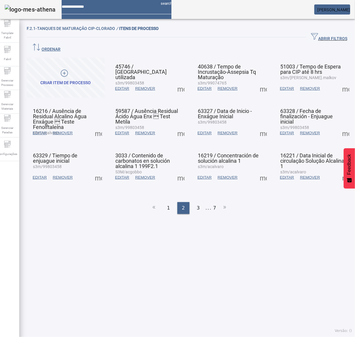
click at [178, 170] on span at bounding box center [181, 177] width 14 height 14
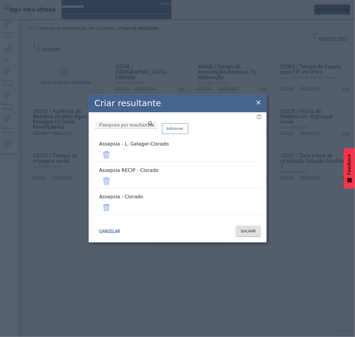
click at [113, 162] on span at bounding box center [106, 155] width 14 height 14
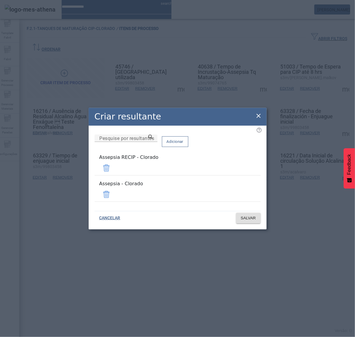
click at [113, 171] on span at bounding box center [106, 168] width 14 height 14
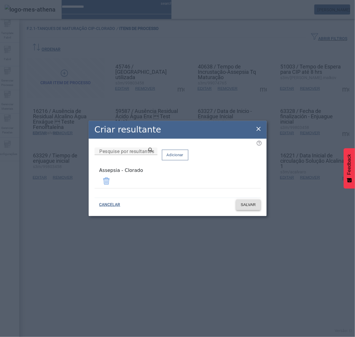
click at [245, 202] on span "SALVAR" at bounding box center [248, 205] width 15 height 6
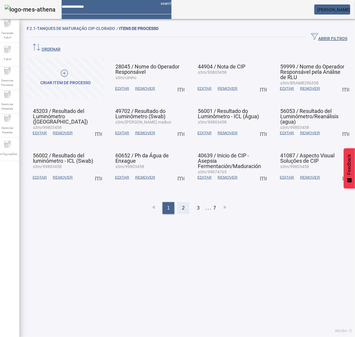
click at [177, 202] on div "2" at bounding box center [183, 208] width 12 height 12
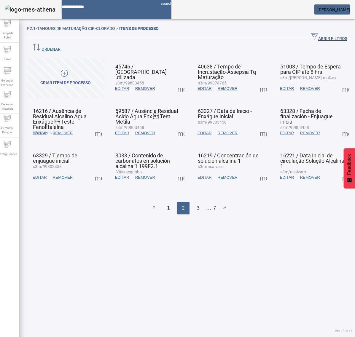
click at [180, 170] on span at bounding box center [181, 177] width 14 height 14
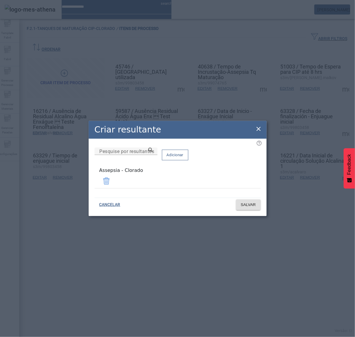
click at [259, 130] on icon at bounding box center [258, 128] width 7 height 7
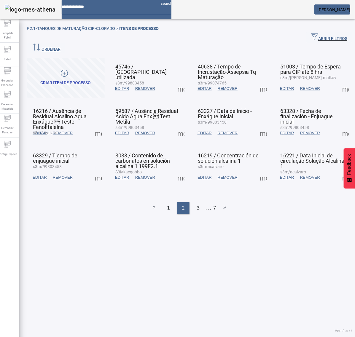
click at [258, 170] on span at bounding box center [263, 177] width 14 height 14
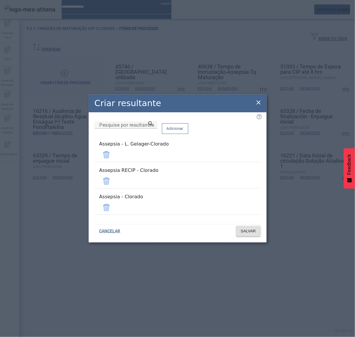
click at [113, 159] on span at bounding box center [106, 155] width 14 height 14
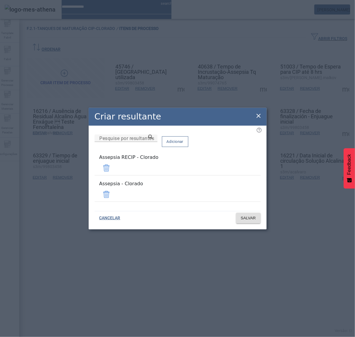
drag, startPoint x: 241, startPoint y: 171, endPoint x: 243, endPoint y: 175, distance: 4.4
click at [113, 171] on span at bounding box center [106, 168] width 14 height 14
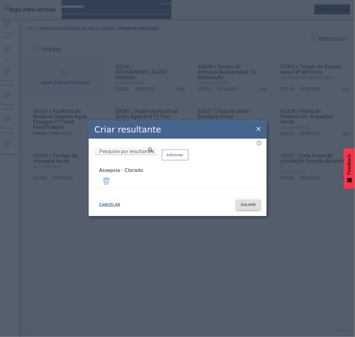
click at [255, 204] on span "SALVAR" at bounding box center [248, 205] width 15 height 6
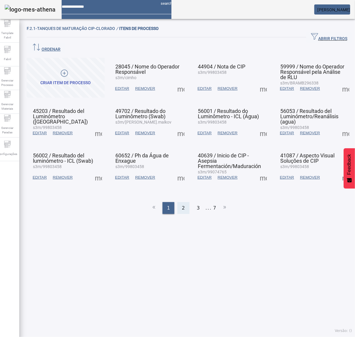
click at [183, 202] on div "2" at bounding box center [183, 208] width 12 height 12
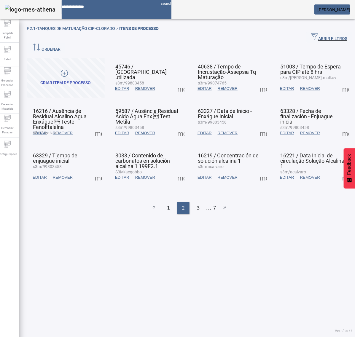
click at [338, 170] on span at bounding box center [345, 177] width 14 height 14
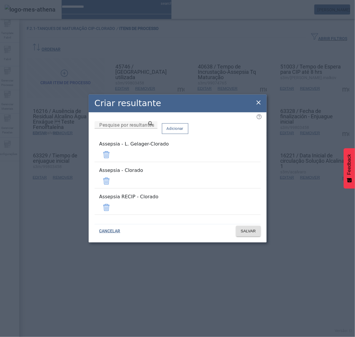
click at [113, 162] on span at bounding box center [106, 155] width 14 height 14
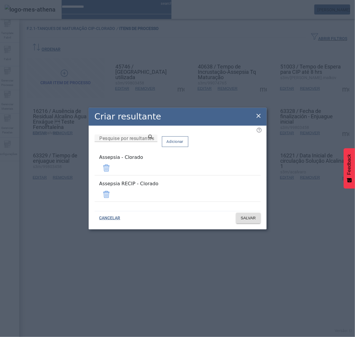
drag, startPoint x: 244, startPoint y: 172, endPoint x: 249, endPoint y: 188, distance: 17.1
click at [113, 172] on span at bounding box center [106, 168] width 14 height 14
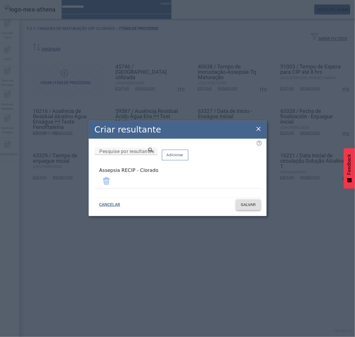
click at [251, 203] on span "SALVAR" at bounding box center [248, 205] width 15 height 6
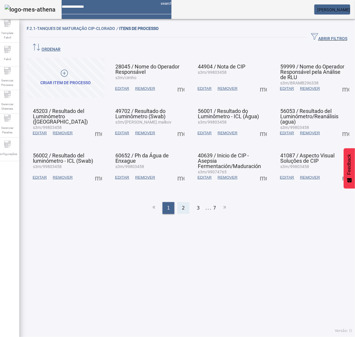
click at [182, 204] on span "2" at bounding box center [183, 207] width 3 height 7
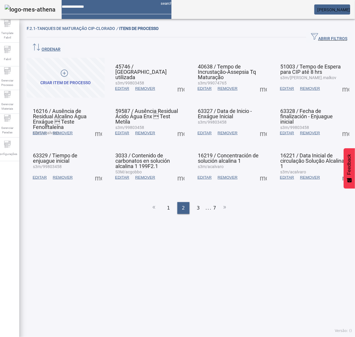
click at [182, 202] on ul "1 2 3 ... 7" at bounding box center [189, 208] width 325 height 12
click at [181, 81] on span at bounding box center [181, 88] width 14 height 14
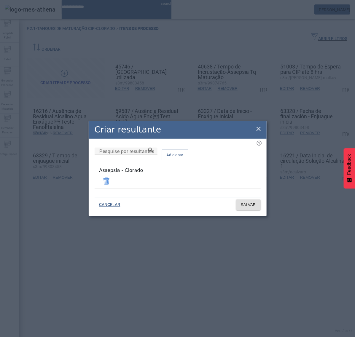
click at [260, 129] on icon at bounding box center [258, 128] width 7 height 7
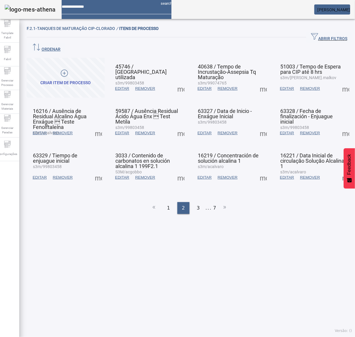
click at [338, 170] on span at bounding box center [345, 177] width 14 height 14
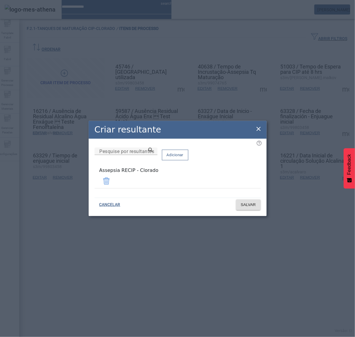
drag, startPoint x: 258, startPoint y: 132, endPoint x: 255, endPoint y: 188, distance: 56.7
click at [255, 208] on div "Criar resultante Pesquise por resultantes Adicionar Assepsia RECIP - Clorado CA…" at bounding box center [178, 168] width 178 height 95
drag, startPoint x: 241, startPoint y: 181, endPoint x: 186, endPoint y: 171, distance: 55.7
click at [233, 179] on div at bounding box center [177, 181] width 156 height 14
drag, startPoint x: 162, startPoint y: 155, endPoint x: 172, endPoint y: 164, distance: 14.1
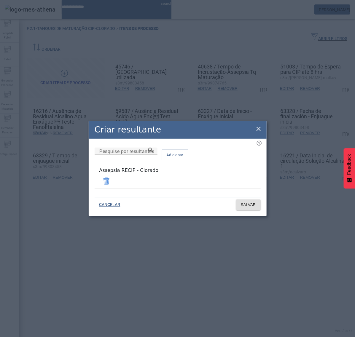
click at [153, 154] on div "Pesquise por resultantes" at bounding box center [125, 151] width 53 height 7
click at [113, 181] on span at bounding box center [106, 181] width 14 height 14
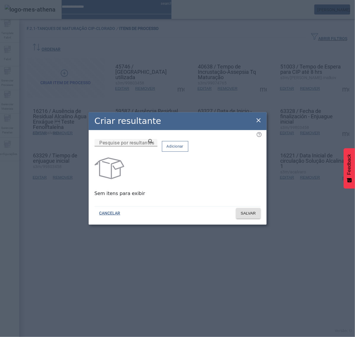
click at [150, 146] on input "Pesquise por resultantes" at bounding box center [125, 142] width 53 height 7
paste input "**********"
click at [153, 143] on icon at bounding box center [150, 141] width 4 height 4
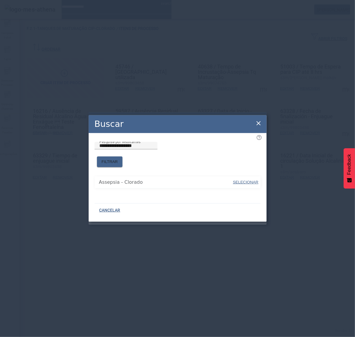
drag, startPoint x: 243, startPoint y: 179, endPoint x: 242, endPoint y: 164, distance: 14.9
click at [244, 180] on span "SELECIONAR" at bounding box center [245, 182] width 25 height 4
type input "**********"
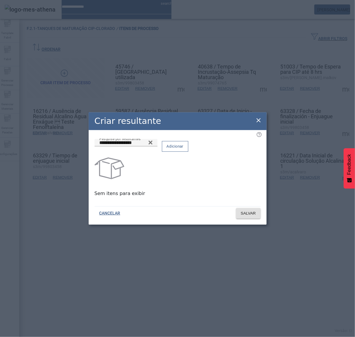
click at [183, 149] on span "Adicionar" at bounding box center [174, 146] width 17 height 6
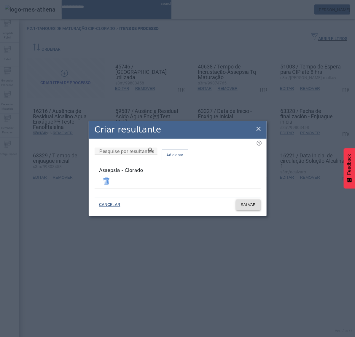
click at [249, 209] on span at bounding box center [248, 205] width 25 height 14
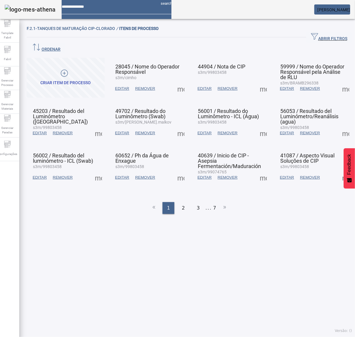
click at [180, 81] on span at bounding box center [181, 88] width 14 height 14
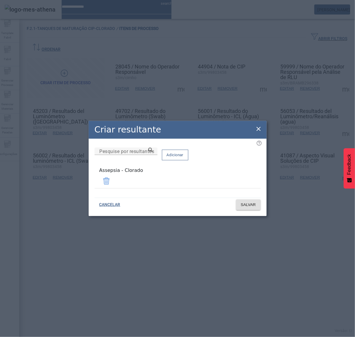
click at [258, 130] on icon at bounding box center [258, 129] width 4 height 4
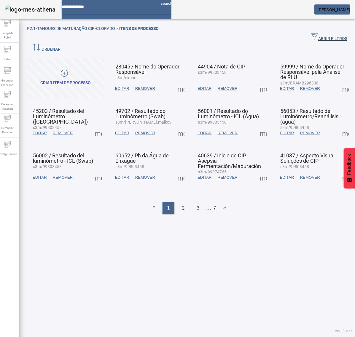
click at [256, 83] on span at bounding box center [263, 88] width 14 height 14
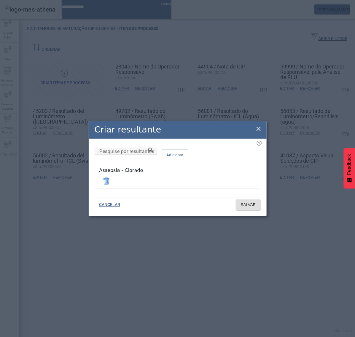
click at [259, 132] on icon at bounding box center [258, 128] width 7 height 7
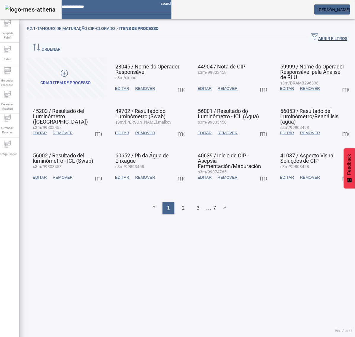
click at [338, 81] on span at bounding box center [345, 88] width 14 height 14
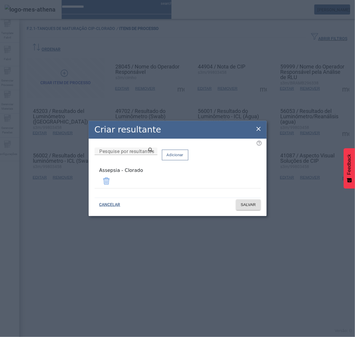
drag, startPoint x: 258, startPoint y: 129, endPoint x: 168, endPoint y: 128, distance: 90.1
click at [257, 129] on icon at bounding box center [258, 128] width 7 height 7
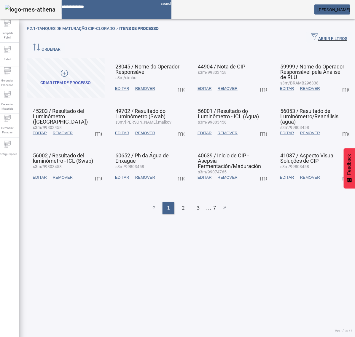
click at [102, 126] on span at bounding box center [98, 133] width 14 height 14
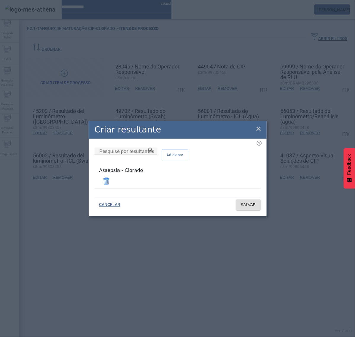
drag, startPoint x: 257, startPoint y: 131, endPoint x: 206, endPoint y: 129, distance: 50.4
click at [257, 131] on icon at bounding box center [258, 128] width 7 height 7
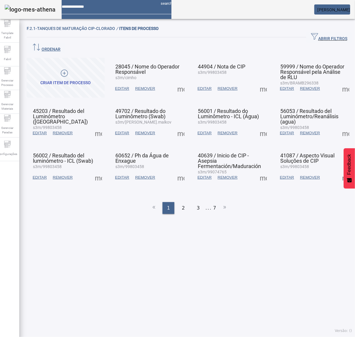
click at [181, 126] on span at bounding box center [181, 133] width 14 height 14
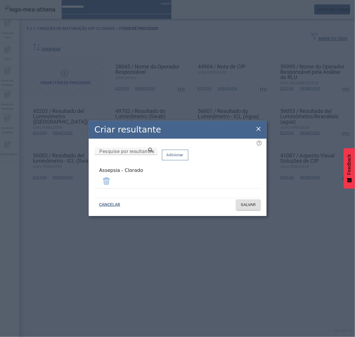
drag, startPoint x: 257, startPoint y: 132, endPoint x: 260, endPoint y: 126, distance: 6.2
click at [257, 131] on icon at bounding box center [258, 128] width 7 height 7
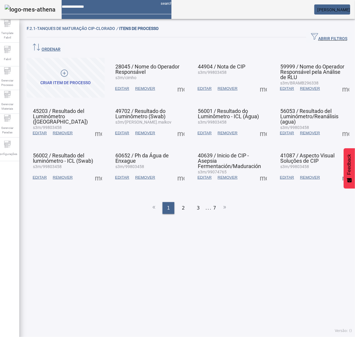
click at [257, 126] on span at bounding box center [263, 133] width 14 height 14
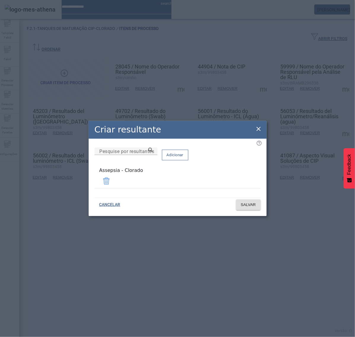
drag, startPoint x: 257, startPoint y: 129, endPoint x: 286, endPoint y: 126, distance: 28.8
click at [260, 129] on icon at bounding box center [258, 128] width 7 height 7
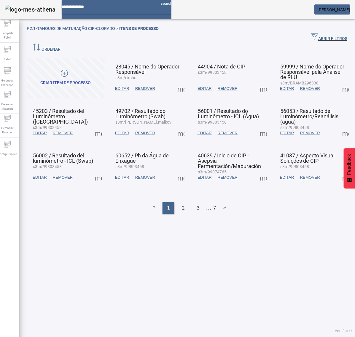
click at [338, 126] on span at bounding box center [345, 133] width 14 height 14
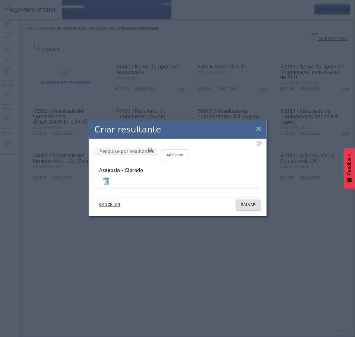
click at [259, 128] on icon at bounding box center [258, 128] width 7 height 7
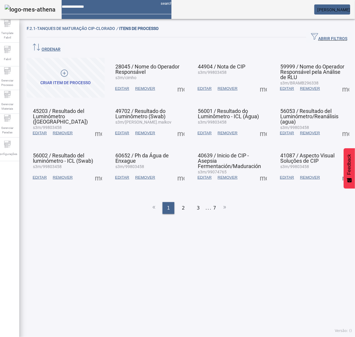
click at [98, 170] on span at bounding box center [98, 177] width 14 height 14
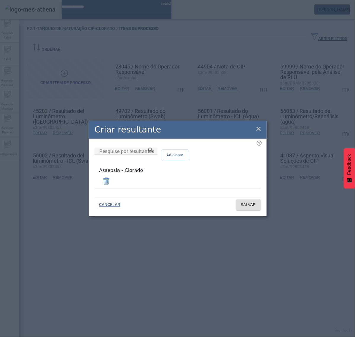
click at [260, 130] on icon at bounding box center [258, 128] width 7 height 7
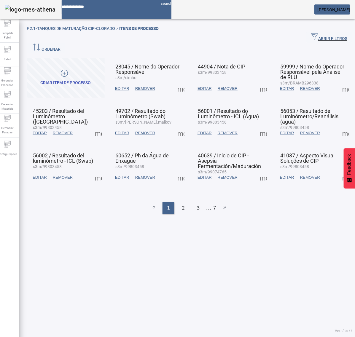
click at [179, 170] on span at bounding box center [181, 177] width 14 height 14
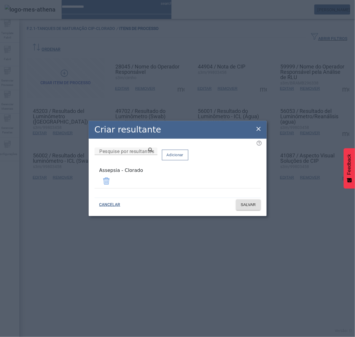
click at [258, 128] on icon at bounding box center [258, 128] width 7 height 7
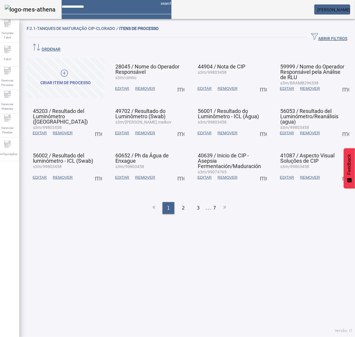
click at [257, 170] on span at bounding box center [263, 177] width 14 height 14
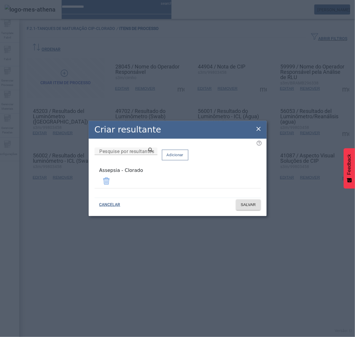
click at [255, 127] on icon at bounding box center [258, 128] width 7 height 7
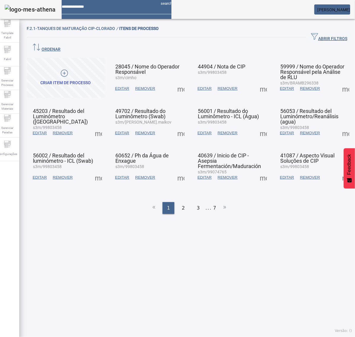
click at [338, 170] on span at bounding box center [345, 177] width 14 height 14
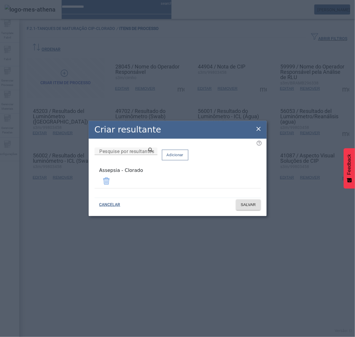
click at [258, 132] on icon at bounding box center [258, 128] width 7 height 7
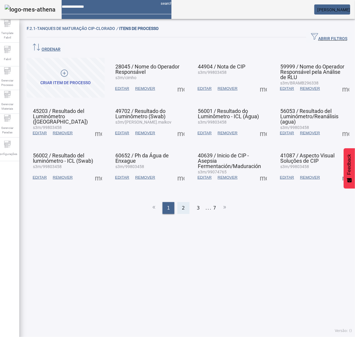
click at [182, 202] on div "2" at bounding box center [183, 208] width 12 height 12
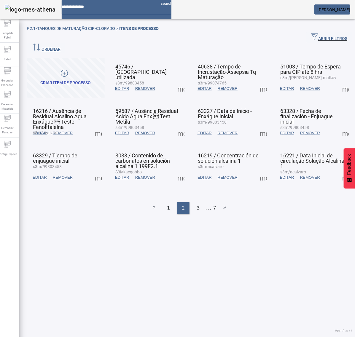
click at [178, 81] on span at bounding box center [181, 88] width 14 height 14
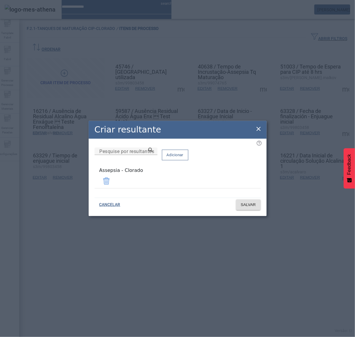
drag, startPoint x: 257, startPoint y: 127, endPoint x: 258, endPoint y: 114, distance: 13.4
click at [257, 127] on icon at bounding box center [258, 128] width 7 height 7
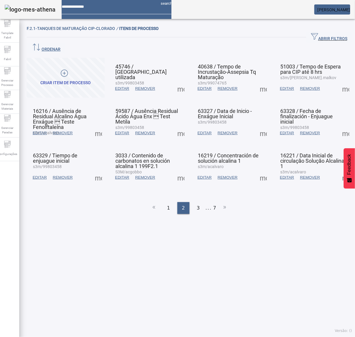
click at [257, 81] on span at bounding box center [263, 88] width 14 height 14
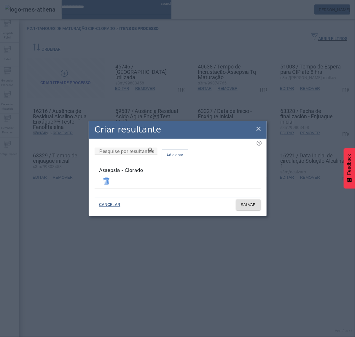
drag, startPoint x: 257, startPoint y: 130, endPoint x: 278, endPoint y: 110, distance: 28.7
click at [258, 127] on icon at bounding box center [258, 128] width 7 height 7
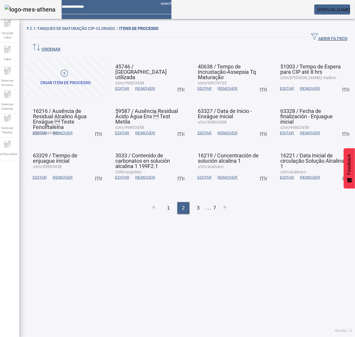
click at [338, 81] on span at bounding box center [345, 88] width 14 height 14
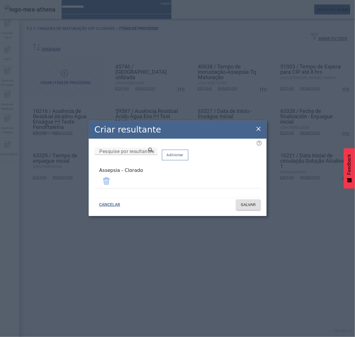
click at [258, 128] on icon at bounding box center [258, 128] width 7 height 7
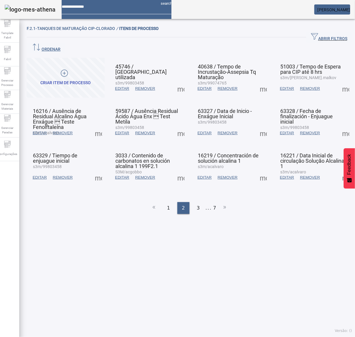
click at [101, 126] on span at bounding box center [98, 133] width 14 height 14
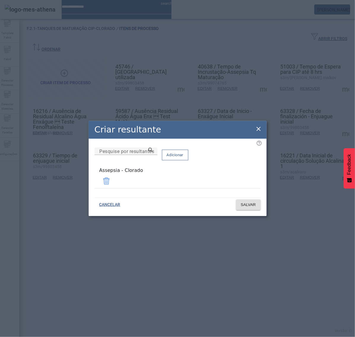
drag, startPoint x: 257, startPoint y: 129, endPoint x: 250, endPoint y: 129, distance: 6.8
click at [255, 129] on icon at bounding box center [258, 128] width 7 height 7
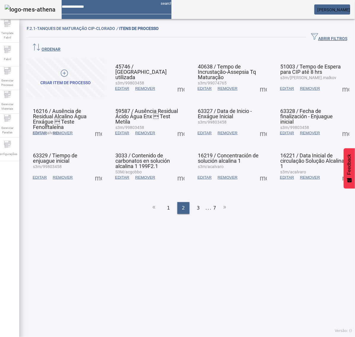
drag, startPoint x: 177, startPoint y: 123, endPoint x: 181, endPoint y: 124, distance: 3.9
click at [179, 126] on span at bounding box center [181, 133] width 14 height 14
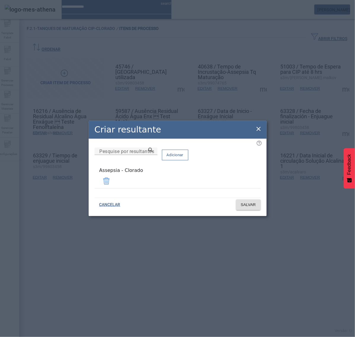
drag, startPoint x: 259, startPoint y: 130, endPoint x: 260, endPoint y: 125, distance: 5.1
click at [259, 130] on icon at bounding box center [258, 128] width 7 height 7
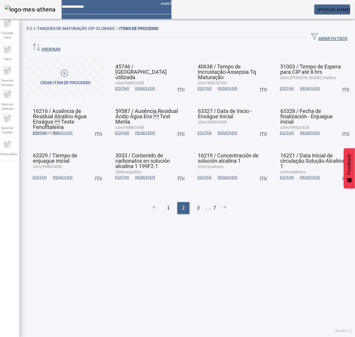
click at [258, 126] on span at bounding box center [263, 133] width 14 height 14
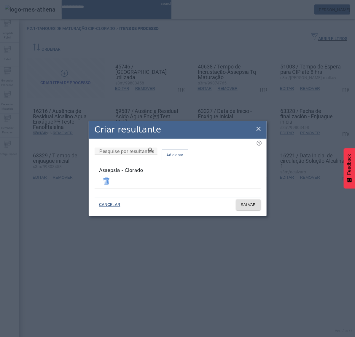
drag, startPoint x: 258, startPoint y: 130, endPoint x: 286, endPoint y: 131, distance: 28.2
click at [260, 131] on icon at bounding box center [258, 128] width 7 height 7
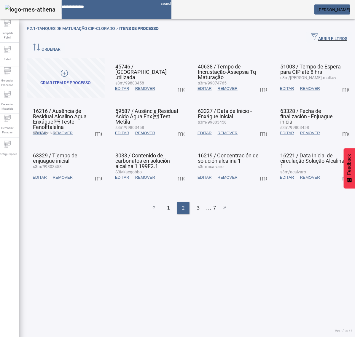
click at [338, 126] on span at bounding box center [345, 133] width 14 height 14
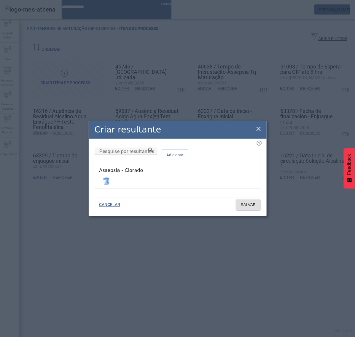
click at [258, 129] on icon at bounding box center [258, 129] width 4 height 4
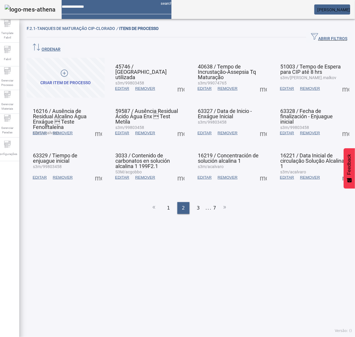
click at [102, 170] on span at bounding box center [98, 177] width 14 height 14
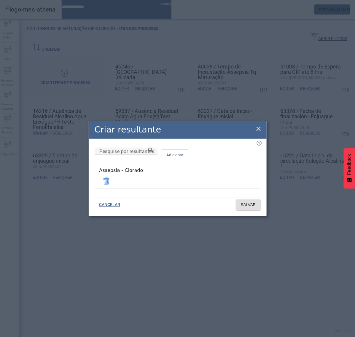
click at [260, 128] on icon at bounding box center [258, 128] width 7 height 7
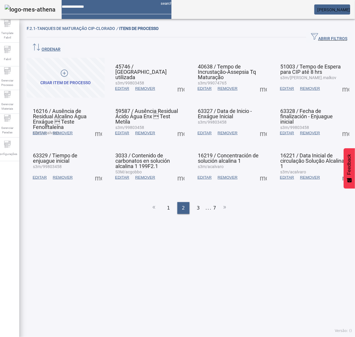
click at [179, 170] on span at bounding box center [181, 177] width 14 height 14
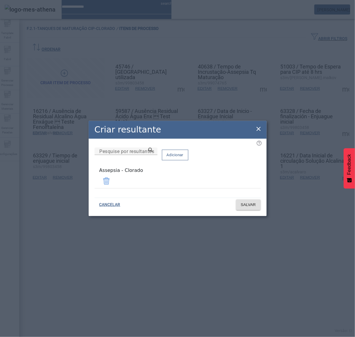
click at [259, 129] on icon at bounding box center [258, 129] width 4 height 4
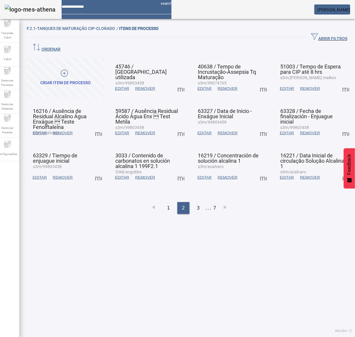
click at [257, 170] on span at bounding box center [263, 177] width 14 height 14
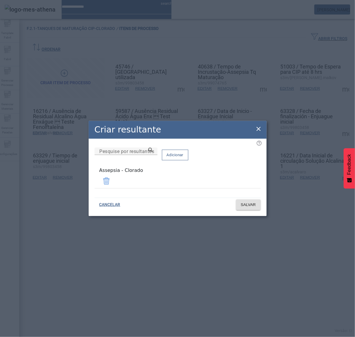
drag, startPoint x: 259, startPoint y: 128, endPoint x: 263, endPoint y: 130, distance: 4.9
click at [259, 127] on icon at bounding box center [258, 128] width 7 height 7
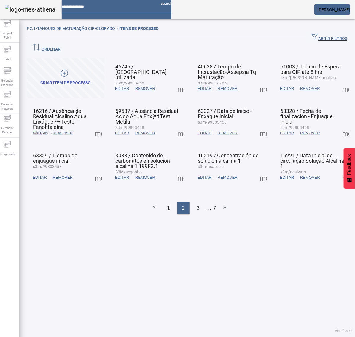
click at [338, 170] on span at bounding box center [345, 177] width 14 height 14
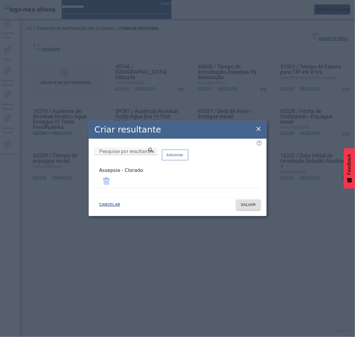
click at [259, 129] on icon at bounding box center [258, 128] width 7 height 7
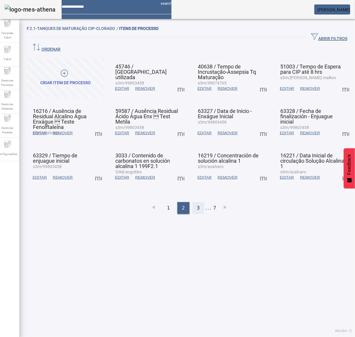
click at [193, 202] on div "3" at bounding box center [198, 208] width 12 height 12
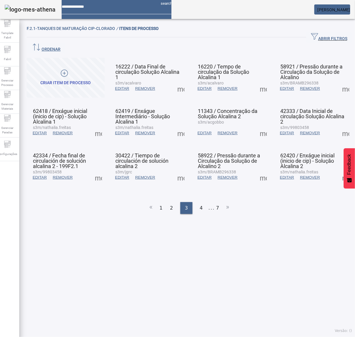
click at [177, 81] on span at bounding box center [181, 88] width 14 height 14
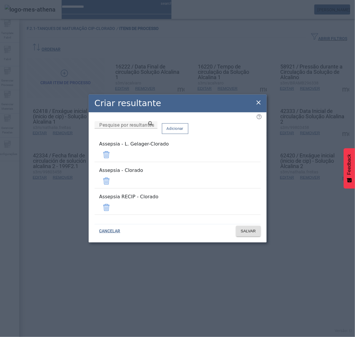
click at [113, 159] on span at bounding box center [106, 155] width 14 height 14
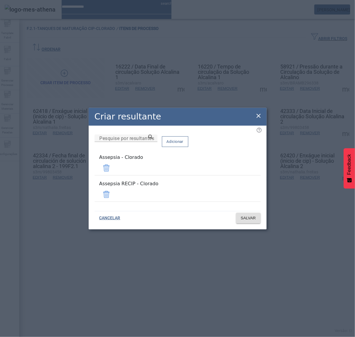
click at [113, 192] on span at bounding box center [106, 194] width 14 height 14
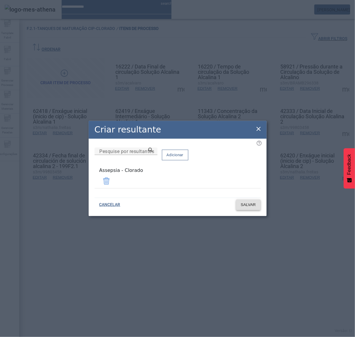
click at [247, 205] on span "SALVAR" at bounding box center [248, 205] width 15 height 6
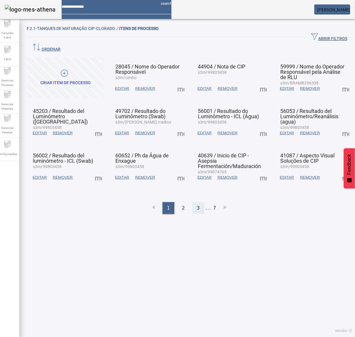
click at [197, 204] on span "3" at bounding box center [198, 207] width 3 height 7
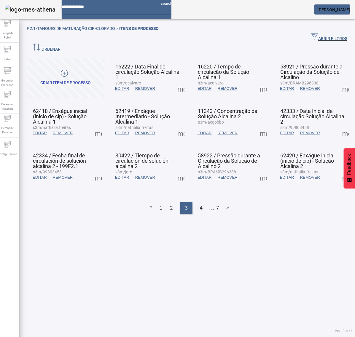
click at [256, 81] on span at bounding box center [263, 88] width 14 height 14
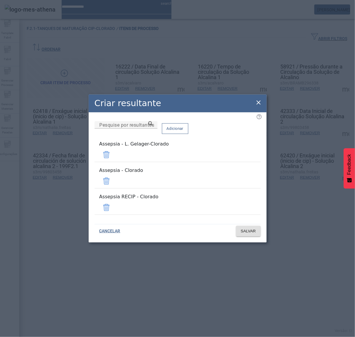
click at [113, 159] on span at bounding box center [106, 155] width 14 height 14
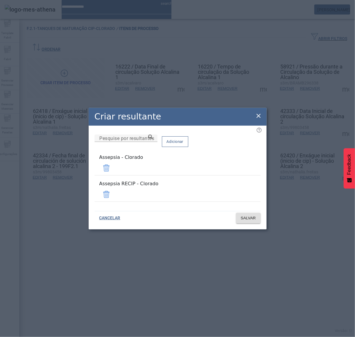
click at [113, 188] on span at bounding box center [106, 194] width 14 height 14
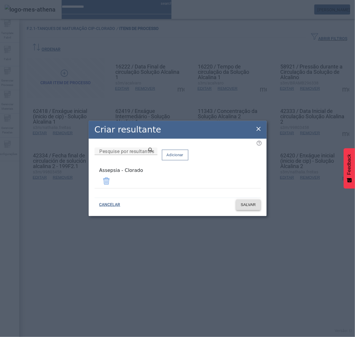
click at [252, 203] on span "SALVAR" at bounding box center [248, 205] width 15 height 6
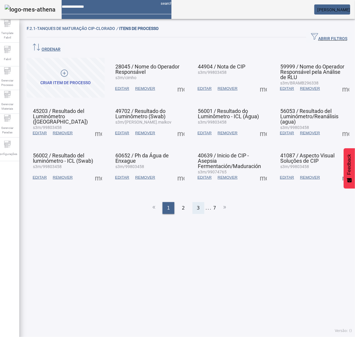
click at [197, 204] on span "3" at bounding box center [198, 207] width 3 height 7
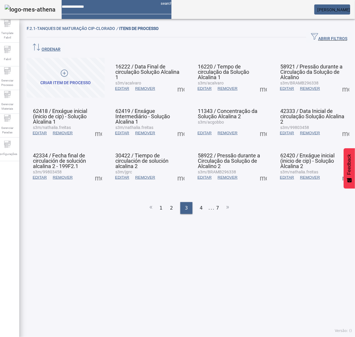
drag, startPoint x: 332, startPoint y: 78, endPoint x: 335, endPoint y: 79, distance: 3.0
click at [338, 81] on span at bounding box center [345, 88] width 14 height 14
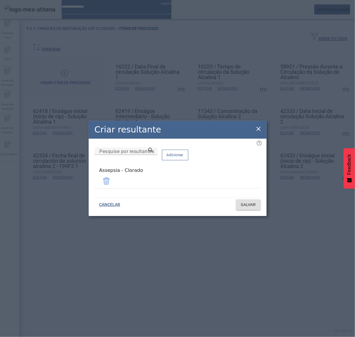
click at [259, 131] on icon at bounding box center [258, 128] width 7 height 7
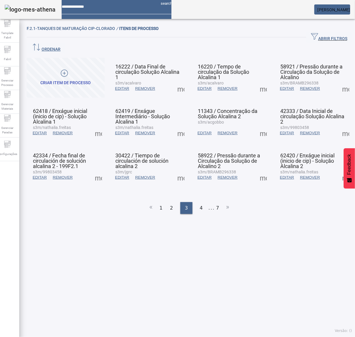
click at [98, 126] on span at bounding box center [98, 133] width 14 height 14
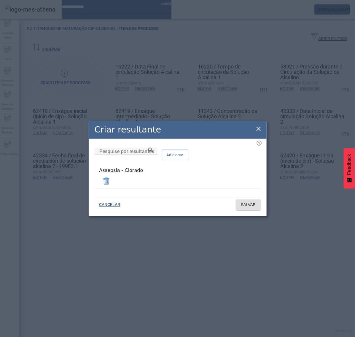
drag, startPoint x: 259, startPoint y: 130, endPoint x: 245, endPoint y: 129, distance: 14.0
click at [259, 130] on icon at bounding box center [258, 128] width 7 height 7
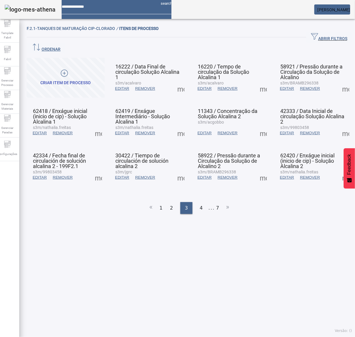
click at [180, 126] on span at bounding box center [181, 133] width 14 height 14
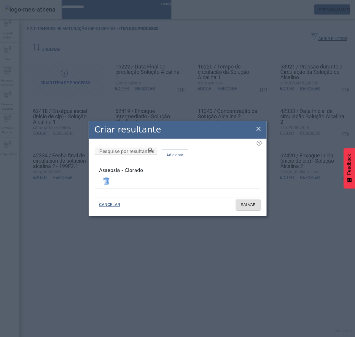
click at [257, 129] on icon at bounding box center [258, 128] width 7 height 7
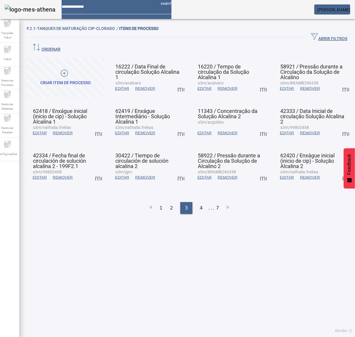
click at [257, 126] on span at bounding box center [263, 133] width 14 height 14
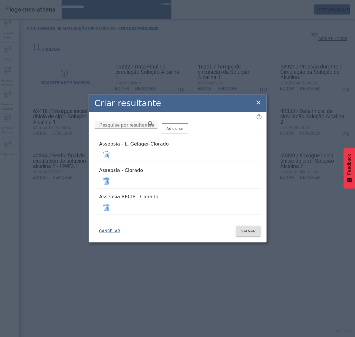
click at [113, 158] on span at bounding box center [106, 155] width 14 height 14
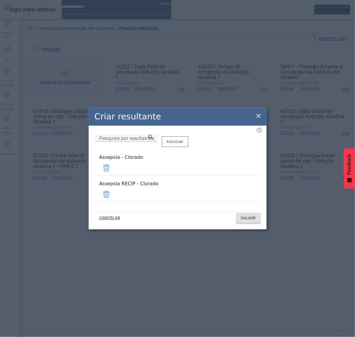
click at [113, 194] on span at bounding box center [106, 194] width 14 height 14
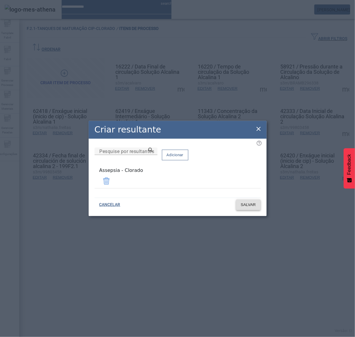
click at [249, 206] on span at bounding box center [248, 205] width 25 height 14
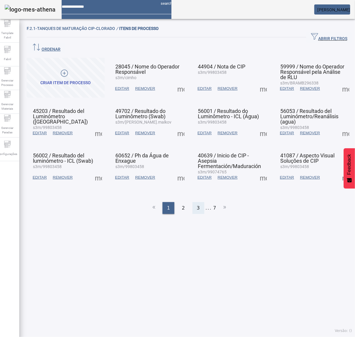
click at [193, 202] on div "3" at bounding box center [198, 208] width 12 height 12
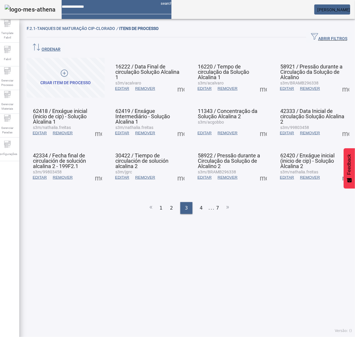
click at [259, 126] on span at bounding box center [263, 133] width 14 height 14
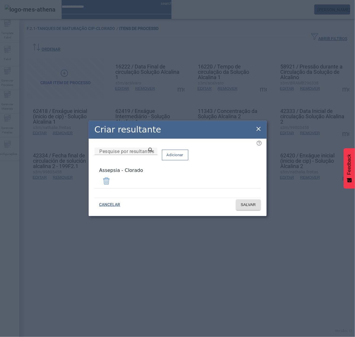
click at [259, 130] on icon at bounding box center [258, 128] width 7 height 7
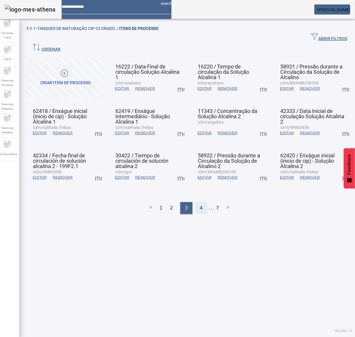
click at [200, 204] on span "4" at bounding box center [201, 207] width 3 height 7
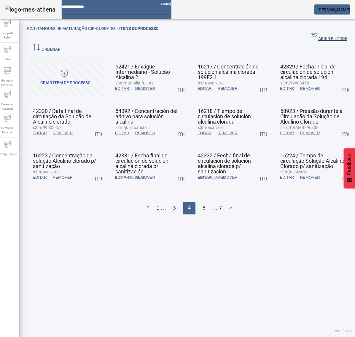
click at [338, 126] on span at bounding box center [345, 133] width 14 height 14
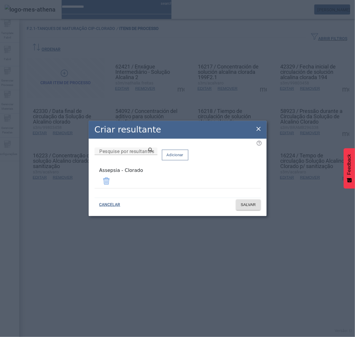
click at [258, 128] on icon at bounding box center [258, 128] width 7 height 7
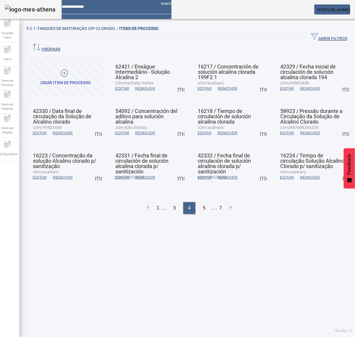
click at [101, 170] on span at bounding box center [98, 177] width 14 height 14
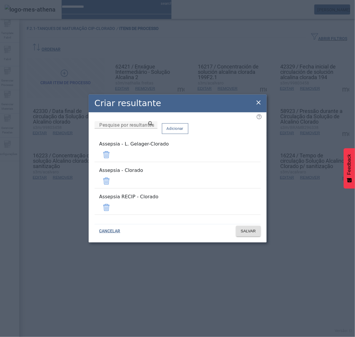
click at [113, 159] on span at bounding box center [106, 155] width 14 height 14
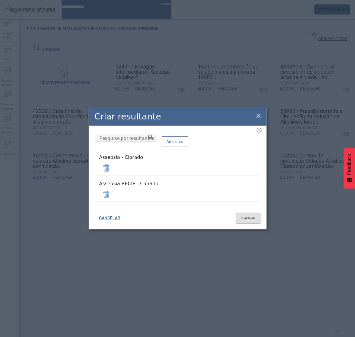
click at [113, 193] on span at bounding box center [106, 194] width 14 height 14
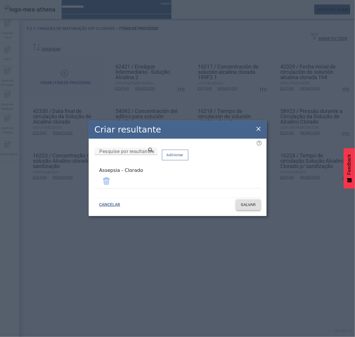
click at [247, 205] on span "SALVAR" at bounding box center [248, 205] width 15 height 6
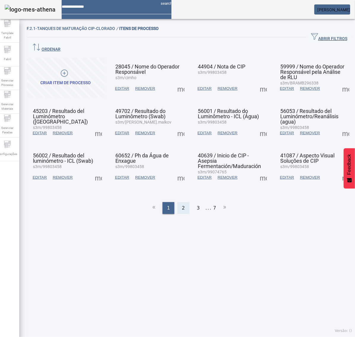
click at [178, 202] on div "2" at bounding box center [183, 208] width 12 height 12
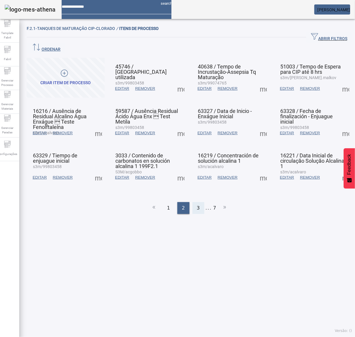
click at [197, 204] on span "3" at bounding box center [198, 207] width 3 height 7
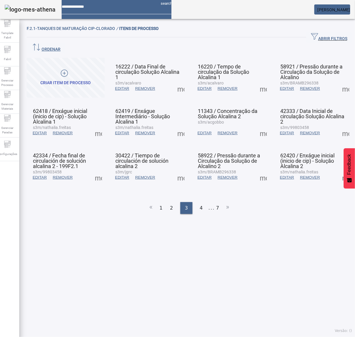
click at [98, 126] on span at bounding box center [98, 133] width 14 height 14
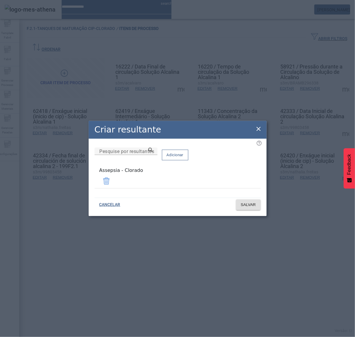
drag, startPoint x: 258, startPoint y: 130, endPoint x: 239, endPoint y: 128, distance: 19.6
click at [258, 130] on icon at bounding box center [258, 129] width 4 height 4
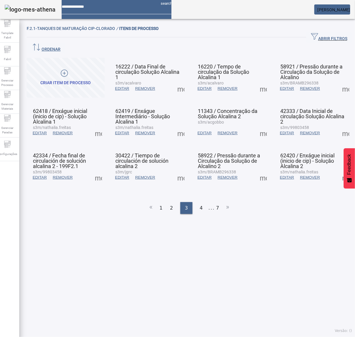
click at [178, 126] on span at bounding box center [181, 133] width 14 height 14
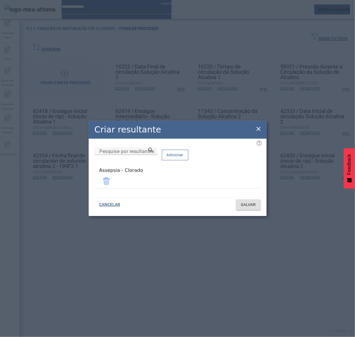
click at [257, 129] on icon at bounding box center [258, 129] width 4 height 4
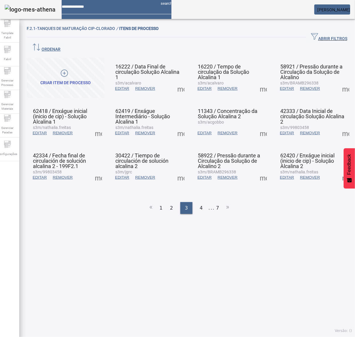
click at [256, 126] on span at bounding box center [263, 133] width 14 height 14
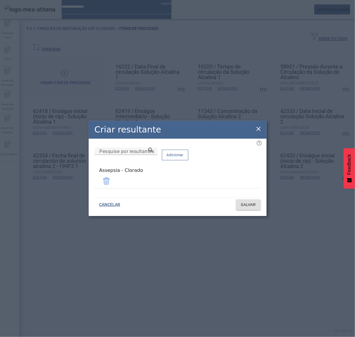
drag, startPoint x: 254, startPoint y: 131, endPoint x: 262, endPoint y: 128, distance: 8.0
click at [257, 129] on icon at bounding box center [258, 128] width 7 height 7
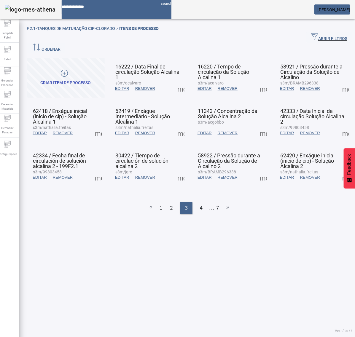
click at [338, 126] on span at bounding box center [345, 133] width 14 height 14
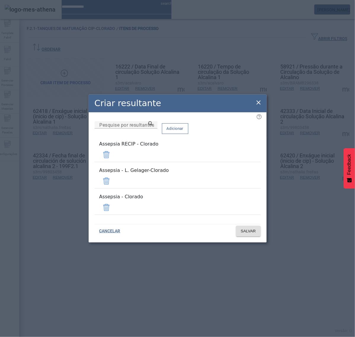
click at [113, 160] on span at bounding box center [106, 155] width 14 height 14
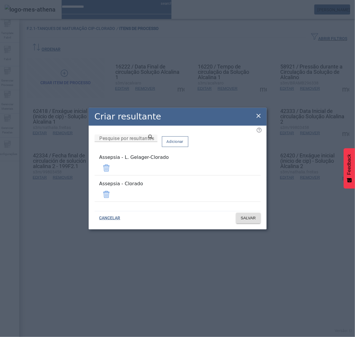
click at [113, 169] on span at bounding box center [106, 168] width 14 height 14
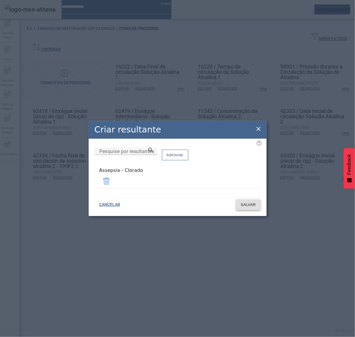
click at [246, 202] on span "SALVAR" at bounding box center [248, 205] width 15 height 6
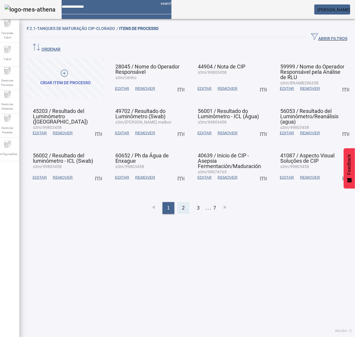
click at [182, 204] on span "2" at bounding box center [183, 207] width 3 height 7
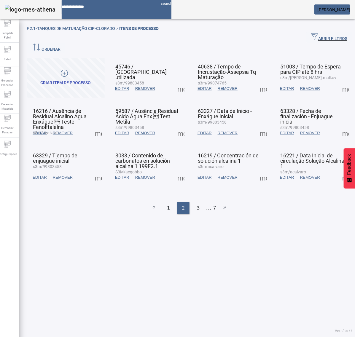
click at [338, 126] on span at bounding box center [345, 133] width 14 height 14
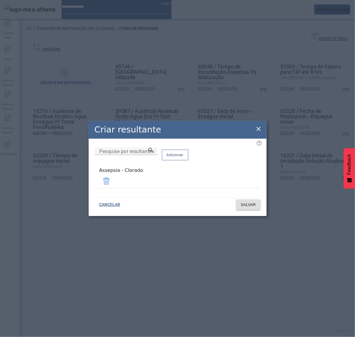
click at [260, 130] on icon at bounding box center [258, 128] width 7 height 7
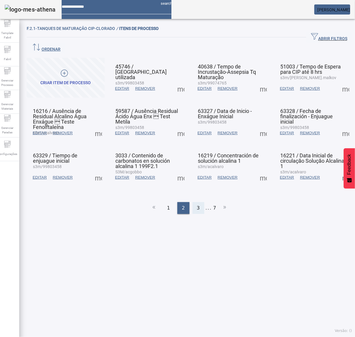
click at [193, 202] on div "3" at bounding box center [198, 208] width 12 height 12
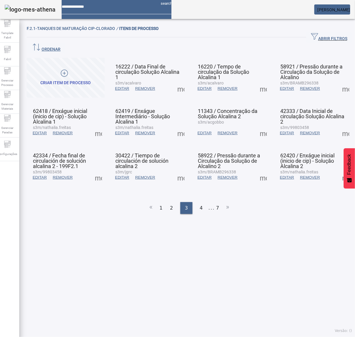
click at [338, 126] on span at bounding box center [345, 133] width 14 height 14
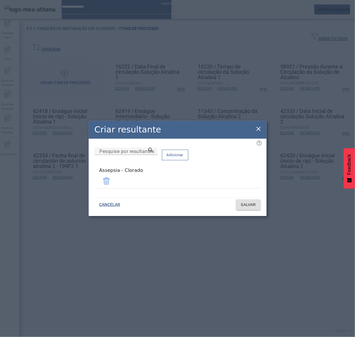
click at [256, 129] on icon at bounding box center [258, 128] width 7 height 7
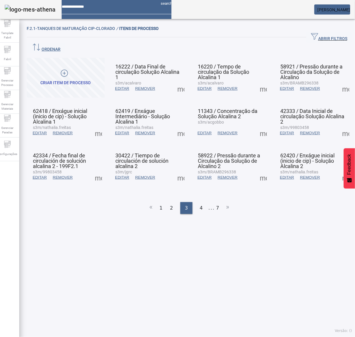
click at [95, 170] on span at bounding box center [98, 177] width 14 height 14
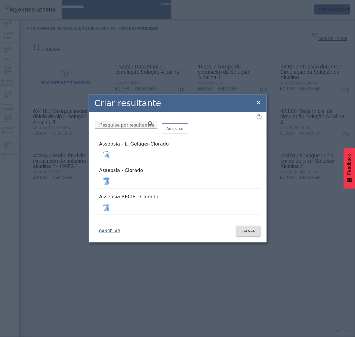
drag, startPoint x: 242, startPoint y: 159, endPoint x: 242, endPoint y: 163, distance: 3.6
click at [113, 159] on span at bounding box center [106, 155] width 14 height 14
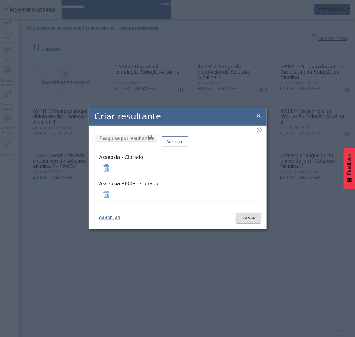
click at [113, 191] on span at bounding box center [106, 194] width 14 height 14
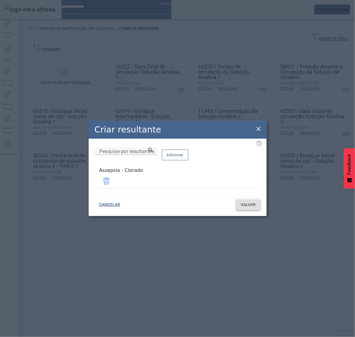
click at [246, 202] on span "SALVAR" at bounding box center [248, 205] width 15 height 6
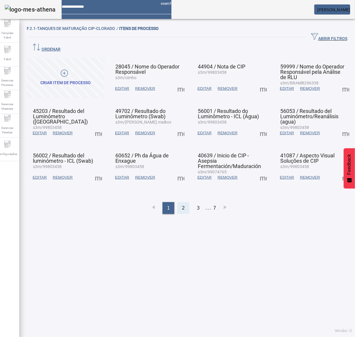
click at [180, 202] on div "2" at bounding box center [183, 208] width 12 height 12
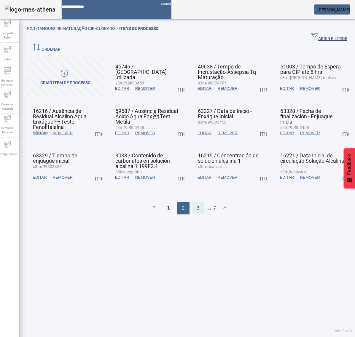
click at [197, 204] on span "3" at bounding box center [198, 207] width 3 height 7
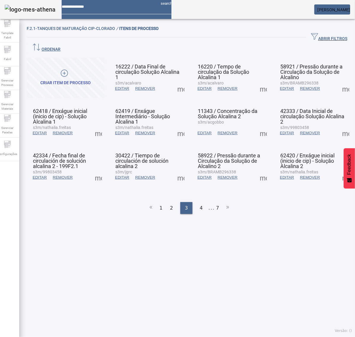
click at [100, 170] on span at bounding box center [98, 177] width 14 height 14
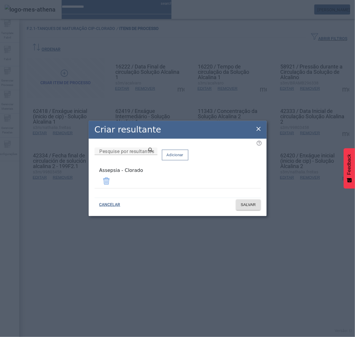
click at [256, 130] on icon at bounding box center [258, 128] width 7 height 7
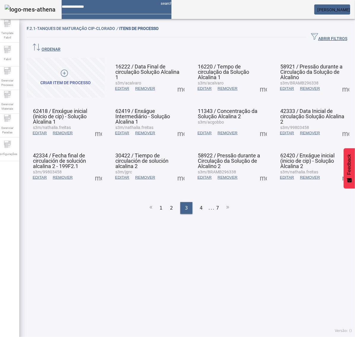
click at [179, 170] on span at bounding box center [181, 177] width 14 height 14
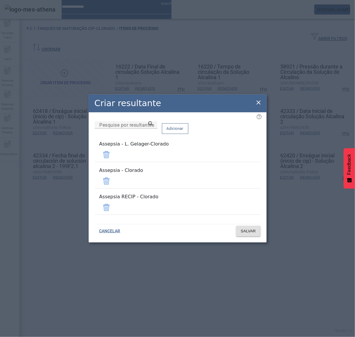
click at [113, 161] on span at bounding box center [106, 155] width 14 height 14
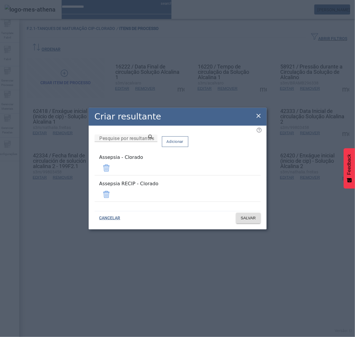
click at [113, 191] on span at bounding box center [106, 194] width 14 height 14
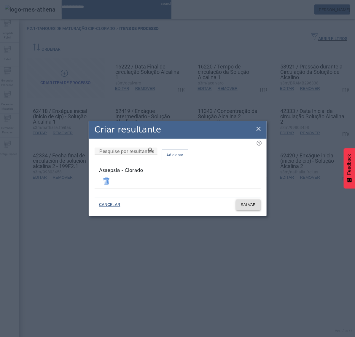
click at [246, 204] on span "SALVAR" at bounding box center [248, 205] width 15 height 6
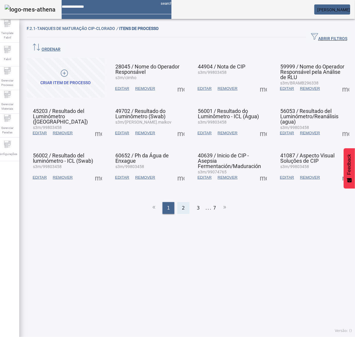
click at [182, 204] on span "2" at bounding box center [183, 207] width 3 height 7
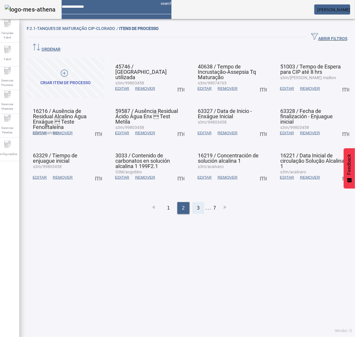
click at [197, 204] on span "3" at bounding box center [198, 207] width 3 height 7
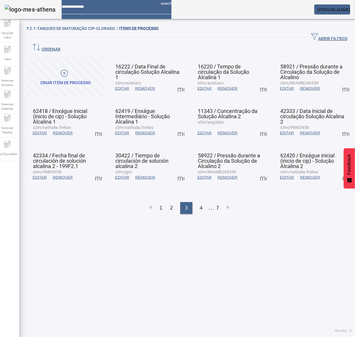
click at [177, 170] on span at bounding box center [181, 177] width 14 height 14
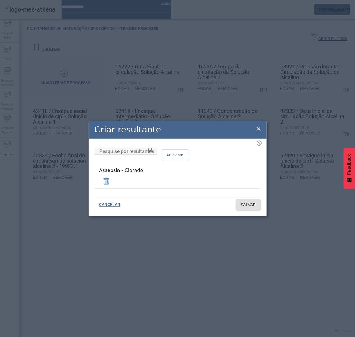
click at [258, 129] on icon at bounding box center [258, 128] width 7 height 7
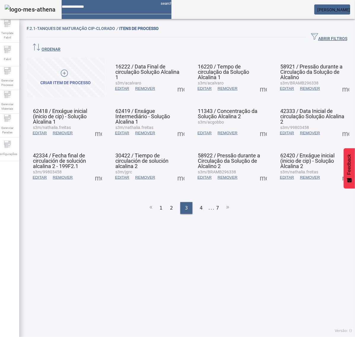
click at [256, 170] on span at bounding box center [263, 177] width 14 height 14
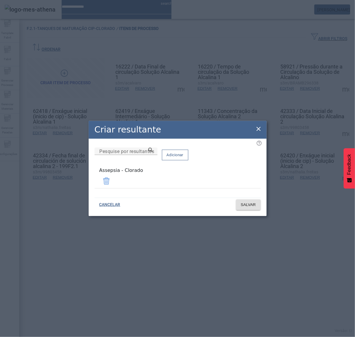
click at [257, 129] on icon at bounding box center [258, 129] width 4 height 4
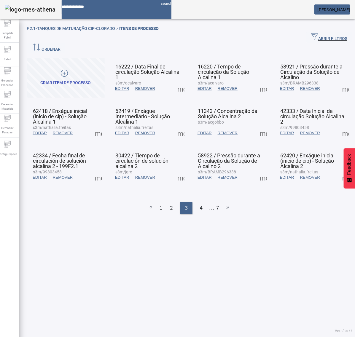
click at [338, 170] on span at bounding box center [345, 177] width 14 height 14
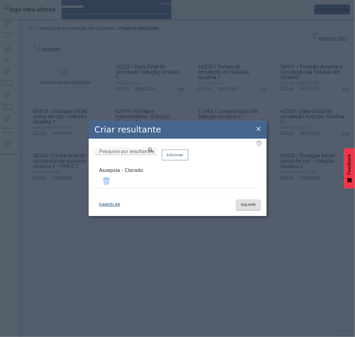
click at [256, 130] on icon at bounding box center [258, 128] width 7 height 7
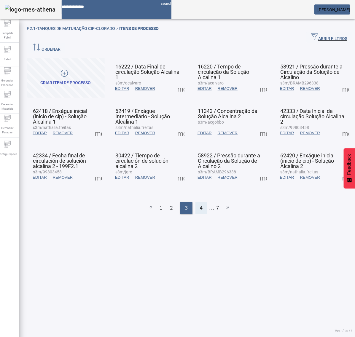
drag, startPoint x: 198, startPoint y: 193, endPoint x: 194, endPoint y: 178, distance: 15.4
click at [200, 204] on span "4" at bounding box center [201, 207] width 3 height 7
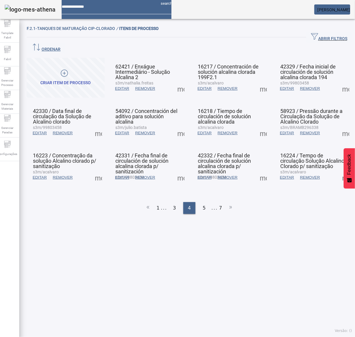
click at [177, 81] on span at bounding box center [181, 88] width 14 height 14
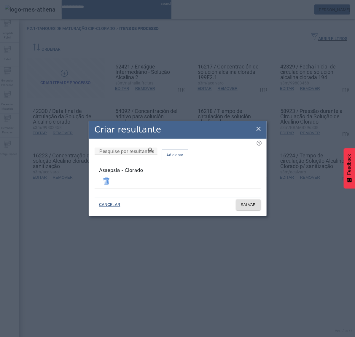
click at [257, 131] on icon at bounding box center [258, 128] width 7 height 7
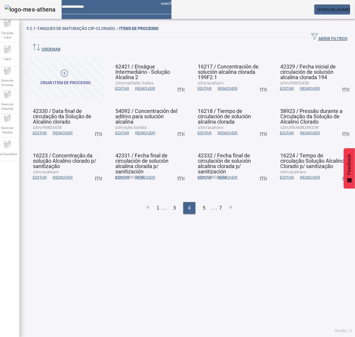
click at [256, 81] on span at bounding box center [263, 88] width 14 height 14
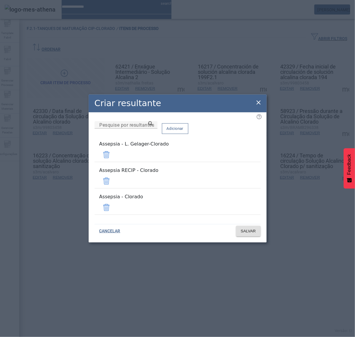
drag, startPoint x: 243, startPoint y: 182, endPoint x: 242, endPoint y: 177, distance: 5.7
click at [113, 181] on span at bounding box center [106, 181] width 14 height 14
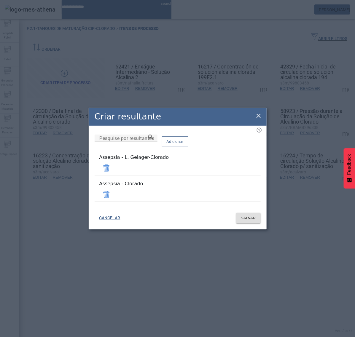
click at [113, 171] on span at bounding box center [106, 168] width 14 height 14
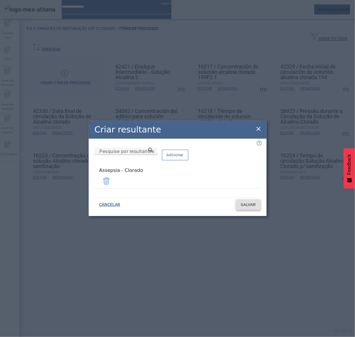
click at [250, 203] on span "SALVAR" at bounding box center [248, 205] width 15 height 6
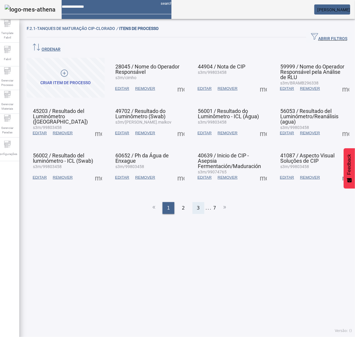
click at [197, 204] on span "3" at bounding box center [198, 207] width 3 height 7
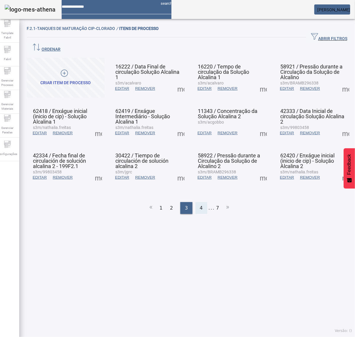
click at [200, 204] on span "4" at bounding box center [201, 207] width 3 height 7
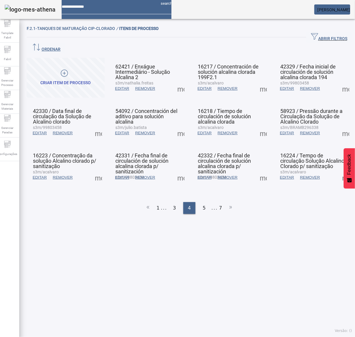
click at [257, 81] on span at bounding box center [263, 88] width 14 height 14
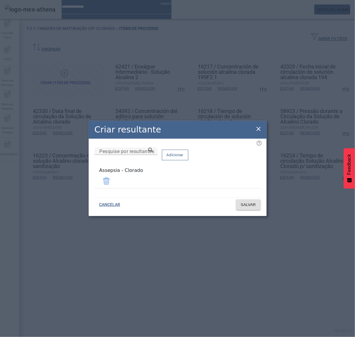
click at [258, 128] on icon at bounding box center [258, 128] width 7 height 7
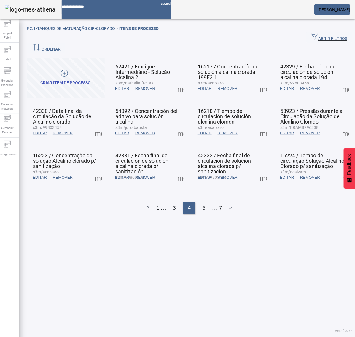
click at [338, 81] on span at bounding box center [345, 88] width 14 height 14
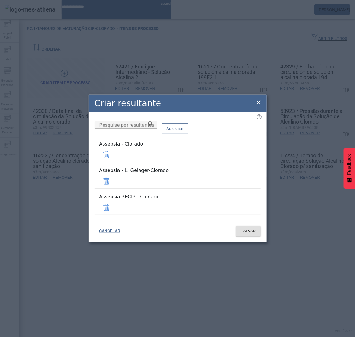
click at [113, 181] on span at bounding box center [106, 181] width 14 height 14
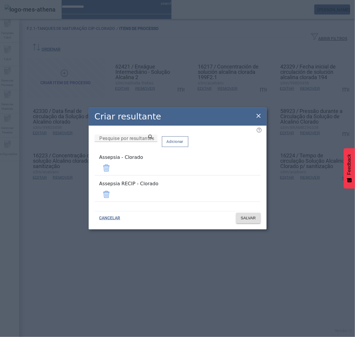
click at [113, 191] on span at bounding box center [106, 194] width 14 height 14
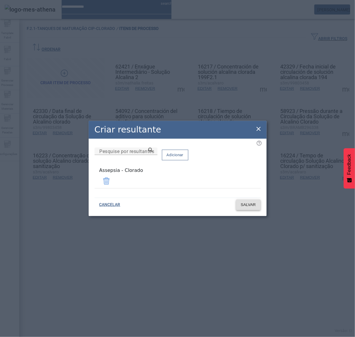
click at [248, 202] on span "SALVAR" at bounding box center [248, 205] width 15 height 6
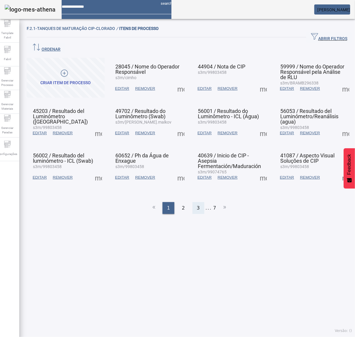
click at [196, 202] on div "3" at bounding box center [198, 208] width 12 height 12
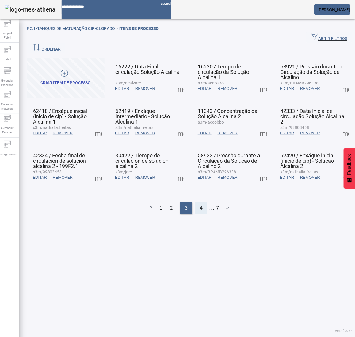
click at [200, 204] on span "4" at bounding box center [201, 207] width 3 height 7
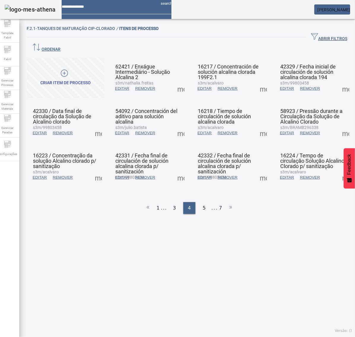
click at [338, 81] on span at bounding box center [345, 88] width 14 height 14
drag, startPoint x: 328, startPoint y: 89, endPoint x: 329, endPoint y: 94, distance: 4.5
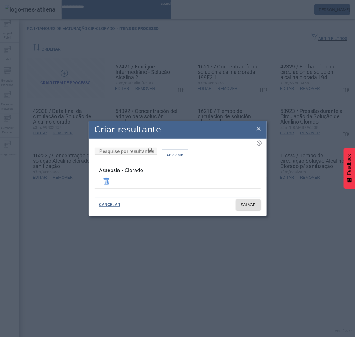
click at [259, 132] on icon at bounding box center [258, 128] width 7 height 7
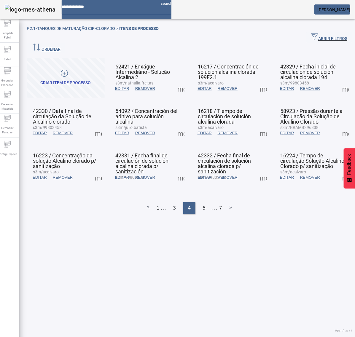
click at [101, 126] on span at bounding box center [98, 133] width 14 height 14
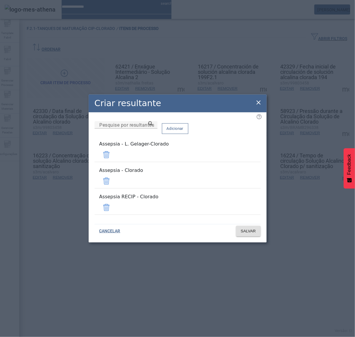
click at [113, 161] on span at bounding box center [106, 155] width 14 height 14
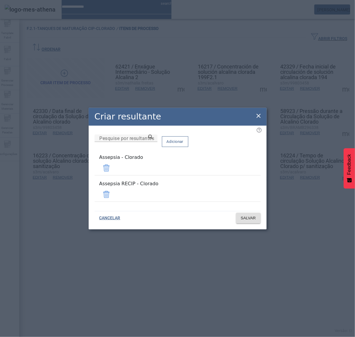
click at [113, 193] on span at bounding box center [106, 194] width 14 height 14
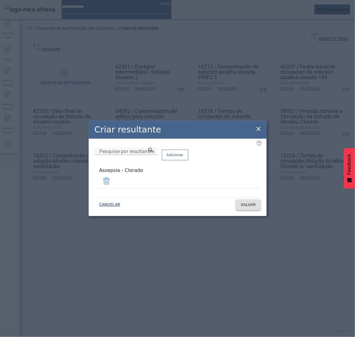
click at [245, 208] on span at bounding box center [248, 205] width 25 height 14
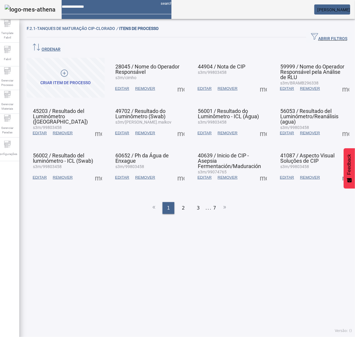
drag, startPoint x: 179, startPoint y: 194, endPoint x: 183, endPoint y: 194, distance: 4.2
click at [179, 202] on div "2" at bounding box center [183, 208] width 12 height 12
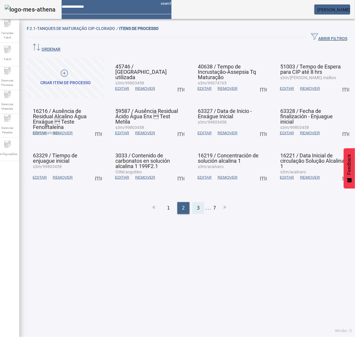
click at [197, 204] on span "3" at bounding box center [198, 207] width 3 height 7
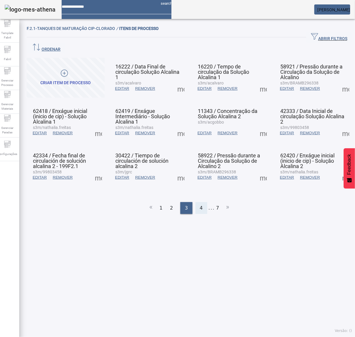
click at [196, 202] on div "4" at bounding box center [201, 208] width 12 height 12
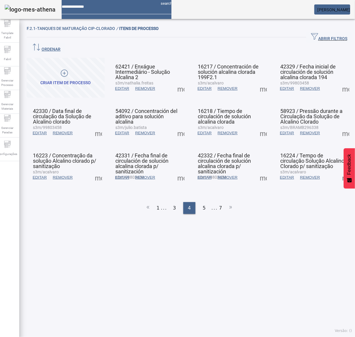
click at [98, 126] on span at bounding box center [98, 133] width 14 height 14
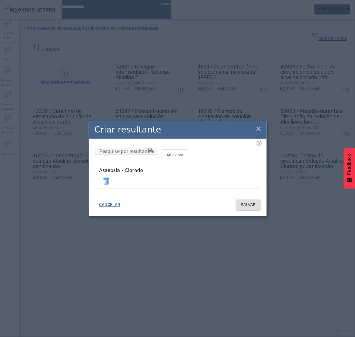
click at [260, 128] on icon at bounding box center [258, 128] width 7 height 7
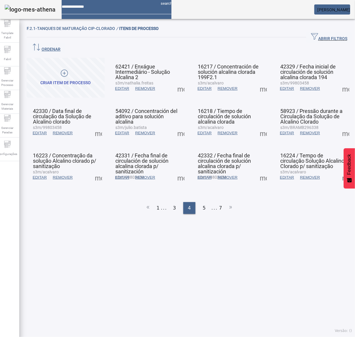
click at [176, 126] on span at bounding box center [181, 133] width 14 height 14
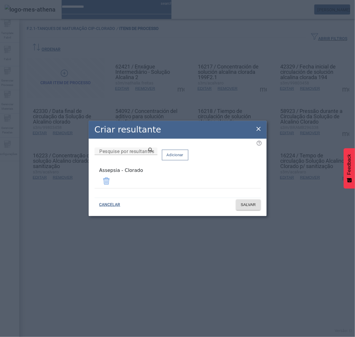
click at [260, 128] on icon at bounding box center [258, 128] width 7 height 7
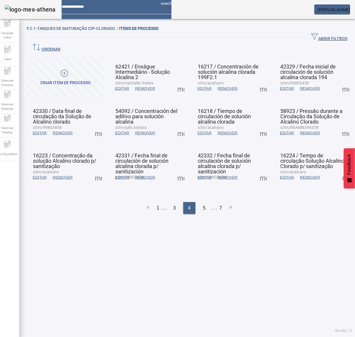
click at [258, 126] on span at bounding box center [263, 133] width 14 height 14
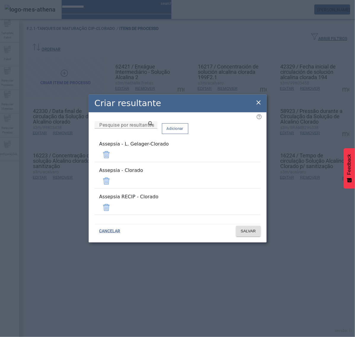
click at [113, 160] on span at bounding box center [106, 155] width 14 height 14
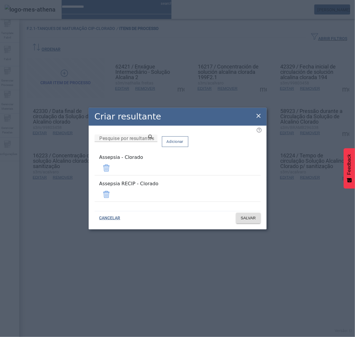
click at [113, 191] on span at bounding box center [106, 194] width 14 height 14
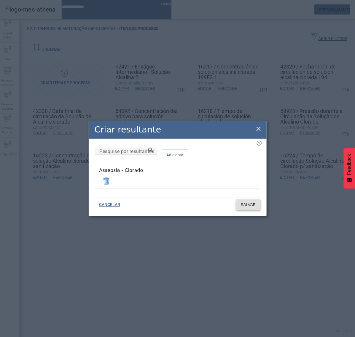
click at [246, 204] on span "SALVAR" at bounding box center [248, 205] width 15 height 6
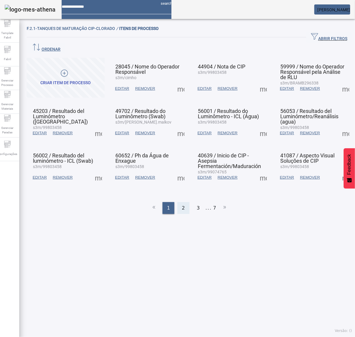
click at [182, 204] on span "2" at bounding box center [183, 207] width 3 height 7
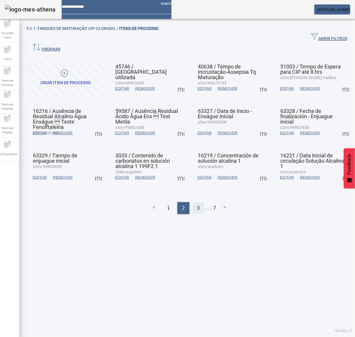
click at [197, 204] on span "3" at bounding box center [198, 207] width 3 height 7
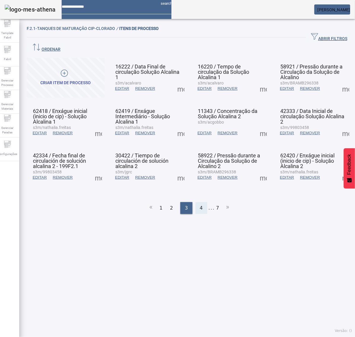
click at [200, 204] on span "4" at bounding box center [201, 207] width 3 height 7
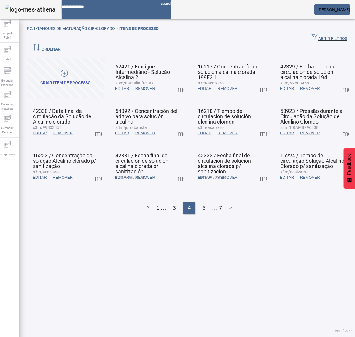
click at [257, 126] on span at bounding box center [263, 133] width 14 height 14
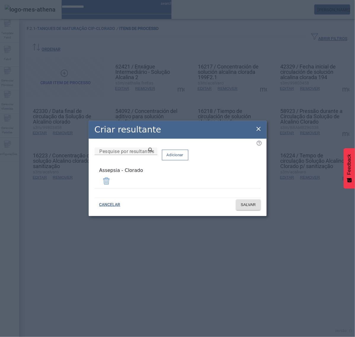
click at [259, 126] on icon at bounding box center [258, 128] width 7 height 7
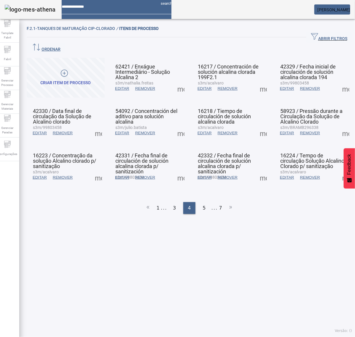
click at [338, 126] on span at bounding box center [345, 133] width 14 height 14
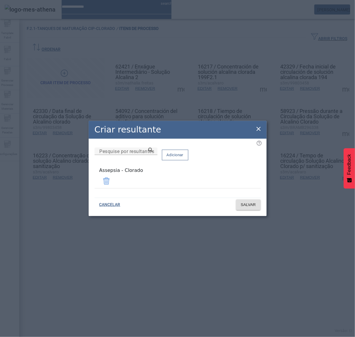
click at [258, 131] on icon at bounding box center [258, 128] width 7 height 7
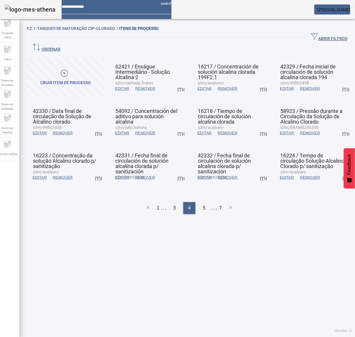
click at [99, 171] on span at bounding box center [98, 177] width 14 height 14
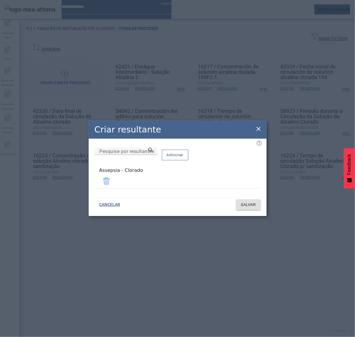
click at [259, 130] on icon at bounding box center [258, 128] width 7 height 7
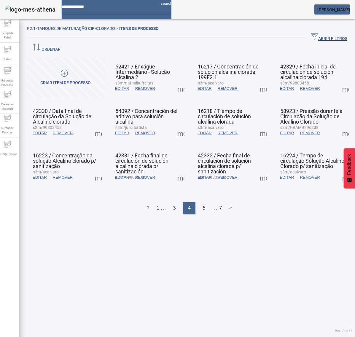
click at [181, 170] on span at bounding box center [181, 177] width 14 height 14
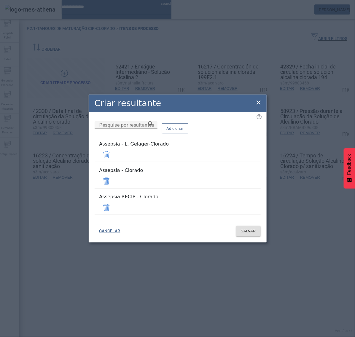
click at [113, 161] on span at bounding box center [106, 155] width 14 height 14
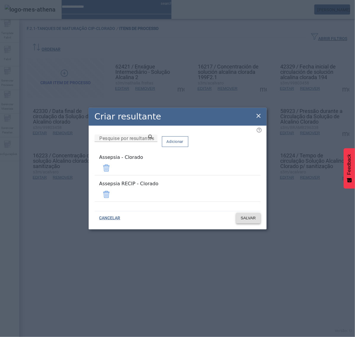
drag, startPoint x: 240, startPoint y: 192, endPoint x: 244, endPoint y: 199, distance: 7.9
click at [113, 191] on span at bounding box center [106, 194] width 14 height 14
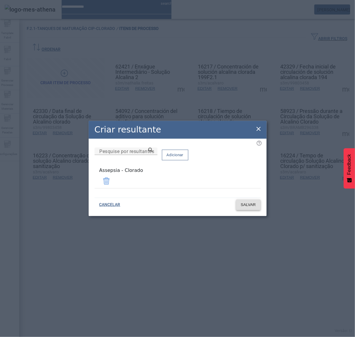
click at [247, 205] on button "SALVAR" at bounding box center [248, 204] width 25 height 11
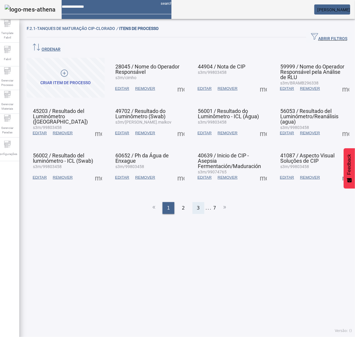
click at [198, 202] on div "3" at bounding box center [198, 208] width 12 height 12
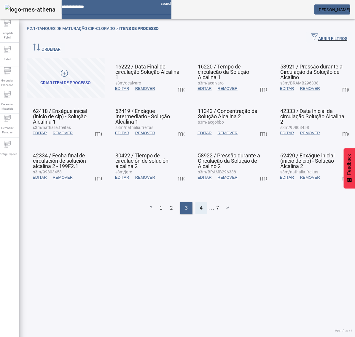
click at [200, 204] on span "4" at bounding box center [201, 207] width 3 height 7
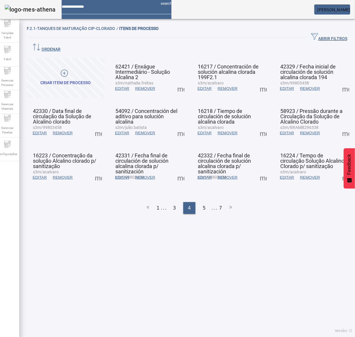
click at [176, 170] on span at bounding box center [181, 177] width 14 height 14
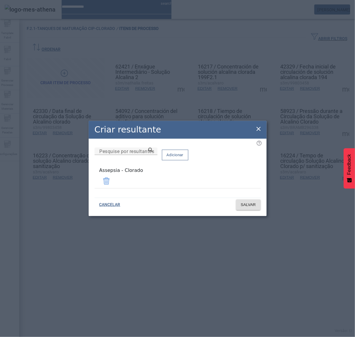
drag, startPoint x: 258, startPoint y: 131, endPoint x: 258, endPoint y: 135, distance: 4.7
click at [258, 131] on icon at bounding box center [258, 129] width 4 height 4
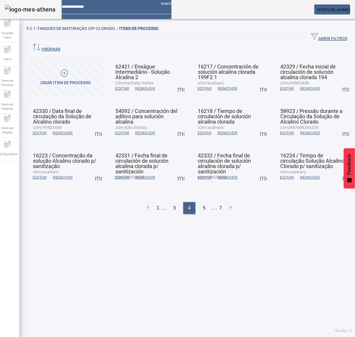
click at [257, 170] on span at bounding box center [263, 177] width 14 height 14
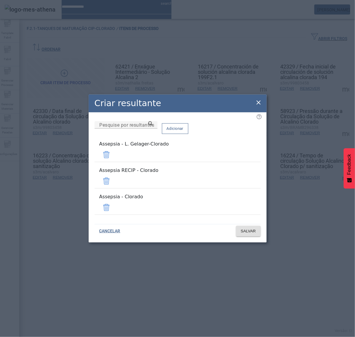
click at [113, 162] on span at bounding box center [106, 155] width 14 height 14
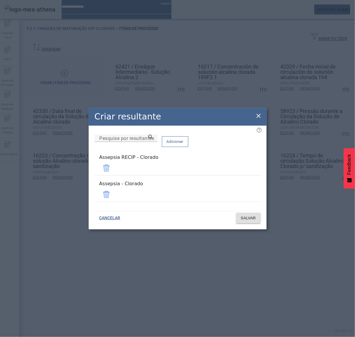
click at [113, 171] on span at bounding box center [106, 168] width 14 height 14
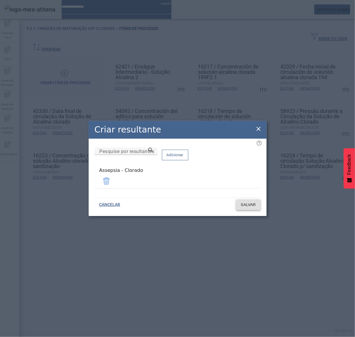
click at [249, 202] on span "SALVAR" at bounding box center [248, 205] width 15 height 6
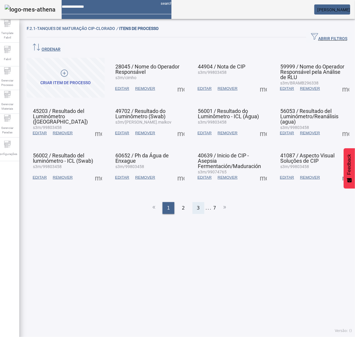
click at [197, 204] on span "3" at bounding box center [198, 207] width 3 height 7
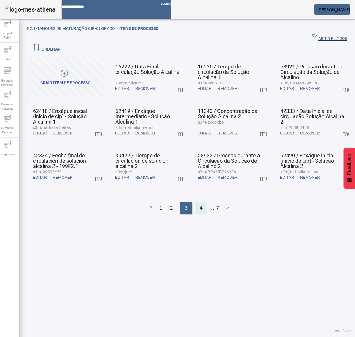
click at [200, 204] on span "4" at bounding box center [201, 207] width 3 height 7
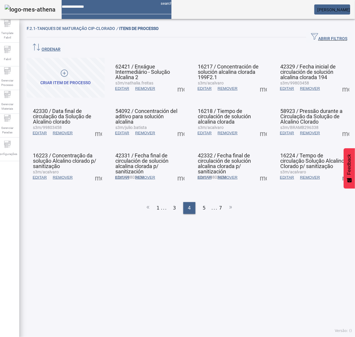
click at [259, 170] on span at bounding box center [263, 177] width 14 height 14
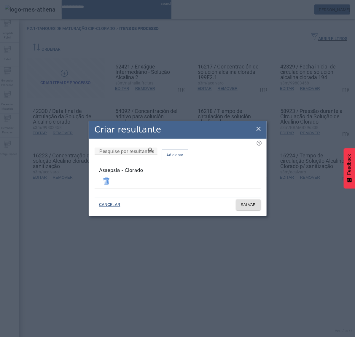
drag, startPoint x: 255, startPoint y: 131, endPoint x: 261, endPoint y: 132, distance: 6.0
click at [257, 131] on icon at bounding box center [258, 128] width 7 height 7
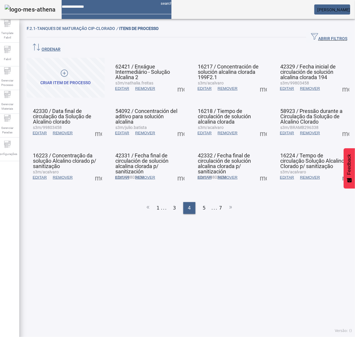
click at [338, 170] on span at bounding box center [345, 177] width 14 height 14
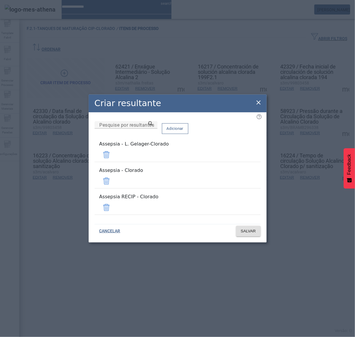
click at [113, 159] on span at bounding box center [106, 155] width 14 height 14
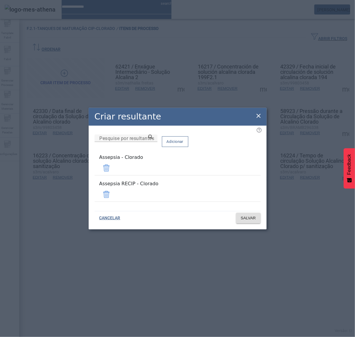
click at [113, 192] on span at bounding box center [106, 194] width 14 height 14
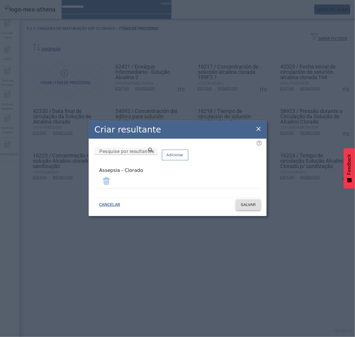
click at [248, 202] on span "SALVAR" at bounding box center [248, 205] width 15 height 6
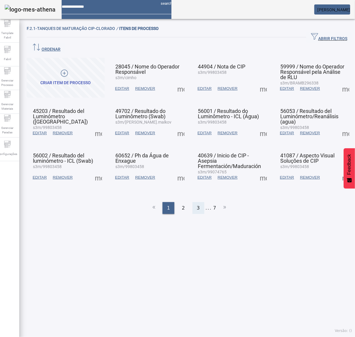
click at [196, 202] on div "3" at bounding box center [198, 208] width 12 height 12
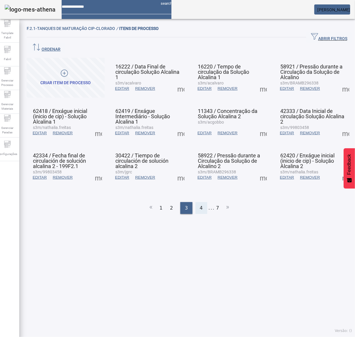
click at [200, 204] on span "4" at bounding box center [201, 207] width 3 height 7
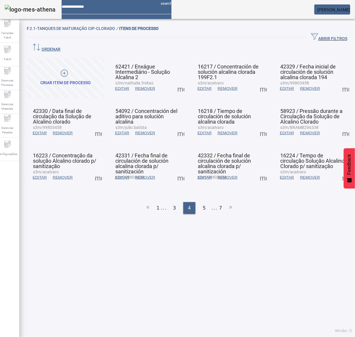
click at [338, 170] on span at bounding box center [345, 177] width 14 height 14
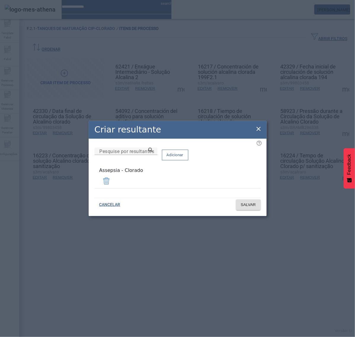
click at [259, 131] on icon at bounding box center [258, 129] width 4 height 4
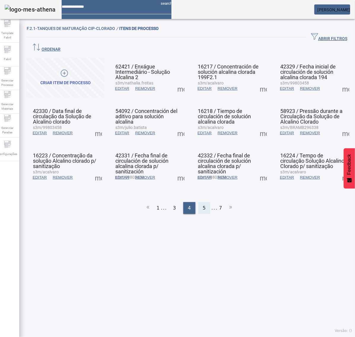
click at [203, 204] on span "5" at bounding box center [204, 207] width 3 height 7
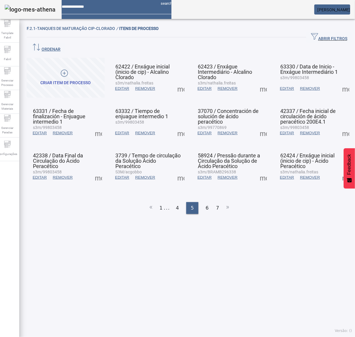
click at [178, 81] on span at bounding box center [181, 88] width 14 height 14
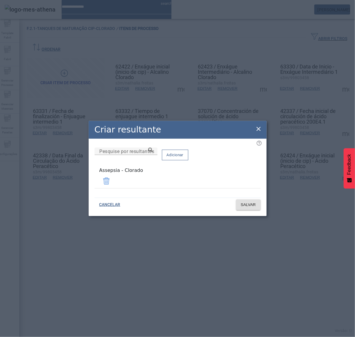
click at [258, 131] on icon at bounding box center [258, 128] width 7 height 7
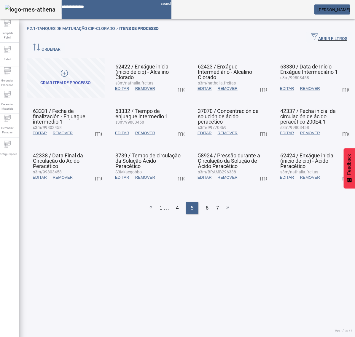
click at [256, 81] on span at bounding box center [263, 88] width 14 height 14
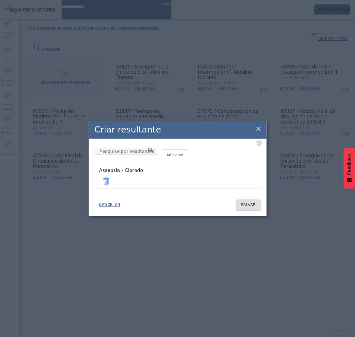
click at [259, 128] on icon at bounding box center [258, 128] width 7 height 7
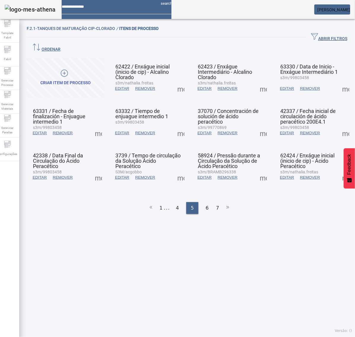
click at [338, 81] on span at bounding box center [345, 88] width 14 height 14
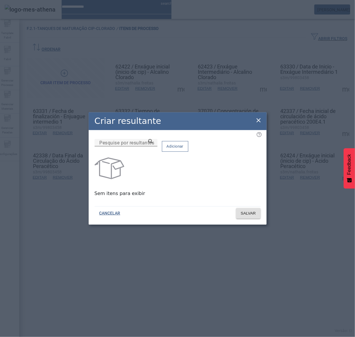
click at [147, 146] on input "Pesquise por resultantes" at bounding box center [125, 142] width 53 height 7
paste input "**********"
click at [153, 143] on icon at bounding box center [150, 141] width 4 height 4
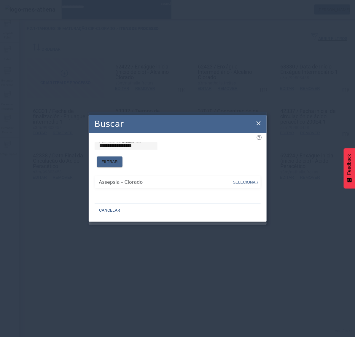
click at [244, 180] on span "SELECIONAR" at bounding box center [245, 182] width 25 height 4
type input "**********"
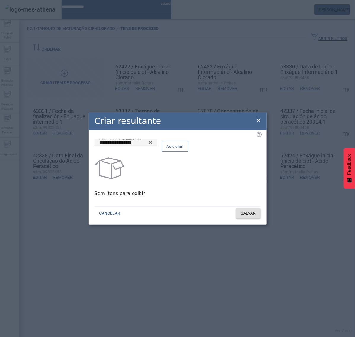
click at [183, 149] on span "Adicionar" at bounding box center [174, 146] width 17 height 6
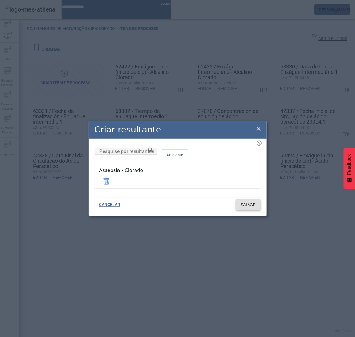
click at [251, 202] on span "SALVAR" at bounding box center [248, 205] width 15 height 6
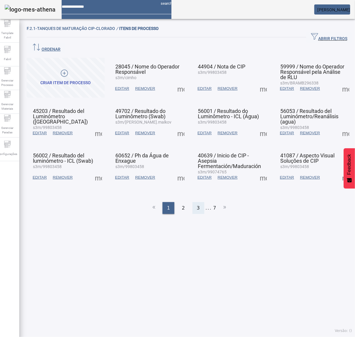
click at [193, 202] on div "3" at bounding box center [198, 208] width 12 height 12
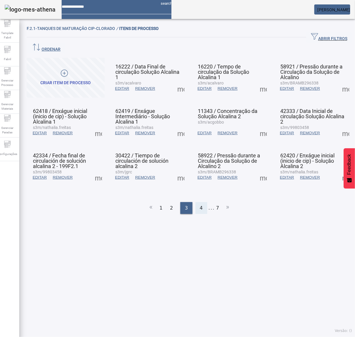
click at [195, 202] on div "4" at bounding box center [201, 208] width 12 height 12
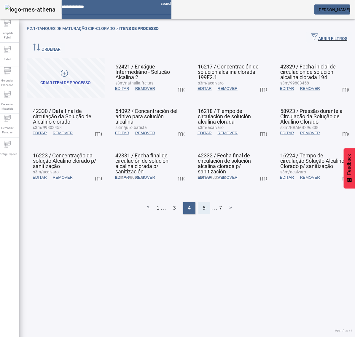
click at [203, 202] on div "5" at bounding box center [204, 208] width 12 height 12
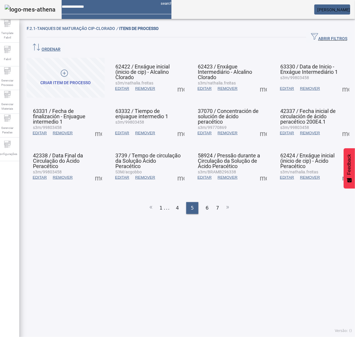
click at [339, 81] on span at bounding box center [345, 88] width 14 height 14
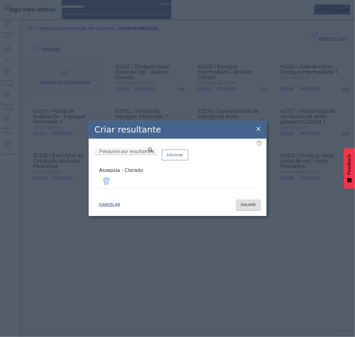
click at [258, 131] on icon at bounding box center [258, 128] width 7 height 7
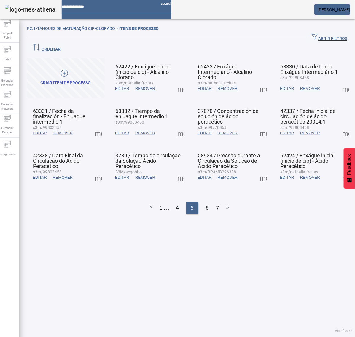
click at [98, 126] on span at bounding box center [98, 133] width 14 height 14
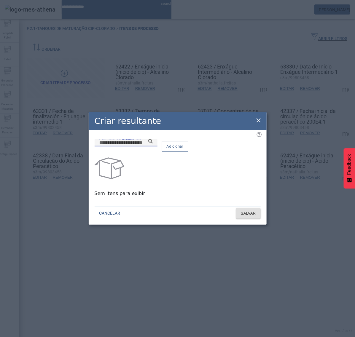
click at [144, 146] on input "Pesquise por resultantes" at bounding box center [125, 142] width 53 height 7
paste input "**********"
click at [153, 143] on icon at bounding box center [150, 141] width 4 height 4
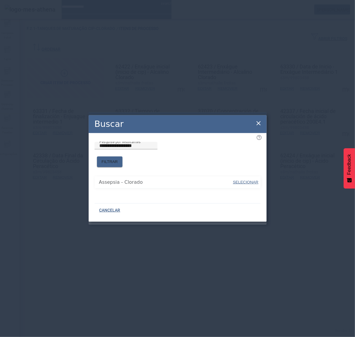
drag, startPoint x: 243, startPoint y: 177, endPoint x: 243, endPoint y: 165, distance: 11.6
click at [243, 180] on span "SELECIONAR" at bounding box center [245, 182] width 25 height 4
type input "**********"
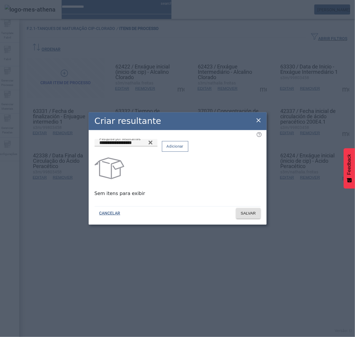
drag, startPoint x: 243, startPoint y: 150, endPoint x: 242, endPoint y: 165, distance: 15.5
click at [183, 149] on span "Adicionar" at bounding box center [174, 146] width 17 height 6
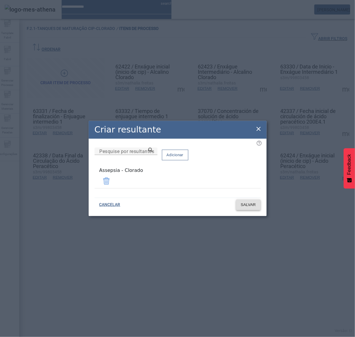
click at [249, 205] on button "SALVAR" at bounding box center [248, 204] width 25 height 11
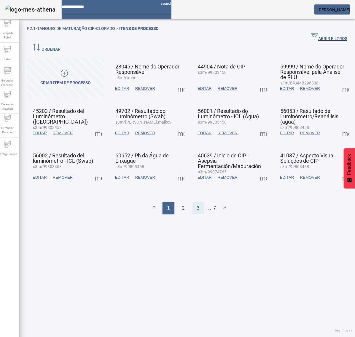
click at [197, 204] on span "3" at bounding box center [198, 207] width 3 height 7
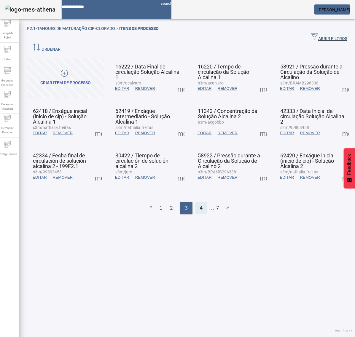
click at [199, 202] on div "4" at bounding box center [201, 208] width 12 height 12
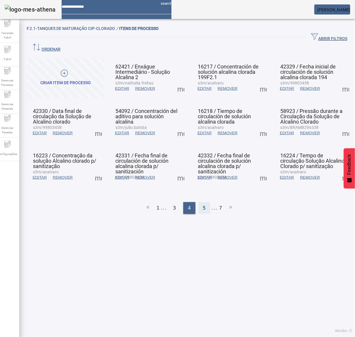
click at [203, 204] on span "5" at bounding box center [204, 207] width 3 height 7
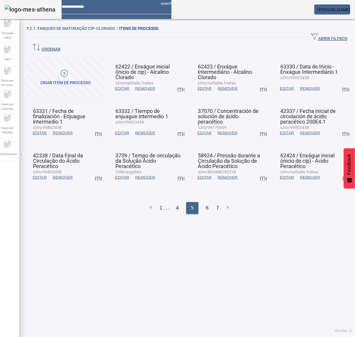
click at [175, 126] on span at bounding box center [181, 133] width 14 height 14
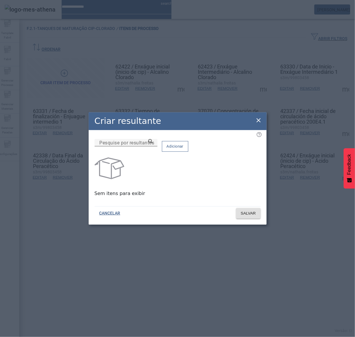
click at [153, 146] on input "Pesquise por resultantes" at bounding box center [125, 142] width 53 height 7
paste input "**********"
click at [153, 143] on icon at bounding box center [150, 141] width 4 height 4
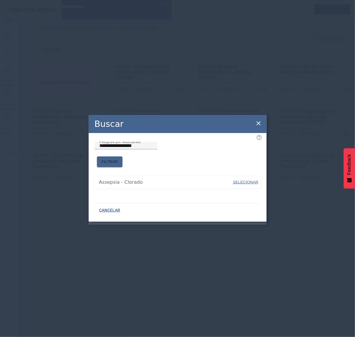
drag, startPoint x: 177, startPoint y: 163, endPoint x: 216, endPoint y: 179, distance: 41.6
drag, startPoint x: 241, startPoint y: 180, endPoint x: 239, endPoint y: 165, distance: 14.9
click at [241, 180] on span "SELECIONAR" at bounding box center [245, 182] width 25 height 4
type input "**********"
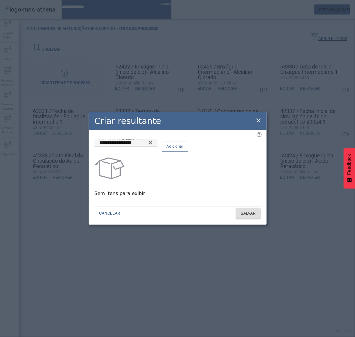
click at [183, 149] on span "Adicionar" at bounding box center [174, 146] width 17 height 6
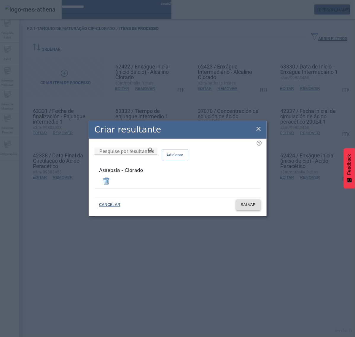
click at [249, 205] on span "SALVAR" at bounding box center [248, 205] width 15 height 6
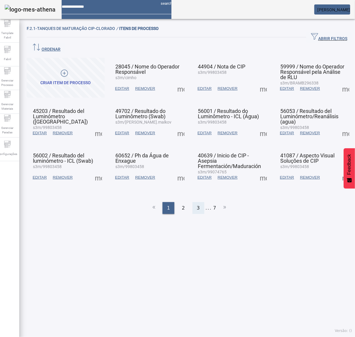
click at [193, 202] on div "3" at bounding box center [198, 208] width 12 height 12
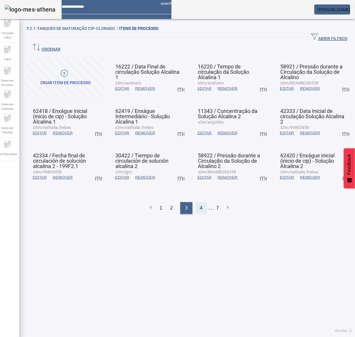
click at [200, 204] on span "4" at bounding box center [201, 207] width 3 height 7
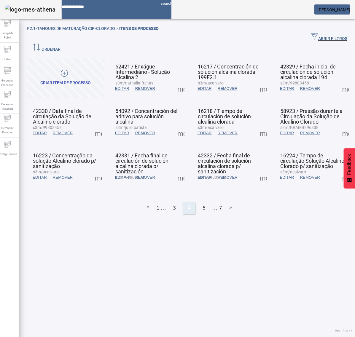
click at [198, 202] on div "5" at bounding box center [204, 208] width 12 height 12
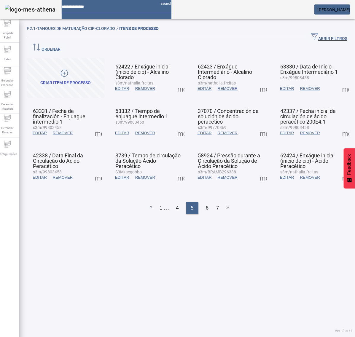
click at [176, 126] on span at bounding box center [181, 133] width 14 height 14
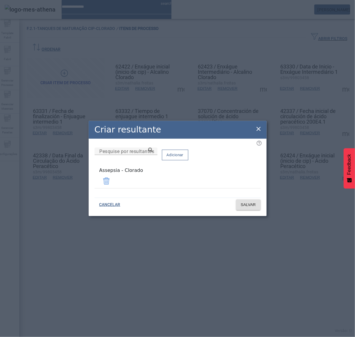
click at [258, 129] on icon at bounding box center [258, 128] width 7 height 7
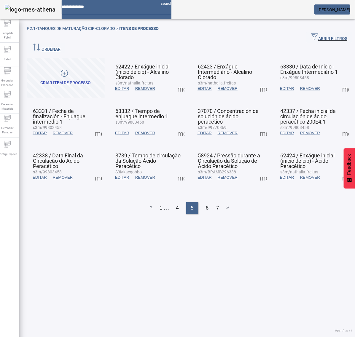
click at [258, 126] on span at bounding box center [263, 133] width 14 height 14
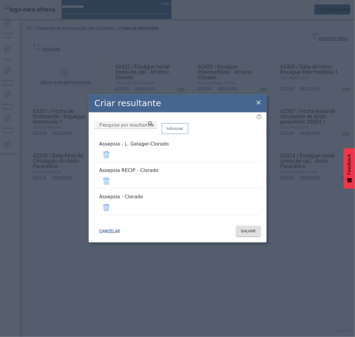
click at [113, 180] on span at bounding box center [106, 181] width 14 height 14
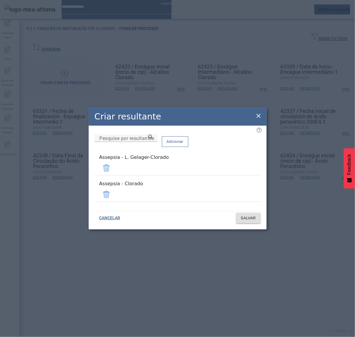
click at [113, 170] on span at bounding box center [106, 168] width 14 height 14
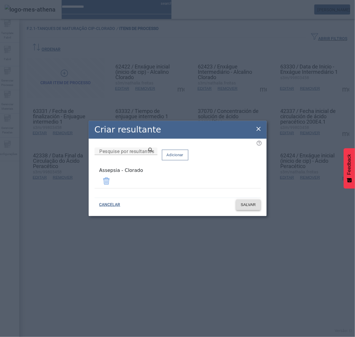
click at [245, 202] on span "SALVAR" at bounding box center [248, 205] width 15 height 6
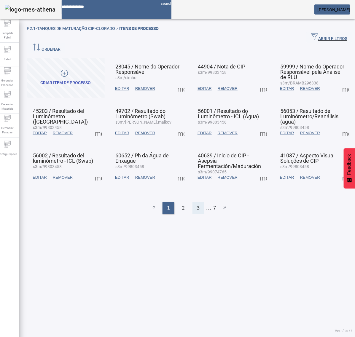
click at [193, 202] on div "3" at bounding box center [198, 208] width 12 height 12
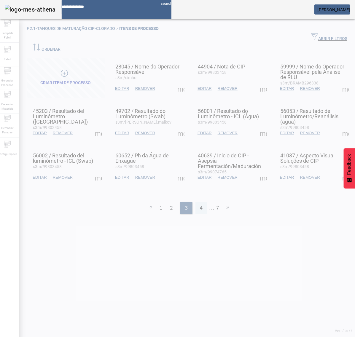
click at [200, 204] on span "4" at bounding box center [201, 207] width 3 height 7
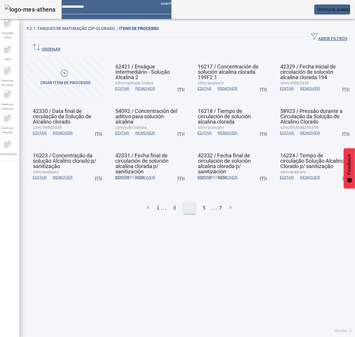
click at [198, 202] on div "5" at bounding box center [204, 208] width 12 height 12
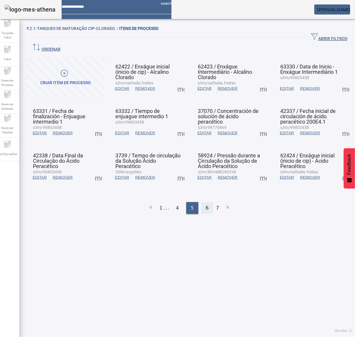
click at [206, 204] on span "6" at bounding box center [207, 207] width 3 height 7
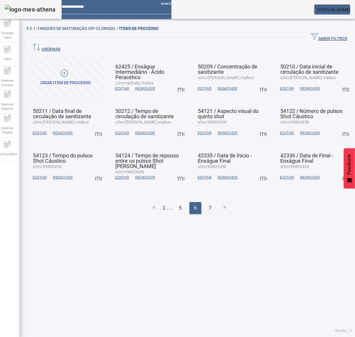
click at [190, 202] on ul "1 ... 5 6 7" at bounding box center [189, 208] width 325 height 12
click at [174, 202] on div "5" at bounding box center [180, 208] width 12 height 12
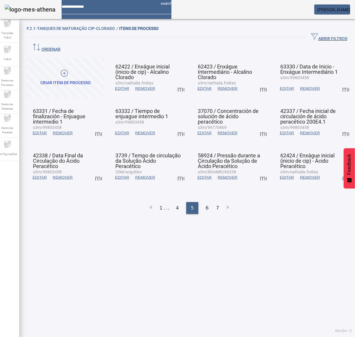
click at [261, 126] on span at bounding box center [263, 133] width 14 height 14
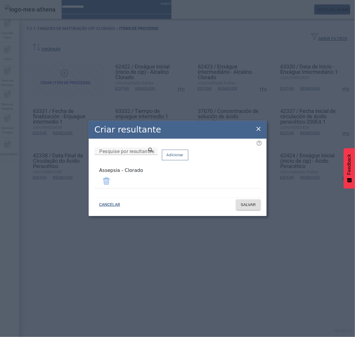
drag, startPoint x: 258, startPoint y: 128, endPoint x: 298, endPoint y: 130, distance: 40.4
click at [259, 128] on icon at bounding box center [258, 128] width 7 height 7
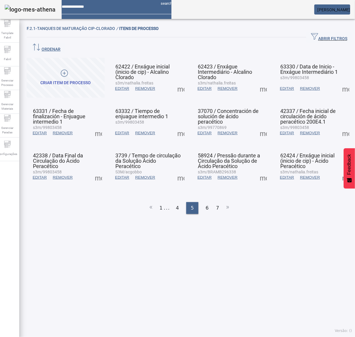
click at [339, 126] on span at bounding box center [345, 133] width 14 height 14
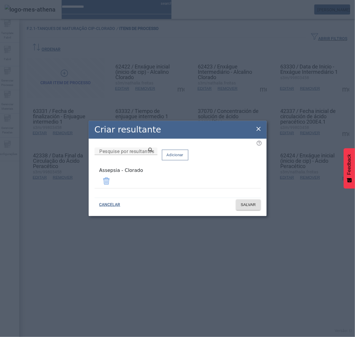
click at [260, 130] on icon at bounding box center [258, 128] width 7 height 7
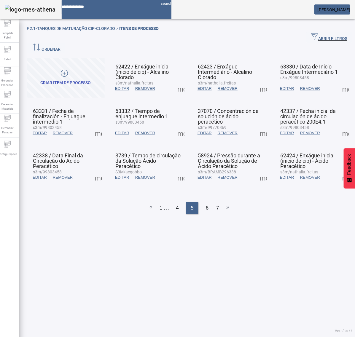
click at [101, 170] on span at bounding box center [98, 177] width 14 height 14
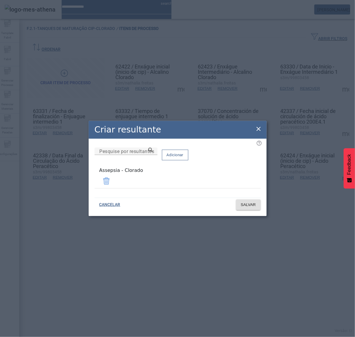
click at [259, 132] on icon at bounding box center [258, 128] width 7 height 7
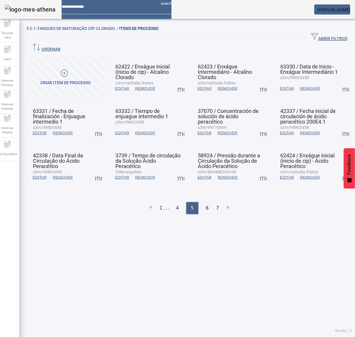
click at [175, 170] on span at bounding box center [181, 177] width 14 height 14
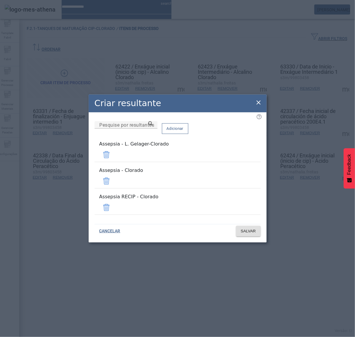
click at [113, 162] on span at bounding box center [106, 155] width 14 height 14
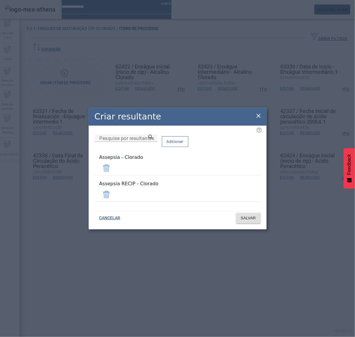
click at [113, 191] on span at bounding box center [106, 194] width 14 height 14
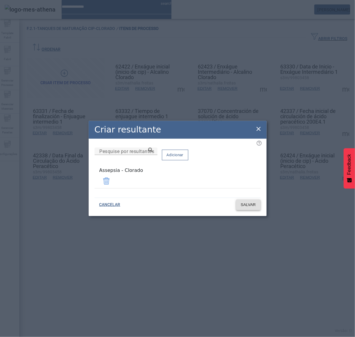
click at [252, 207] on span at bounding box center [248, 205] width 25 height 14
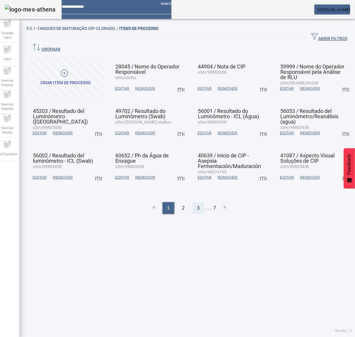
click at [198, 202] on div "3" at bounding box center [198, 208] width 12 height 12
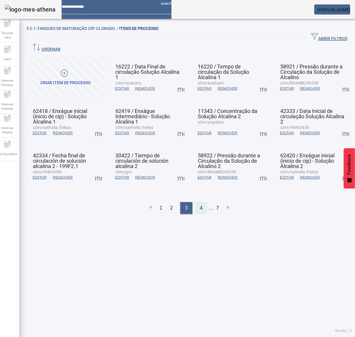
click at [200, 204] on span "4" at bounding box center [201, 207] width 3 height 7
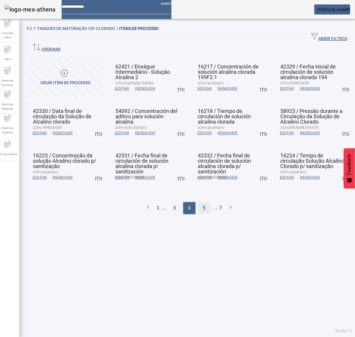
click at [198, 202] on div "5" at bounding box center [204, 208] width 12 height 12
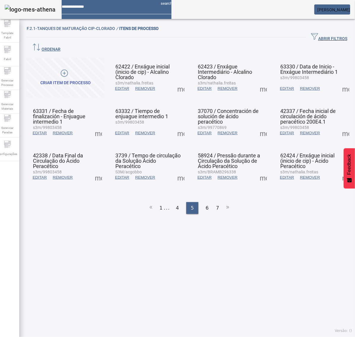
click at [177, 170] on span at bounding box center [181, 177] width 14 height 14
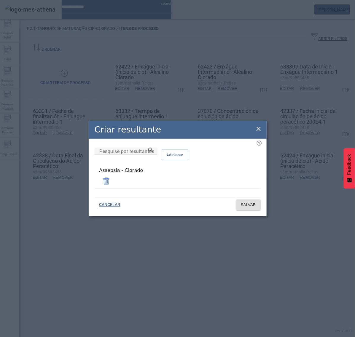
drag, startPoint x: 255, startPoint y: 129, endPoint x: 256, endPoint y: 136, distance: 6.6
click at [256, 130] on icon at bounding box center [258, 128] width 7 height 7
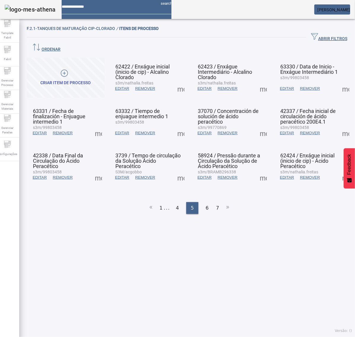
click at [259, 170] on span at bounding box center [263, 177] width 14 height 14
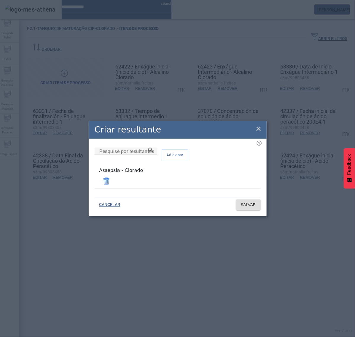
click at [259, 131] on icon at bounding box center [258, 129] width 4 height 4
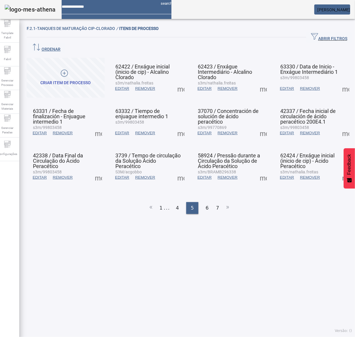
click at [338, 170] on span at bounding box center [345, 177] width 14 height 14
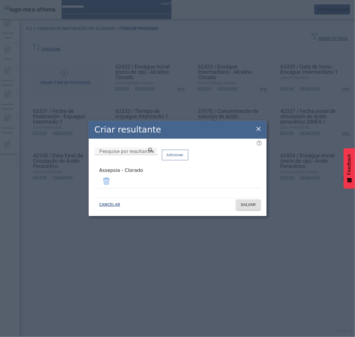
click at [260, 131] on icon at bounding box center [258, 128] width 7 height 7
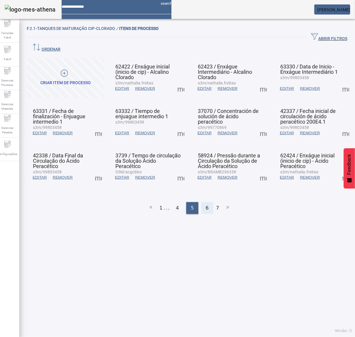
click at [206, 202] on div "6" at bounding box center [207, 208] width 12 height 12
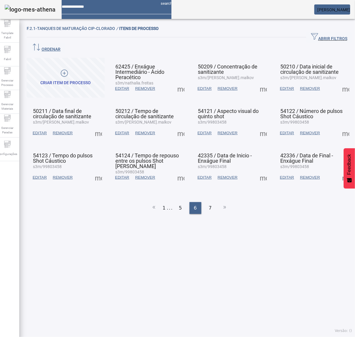
click at [178, 81] on span at bounding box center [181, 88] width 14 height 14
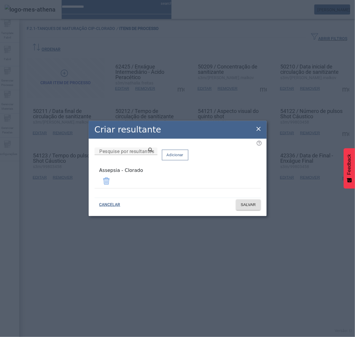
drag, startPoint x: 256, startPoint y: 125, endPoint x: 258, endPoint y: 128, distance: 3.5
click at [255, 125] on div "Criar resultante" at bounding box center [178, 130] width 178 height 18
click at [259, 131] on icon at bounding box center [258, 129] width 4 height 4
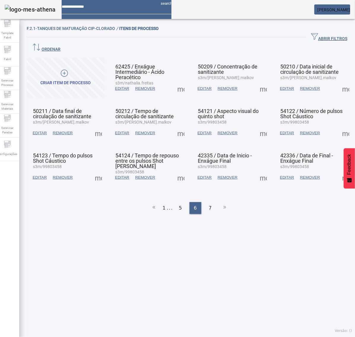
click at [258, 81] on span at bounding box center [263, 88] width 14 height 14
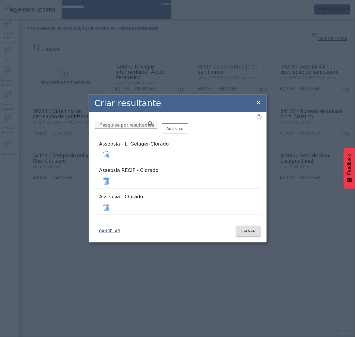
drag, startPoint x: 243, startPoint y: 182, endPoint x: 243, endPoint y: 176, distance: 6.5
click at [113, 181] on span at bounding box center [106, 181] width 14 height 14
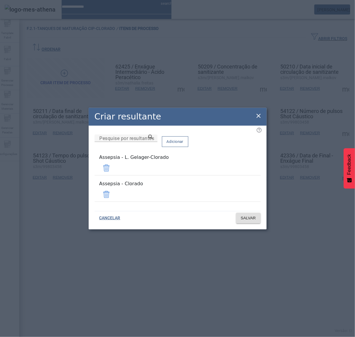
click at [113, 168] on span at bounding box center [106, 168] width 14 height 14
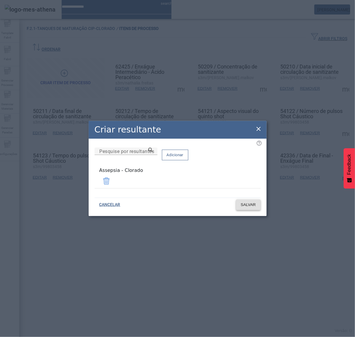
click at [249, 204] on span "SALVAR" at bounding box center [248, 205] width 15 height 6
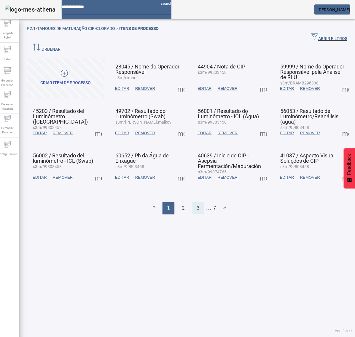
click at [197, 204] on span "3" at bounding box center [198, 207] width 3 height 7
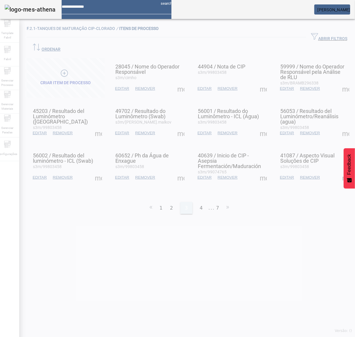
click at [200, 204] on span "4" at bounding box center [201, 207] width 3 height 7
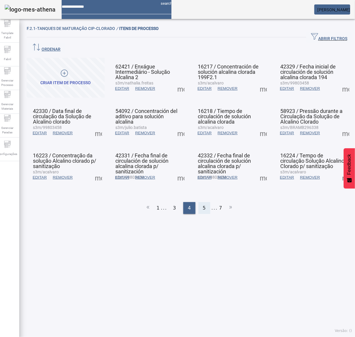
click at [203, 204] on span "5" at bounding box center [204, 207] width 3 height 7
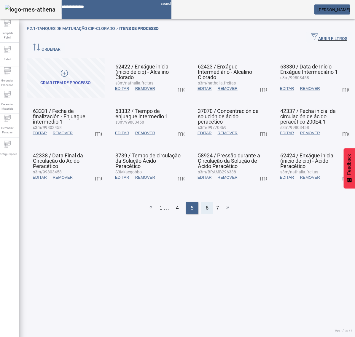
click at [206, 204] on span "6" at bounding box center [207, 207] width 3 height 7
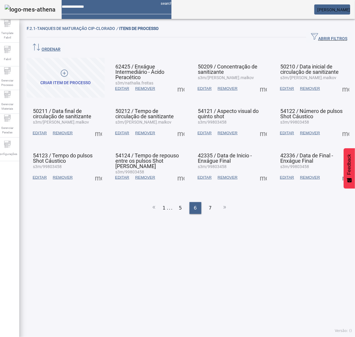
click at [260, 81] on span at bounding box center [263, 88] width 14 height 14
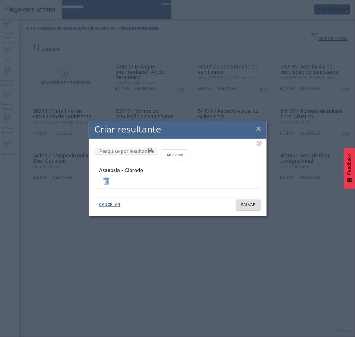
drag, startPoint x: 255, startPoint y: 128, endPoint x: 273, endPoint y: 113, distance: 23.1
click at [257, 128] on icon at bounding box center [258, 128] width 7 height 7
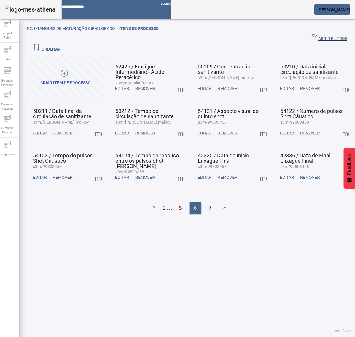
click at [338, 81] on span at bounding box center [345, 88] width 14 height 14
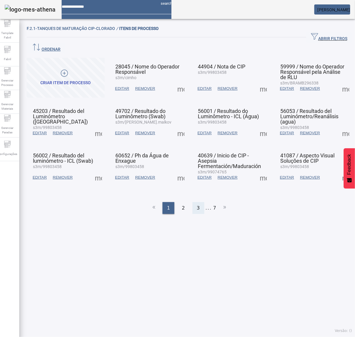
click at [197, 204] on span "3" at bounding box center [198, 207] width 3 height 7
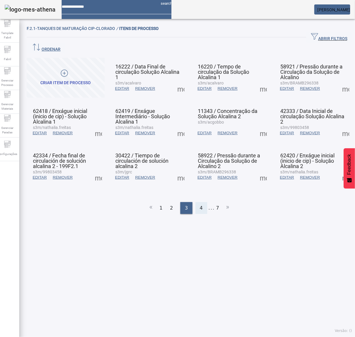
click at [200, 204] on span "4" at bounding box center [201, 207] width 3 height 7
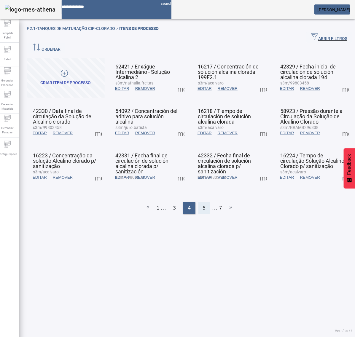
click at [203, 204] on span "5" at bounding box center [204, 207] width 3 height 7
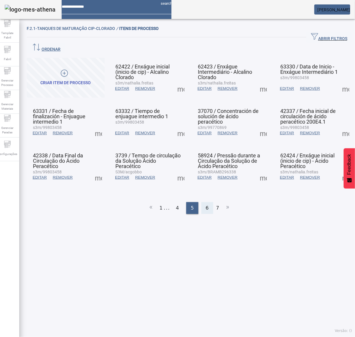
click at [202, 202] on div "6" at bounding box center [207, 208] width 12 height 12
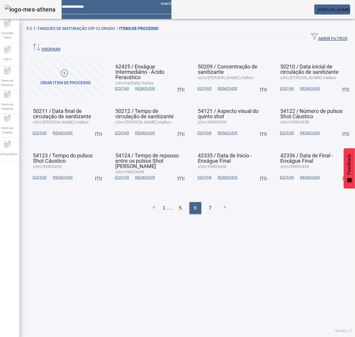
click at [338, 81] on span at bounding box center [345, 88] width 14 height 14
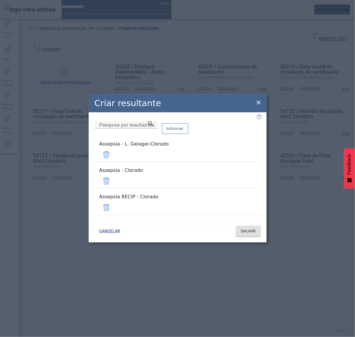
click at [113, 162] on span at bounding box center [106, 155] width 14 height 14
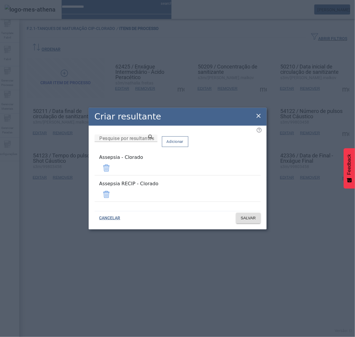
click at [113, 190] on span at bounding box center [106, 194] width 14 height 14
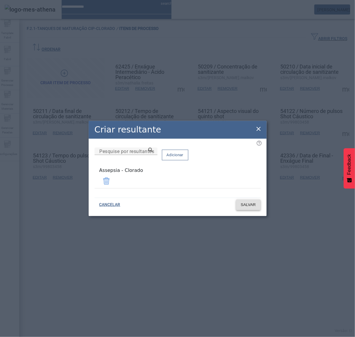
click at [256, 206] on span at bounding box center [248, 205] width 25 height 14
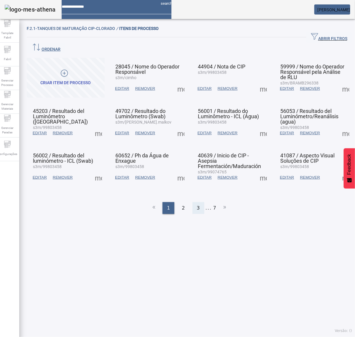
click at [197, 204] on span "3" at bounding box center [198, 207] width 3 height 7
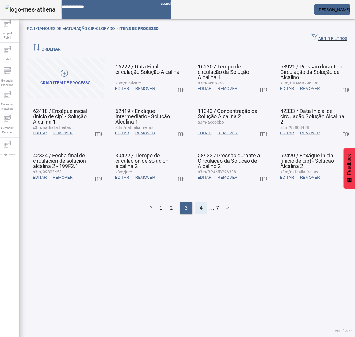
click at [196, 202] on div "4" at bounding box center [201, 208] width 12 height 12
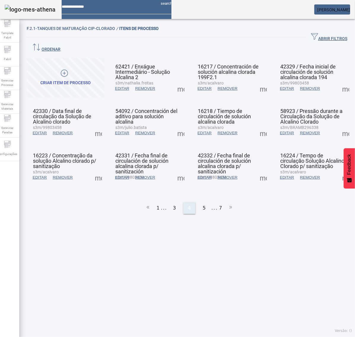
click at [198, 202] on div "5" at bounding box center [204, 208] width 12 height 12
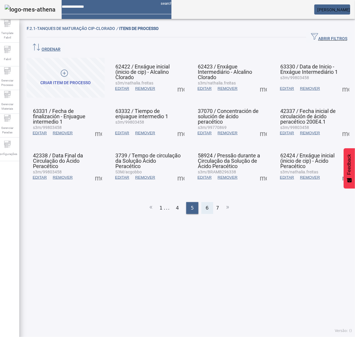
click at [202, 202] on div "6" at bounding box center [207, 208] width 12 height 12
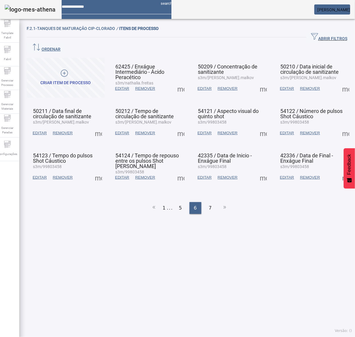
click at [338, 81] on span at bounding box center [345, 88] width 14 height 14
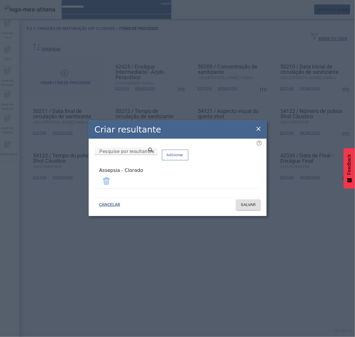
click at [259, 129] on icon at bounding box center [258, 129] width 4 height 4
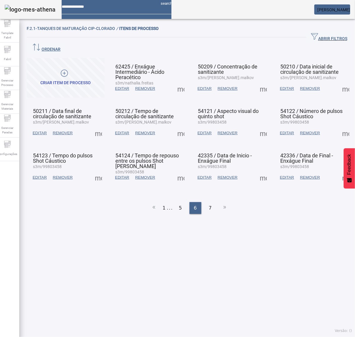
click at [98, 126] on span at bounding box center [98, 133] width 14 height 14
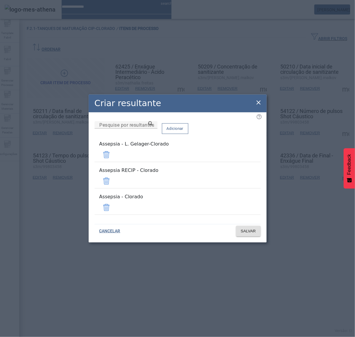
click at [113, 160] on span at bounding box center [106, 155] width 14 height 14
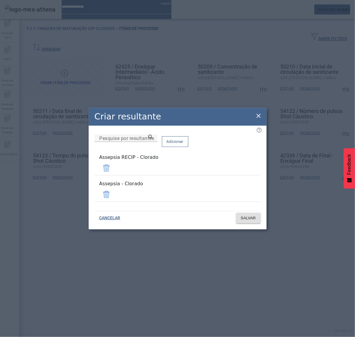
drag, startPoint x: 245, startPoint y: 168, endPoint x: 247, endPoint y: 175, distance: 7.6
click at [113, 168] on span at bounding box center [106, 168] width 14 height 14
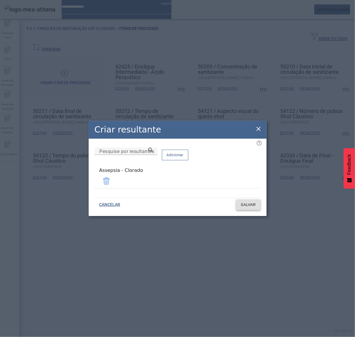
click at [251, 202] on span "SALVAR" at bounding box center [248, 205] width 15 height 6
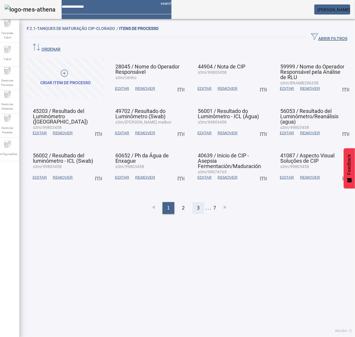
click at [193, 202] on div "3" at bounding box center [198, 208] width 12 height 12
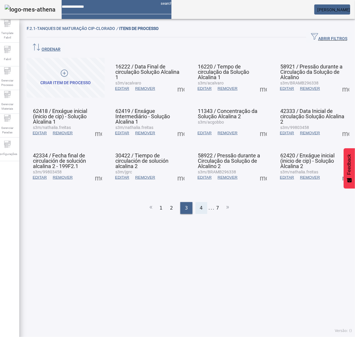
click at [200, 204] on span "4" at bounding box center [201, 207] width 3 height 7
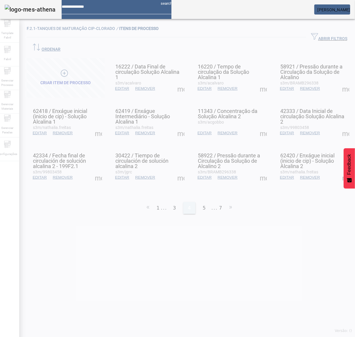
click at [199, 202] on div "5" at bounding box center [204, 208] width 12 height 12
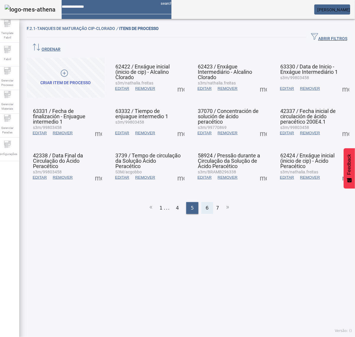
click at [201, 202] on div "6" at bounding box center [207, 208] width 12 height 12
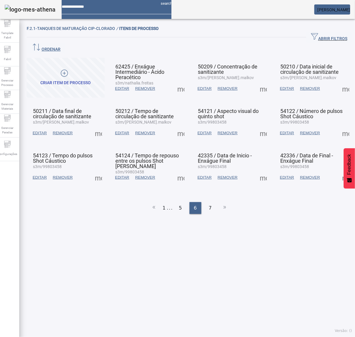
click at [177, 126] on span at bounding box center [181, 133] width 14 height 14
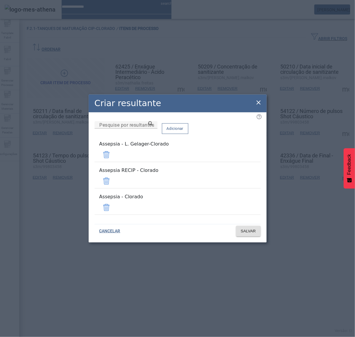
click at [113, 162] on span at bounding box center [106, 155] width 14 height 14
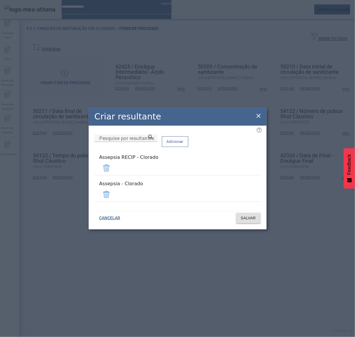
click at [113, 172] on span at bounding box center [106, 168] width 14 height 14
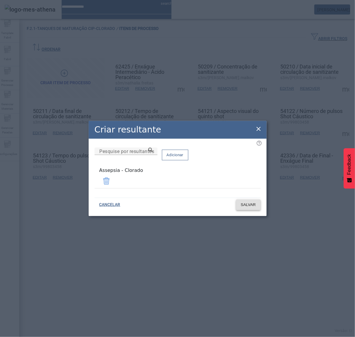
click at [244, 205] on span "SALVAR" at bounding box center [248, 205] width 15 height 6
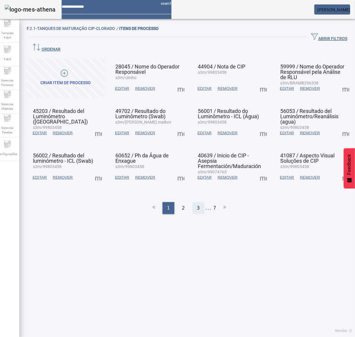
click at [197, 202] on div "3" at bounding box center [198, 208] width 12 height 12
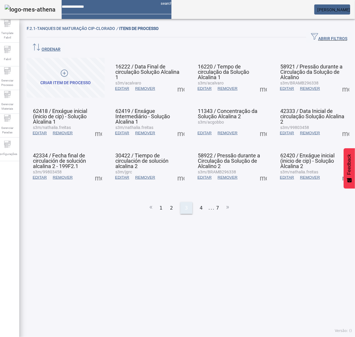
click at [200, 204] on span "4" at bounding box center [201, 207] width 3 height 7
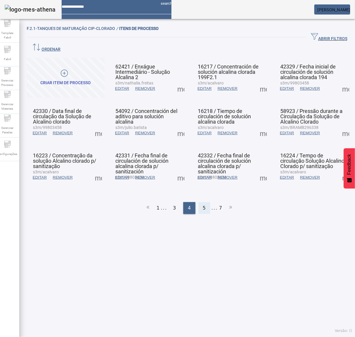
click at [198, 202] on div "5" at bounding box center [204, 208] width 12 height 12
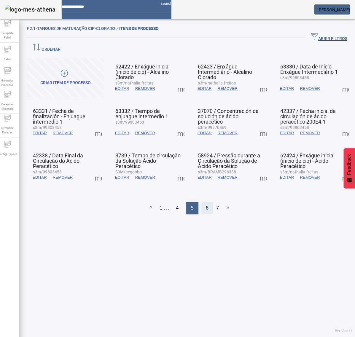
click at [206, 204] on span "6" at bounding box center [207, 207] width 3 height 7
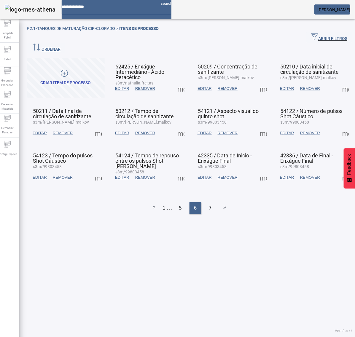
click at [179, 126] on span at bounding box center [181, 133] width 14 height 14
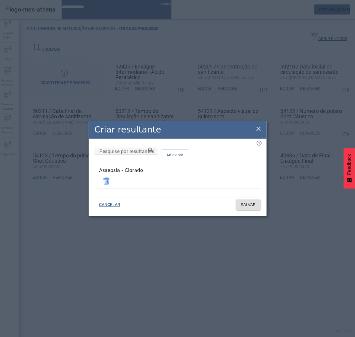
click at [258, 129] on icon at bounding box center [258, 128] width 7 height 7
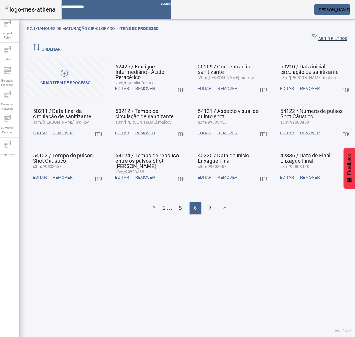
click at [256, 126] on span at bounding box center [263, 133] width 14 height 14
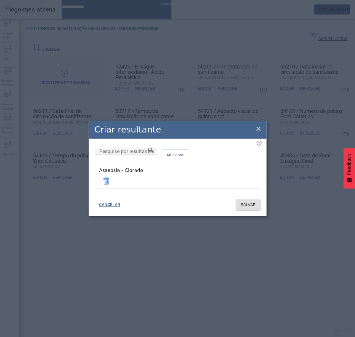
click at [258, 130] on icon at bounding box center [258, 128] width 7 height 7
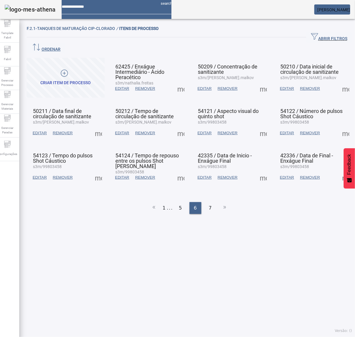
click at [194, 202] on ul "1 ... 5 6 7" at bounding box center [189, 208] width 325 height 12
click at [338, 126] on span at bounding box center [345, 133] width 14 height 14
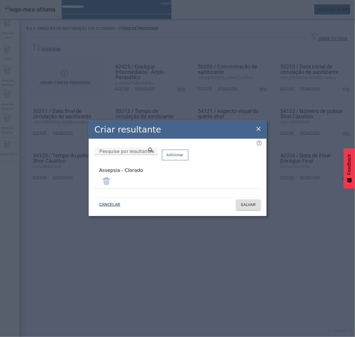
drag, startPoint x: 259, startPoint y: 133, endPoint x: 255, endPoint y: 132, distance: 3.9
click at [259, 132] on icon at bounding box center [258, 128] width 7 height 7
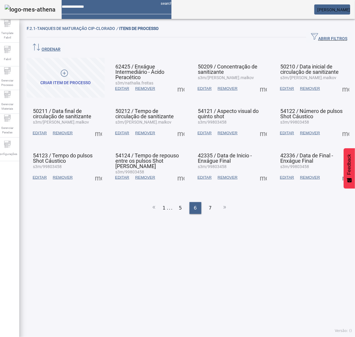
click at [100, 170] on span at bounding box center [98, 177] width 14 height 14
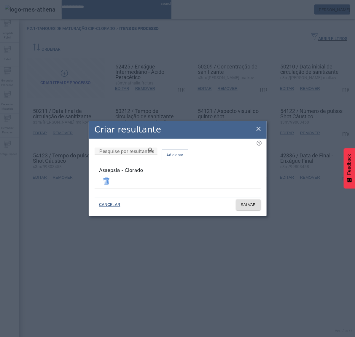
click at [255, 130] on icon at bounding box center [258, 128] width 7 height 7
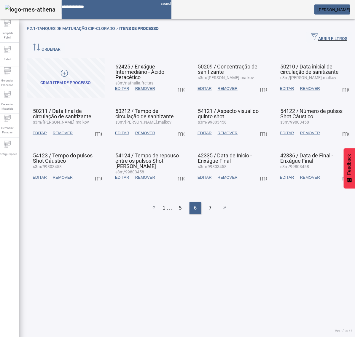
click at [176, 170] on span at bounding box center [181, 177] width 14 height 14
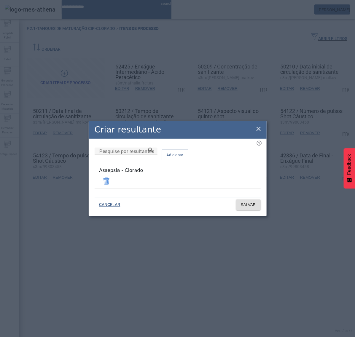
drag, startPoint x: 259, startPoint y: 129, endPoint x: 255, endPoint y: 143, distance: 14.2
click at [260, 129] on icon at bounding box center [258, 128] width 7 height 7
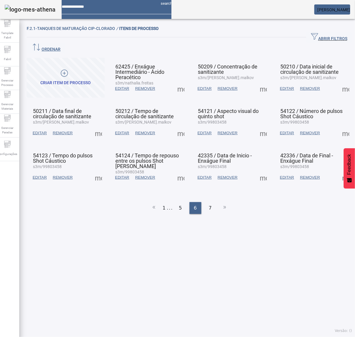
click at [256, 170] on span at bounding box center [263, 177] width 14 height 14
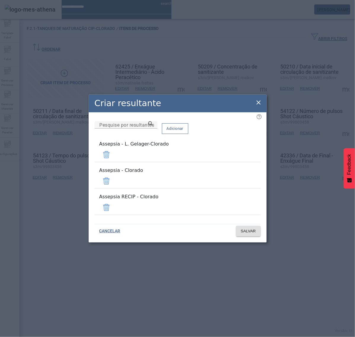
click at [113, 162] on span at bounding box center [106, 155] width 14 height 14
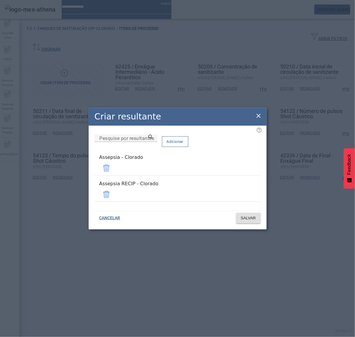
click at [113, 190] on span at bounding box center [106, 194] width 14 height 14
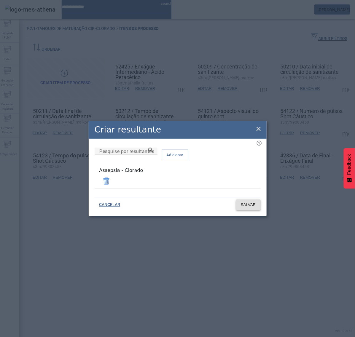
click at [255, 204] on span "SALVAR" at bounding box center [248, 205] width 15 height 6
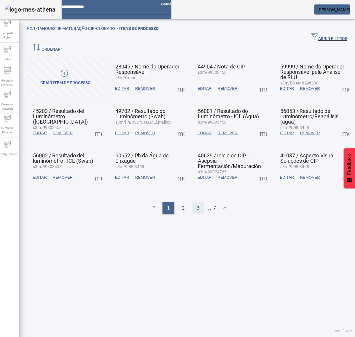
click at [197, 204] on span "3" at bounding box center [198, 207] width 3 height 7
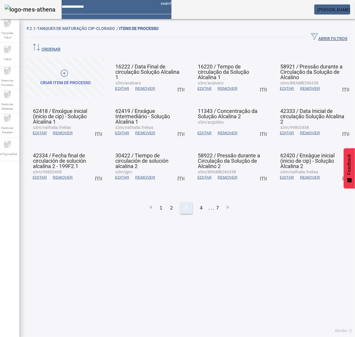
click at [195, 202] on div "4" at bounding box center [201, 208] width 12 height 12
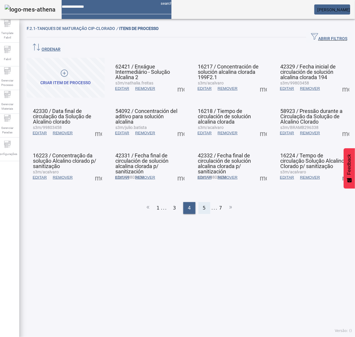
click at [198, 202] on div "5" at bounding box center [204, 208] width 12 height 12
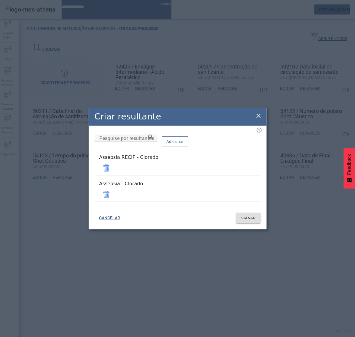
drag, startPoint x: 242, startPoint y: 172, endPoint x: 243, endPoint y: 182, distance: 10.5
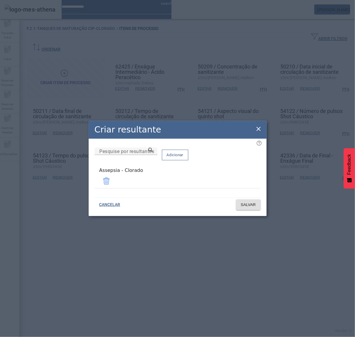
drag, startPoint x: 258, startPoint y: 130, endPoint x: 256, endPoint y: 138, distance: 7.6
drag, startPoint x: 257, startPoint y: 128, endPoint x: 270, endPoint y: 137, distance: 16.0
drag, startPoint x: 262, startPoint y: 130, endPoint x: 251, endPoint y: 132, distance: 11.7
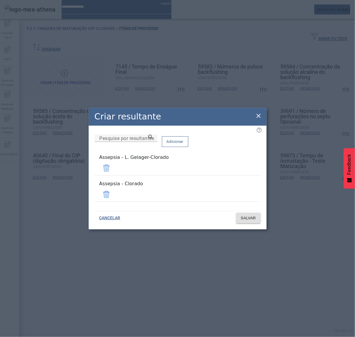
drag, startPoint x: 242, startPoint y: 168, endPoint x: 245, endPoint y: 173, distance: 5.7
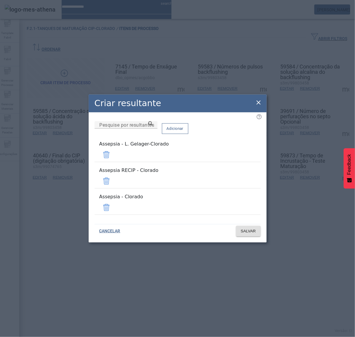
drag, startPoint x: 242, startPoint y: 180, endPoint x: 242, endPoint y: 177, distance: 3.3
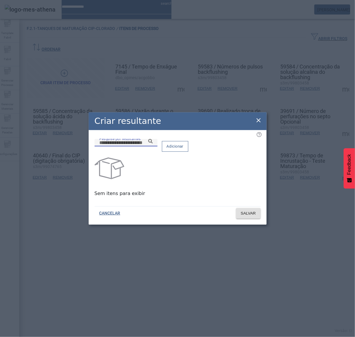
paste input "**********"
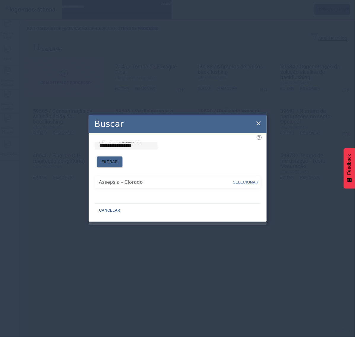
drag, startPoint x: 245, startPoint y: 178, endPoint x: 243, endPoint y: 175, distance: 3.7
type input "**********"
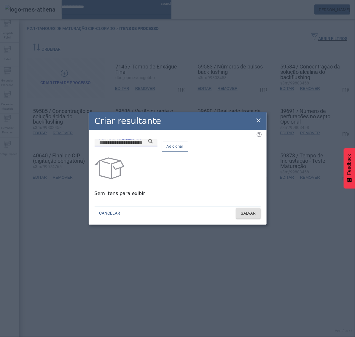
paste input "**********"
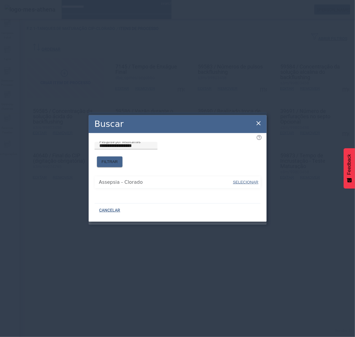
type input "**********"
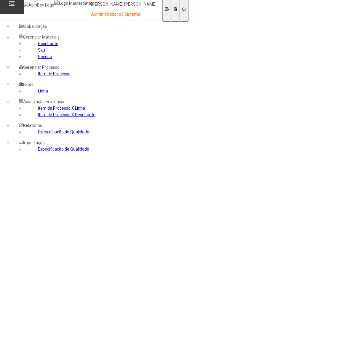
click at [38, 93] on link "Linha" at bounding box center [43, 91] width 10 height 5
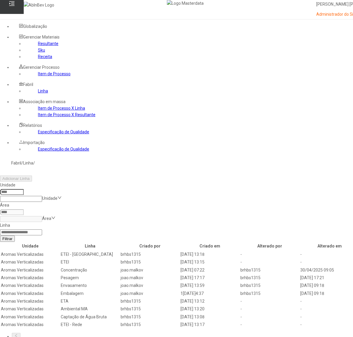
click at [24, 189] on input at bounding box center [12, 192] width 24 height 6
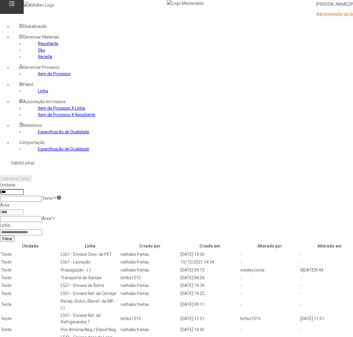
type input "***"
drag, startPoint x: 301, startPoint y: 78, endPoint x: 304, endPoint y: 76, distance: 3.1
click at [42, 229] on input at bounding box center [21, 232] width 42 height 6
type input "******"
click at [0, 235] on button "Filtrar" at bounding box center [7, 238] width 15 height 6
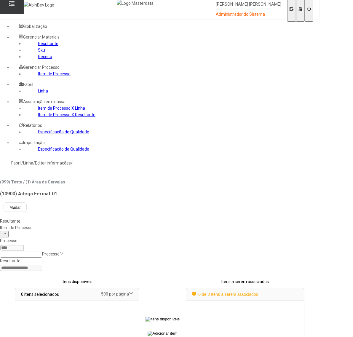
click at [136, 224] on div "Item de Processo" at bounding box center [159, 227] width 319 height 7
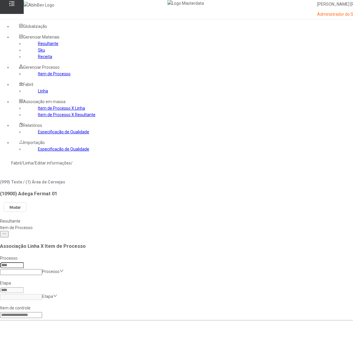
click at [24, 262] on input at bounding box center [12, 265] width 24 height 6
type input "***"
click at [42, 294] on input at bounding box center [21, 297] width 42 height 6
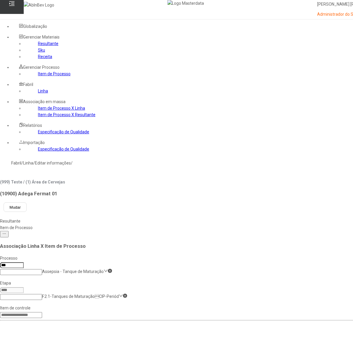
click at [38, 76] on link "Item de Processo" at bounding box center [54, 73] width 33 height 5
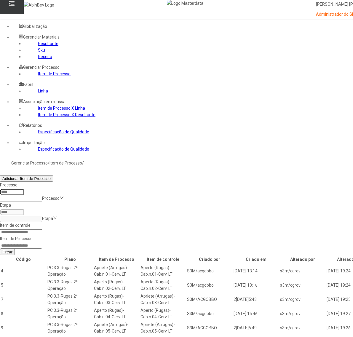
click at [42, 243] on input at bounding box center [21, 246] width 42 height 6
type input "*****"
click at [0, 249] on button "Filtrar" at bounding box center [7, 252] width 15 height 6
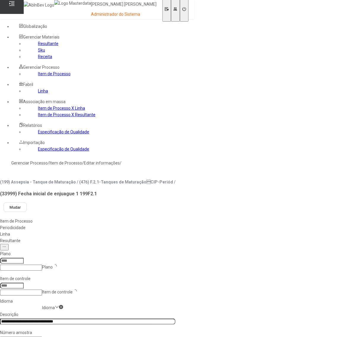
type input "***"
type input "****"
click at [125, 318] on input "**********" at bounding box center [87, 321] width 175 height 6
drag, startPoint x: 102, startPoint y: 117, endPoint x: 105, endPoint y: 120, distance: 4.0
click at [53, 305] on nz-select-item "es-ES" at bounding box center [47, 307] width 11 height 5
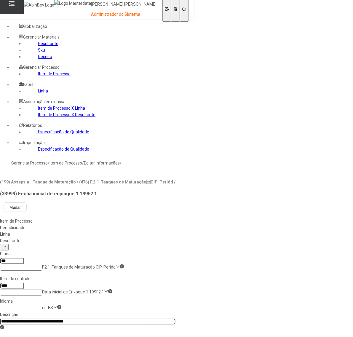
drag, startPoint x: 102, startPoint y: 131, endPoint x: 112, endPoint y: 129, distance: 10.2
click at [34, 337] on div "pt-BR" at bounding box center [17, 340] width 34 height 7
click at [128, 318] on input "**********" at bounding box center [87, 321] width 175 height 6
type input "**********"
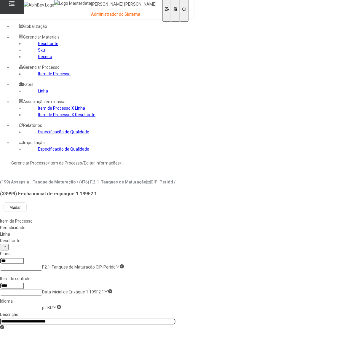
click at [168, 231] on div "Linha" at bounding box center [87, 234] width 175 height 7
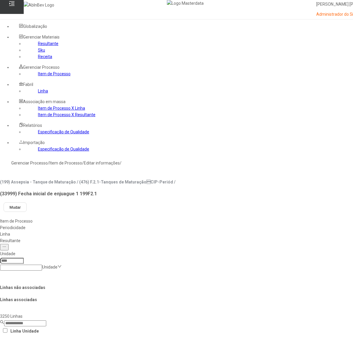
click at [200, 237] on div "Resultante" at bounding box center [209, 240] width 419 height 7
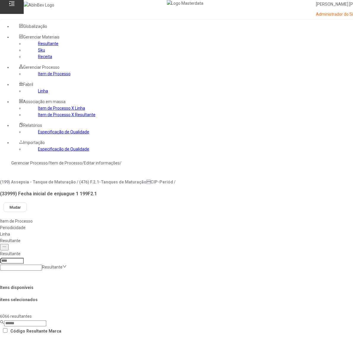
click at [38, 76] on link "Item de Processo" at bounding box center [54, 73] width 33 height 5
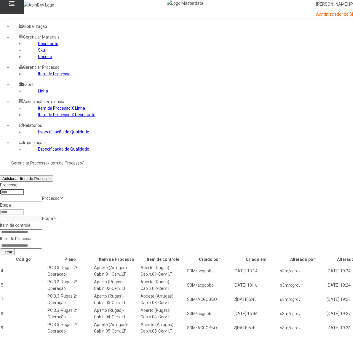
click at [42, 243] on input at bounding box center [21, 246] width 42 height 6
type input "*****"
click at [0, 249] on button "Filtrar" at bounding box center [7, 252] width 15 height 6
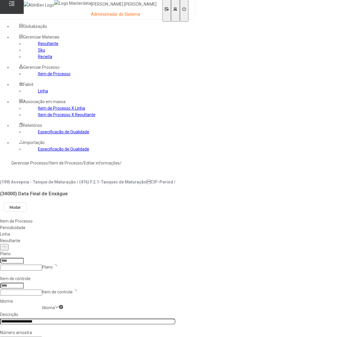
type input "***"
type input "****"
click at [128, 318] on input "**********" at bounding box center [87, 321] width 175 height 6
click at [53, 305] on nz-select-item "pt-BR" at bounding box center [47, 307] width 11 height 5
click at [34, 337] on div "pt-BR" at bounding box center [17, 340] width 34 height 7
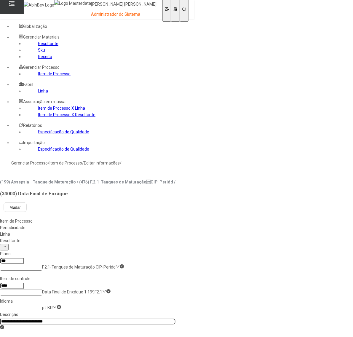
click at [53, 305] on nz-select-item "pt-BR" at bounding box center [47, 307] width 11 height 5
click at [129, 318] on input "**********" at bounding box center [87, 321] width 175 height 6
type input "**********"
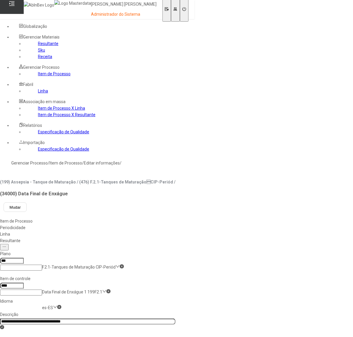
click at [171, 231] on div "Linha" at bounding box center [87, 234] width 175 height 7
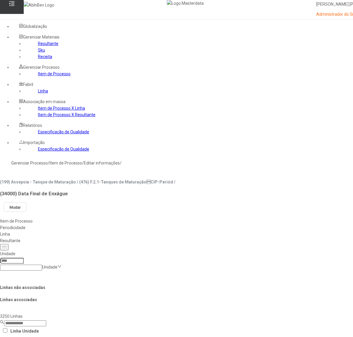
click at [38, 76] on link "Item de Processo" at bounding box center [54, 73] width 33 height 5
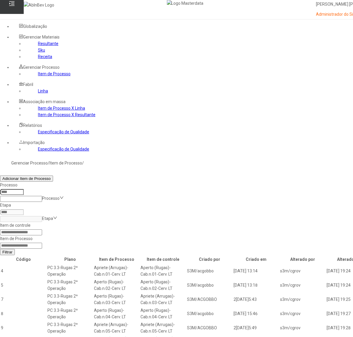
click at [42, 243] on input at bounding box center [21, 246] width 42 height 6
type input "*****"
click at [0, 249] on button "Filtrar" at bounding box center [7, 252] width 15 height 6
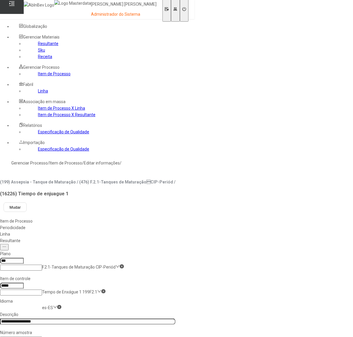
click at [53, 305] on nz-select-item "es-ES" at bounding box center [47, 307] width 11 height 5
click at [127, 318] on input "**********" at bounding box center [87, 321] width 175 height 6
drag, startPoint x: 112, startPoint y: 117, endPoint x: 110, endPoint y: 122, distance: 5.0
click at [53, 305] on nz-select-item "es-ES" at bounding box center [47, 307] width 11 height 5
click at [34, 337] on div "pt-BR" at bounding box center [17, 340] width 34 height 7
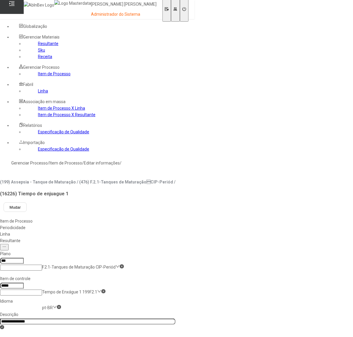
click at [129, 318] on input "**********" at bounding box center [87, 321] width 175 height 6
type input "**********"
drag, startPoint x: 176, startPoint y: 78, endPoint x: 171, endPoint y: 76, distance: 5.4
click at [174, 231] on div "Linha" at bounding box center [87, 234] width 175 height 7
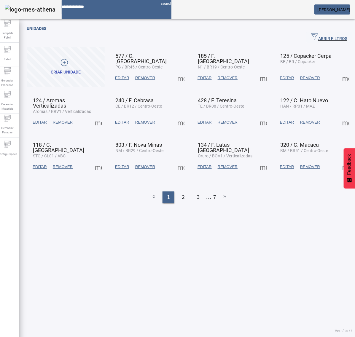
click at [211, 264] on div "Unidades ABRIR FILTROS Pesquise por Código descrição ou sigla LIMPAR FILTRAR Cr…" at bounding box center [189, 179] width 340 height 315
click at [16, 94] on div "Gerenciar Materiais" at bounding box center [8, 102] width 24 height 24
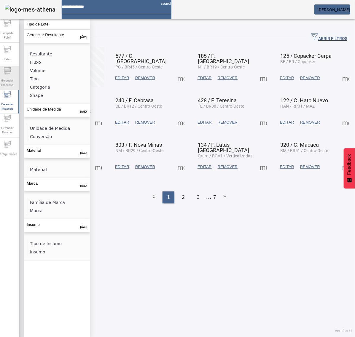
click at [15, 82] on span "Gerenciar Processo" at bounding box center [8, 82] width 18 height 12
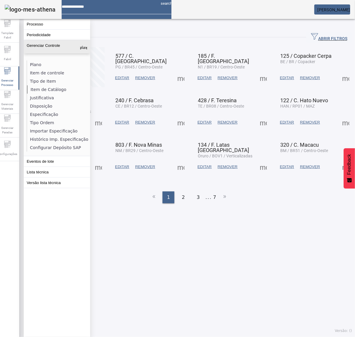
click at [46, 88] on li "Item de Catálogo" at bounding box center [58, 89] width 63 height 8
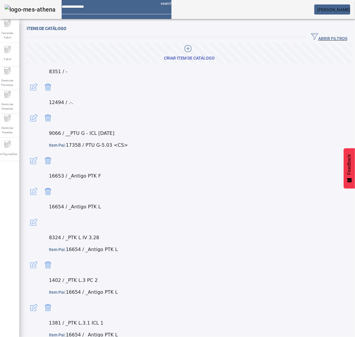
click at [335, 33] on span "button" at bounding box center [329, 37] width 46 height 14
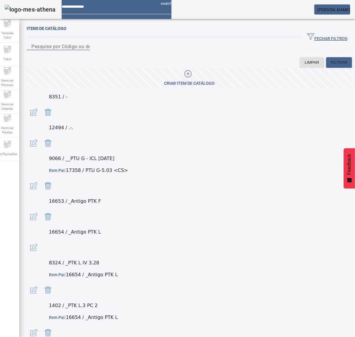
click at [85, 50] on div "Pesquise por Código ou descrição" at bounding box center [57, 46] width 53 height 7
paste input "**********"
click at [51, 50] on input "**********" at bounding box center [57, 46] width 53 height 7
click at [83, 50] on input "**********" at bounding box center [57, 46] width 53 height 7
type input "**********"
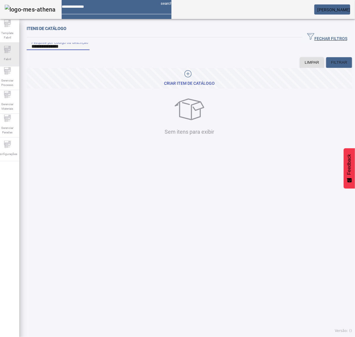
drag, startPoint x: 68, startPoint y: 54, endPoint x: 11, endPoint y: 57, distance: 57.5
click at [11, 57] on div "**********" at bounding box center [177, 168] width 363 height 337
click at [191, 79] on div at bounding box center [188, 74] width 48 height 9
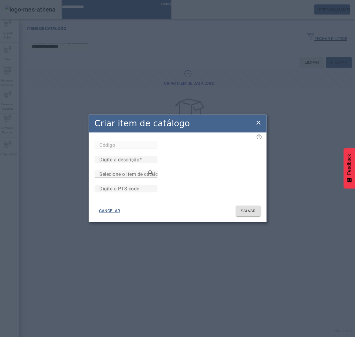
click at [153, 156] on input "Digite a descrição" at bounding box center [125, 159] width 53 height 7
paste input "**********"
type input "**********"
click at [258, 218] on span at bounding box center [248, 211] width 25 height 14
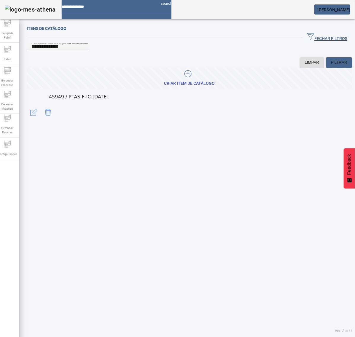
click at [182, 86] on div "CRIAR ITEM DE CATÁLOGO" at bounding box center [189, 84] width 51 height 6
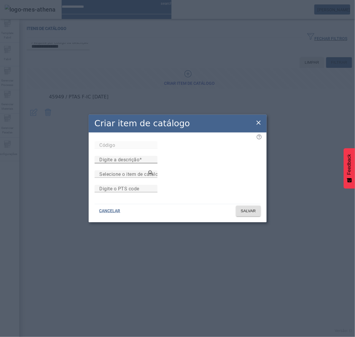
click at [139, 157] on mat-label "Digite a descrição" at bounding box center [119, 160] width 40 height 6
click at [153, 156] on input "Digite a descrição" at bounding box center [125, 159] width 53 height 7
paste input "**********"
type input "**********"
click at [247, 214] on span "SALVAR" at bounding box center [248, 211] width 15 height 6
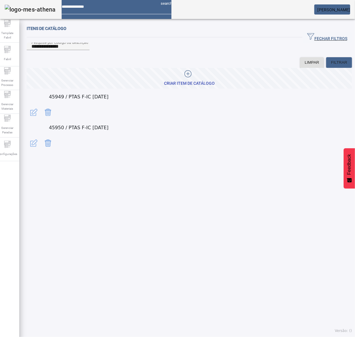
click at [190, 86] on div "CRIAR ITEM DE CATÁLOGO" at bounding box center [189, 84] width 51 height 6
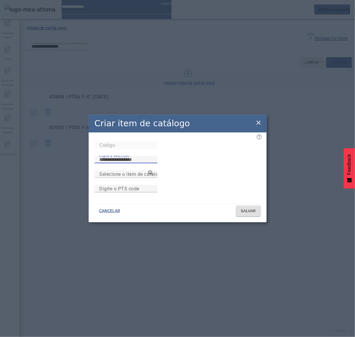
click at [153, 156] on input "Digite a descrição" at bounding box center [125, 159] width 53 height 7
paste input "**********"
type input "**********"
click at [256, 217] on span at bounding box center [248, 211] width 25 height 14
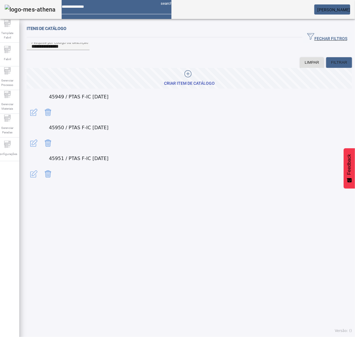
click at [191, 79] on div at bounding box center [188, 74] width 48 height 9
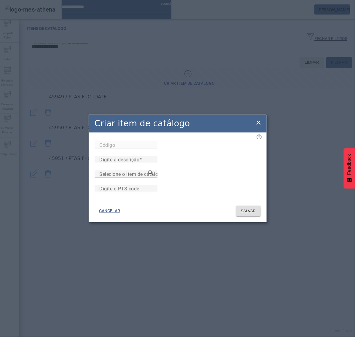
click at [139, 157] on mat-label "Digite a descrição" at bounding box center [119, 160] width 40 height 6
click at [153, 156] on input "Digite a descrição" at bounding box center [125, 159] width 53 height 7
paste input "**********"
type input "**********"
click at [253, 214] on span "SALVAR" at bounding box center [248, 211] width 15 height 6
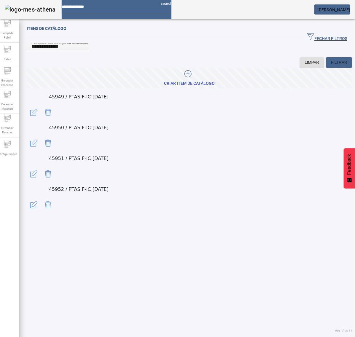
click at [41, 113] on span "button" at bounding box center [34, 112] width 14 height 14
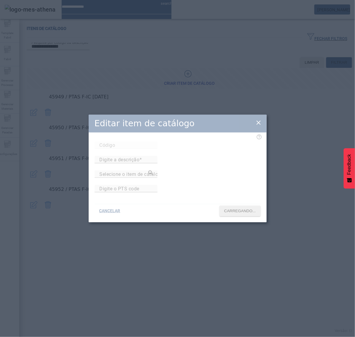
type input "*****"
type input "**********"
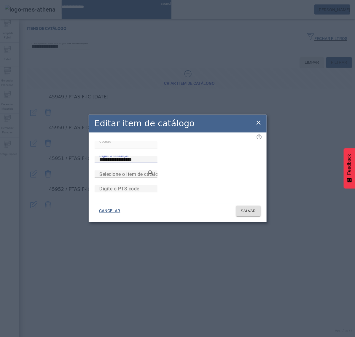
click at [153, 156] on input "**********" at bounding box center [125, 159] width 53 height 7
drag, startPoint x: 259, startPoint y: 116, endPoint x: 263, endPoint y: 116, distance: 4.1
click at [259, 119] on icon at bounding box center [258, 122] width 7 height 7
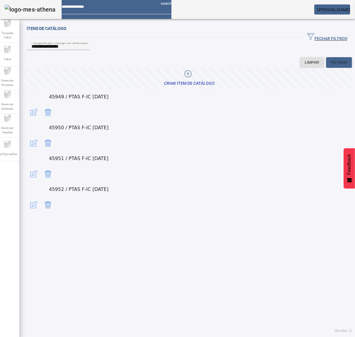
click at [41, 136] on span "button" at bounding box center [34, 143] width 14 height 14
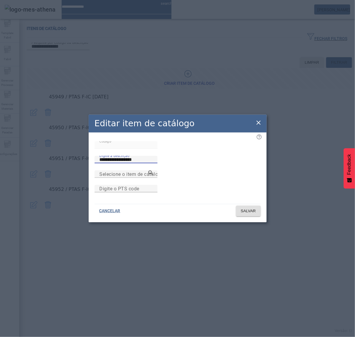
drag, startPoint x: 209, startPoint y: 144, endPoint x: 124, endPoint y: 151, distance: 85.3
click at [124, 151] on div "**********" at bounding box center [177, 155] width 166 height 29
click at [260, 119] on icon at bounding box center [258, 122] width 7 height 7
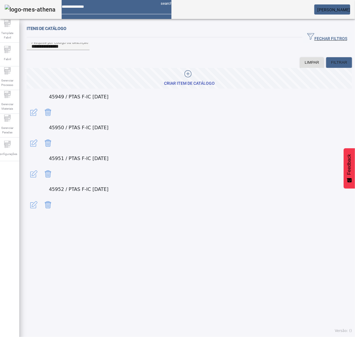
click at [41, 167] on span "button" at bounding box center [34, 174] width 14 height 14
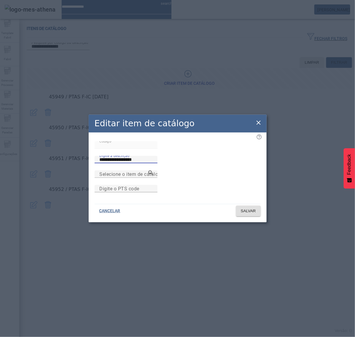
click at [120, 150] on div "**********" at bounding box center [177, 155] width 166 height 29
click at [258, 119] on icon at bounding box center [258, 122] width 7 height 7
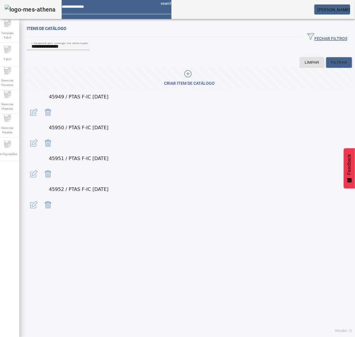
click at [41, 198] on span "button" at bounding box center [34, 205] width 14 height 14
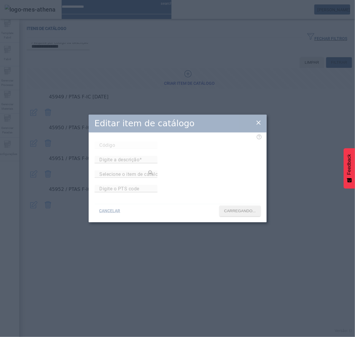
type input "*****"
type input "**********"
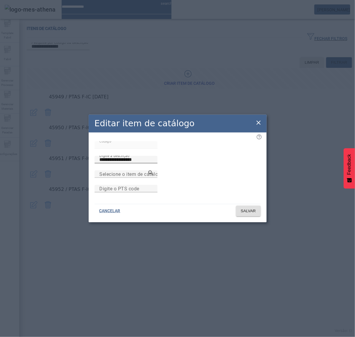
drag, startPoint x: 203, startPoint y: 142, endPoint x: 157, endPoint y: 145, distance: 46.0
click at [153, 156] on div "**********" at bounding box center [125, 159] width 53 height 7
click at [140, 149] on div "**********" at bounding box center [177, 155] width 166 height 29
drag, startPoint x: 255, startPoint y: 116, endPoint x: 354, endPoint y: 126, distance: 99.4
click at [267, 118] on div "**********" at bounding box center [177, 168] width 355 height 337
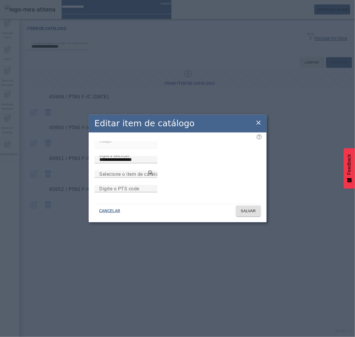
click at [255, 119] on icon at bounding box center [258, 122] width 7 height 7
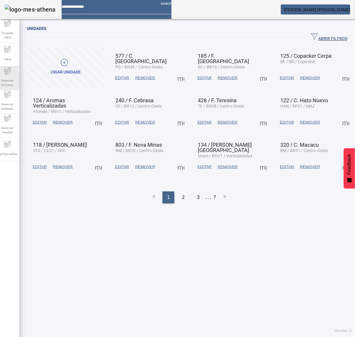
click at [16, 79] on span "Gerenciar Processo" at bounding box center [8, 82] width 18 height 12
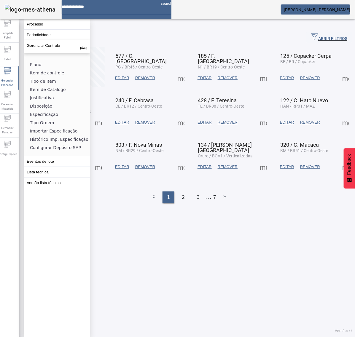
drag, startPoint x: 44, startPoint y: 113, endPoint x: 47, endPoint y: 112, distance: 3.2
click at [46, 113] on li "Especificação" at bounding box center [58, 114] width 63 height 8
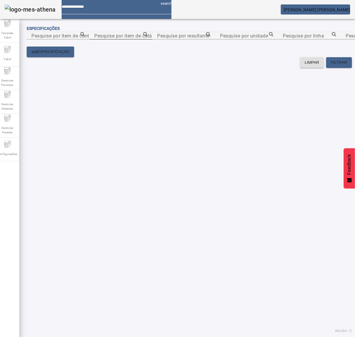
click at [162, 39] on mat-label "Pesquise por item de catálogo" at bounding box center [128, 36] width 68 height 6
click at [148, 39] on input "Pesquise por item de catálogo" at bounding box center [120, 35] width 53 height 7
click at [85, 39] on input "Pesquise por item de controle" at bounding box center [57, 35] width 53 height 7
paste input "**********"
click at [85, 36] on icon at bounding box center [82, 34] width 4 height 4
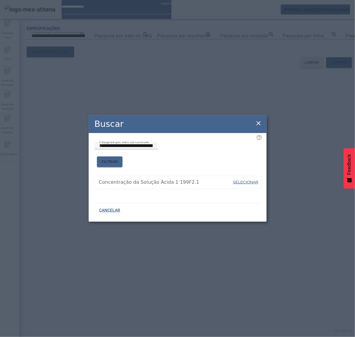
drag, startPoint x: 252, startPoint y: 182, endPoint x: 267, endPoint y: 169, distance: 20.2
click at [254, 179] on button "SELECIONAR" at bounding box center [245, 182] width 27 height 11
type input "**********"
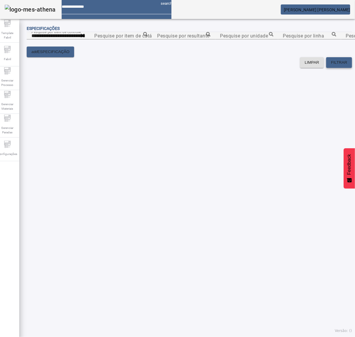
click at [326, 68] on button "FILTRAR" at bounding box center [339, 62] width 26 height 11
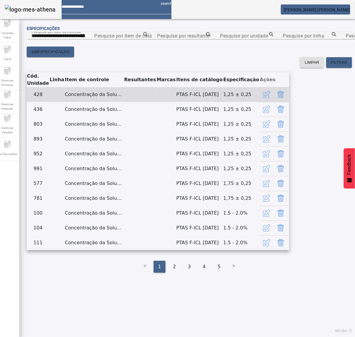
drag, startPoint x: 253, startPoint y: 181, endPoint x: 234, endPoint y: 184, distance: 19.5
click at [217, 102] on td "PTAS F-ICL 02.01.07" at bounding box center [199, 94] width 47 height 15
drag, startPoint x: 255, startPoint y: 183, endPoint x: 214, endPoint y: 184, distance: 41.5
click at [214, 102] on td "PTAS F-ICL 02.01.07" at bounding box center [199, 94] width 47 height 15
click at [270, 98] on icon "button" at bounding box center [266, 94] width 7 height 7
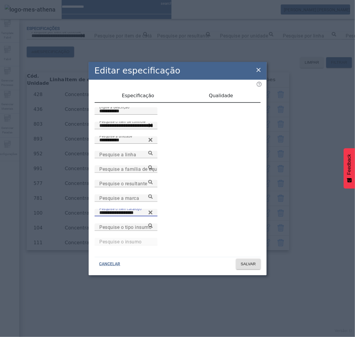
drag, startPoint x: 233, startPoint y: 211, endPoint x: 176, endPoint y: 213, distance: 57.2
click at [176, 213] on div "**********" at bounding box center [177, 208] width 166 height 29
click at [257, 70] on icon at bounding box center [258, 69] width 7 height 7
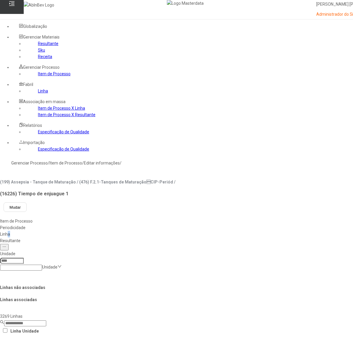
click at [38, 93] on link "Linha" at bounding box center [43, 91] width 10 height 5
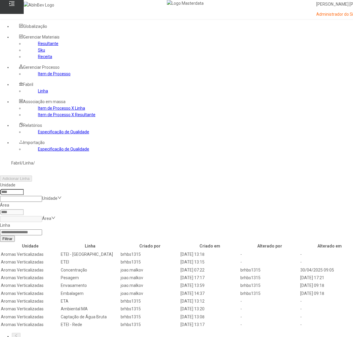
click at [24, 189] on input at bounding box center [12, 192] width 24 height 6
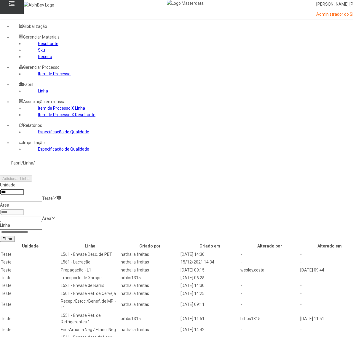
type input "***"
click at [42, 229] on input at bounding box center [21, 232] width 42 height 6
type input "******"
click at [0, 235] on button "Filtrar" at bounding box center [7, 238] width 15 height 6
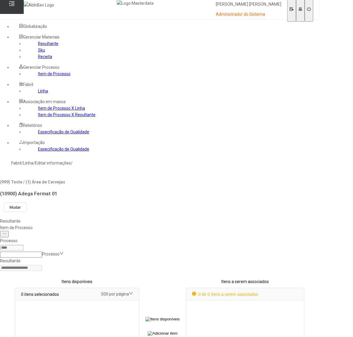
click at [134, 224] on div "Item de Processo" at bounding box center [159, 227] width 319 height 7
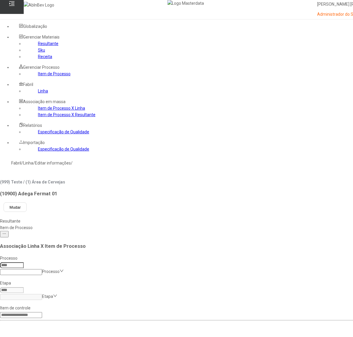
click at [24, 262] on input at bounding box center [12, 265] width 24 height 6
type input "***"
click at [42, 294] on input at bounding box center [21, 297] width 42 height 6
